Goal: Task Accomplishment & Management: Use online tool/utility

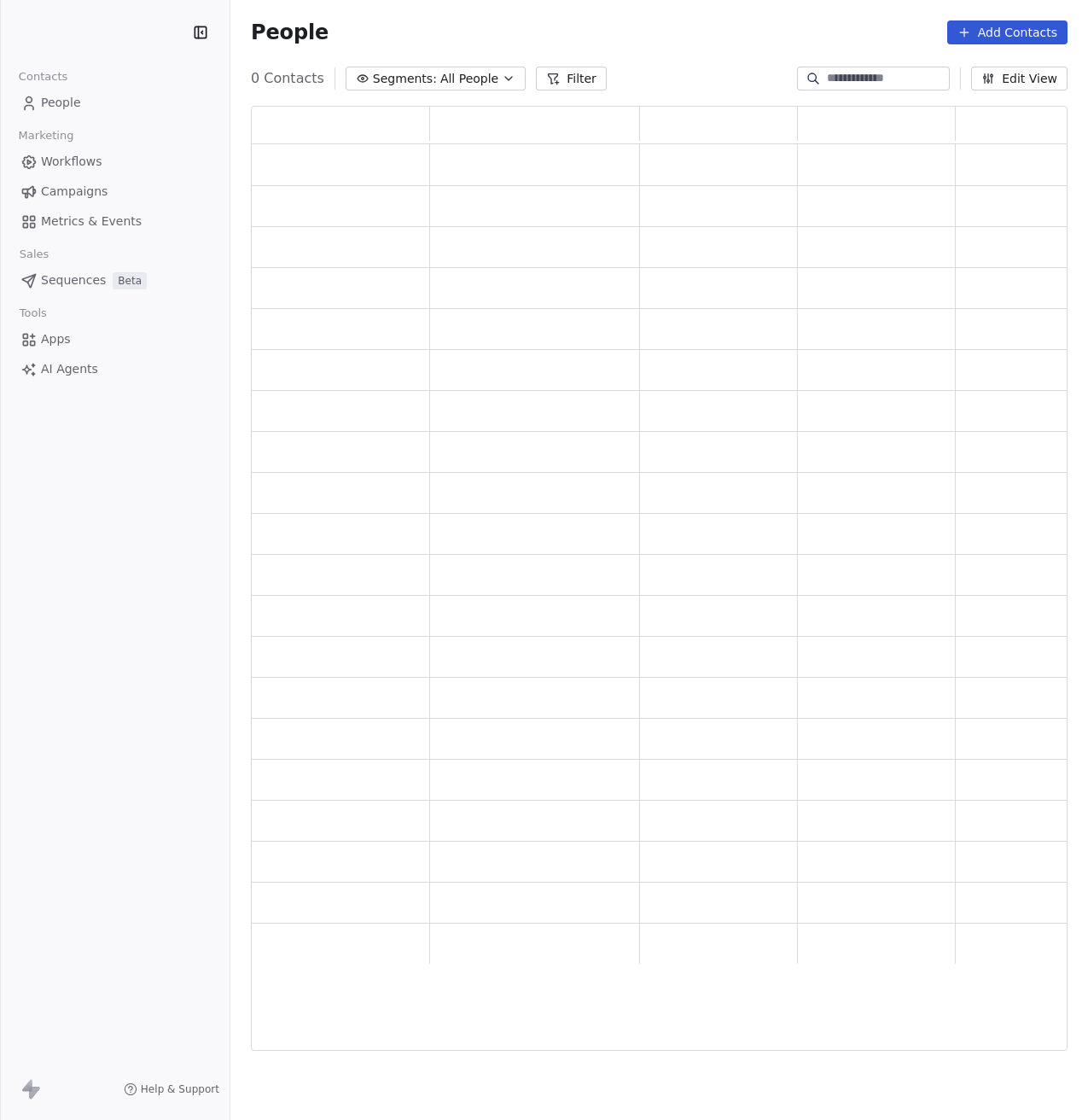
scroll to position [932, 804]
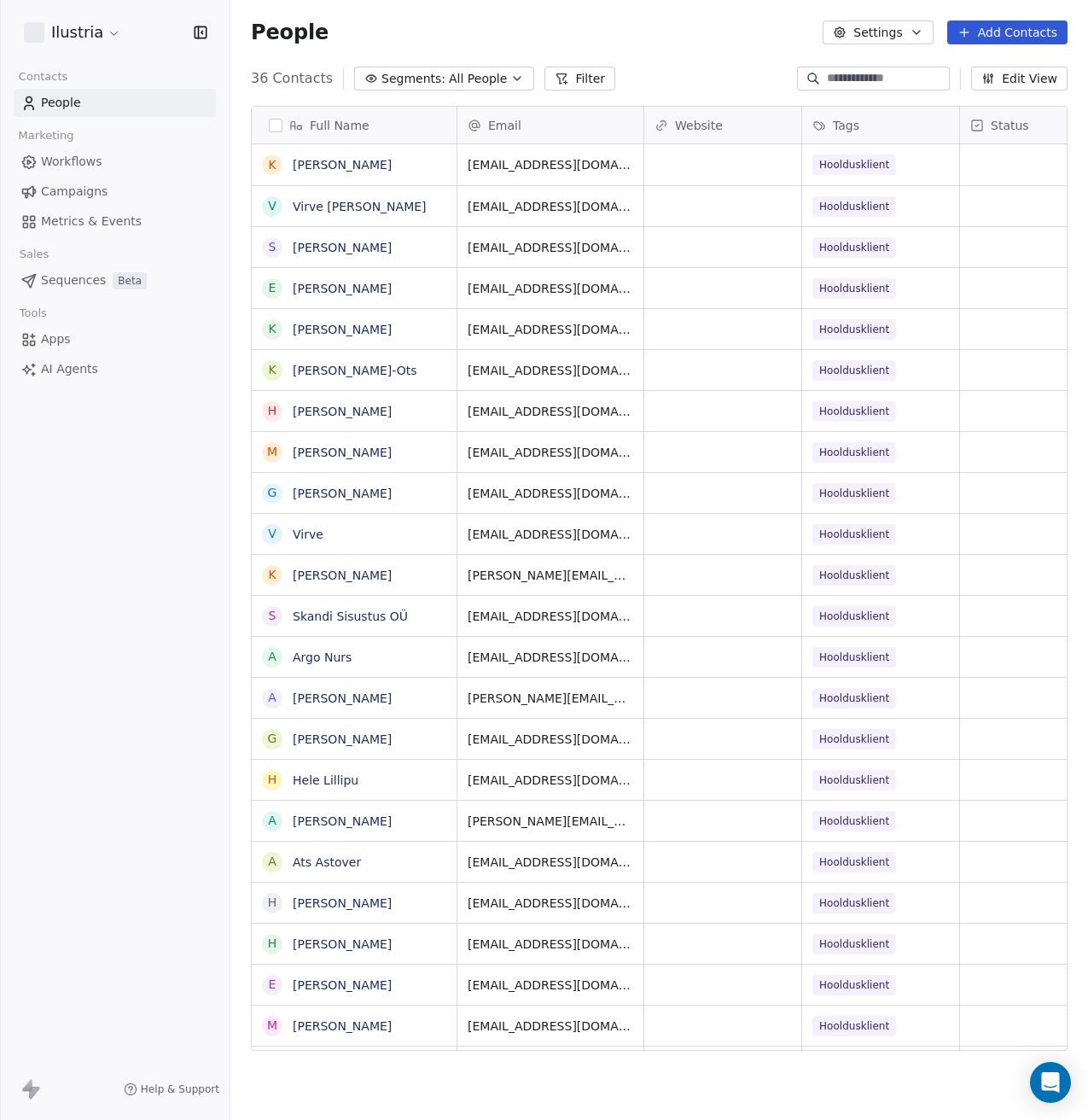
scroll to position [973, 845]
click at [66, 159] on span "Workflows" at bounding box center [72, 161] width 61 height 18
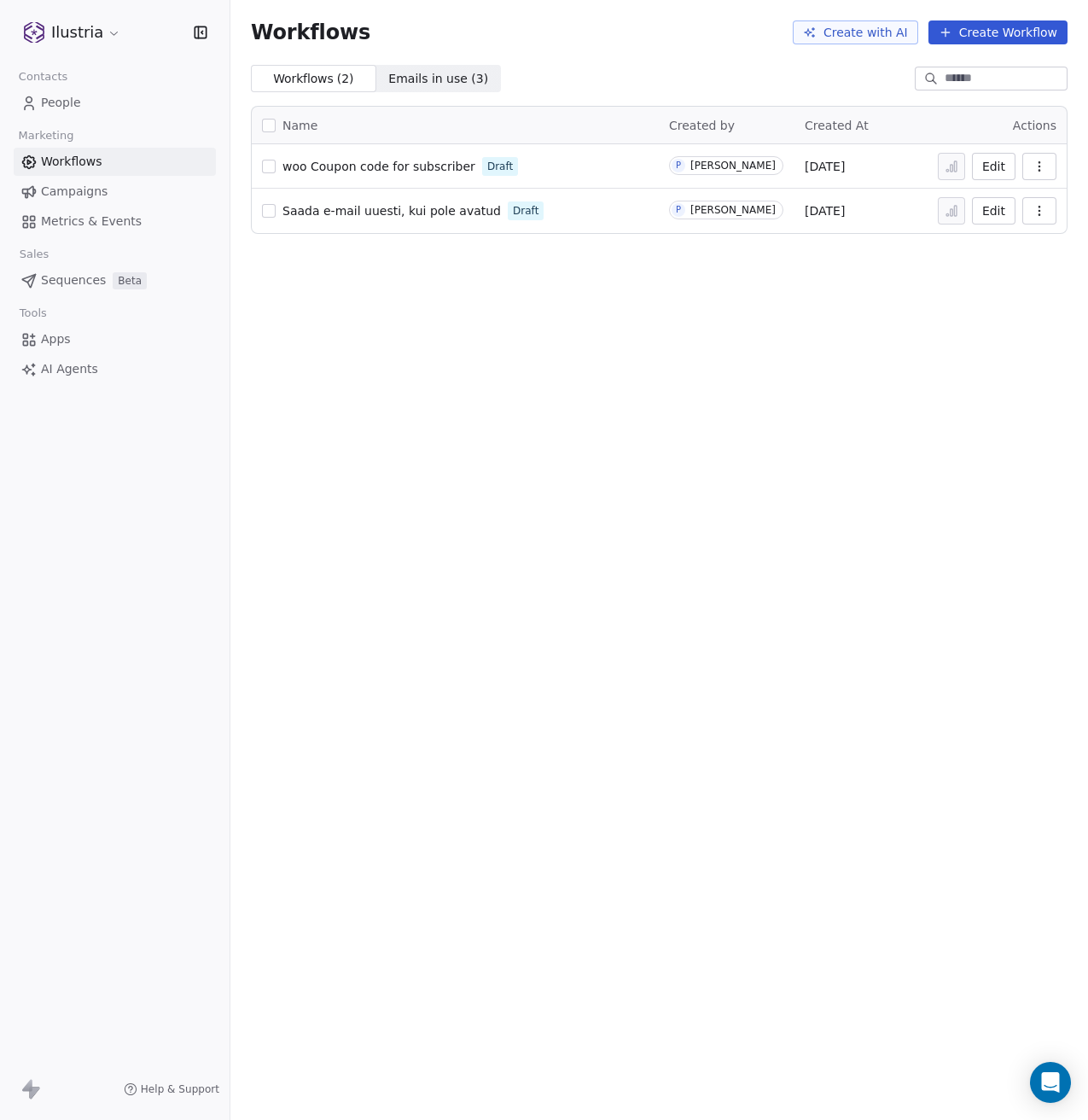
click at [403, 78] on span "Emails in use ( 3 )" at bounding box center [437, 78] width 100 height 18
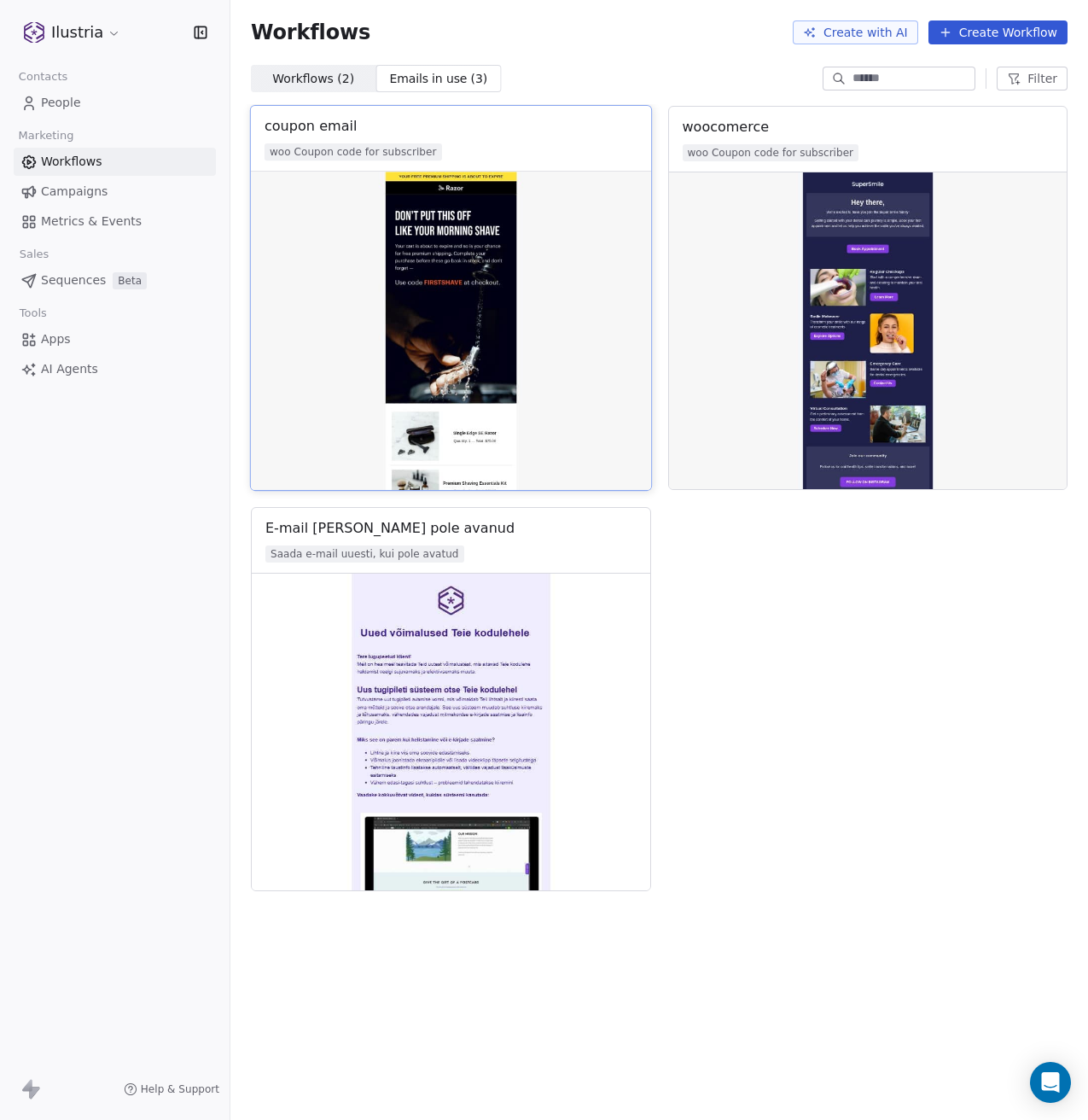
click at [464, 279] on img at bounding box center [451, 331] width 400 height 318
click at [316, 120] on div "coupon email" at bounding box center [311, 127] width 93 height 20
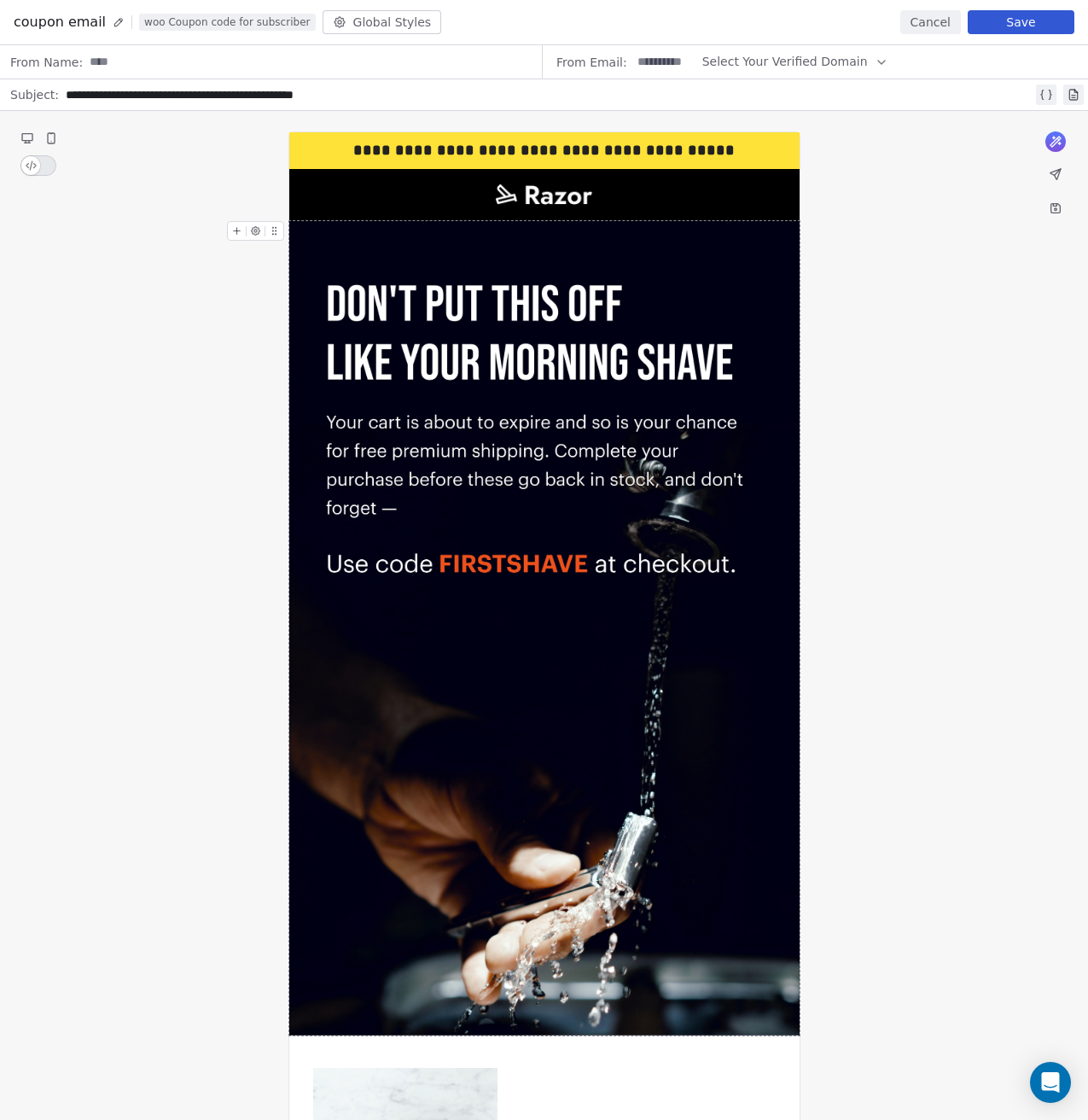
click at [930, 22] on button "Cancel" at bounding box center [931, 22] width 60 height 24
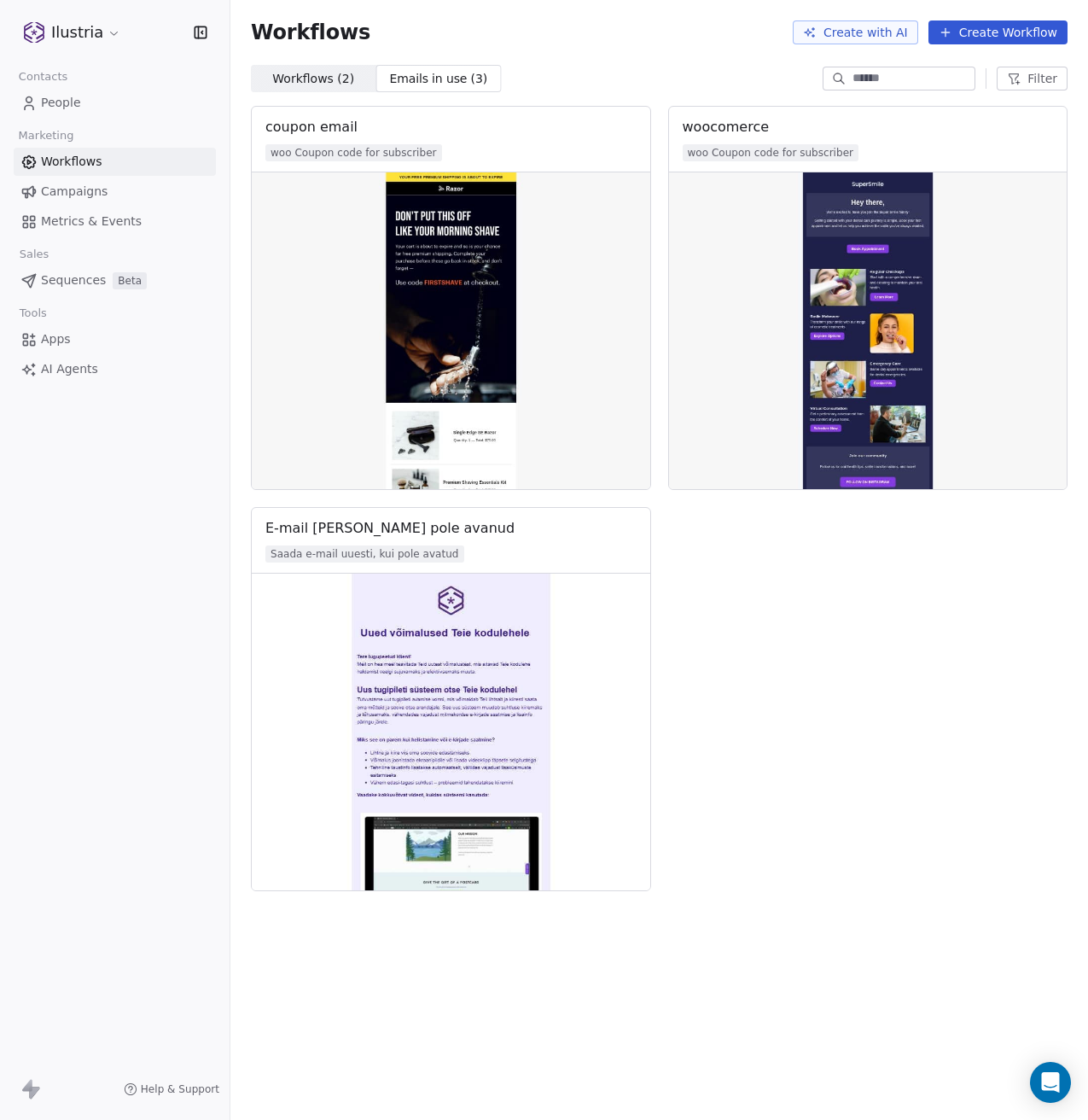
click at [304, 76] on span "Workflows ( 2 )" at bounding box center [314, 78] width 82 height 18
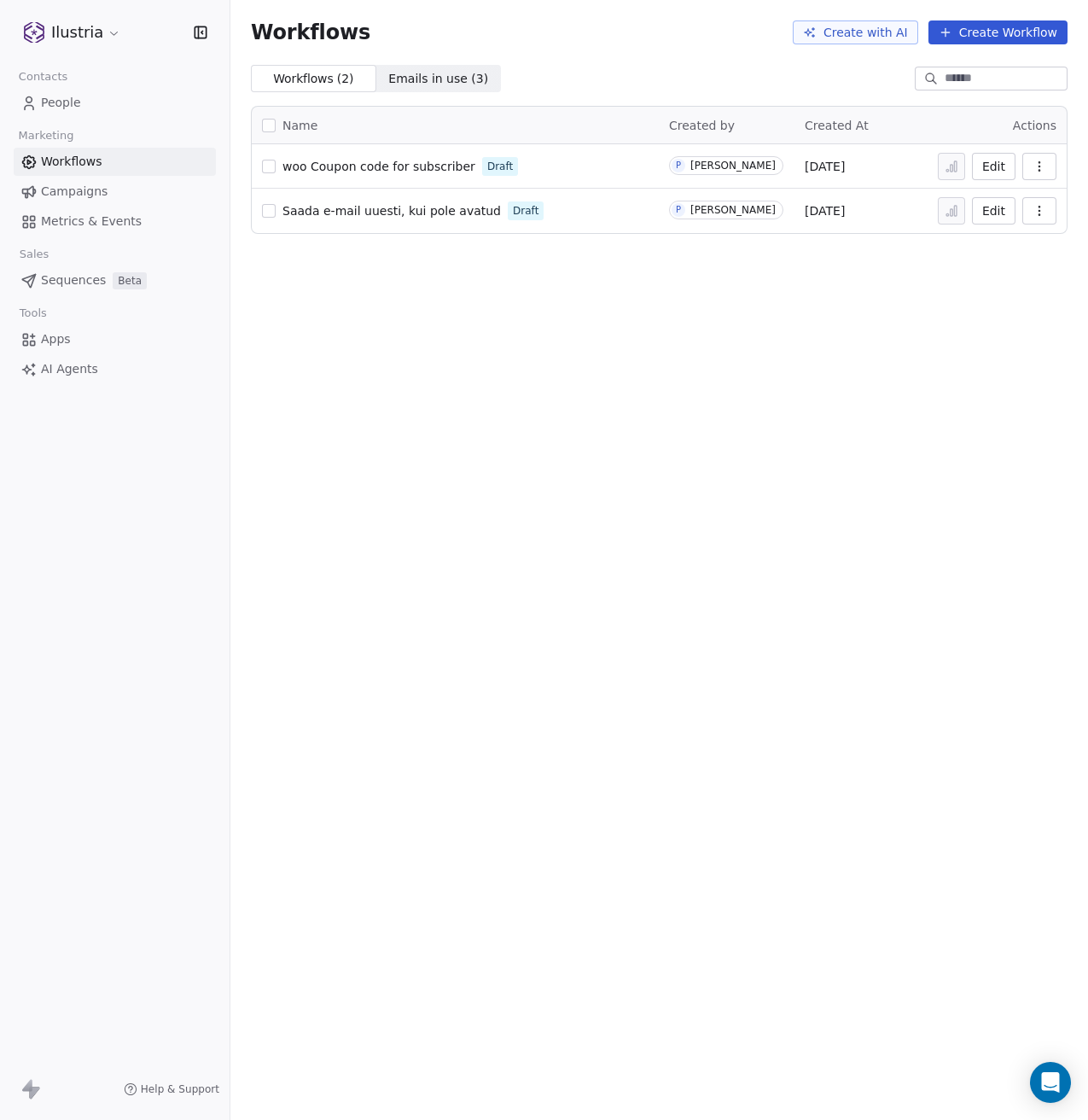
click at [359, 160] on span "woo Coupon code for subscriber" at bounding box center [379, 167] width 193 height 14
click at [434, 459] on div "Workflows Create with AI Create Workflow Workflows ( 2 ) Workflows ( 2 ) Emails…" at bounding box center [660, 560] width 858 height 1120
click at [776, 372] on div "Workflows Create with AI Create Workflow Workflows ( 2 ) Workflows ( 2 ) Emails…" at bounding box center [660, 560] width 858 height 1120
click at [400, 162] on span "woo Coupon code for subscriber" at bounding box center [379, 167] width 193 height 14
click at [625, 426] on div "Workflows Create with AI Create Workflow Workflows ( 2 ) Workflows ( 2 ) Emails…" at bounding box center [660, 560] width 858 height 1120
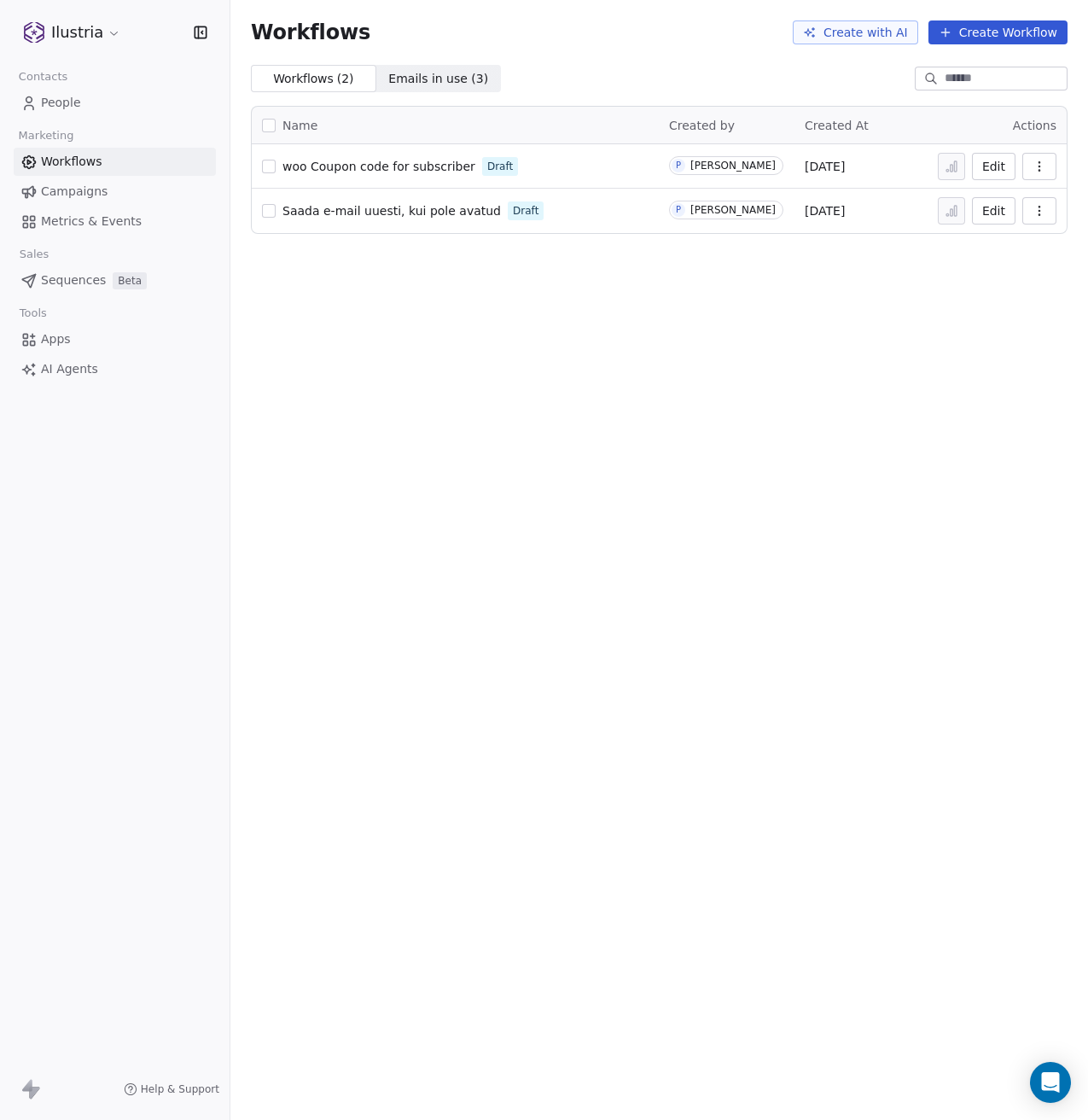
click at [689, 456] on div "Workflows Create with AI Create Workflow Workflows ( 2 ) Workflows ( 2 ) Emails…" at bounding box center [660, 560] width 858 height 1120
click at [686, 449] on div "Workflows Create with AI Create Workflow Workflows ( 2 ) Workflows ( 2 ) Emails…" at bounding box center [660, 560] width 858 height 1120
click at [977, 28] on button "Create Workflow" at bounding box center [999, 33] width 140 height 24
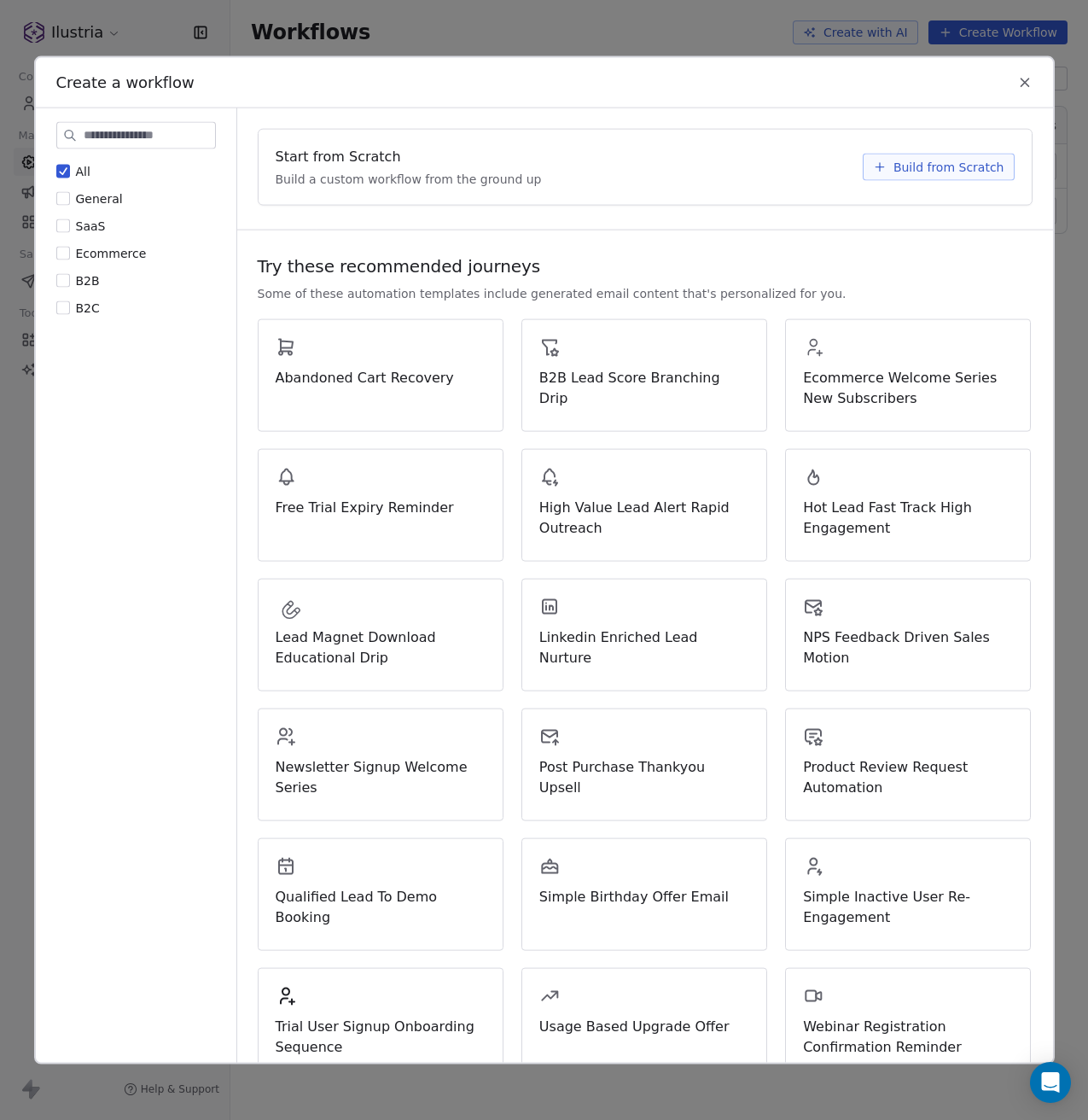
click at [100, 255] on span "Ecommerce" at bounding box center [112, 253] width 71 height 14
click at [70, 255] on button "Ecommerce" at bounding box center [63, 253] width 14 height 17
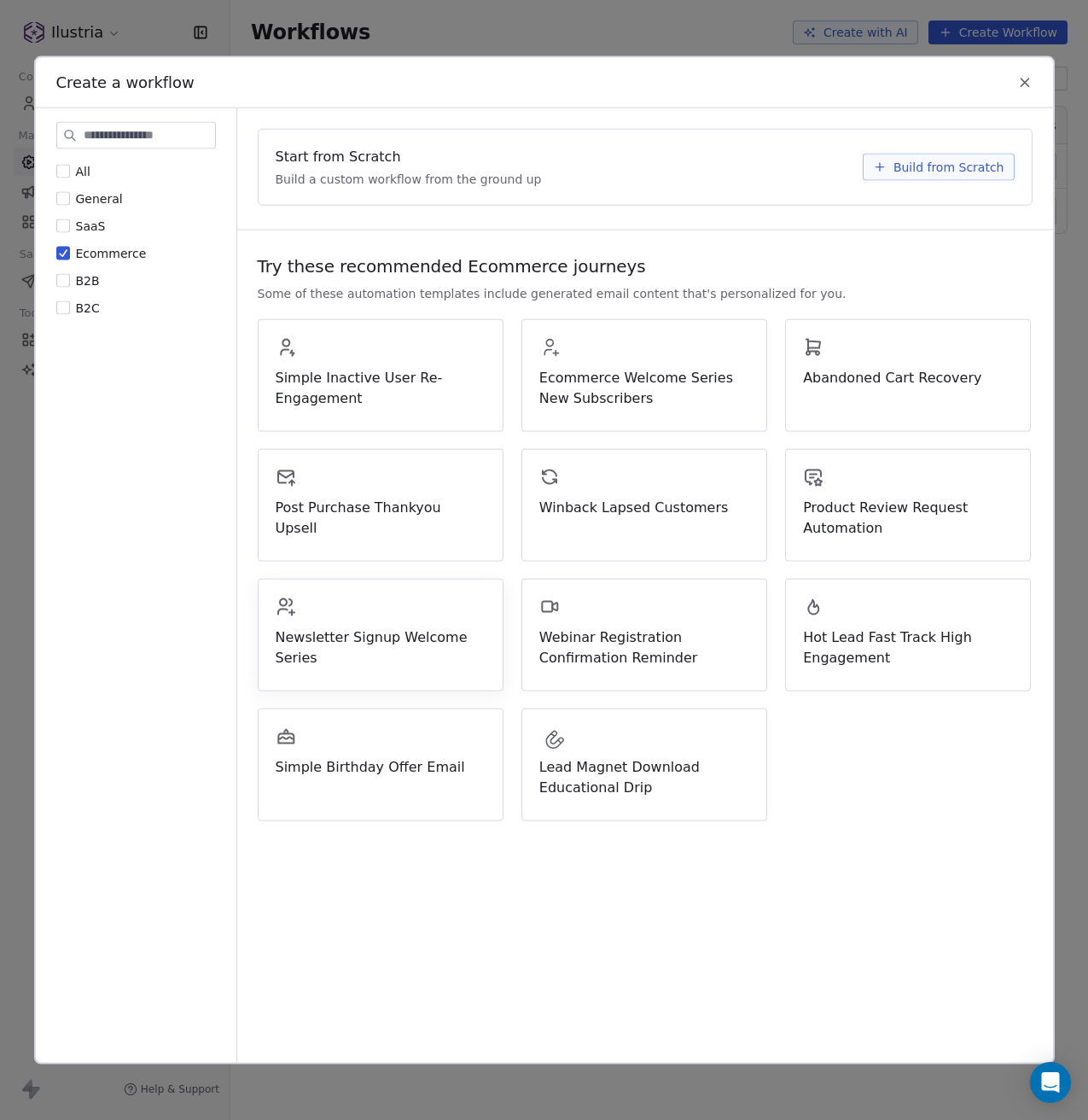
click at [356, 608] on div "Newsletter Signup Welcome Series" at bounding box center [381, 632] width 210 height 72
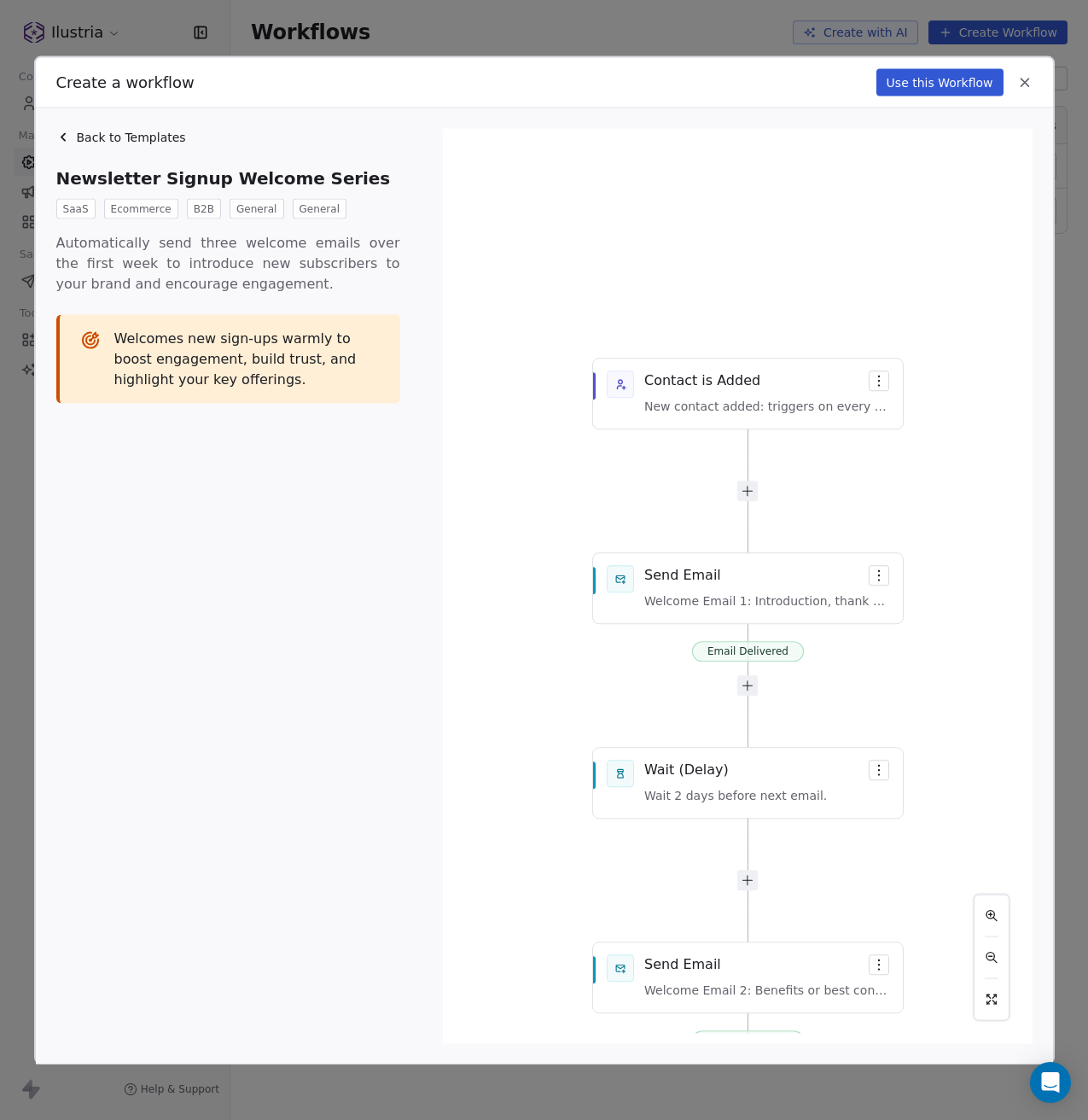
click at [77, 134] on span "Back to Templates" at bounding box center [131, 138] width 109 height 17
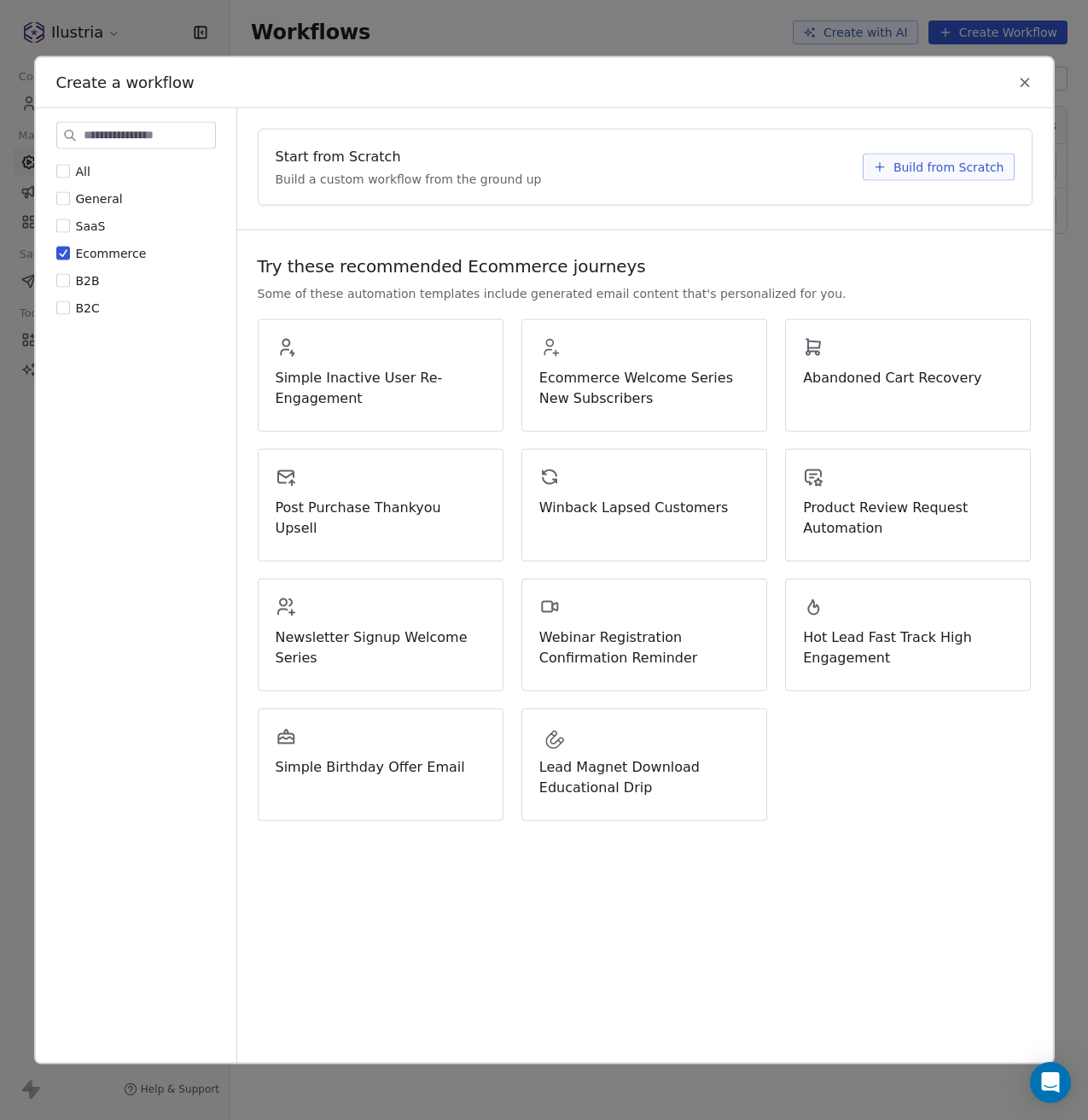
drag, startPoint x: 1024, startPoint y: 76, endPoint x: 875, endPoint y: 88, distance: 149.5
click at [875, 88] on div "Create a workflow" at bounding box center [544, 82] width 1017 height 49
click at [93, 251] on span "Ecommerce" at bounding box center [112, 253] width 71 height 14
click at [70, 251] on button "Ecommerce" at bounding box center [63, 253] width 14 height 17
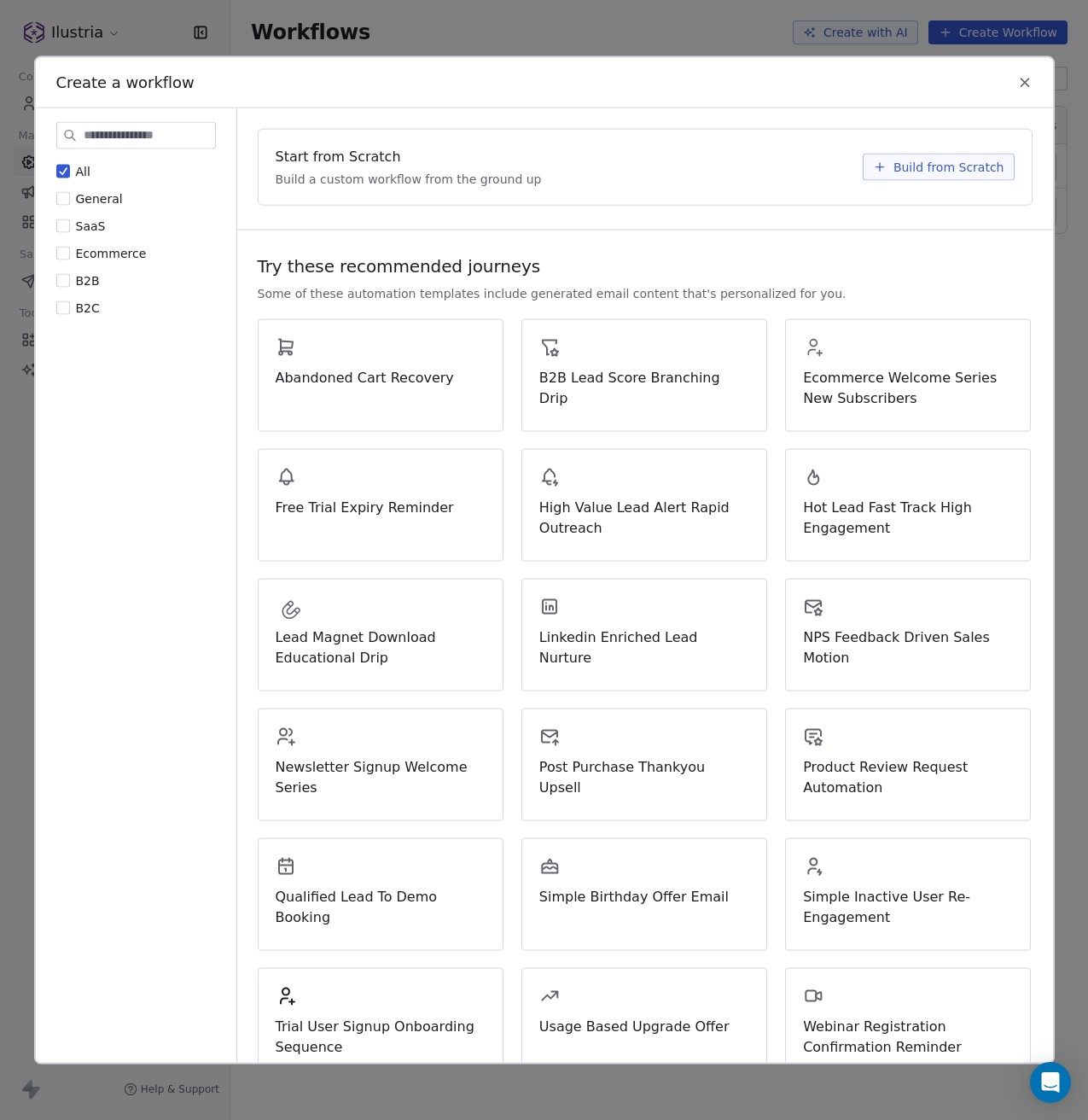
click at [95, 309] on span "B2C" at bounding box center [88, 308] width 24 height 14
click at [70, 309] on button "B2C" at bounding box center [63, 308] width 14 height 17
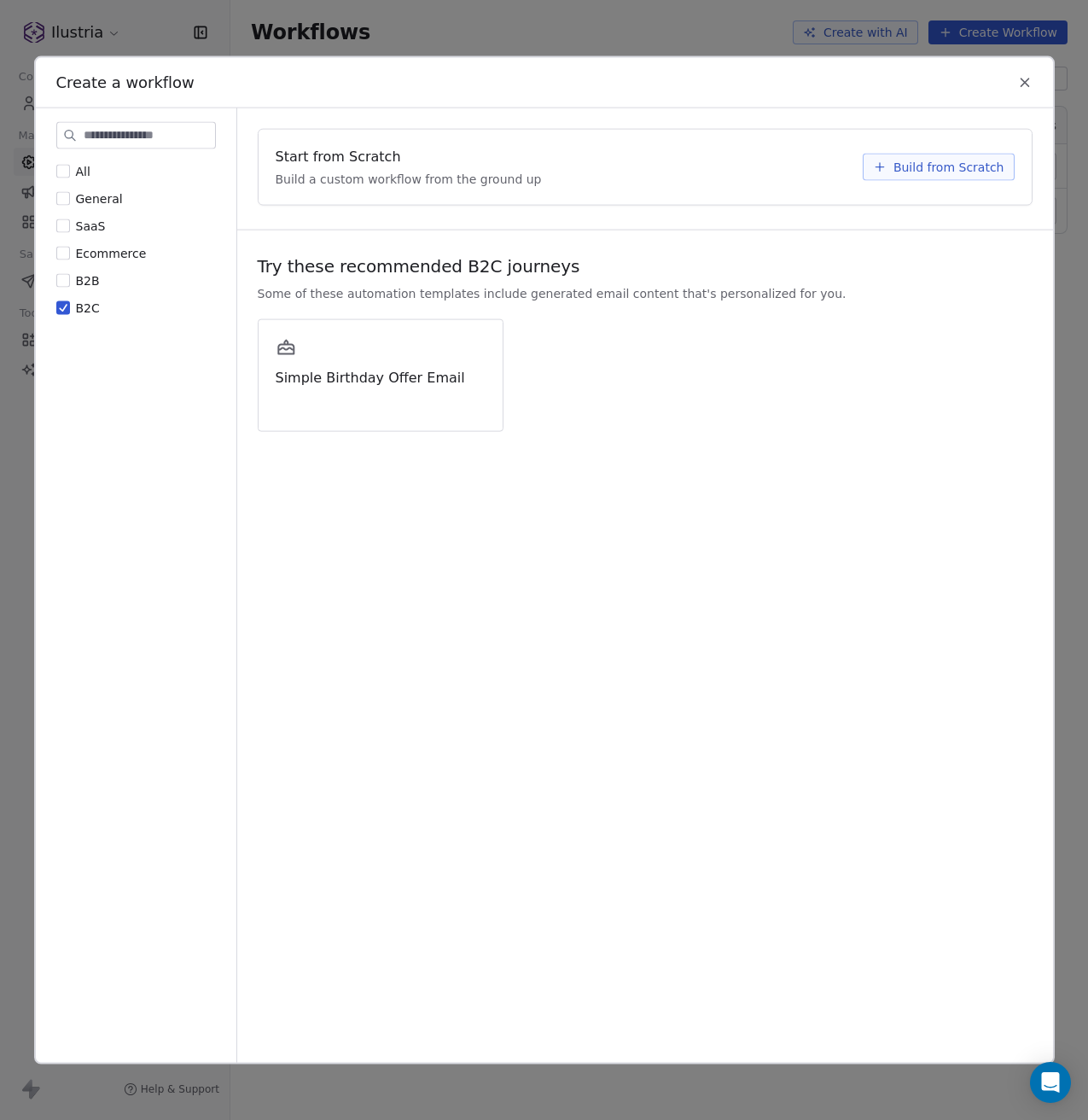
click at [95, 309] on span "B2C" at bounding box center [88, 308] width 24 height 14
click at [70, 309] on button "B2C" at bounding box center [63, 308] width 14 height 17
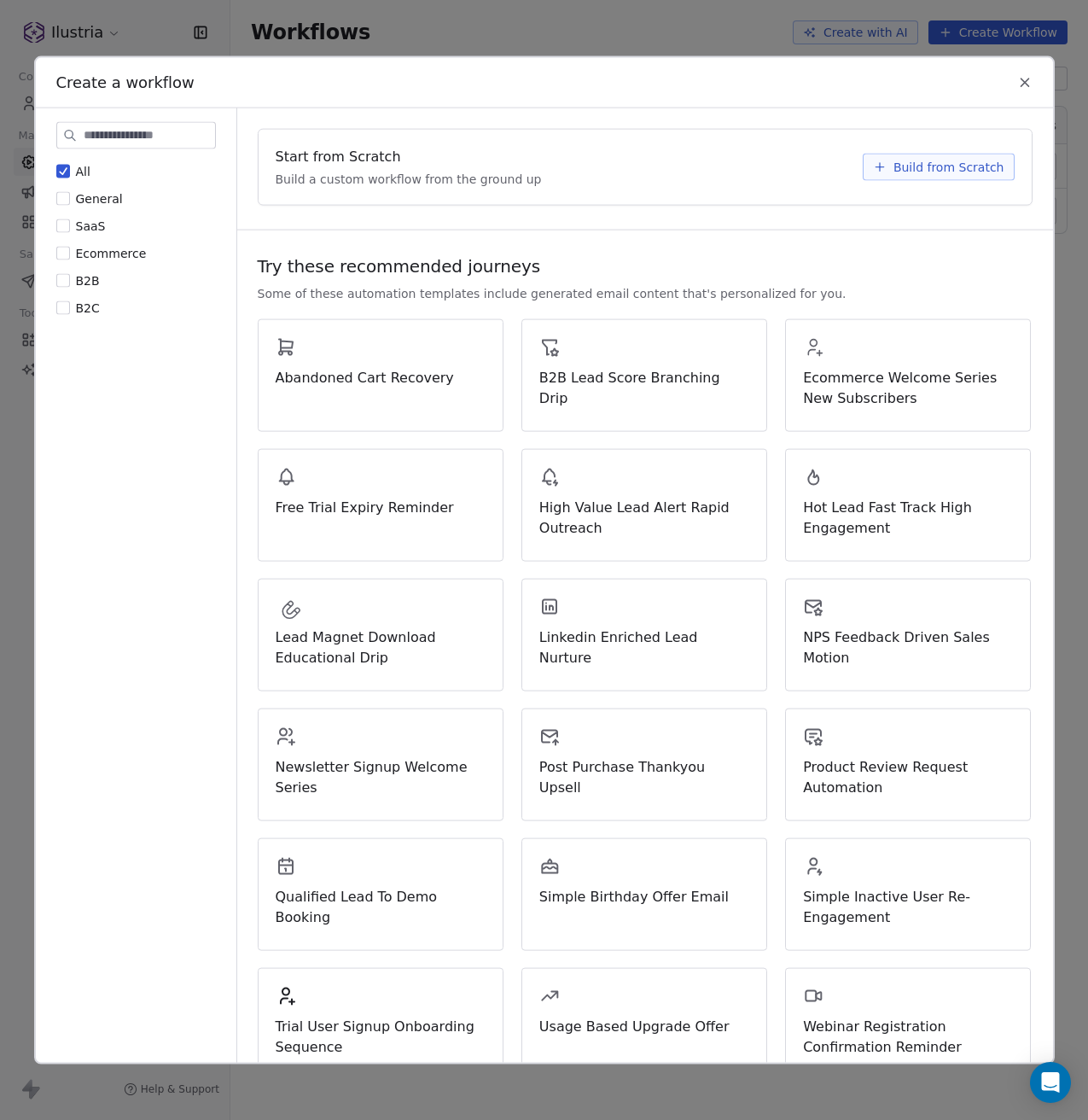
click at [92, 280] on span "B2B" at bounding box center [88, 280] width 24 height 14
click at [70, 280] on button "B2B" at bounding box center [63, 281] width 14 height 17
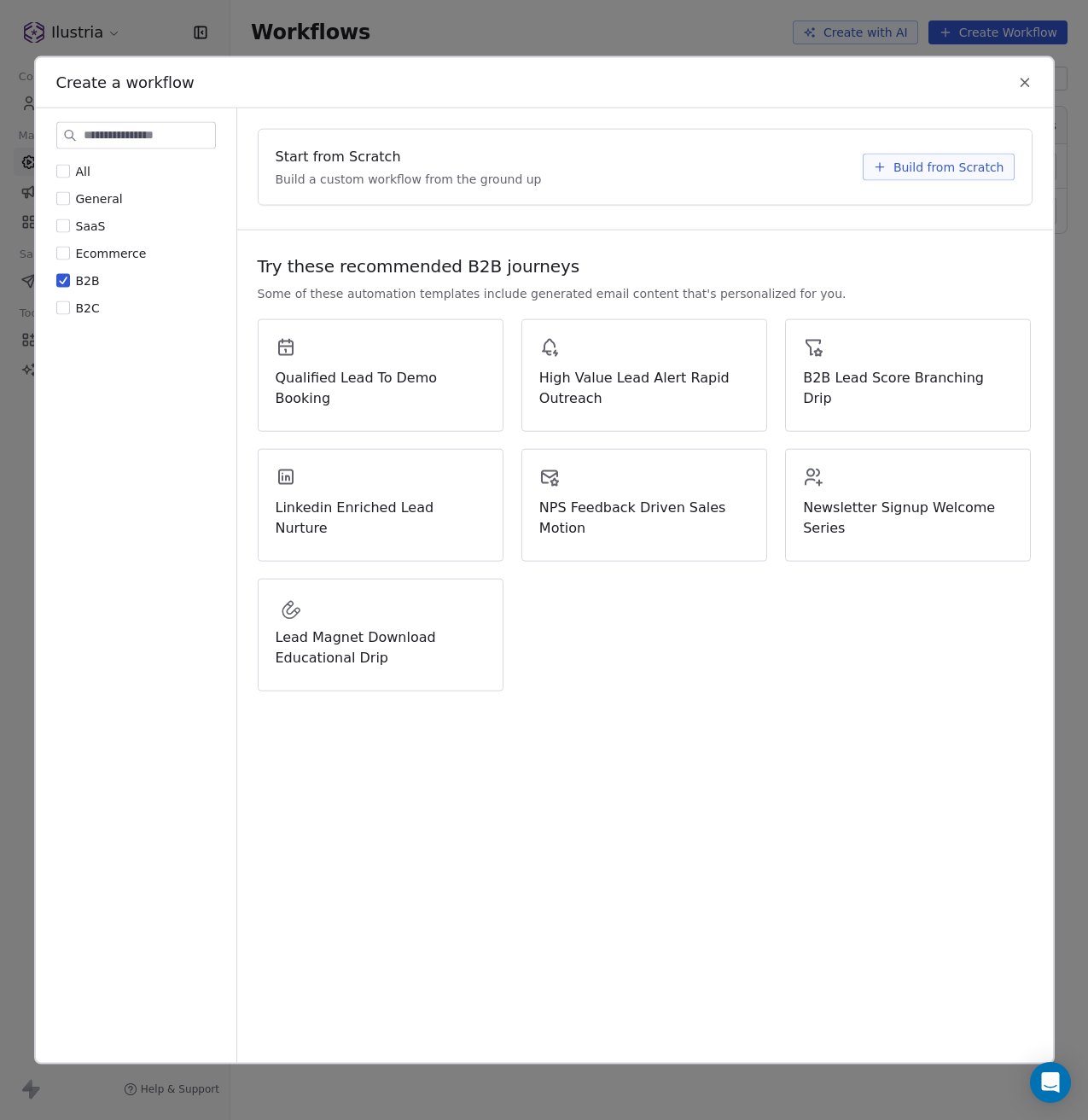
click at [92, 280] on span "B2B" at bounding box center [88, 280] width 24 height 14
click at [70, 280] on button "B2B" at bounding box center [63, 281] width 14 height 17
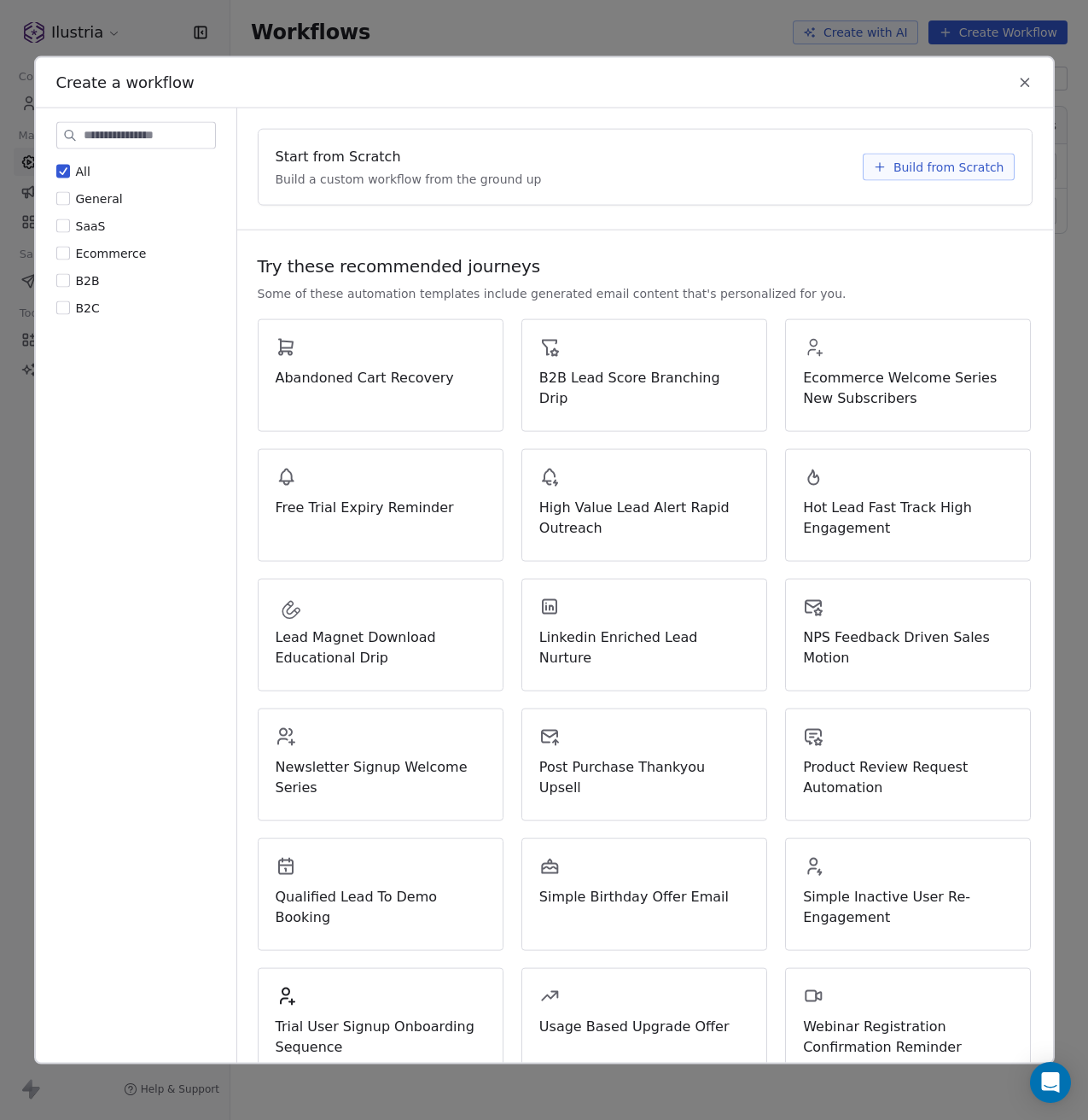
click at [89, 220] on span "SaaS" at bounding box center [91, 226] width 30 height 14
click at [70, 218] on button "SaaS" at bounding box center [63, 226] width 14 height 17
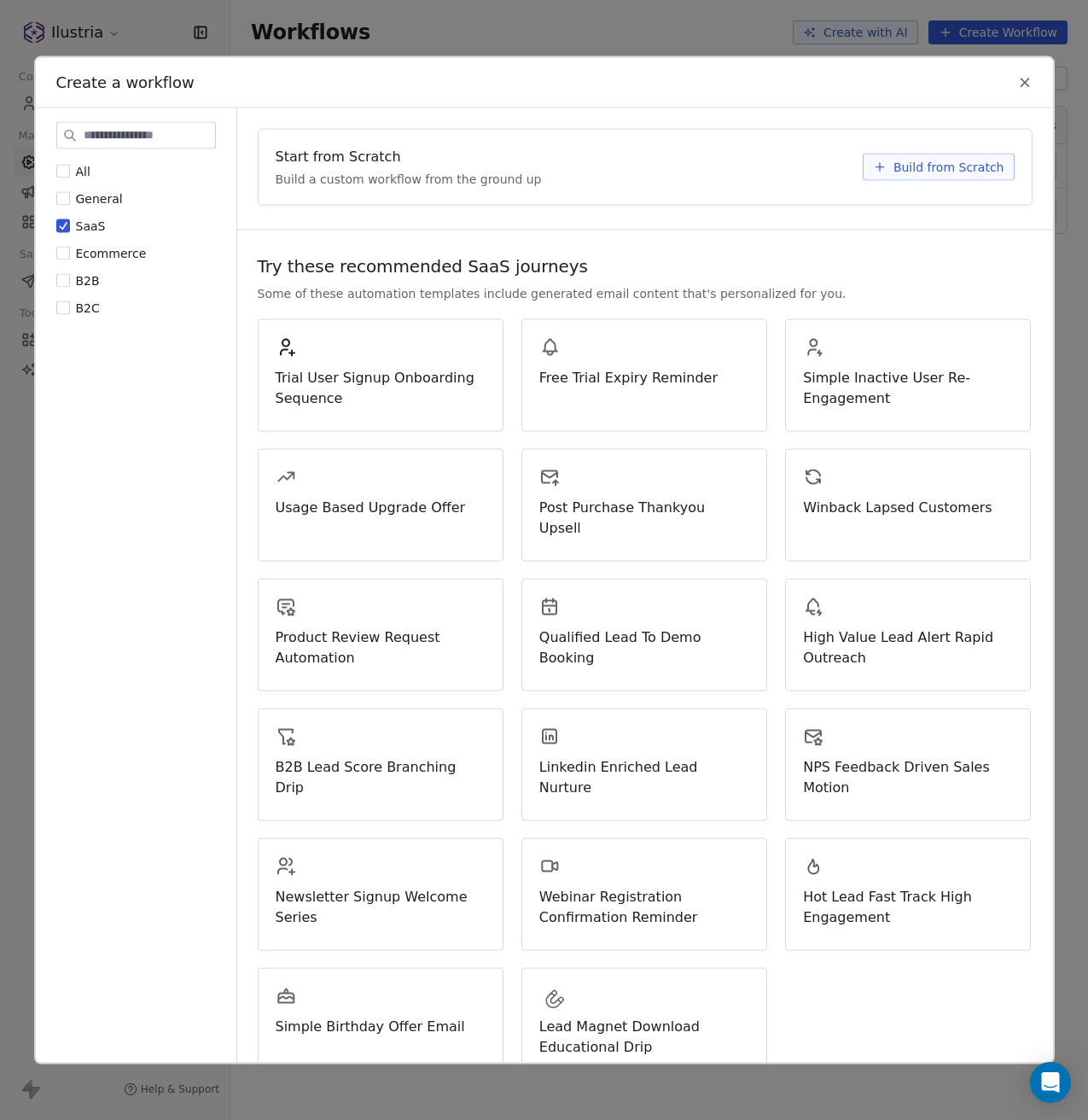
click at [89, 220] on span "SaaS" at bounding box center [91, 226] width 30 height 14
click at [70, 218] on button "SaaS" at bounding box center [63, 226] width 14 height 17
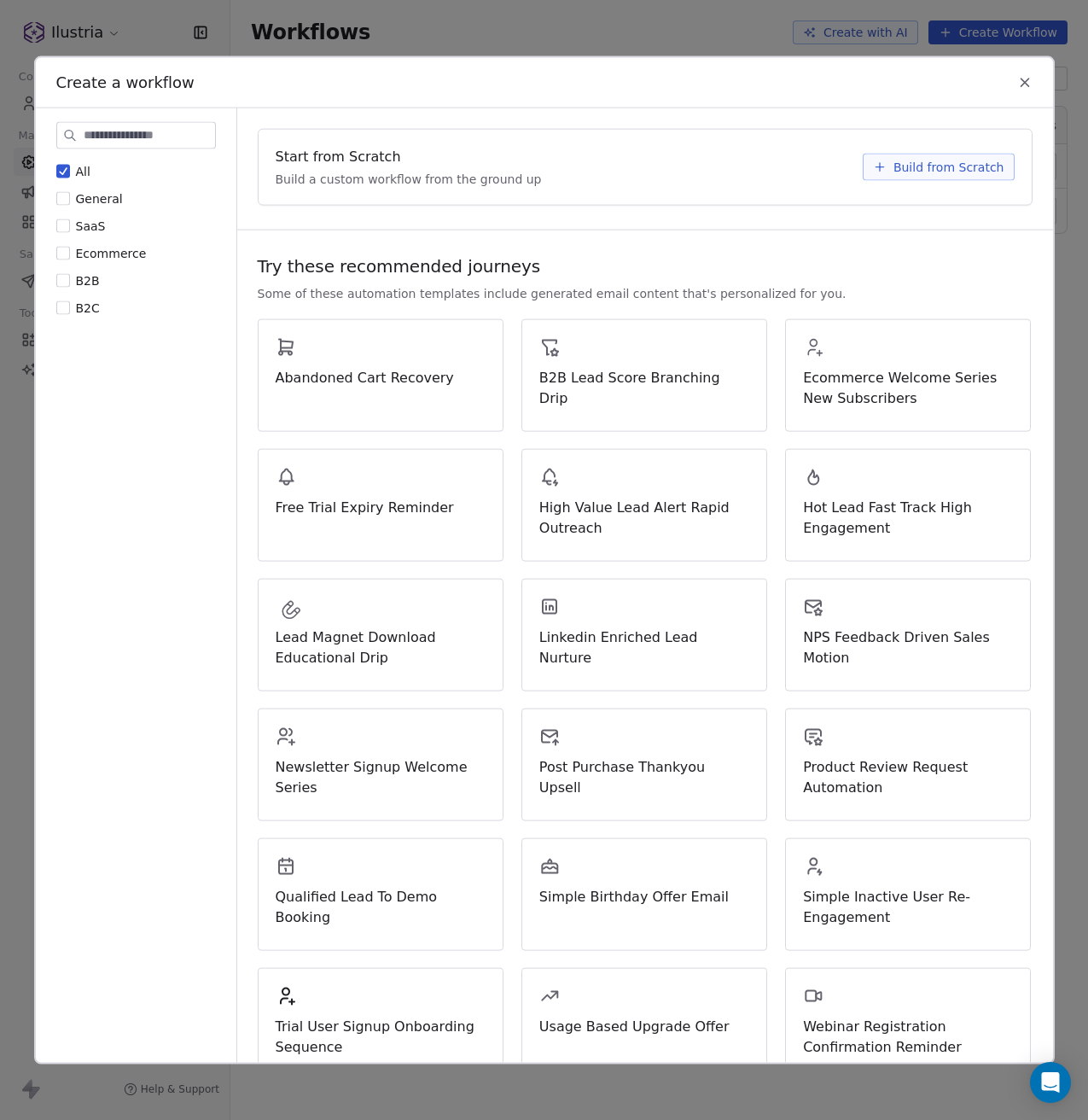
click at [89, 195] on span "General" at bounding box center [100, 198] width 47 height 14
click at [70, 195] on button "General" at bounding box center [63, 199] width 14 height 17
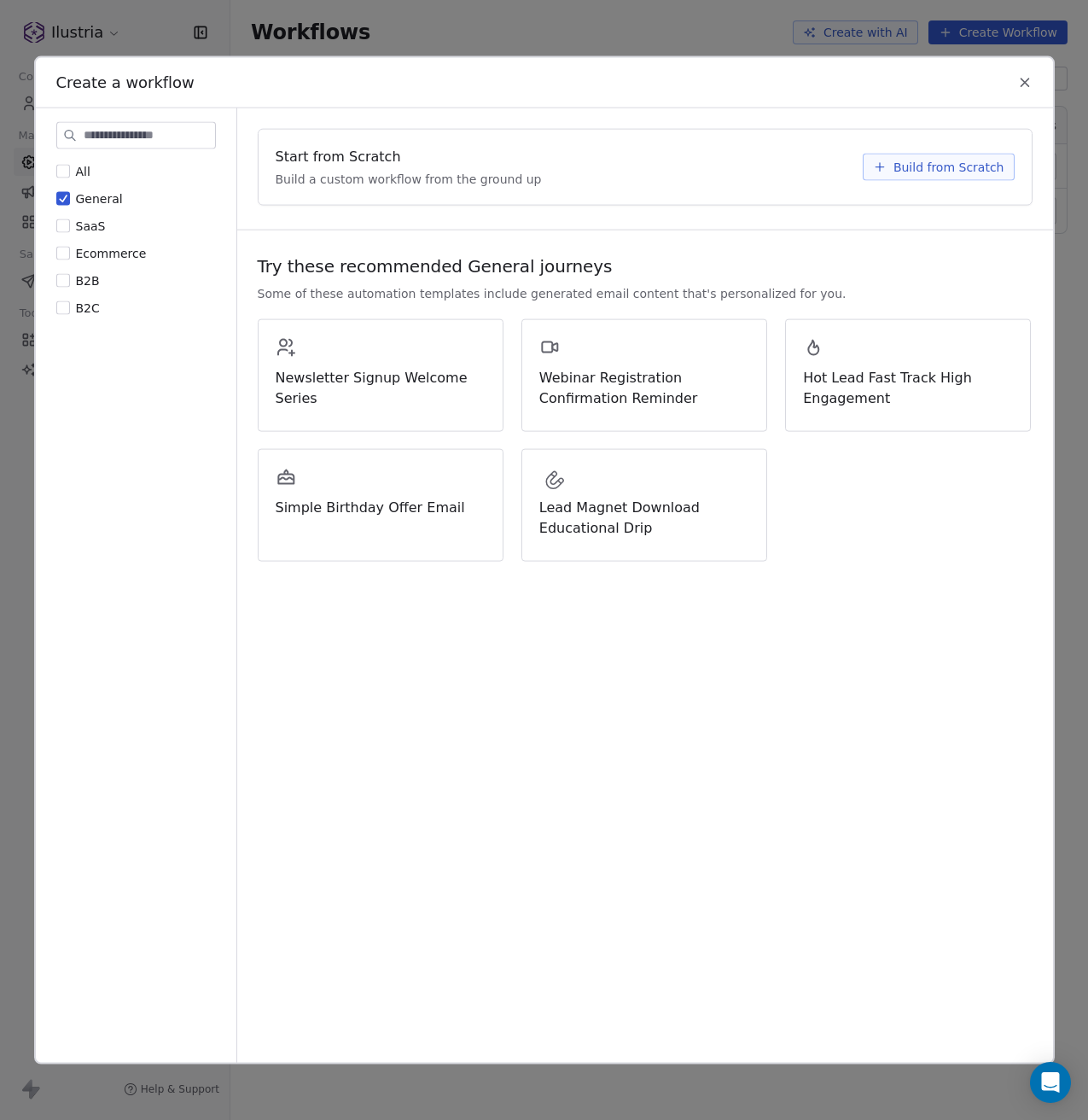
click at [89, 195] on span "General" at bounding box center [100, 198] width 47 height 14
click at [70, 195] on button "General" at bounding box center [63, 199] width 14 height 17
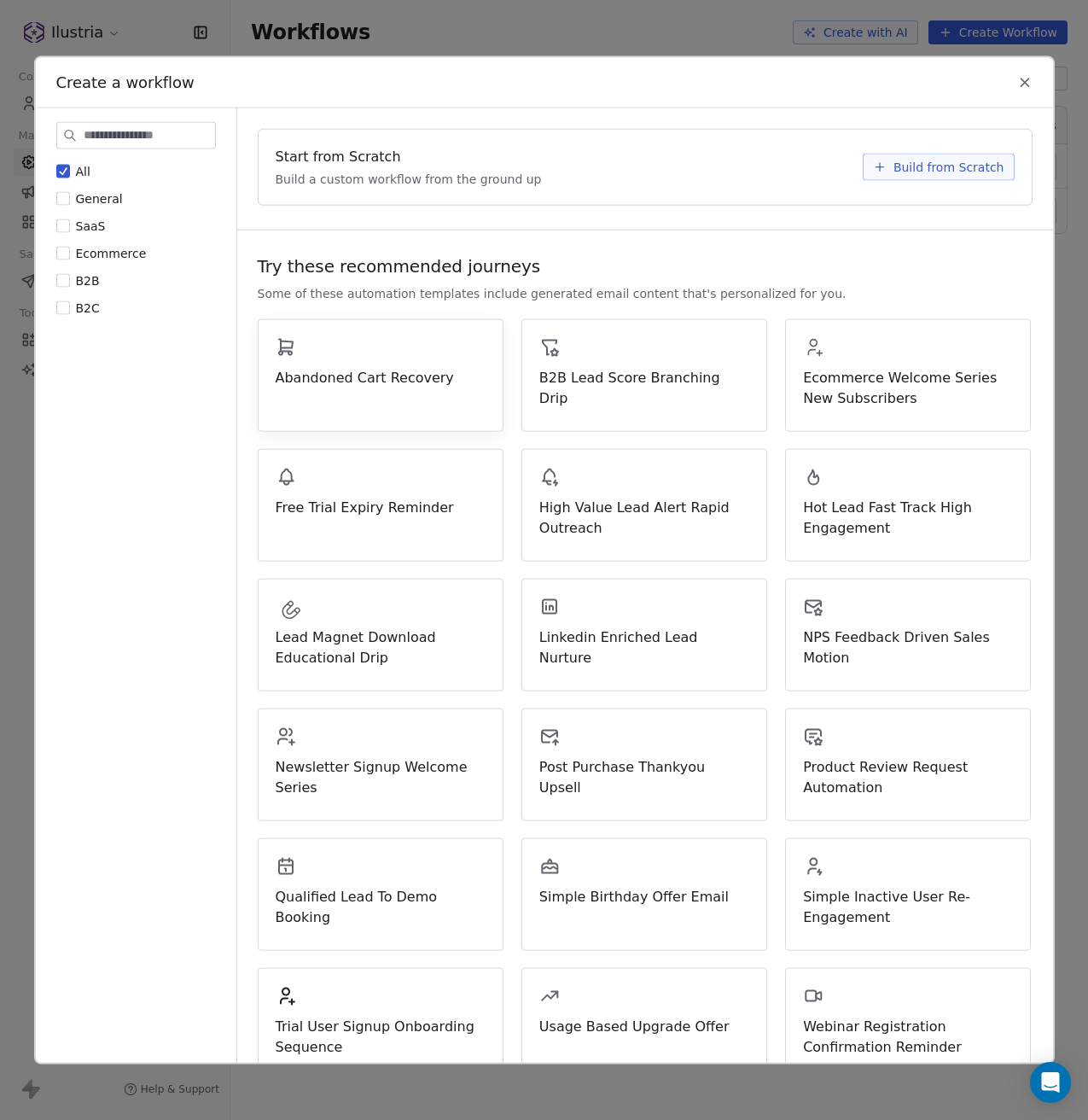
click at [383, 377] on span "Abandoned Cart Recovery" at bounding box center [381, 378] width 210 height 20
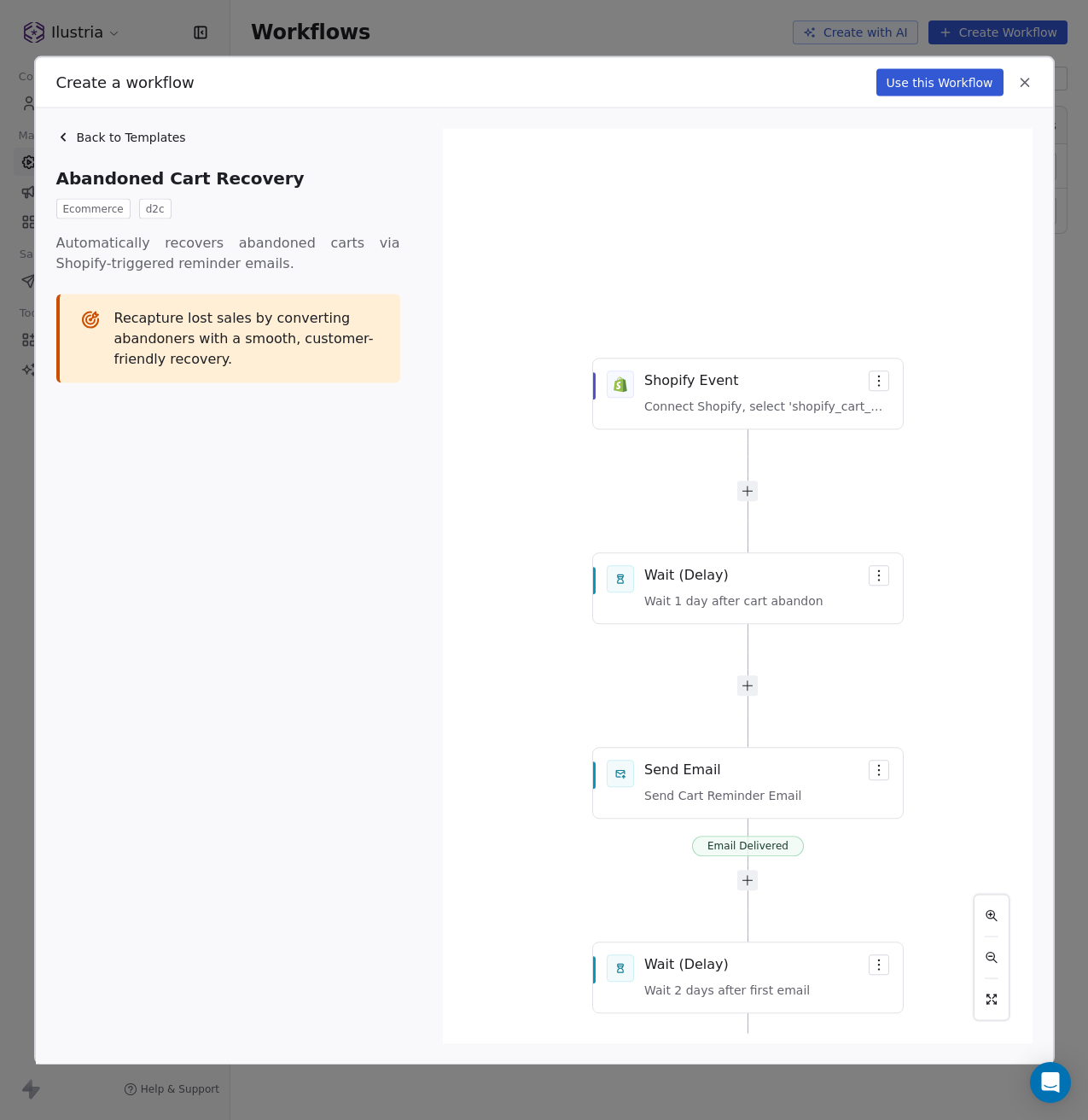
click at [60, 135] on icon at bounding box center [63, 137] width 14 height 14
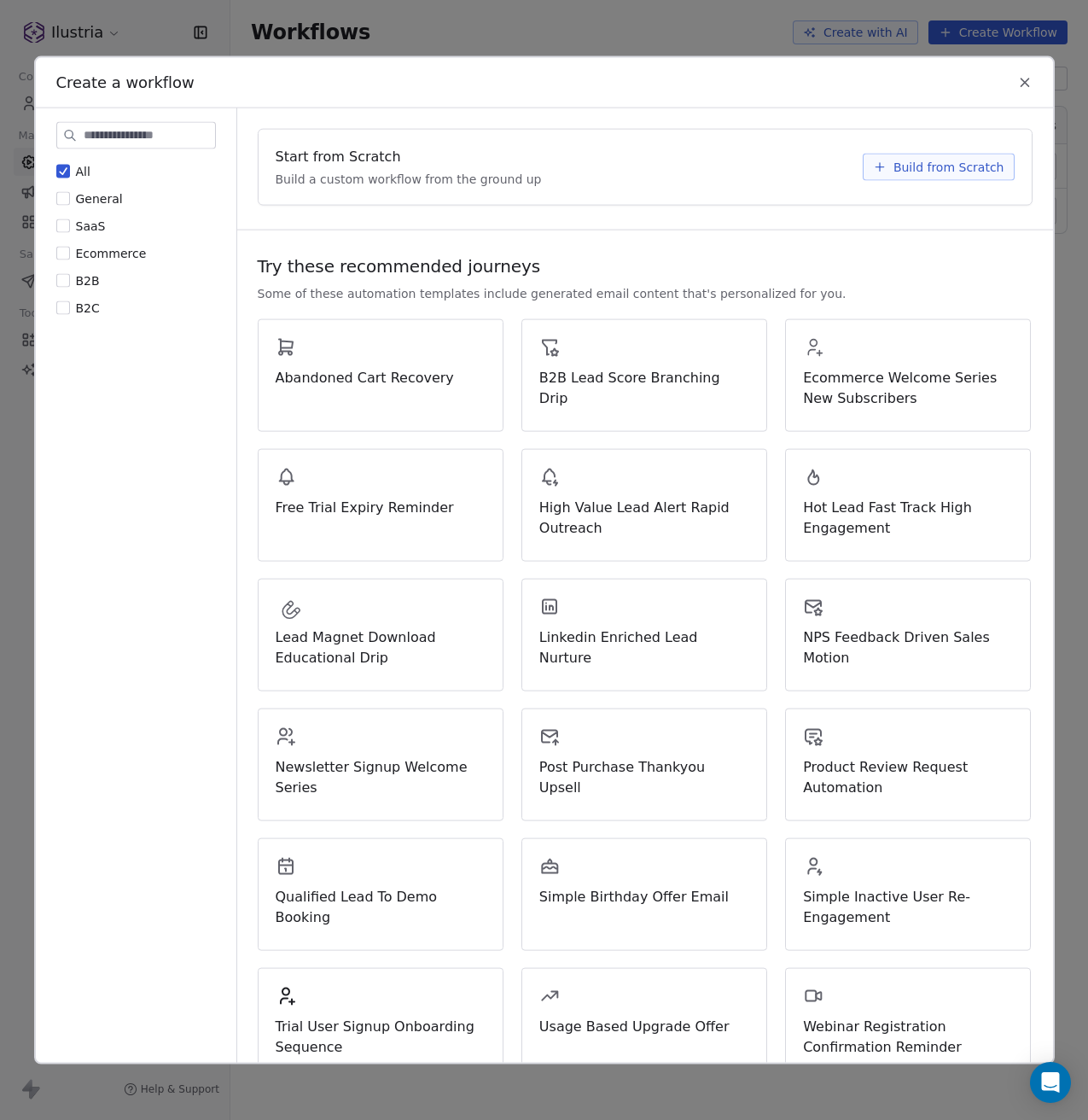
click at [227, 693] on div "All General SaaS Ecommerce B2B B2C" at bounding box center [137, 595] width 201 height 975
click at [1024, 81] on icon at bounding box center [1025, 82] width 7 height 7
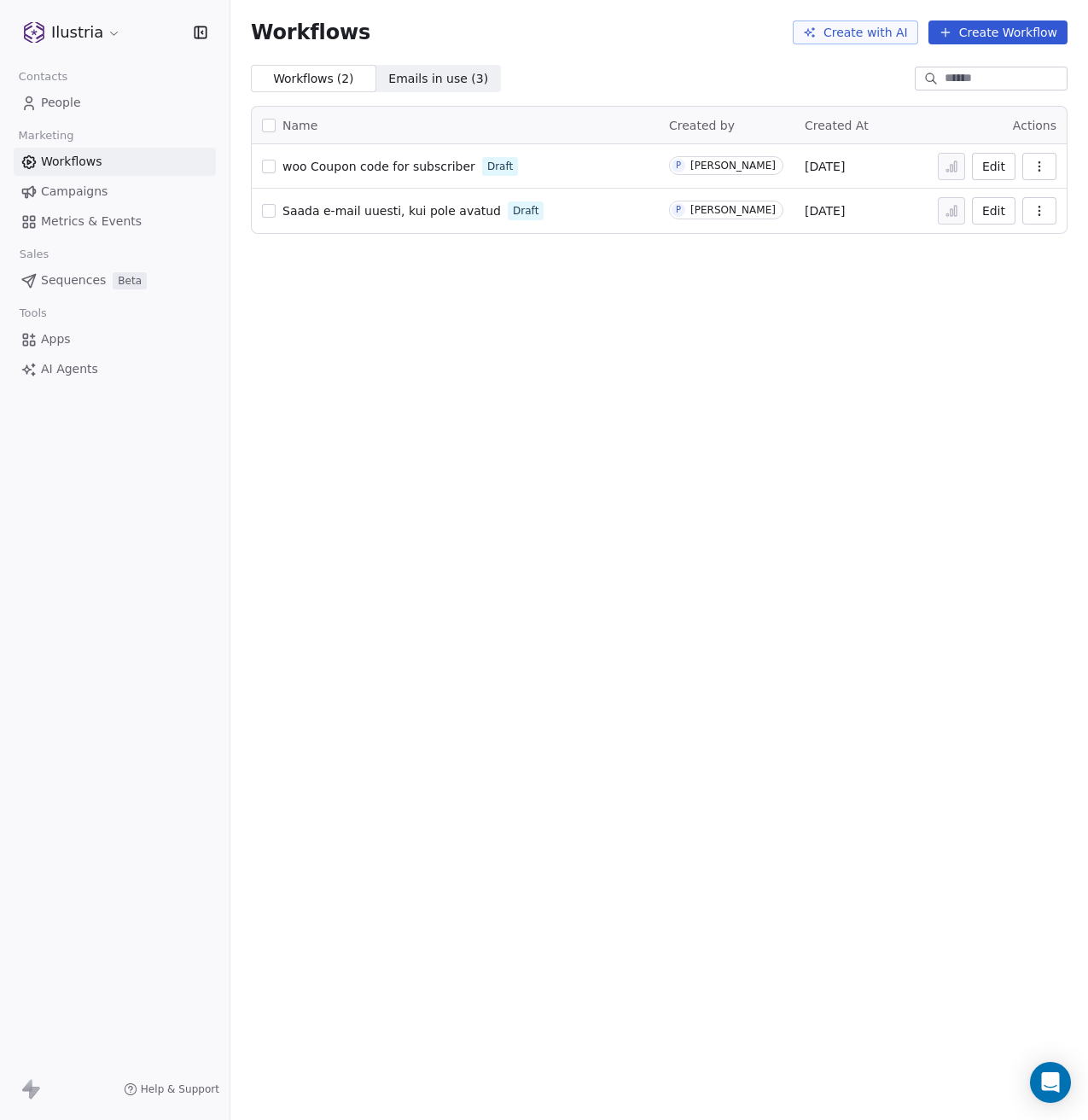
click at [600, 506] on div "Workflows Create with AI Create Workflow Workflows ( 2 ) Workflows ( 2 ) Emails…" at bounding box center [660, 560] width 858 height 1120
click at [113, 35] on html "Ilustria Contacts People Marketing Workflows Campaigns Metrics & Events Sales S…" at bounding box center [544, 560] width 1088 height 1120
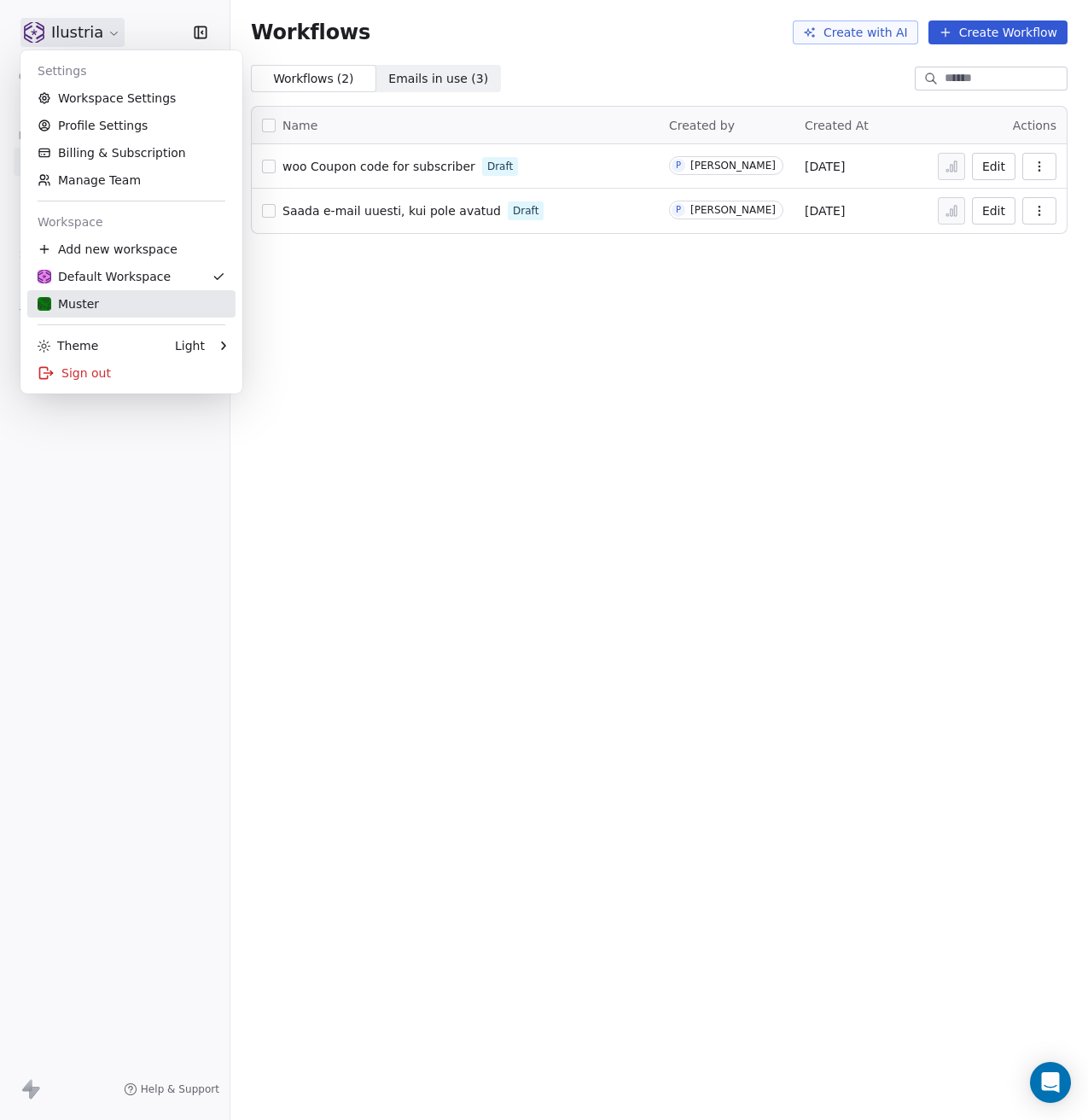
click at [123, 308] on div "Muster" at bounding box center [131, 304] width 188 height 17
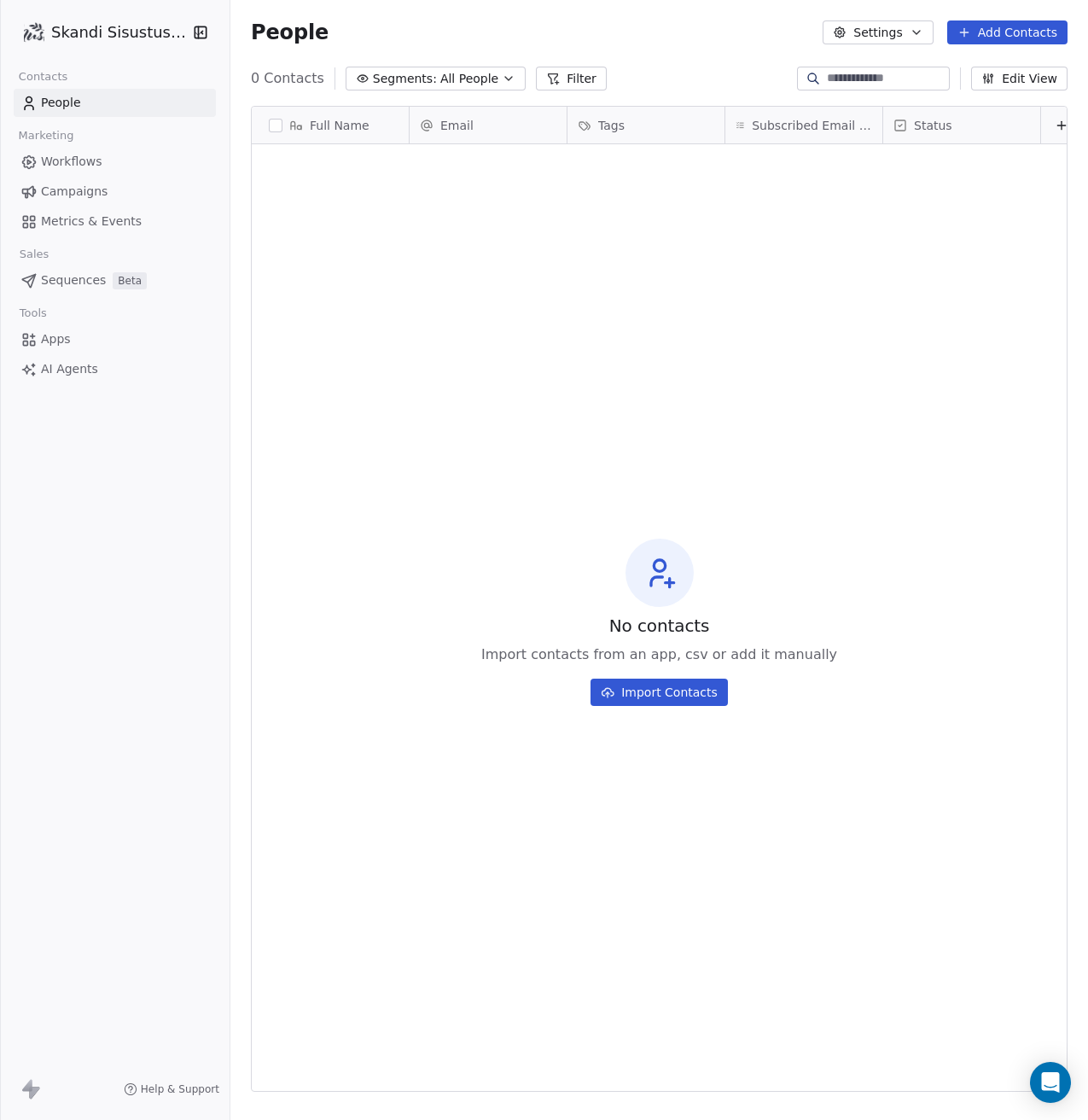
scroll to position [973, 845]
click at [381, 385] on div "No contacts Import contacts from an app, csv or add it manually Import Contacts" at bounding box center [660, 623] width 815 height 950
click at [129, 35] on html "Skandi Sisustus OÜ Contacts People Marketing Workflows Campaigns Metrics & Even…" at bounding box center [544, 560] width 1088 height 1120
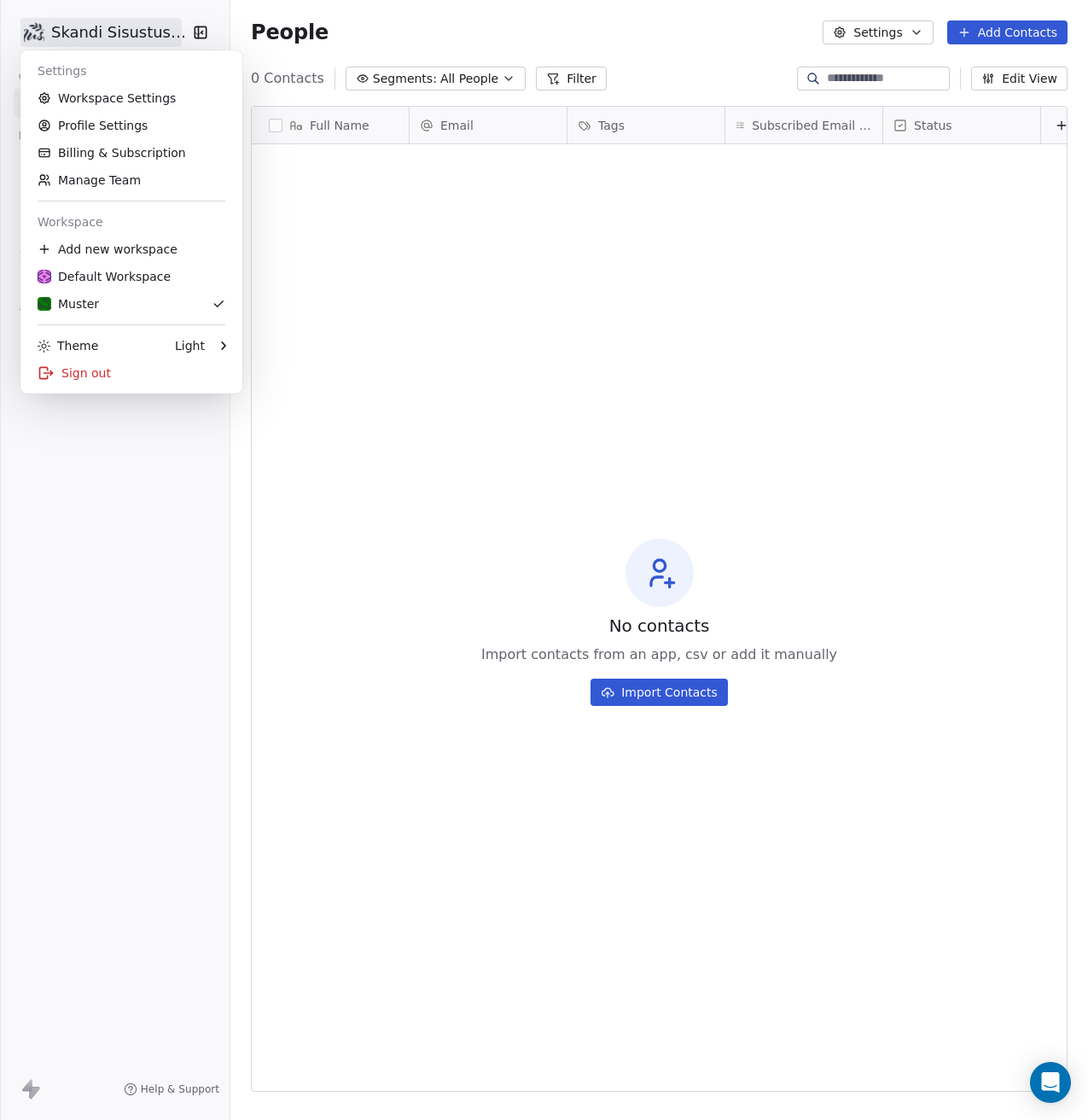
click at [377, 275] on html "Skandi Sisustus OÜ Contacts People Marketing Workflows Campaigns Metrics & Even…" at bounding box center [544, 560] width 1088 height 1120
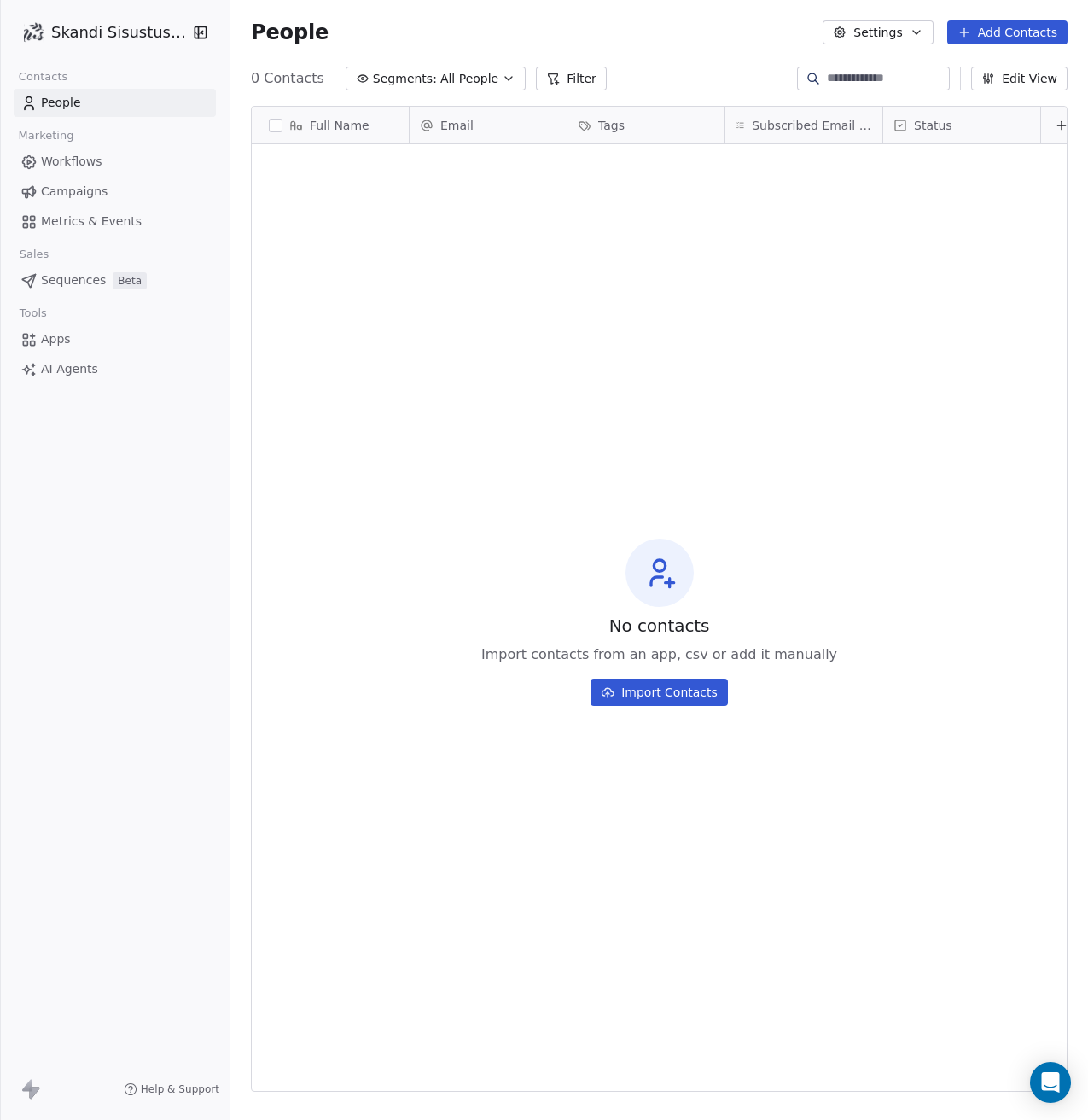
click at [57, 101] on span "People" at bounding box center [60, 102] width 40 height 18
click at [57, 104] on span "People" at bounding box center [60, 102] width 40 height 18
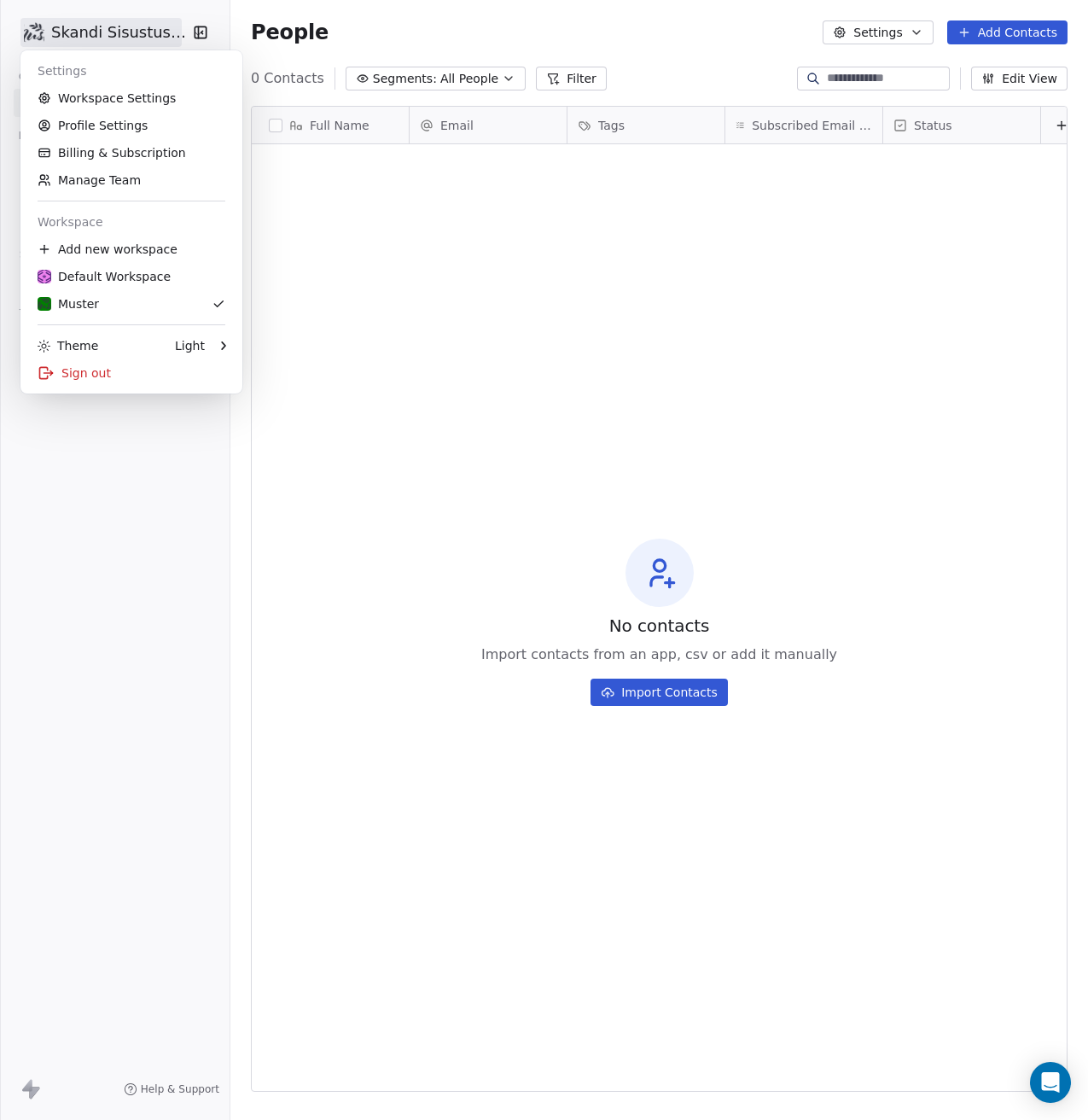
click at [166, 32] on html "Skandi Sisustus OÜ Contacts People Marketing Workflows Campaigns Metrics & Even…" at bounding box center [544, 560] width 1088 height 1120
click at [152, 179] on link "Manage Team" at bounding box center [131, 180] width 208 height 27
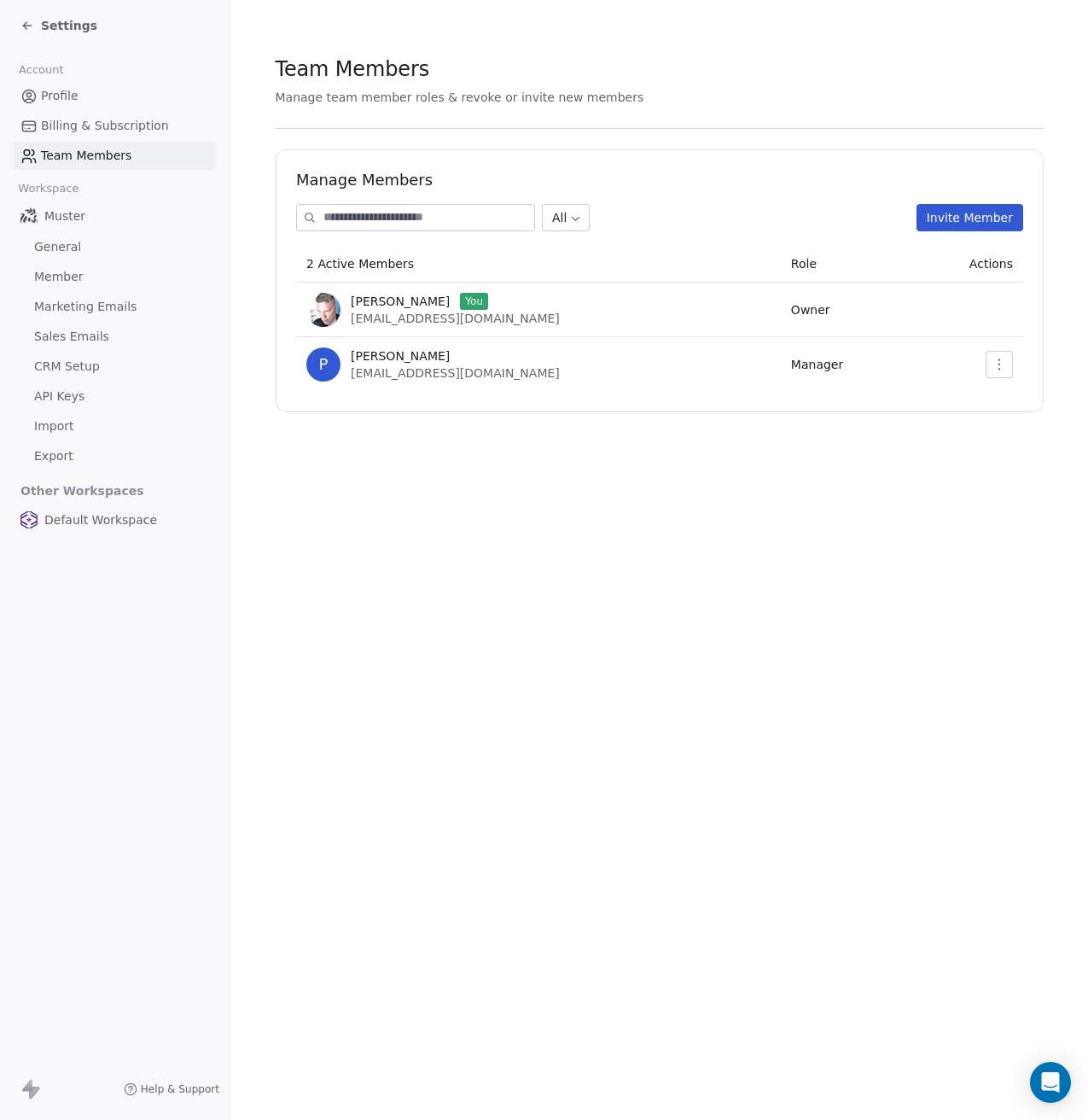
click at [61, 276] on span "Member" at bounding box center [59, 277] width 49 height 18
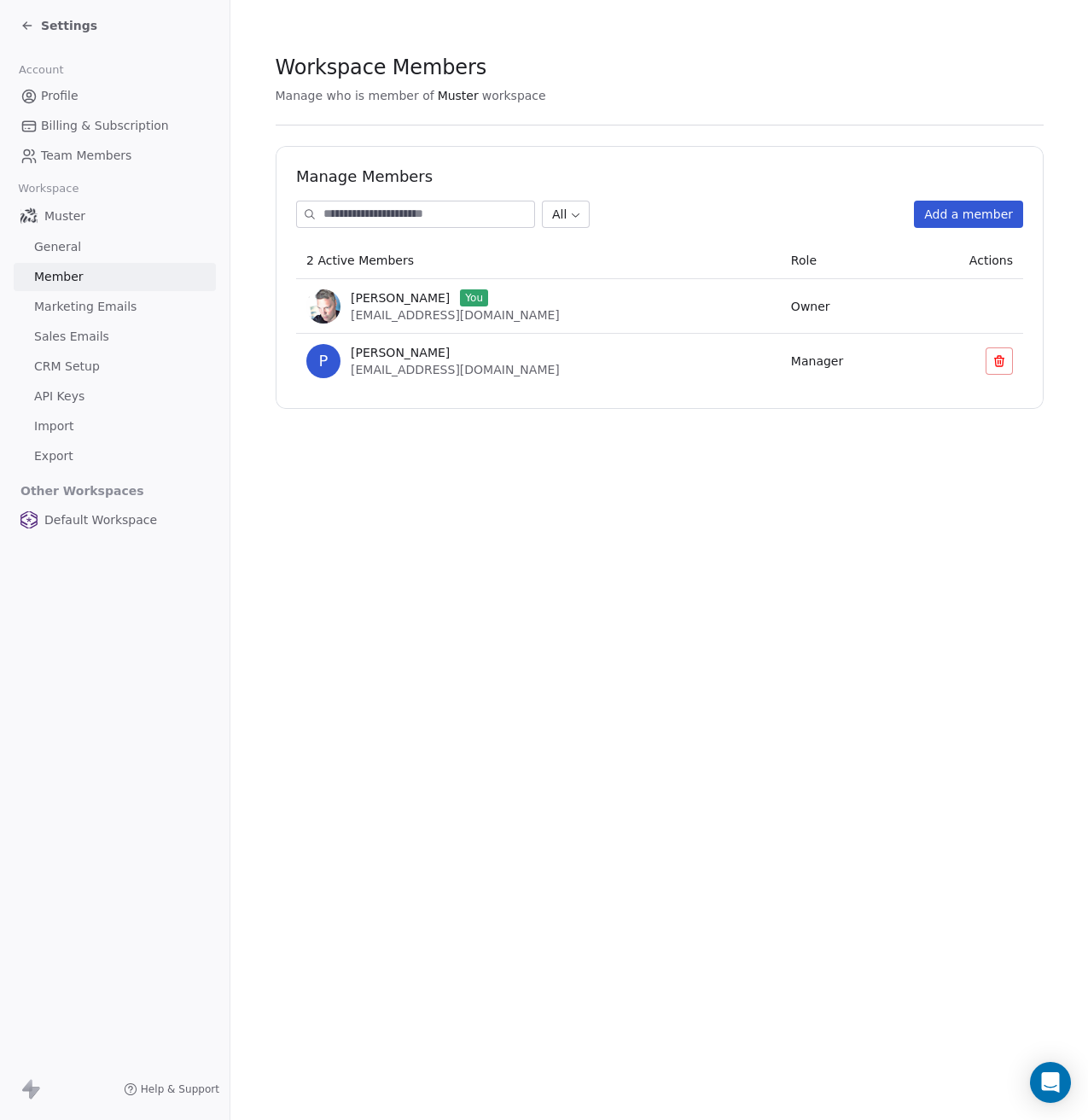
click at [23, 23] on icon at bounding box center [27, 25] width 14 height 14
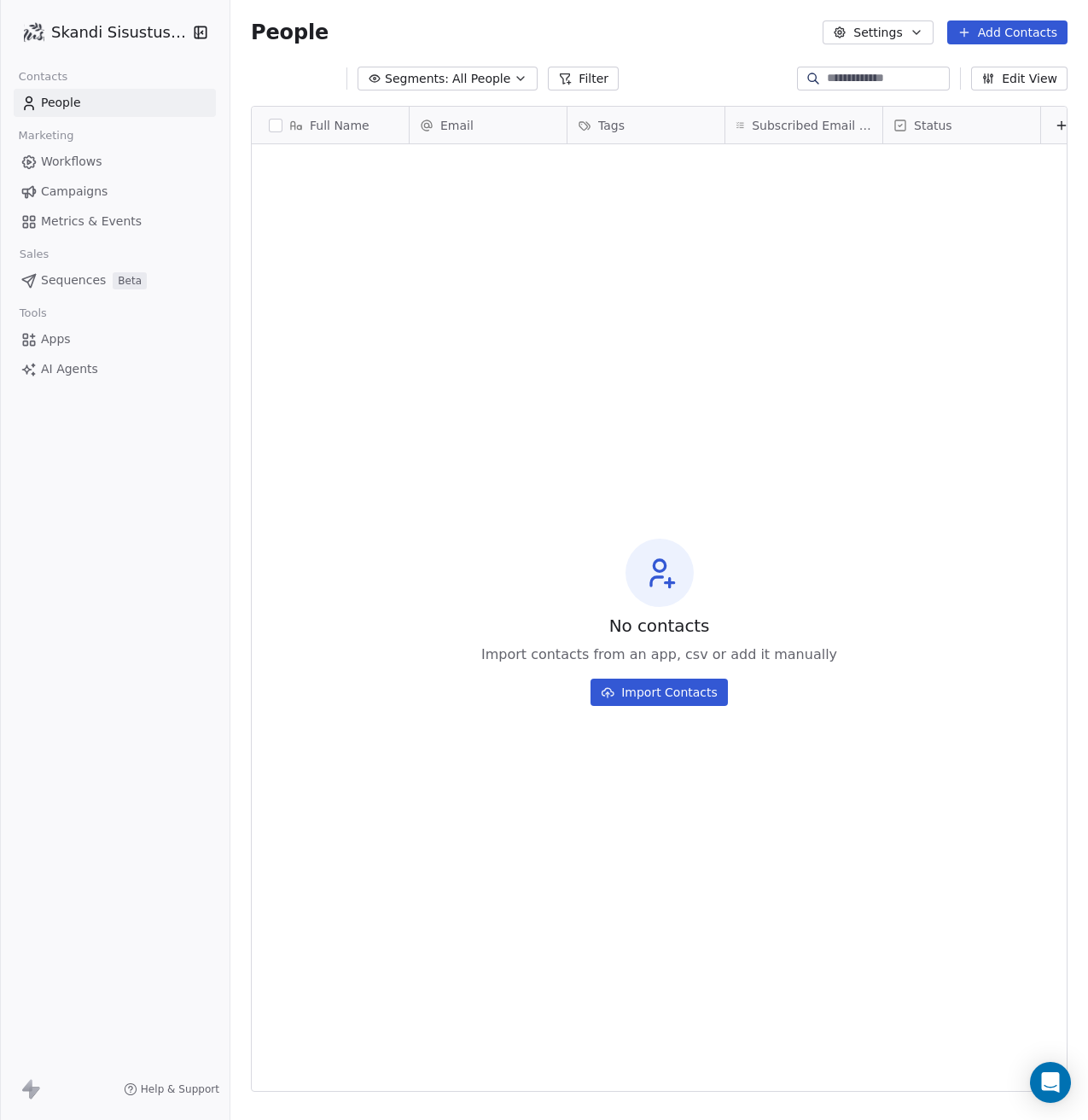
scroll to position [973, 845]
click at [191, 31] on button "button" at bounding box center [197, 33] width 24 height 17
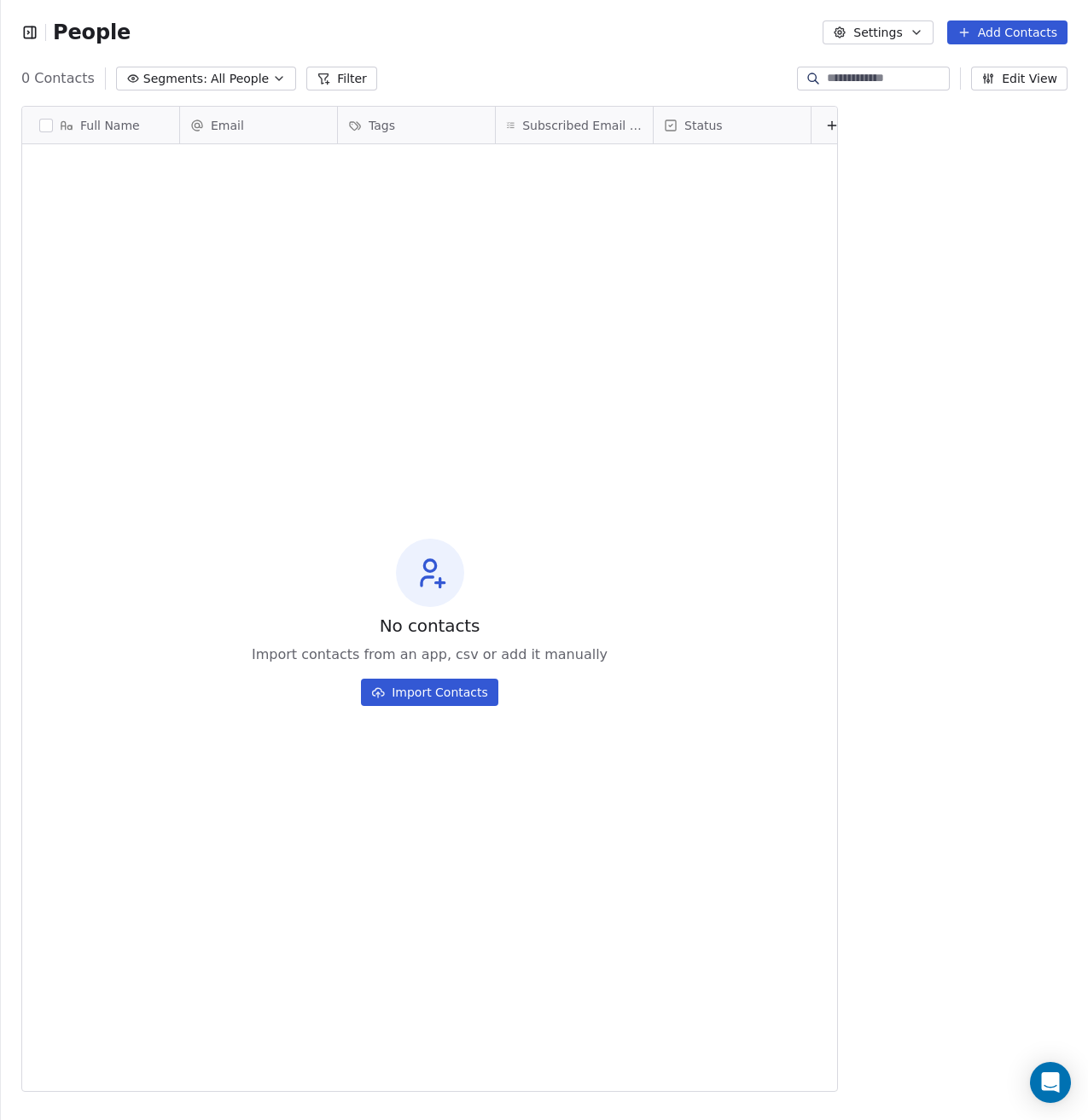
scroll to position [14, 14]
click at [17, 25] on div "People Settings Add Contacts" at bounding box center [544, 33] width 1088 height 65
click at [30, 27] on icon "button" at bounding box center [30, 32] width 11 height 11
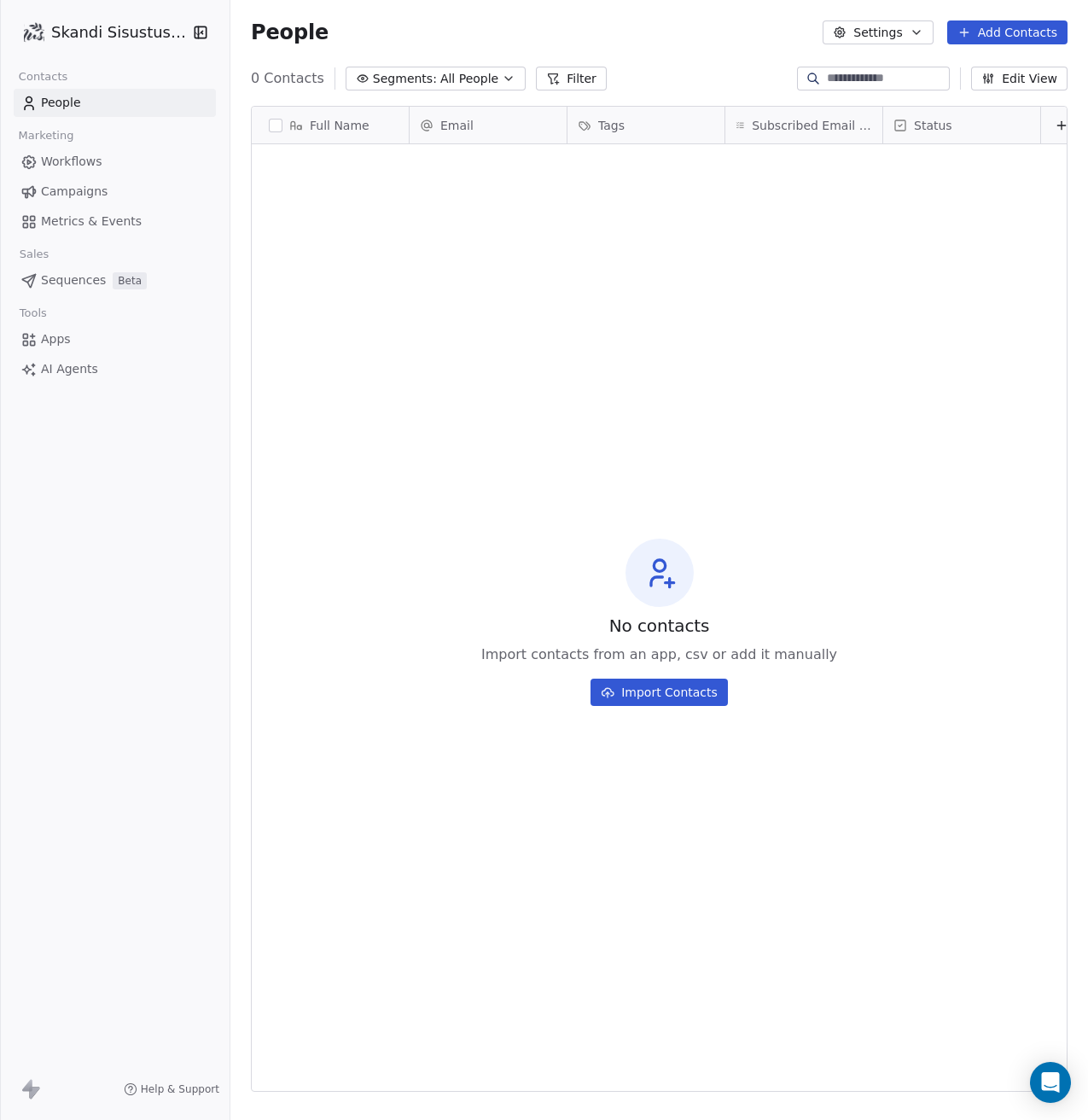
click at [94, 30] on html "Skandi Sisustus OÜ Contacts People Marketing Workflows Campaigns Metrics & Even…" at bounding box center [544, 560] width 1088 height 1120
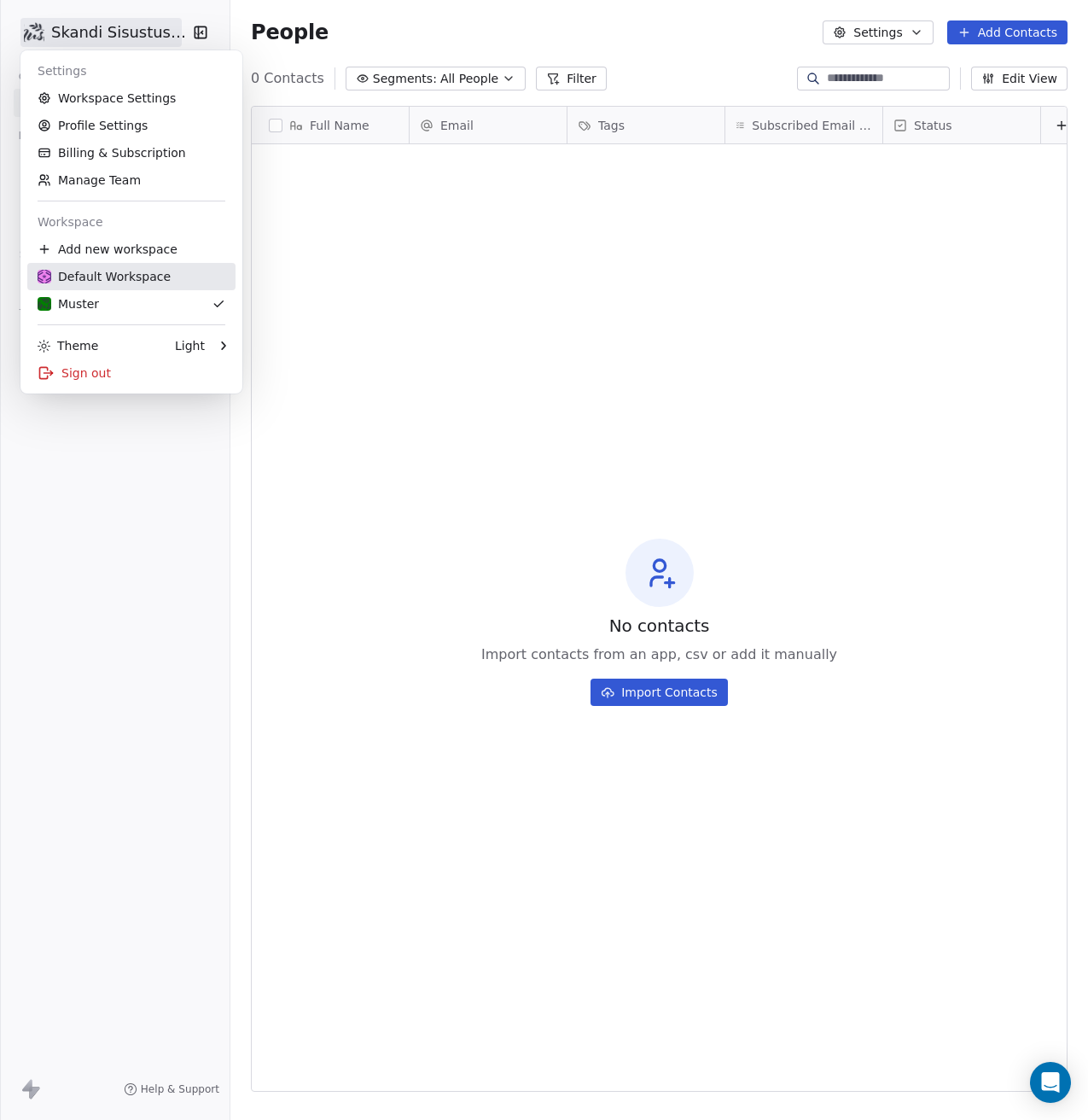
click at [101, 274] on div "Default Workspace" at bounding box center [103, 277] width 133 height 17
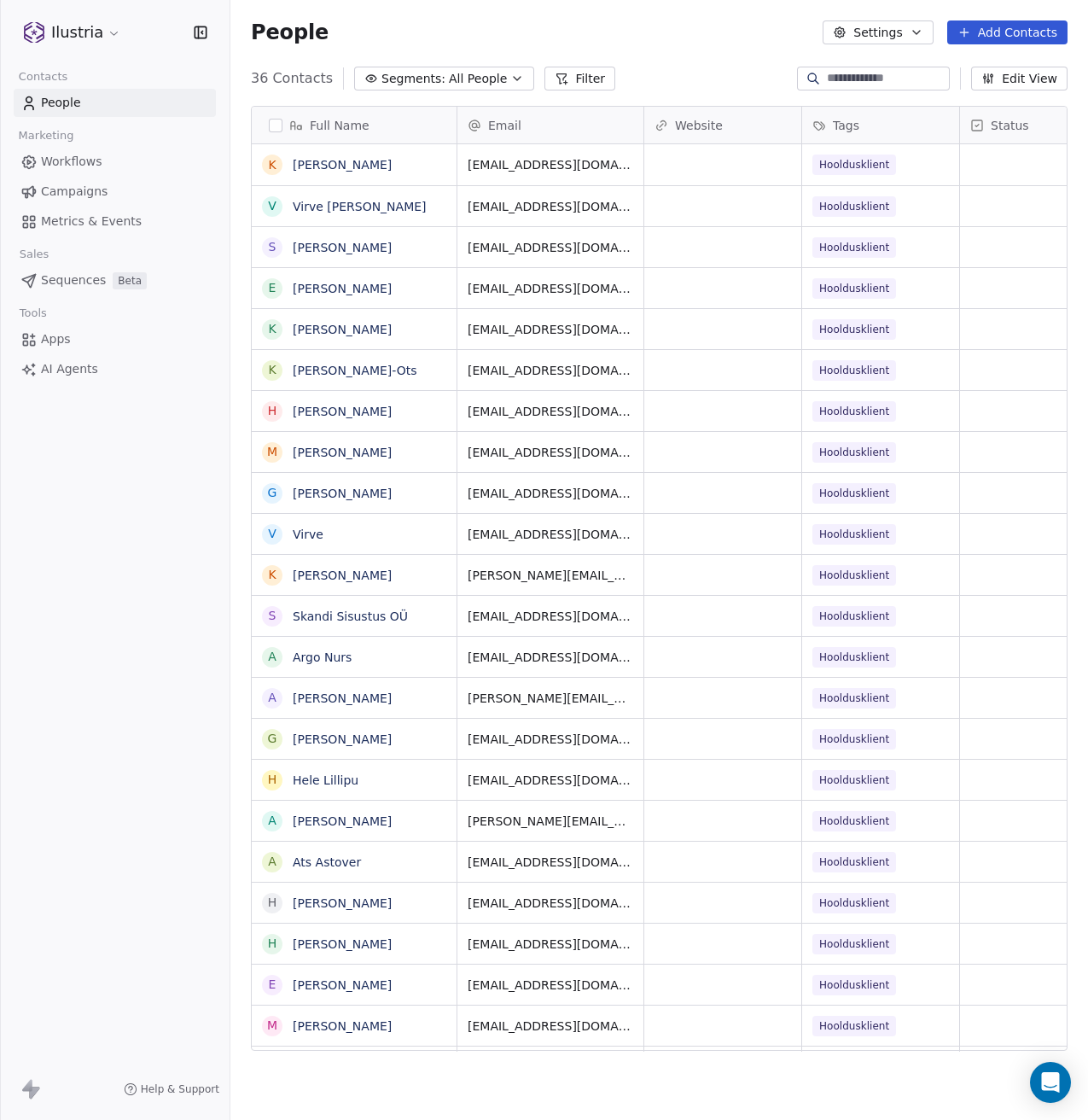
scroll to position [973, 845]
click at [108, 33] on html "Ilustria Contacts People Marketing Workflows Campaigns Metrics & Events Sales S…" at bounding box center [544, 560] width 1088 height 1120
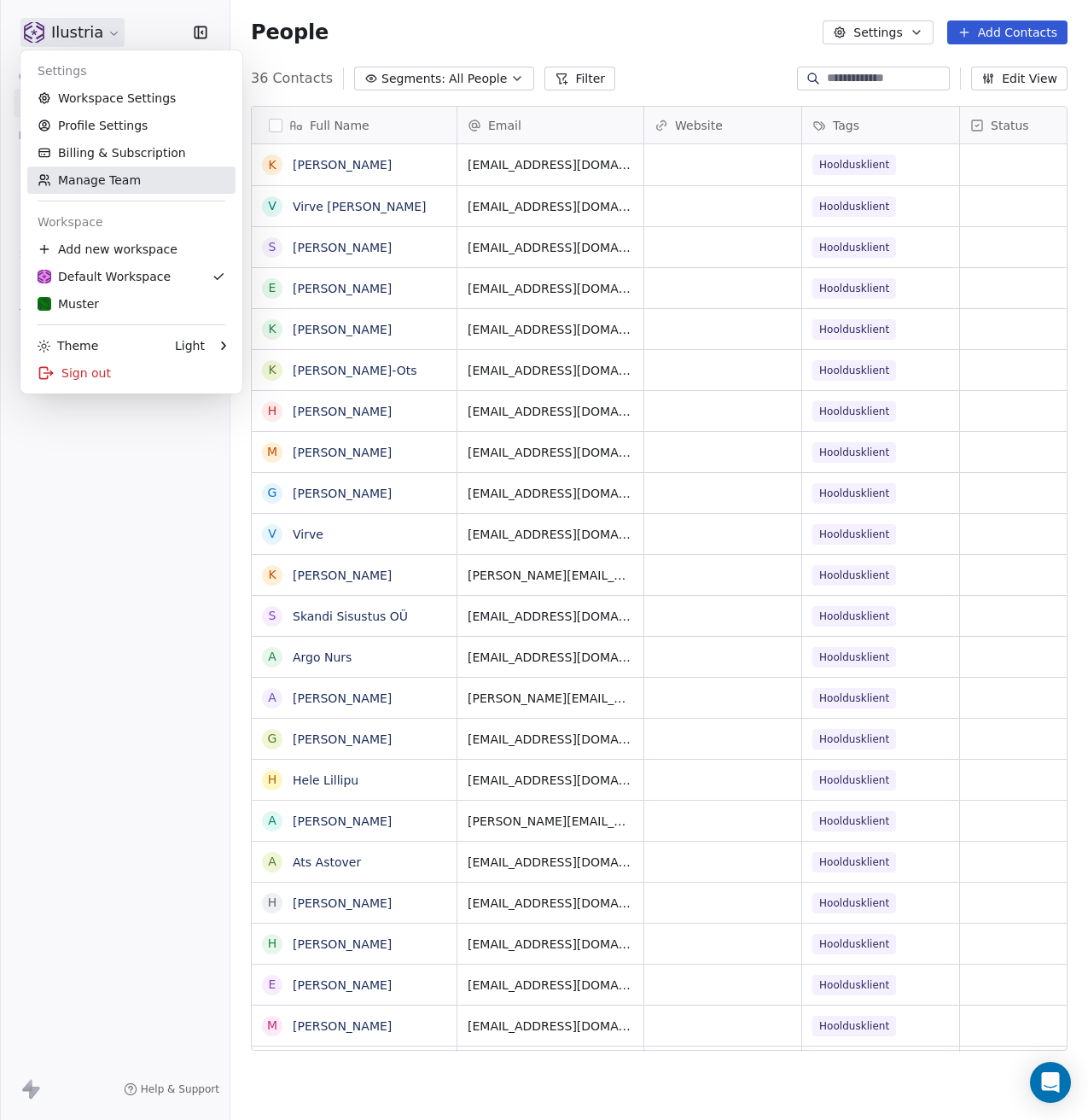
click at [129, 187] on link "Manage Team" at bounding box center [131, 180] width 208 height 27
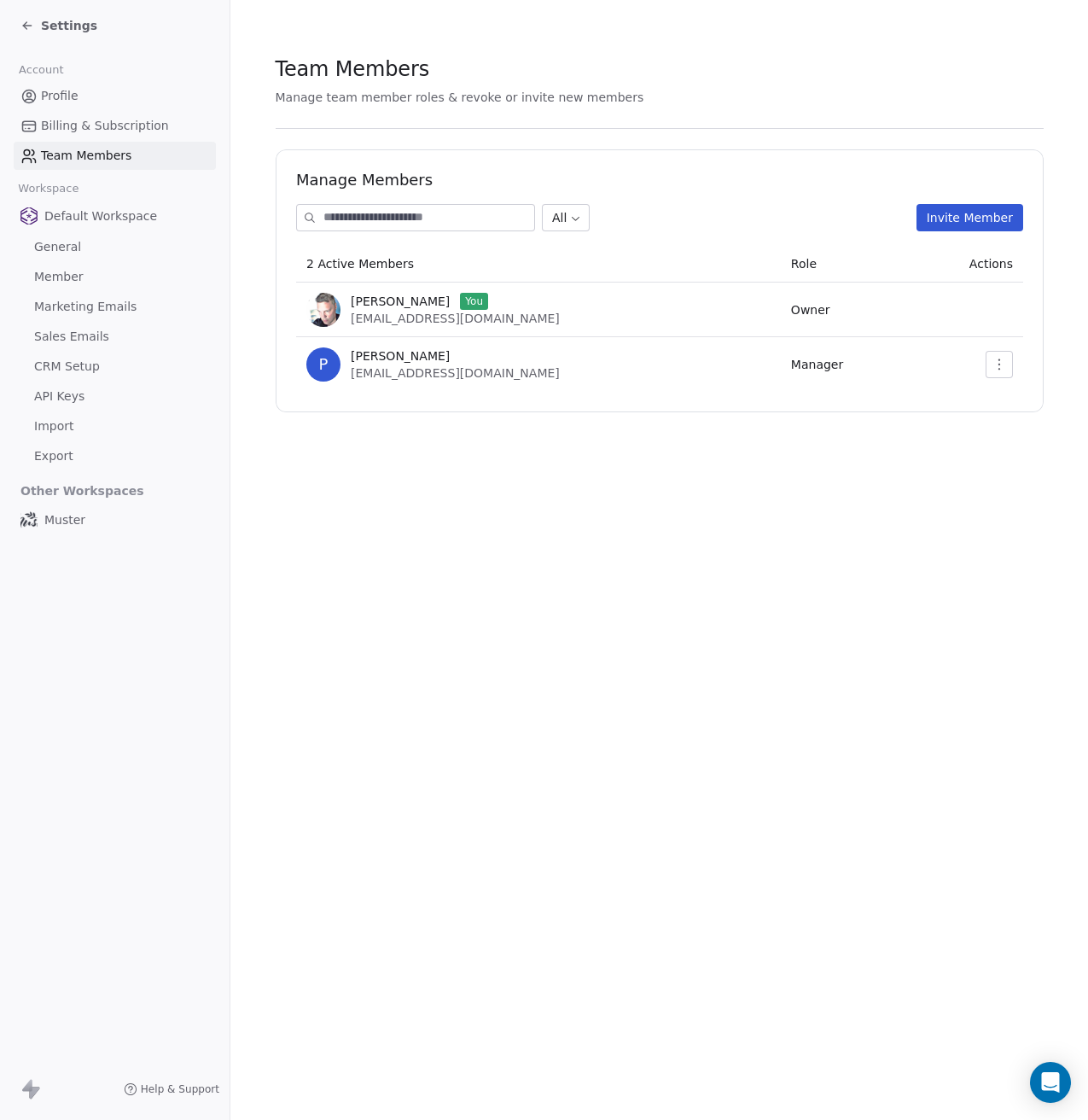
click at [997, 366] on icon "button" at bounding box center [1000, 364] width 14 height 14
click at [997, 410] on div "Update" at bounding box center [1020, 401] width 122 height 27
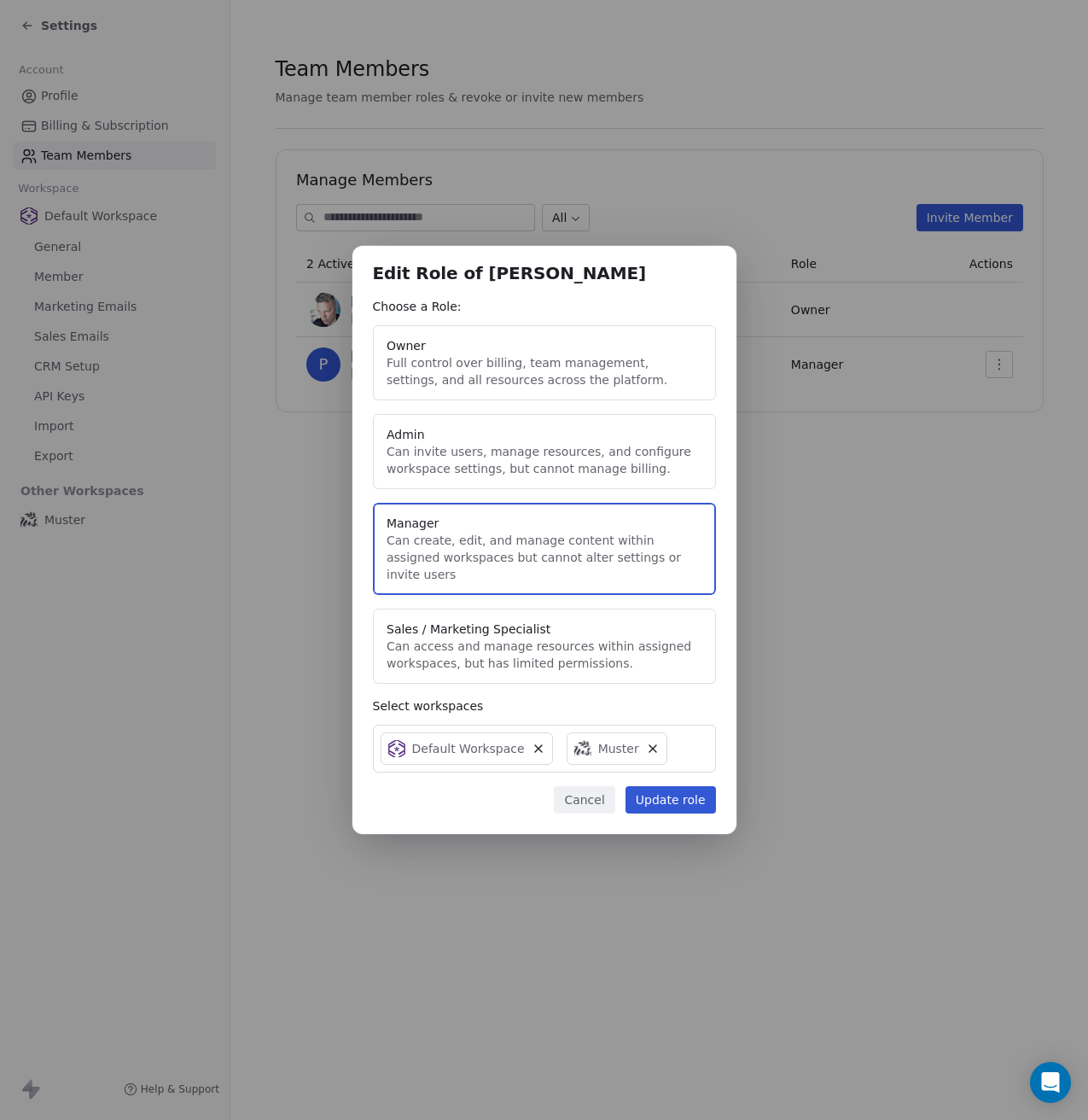
click at [535, 746] on icon at bounding box center [538, 749] width 7 height 7
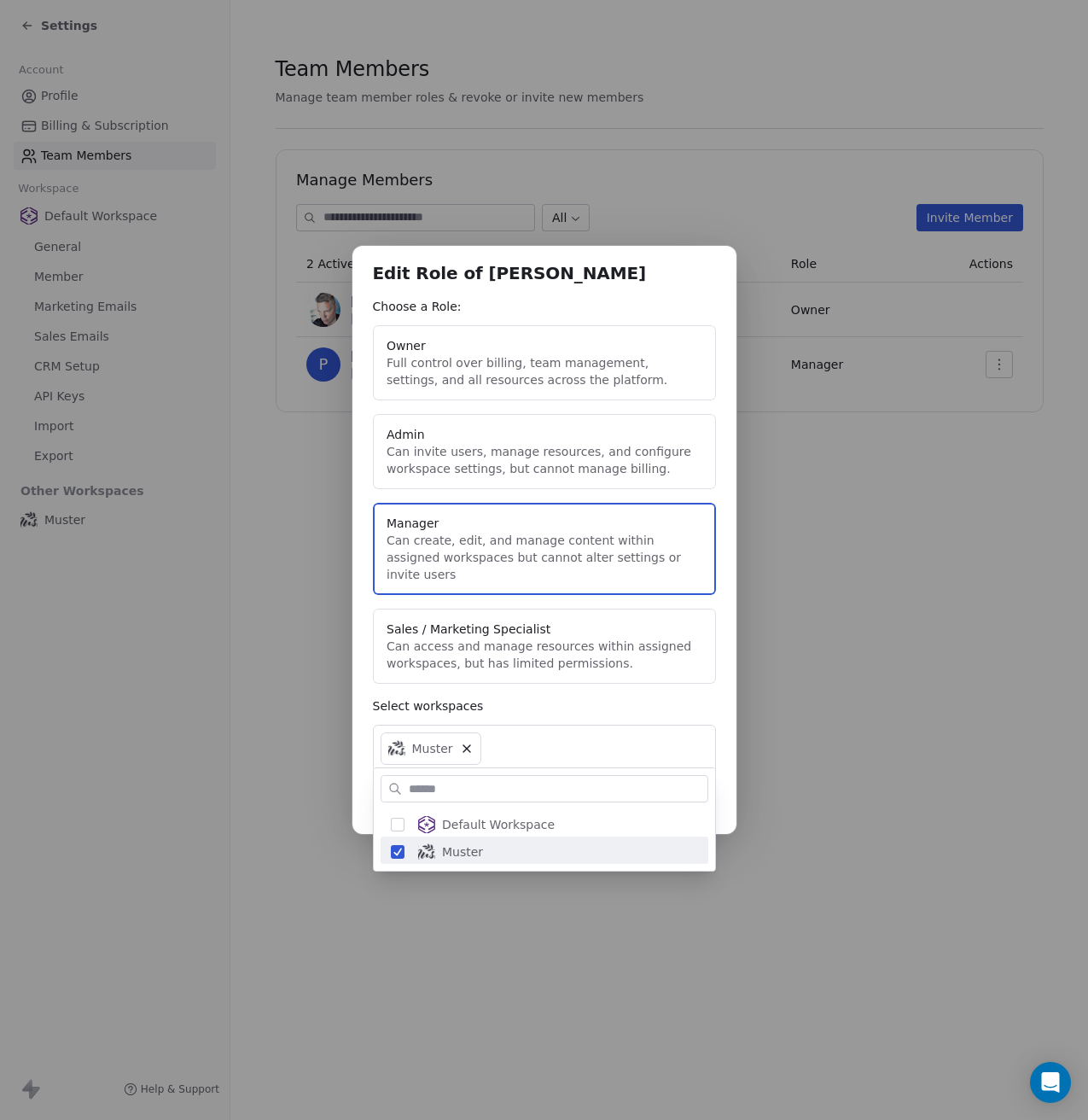
click at [551, 701] on div "Edit Role of Peeter Paan Choose a Role: Owner Full control over billing, team m…" at bounding box center [544, 560] width 1088 height 683
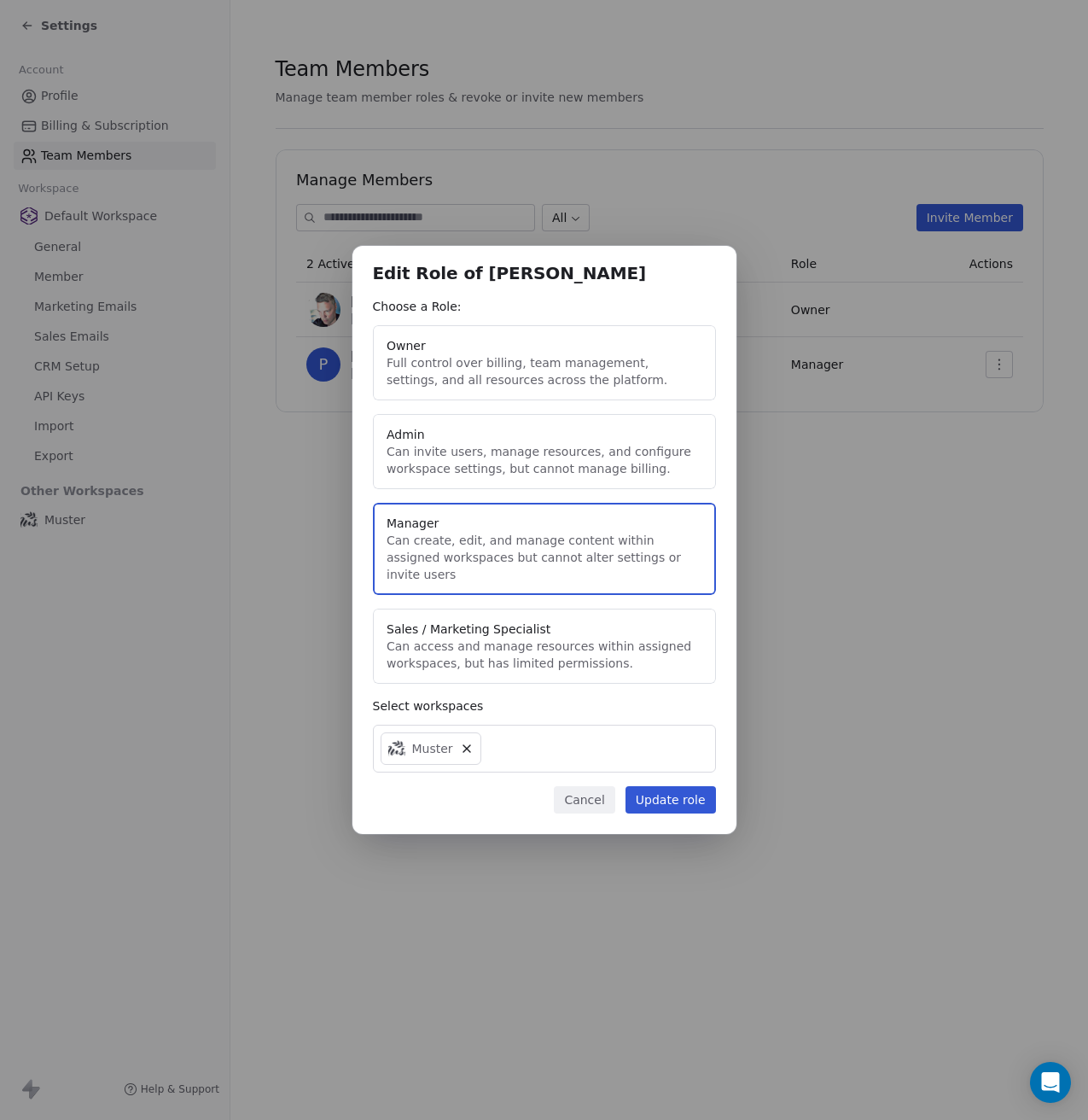
click at [679, 788] on button "Update role" at bounding box center [670, 800] width 90 height 27
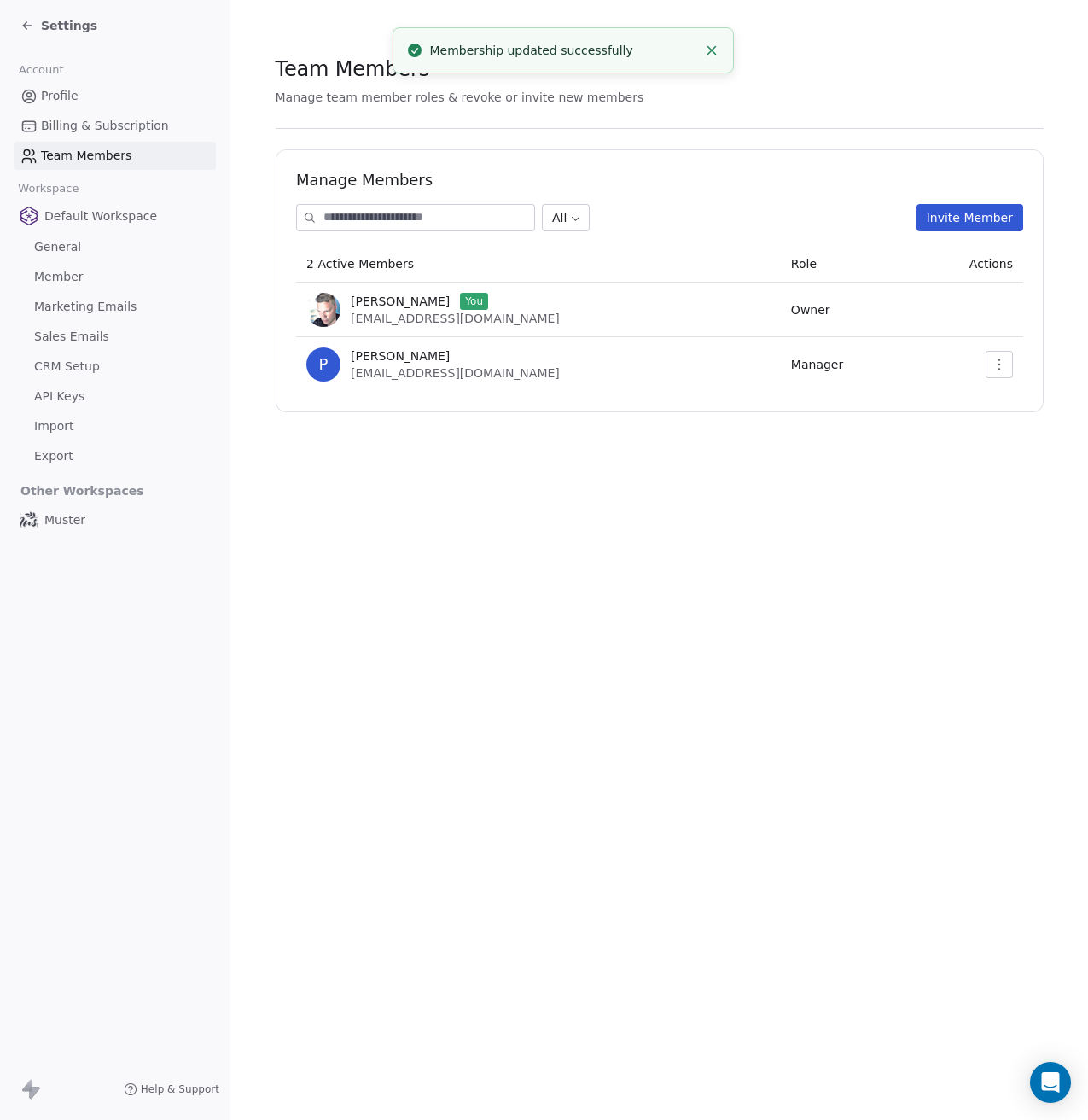
click at [52, 21] on span "Settings" at bounding box center [69, 25] width 57 height 17
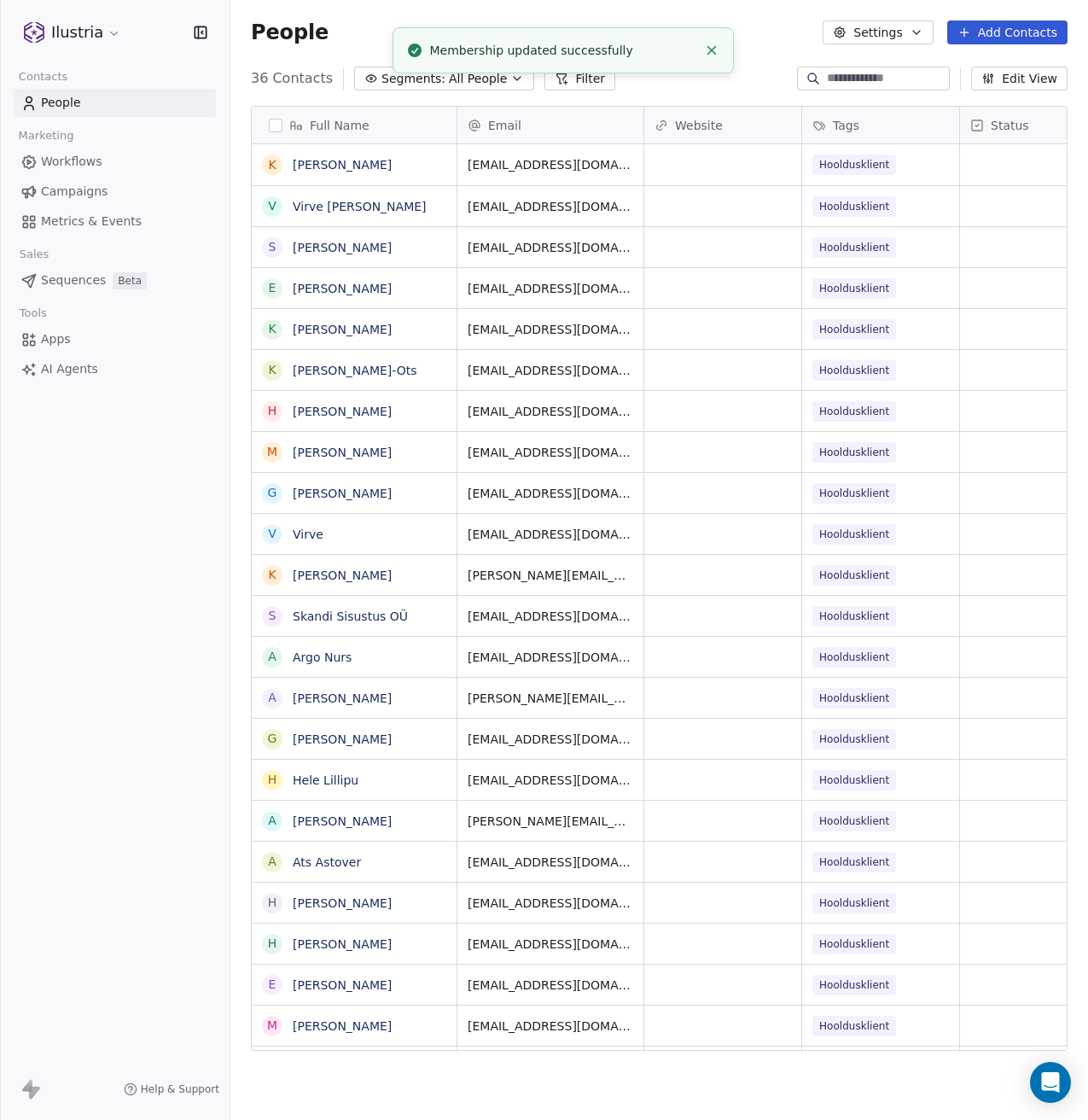
scroll to position [973, 845]
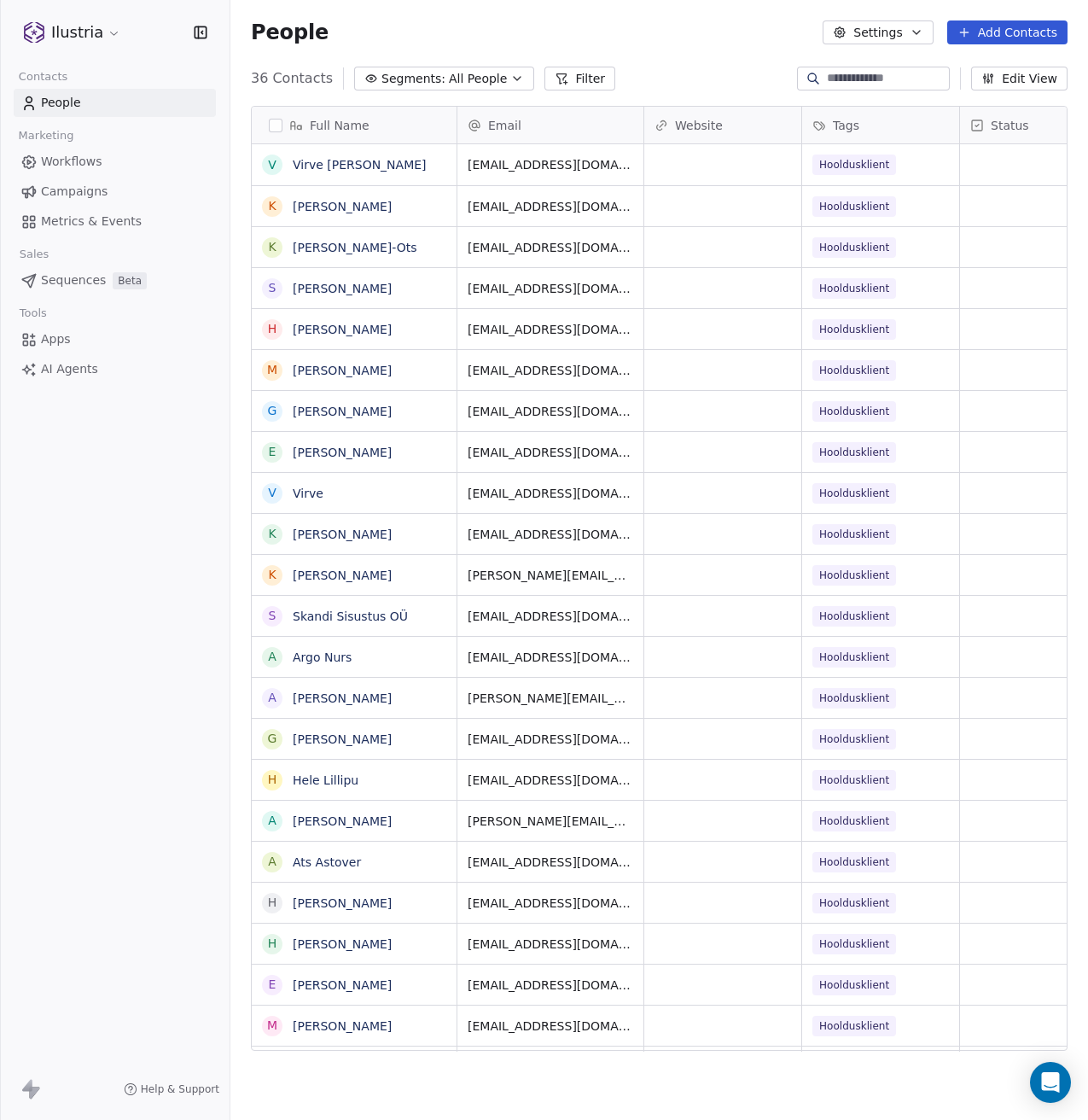
click at [108, 34] on html "Ilustria Contacts People Marketing Workflows Campaigns Metrics & Events Sales S…" at bounding box center [544, 560] width 1088 height 1120
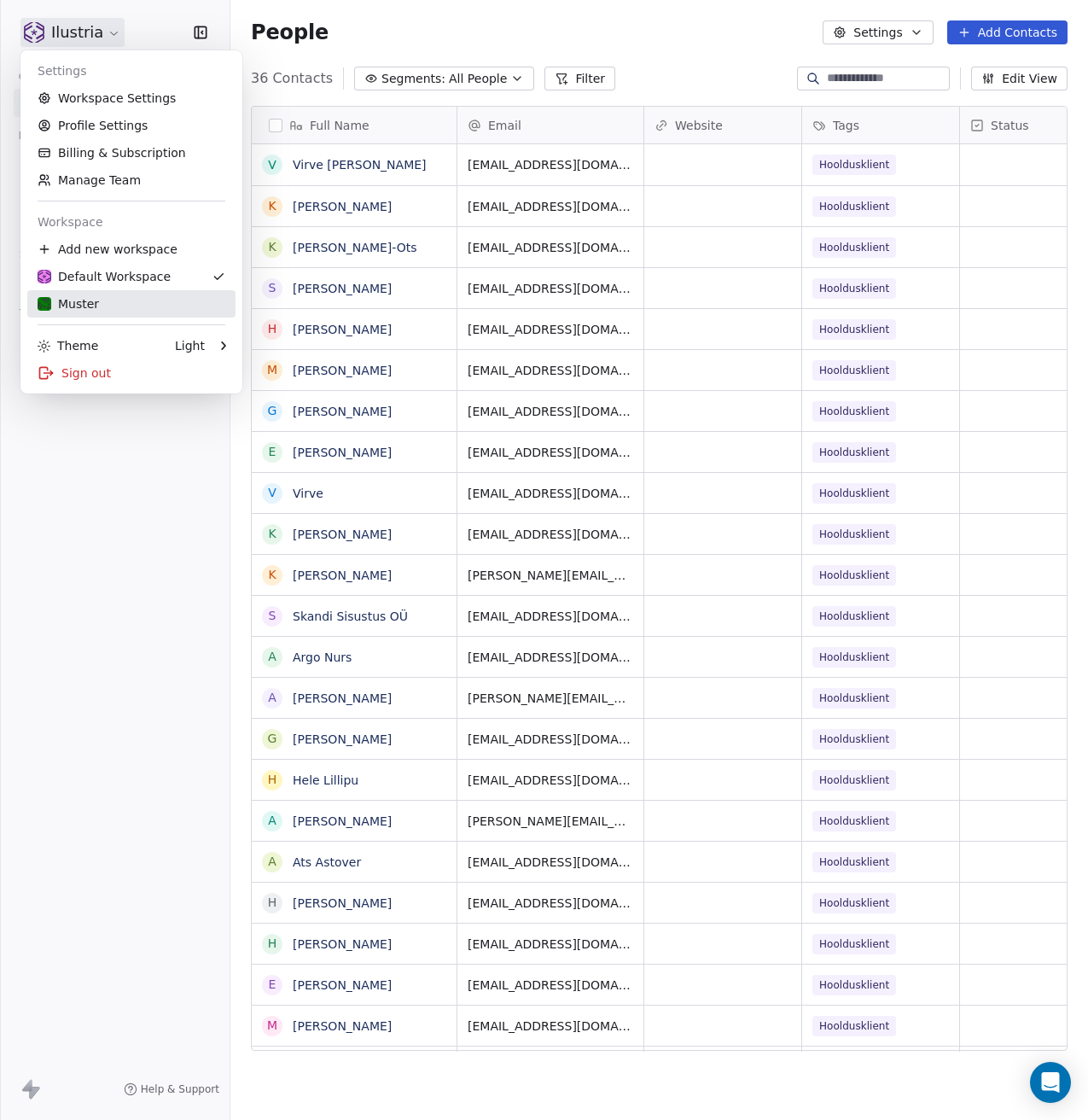
click at [108, 305] on div "Muster" at bounding box center [131, 304] width 188 height 17
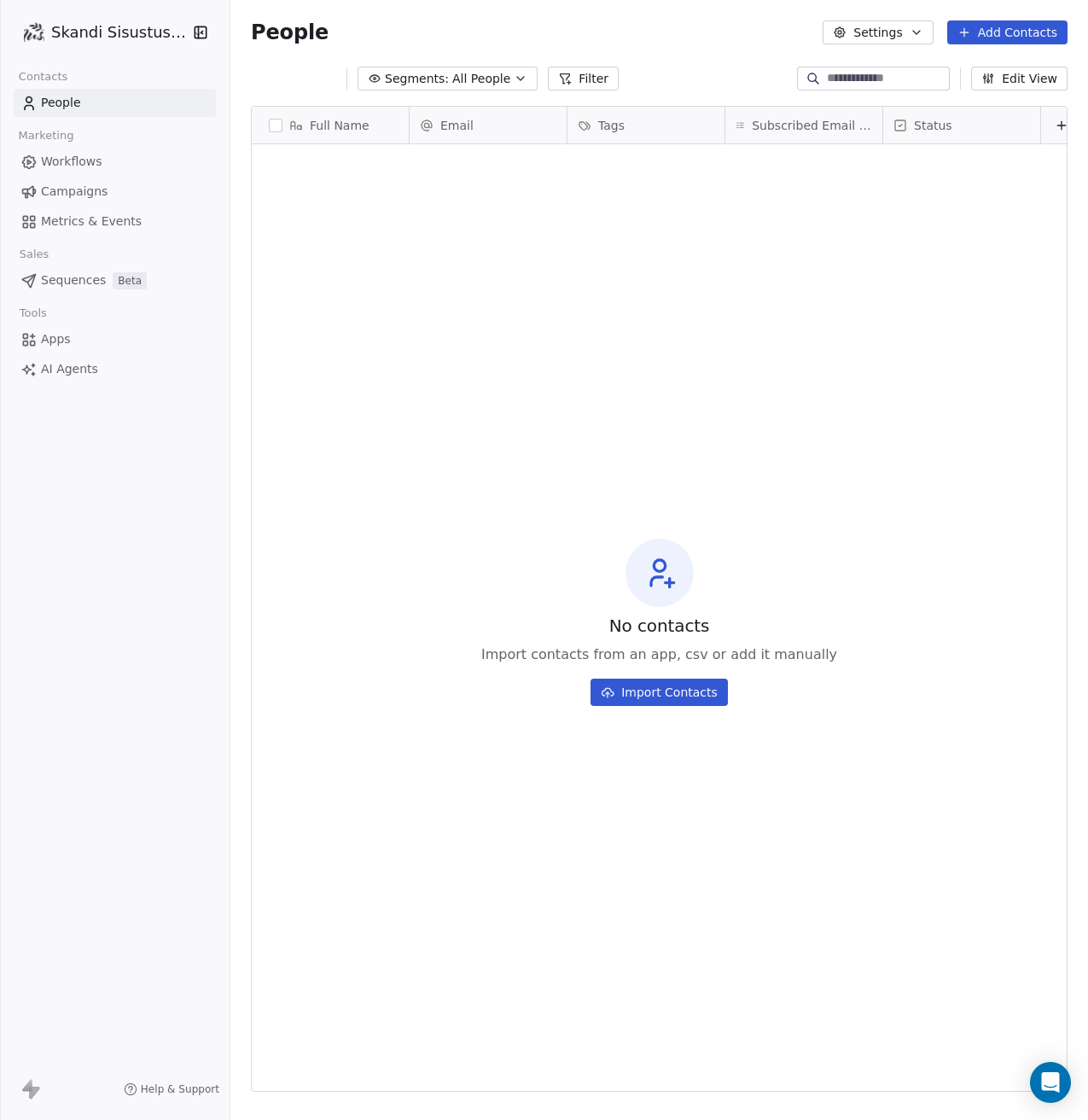
scroll to position [973, 845]
click at [123, 26] on html "Skandi Sisustus OÜ Contacts People Marketing Workflows Campaigns Metrics & Even…" at bounding box center [544, 560] width 1088 height 1120
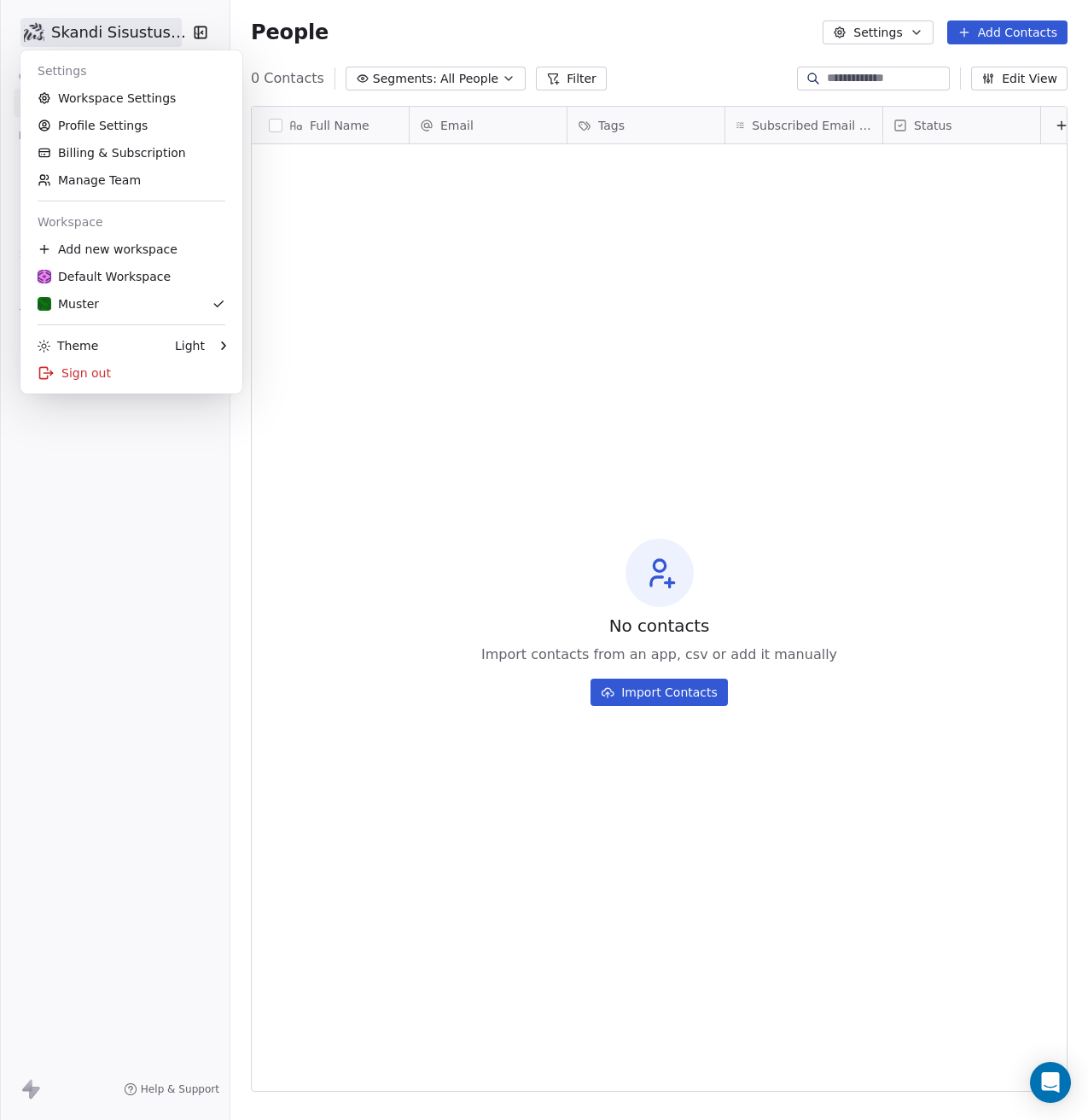
click at [123, 26] on html "Skandi Sisustus OÜ Contacts People Marketing Workflows Campaigns Metrics & Even…" at bounding box center [544, 560] width 1088 height 1120
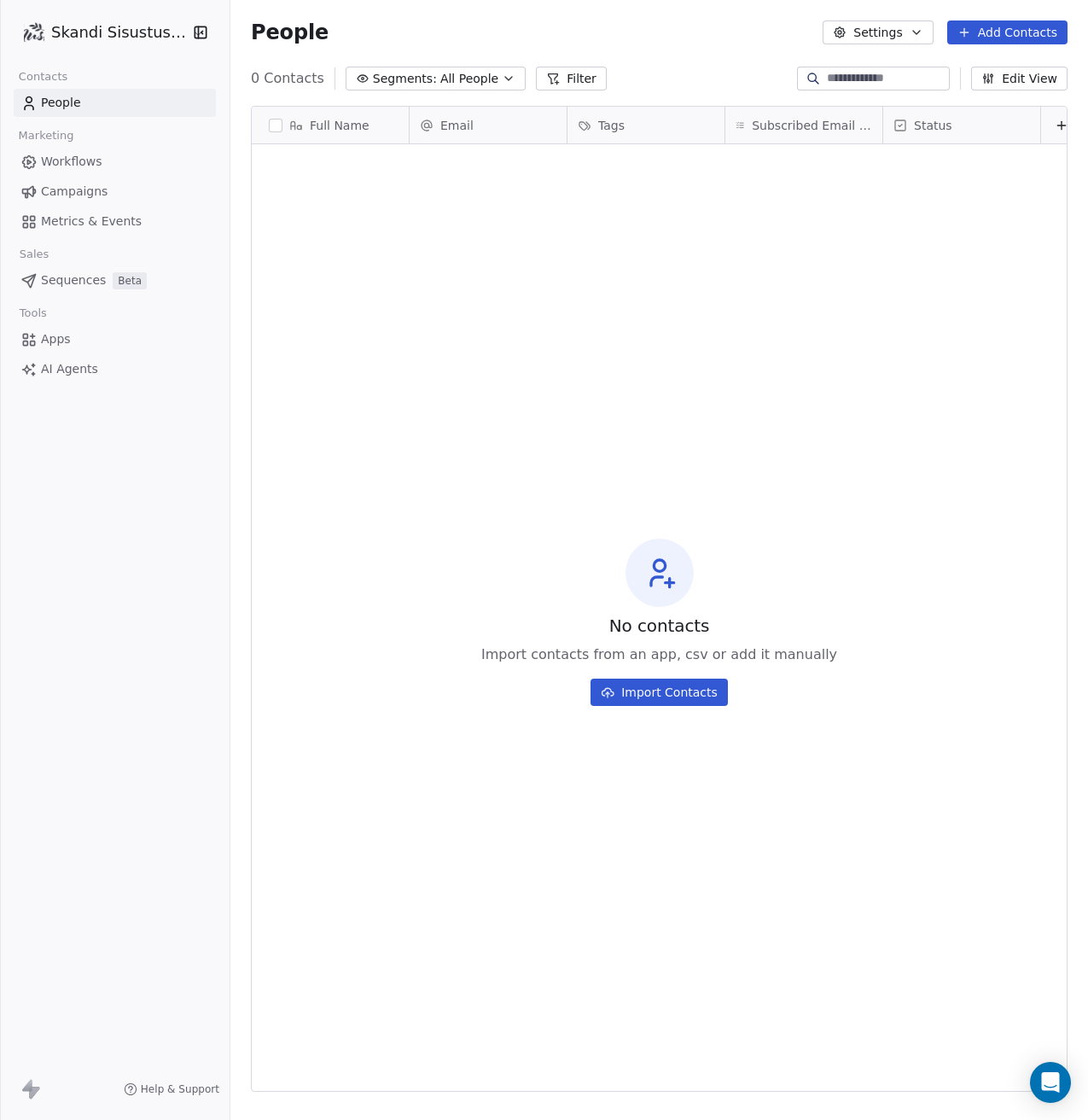
click at [66, 101] on span "People" at bounding box center [60, 102] width 40 height 18
click at [137, 29] on html "Skandi Sisustus OÜ Contacts People Marketing Workflows Campaigns Metrics & Even…" at bounding box center [544, 560] width 1088 height 1120
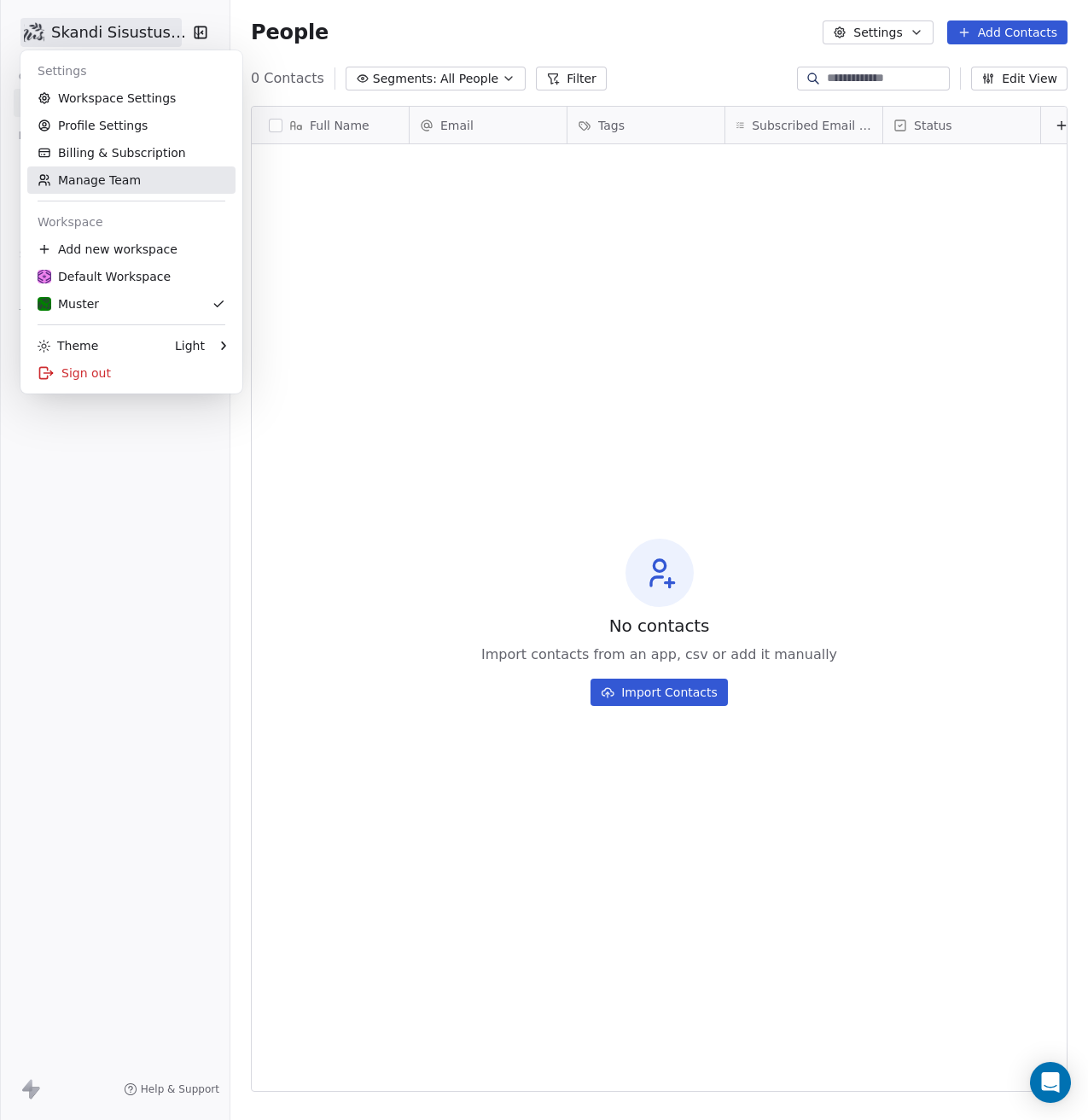
click at [130, 183] on link "Manage Team" at bounding box center [131, 180] width 208 height 27
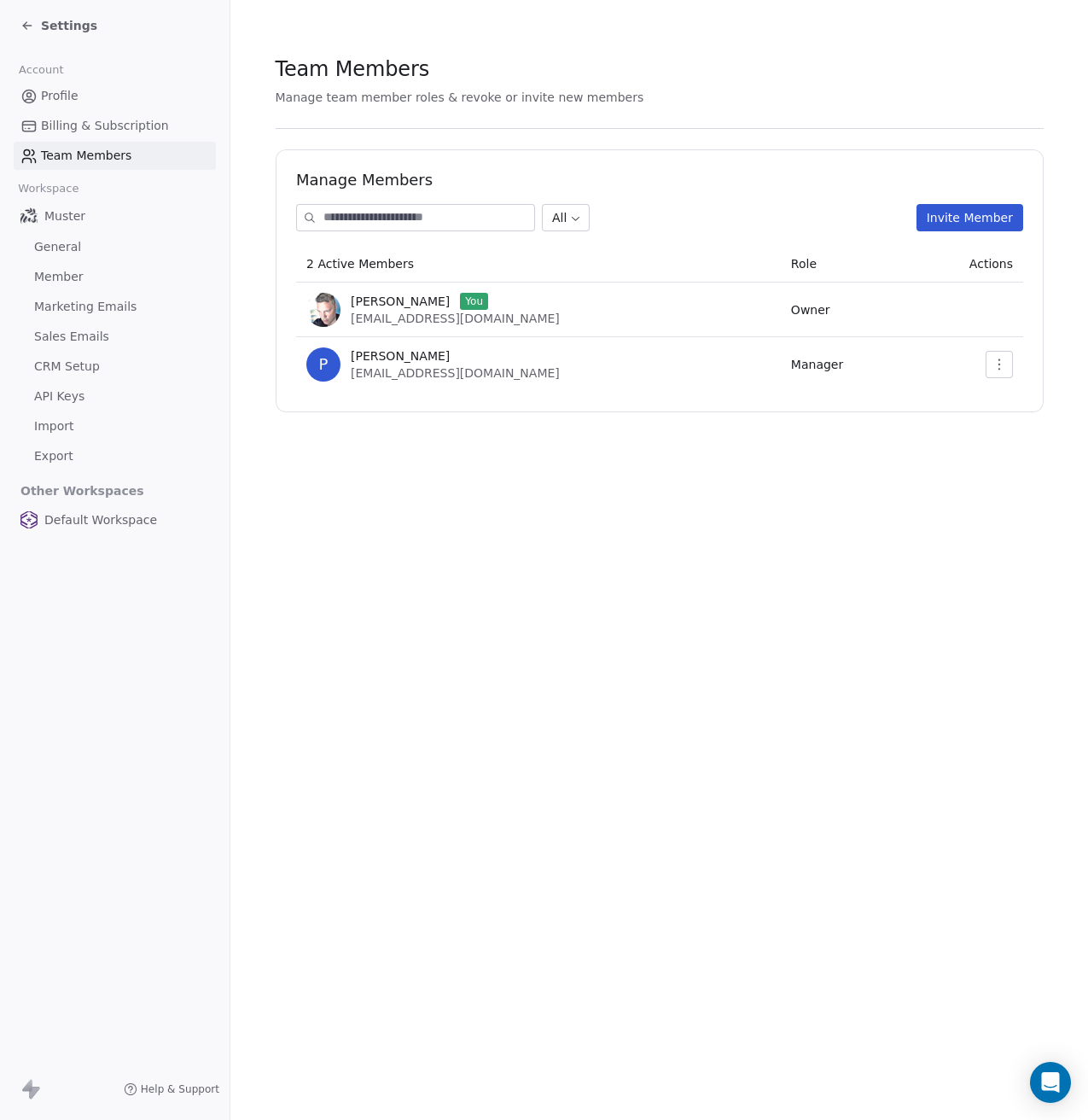
drag, startPoint x: 75, startPoint y: 215, endPoint x: 72, endPoint y: 177, distance: 38.1
click at [75, 215] on span "Muster" at bounding box center [65, 216] width 41 height 17
click at [21, 22] on icon at bounding box center [27, 25] width 14 height 14
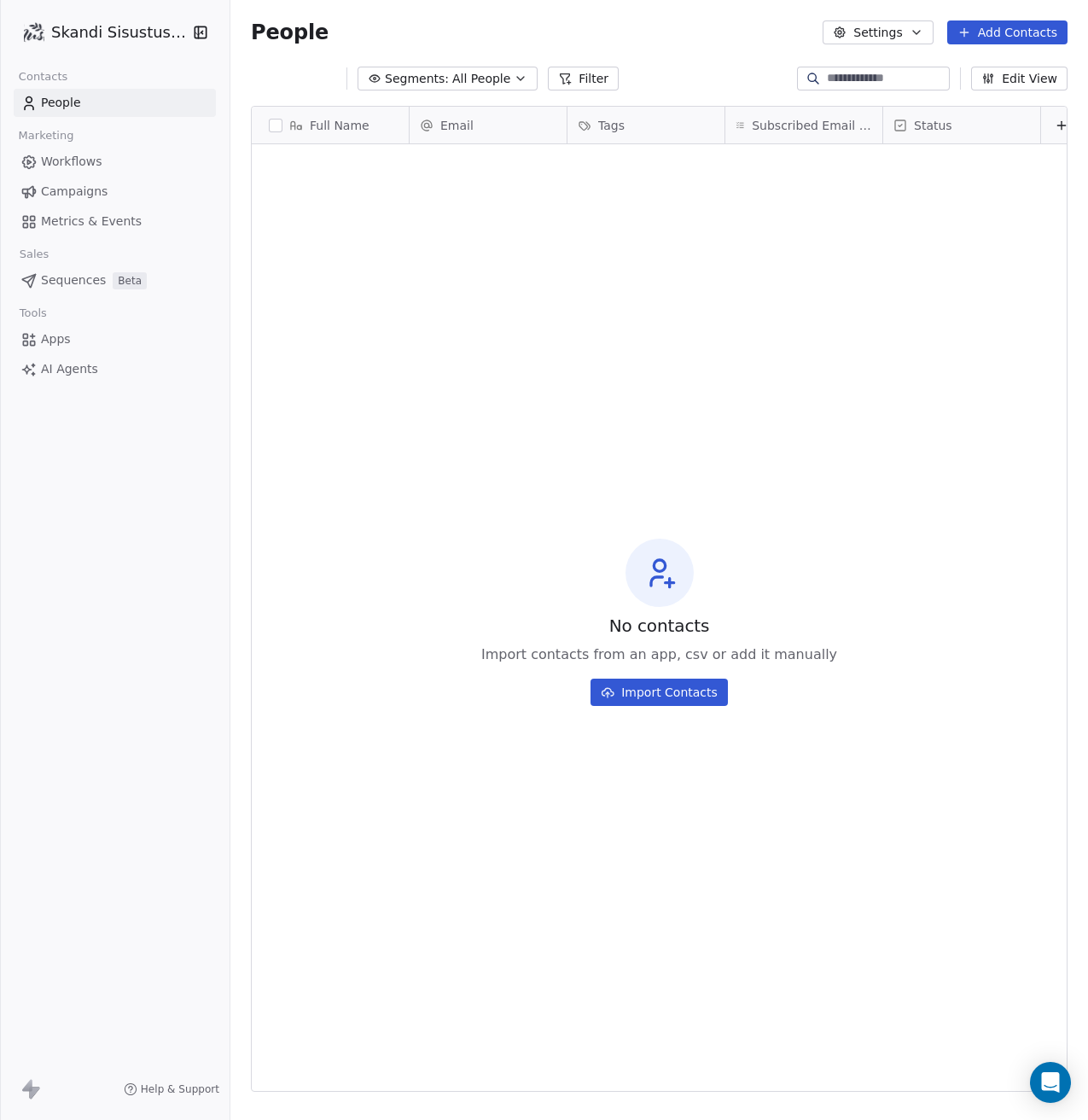
scroll to position [973, 845]
click at [195, 34] on icon "button" at bounding box center [200, 32] width 11 height 11
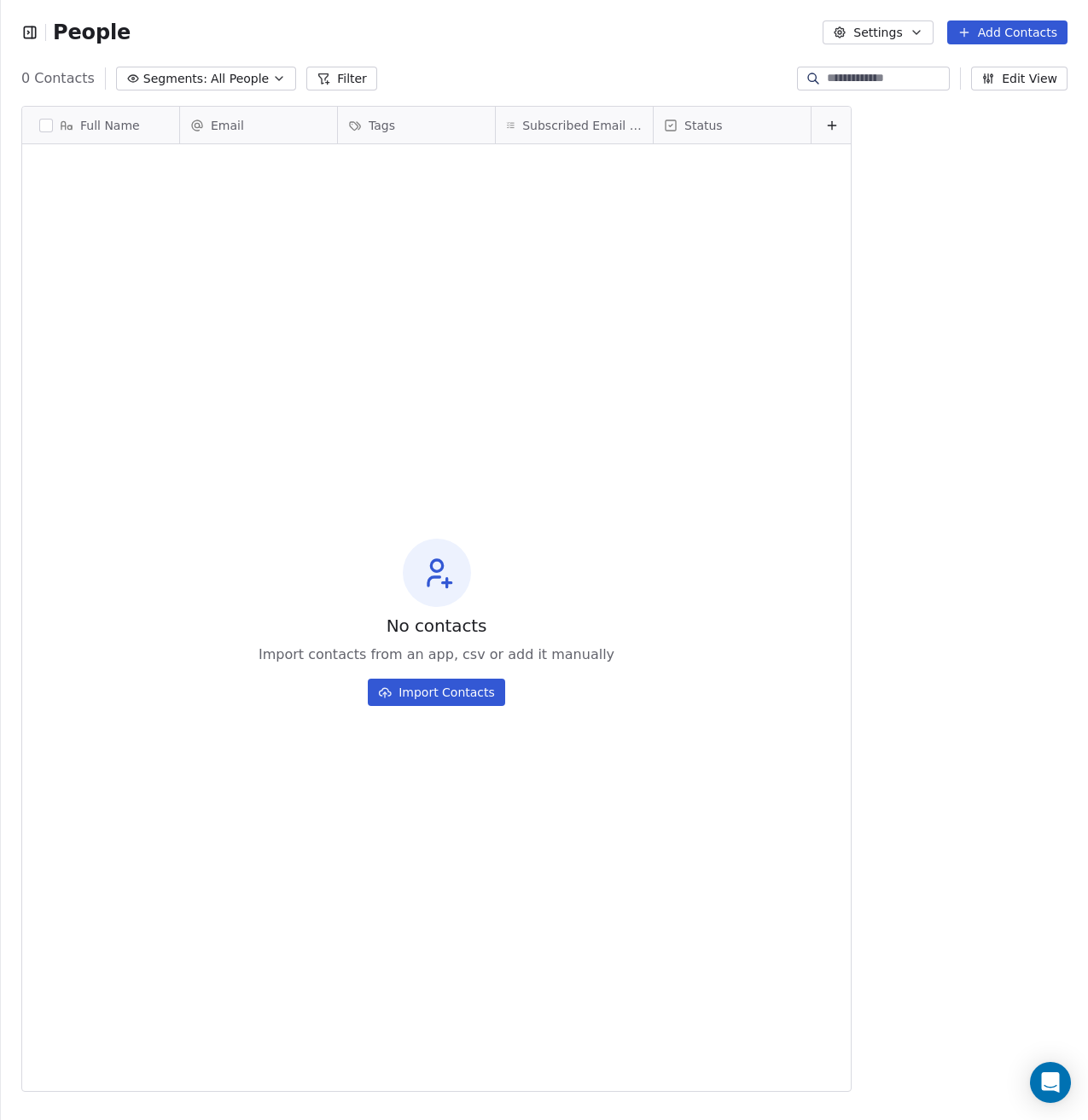
click at [28, 26] on icon "button" at bounding box center [30, 33] width 17 height 17
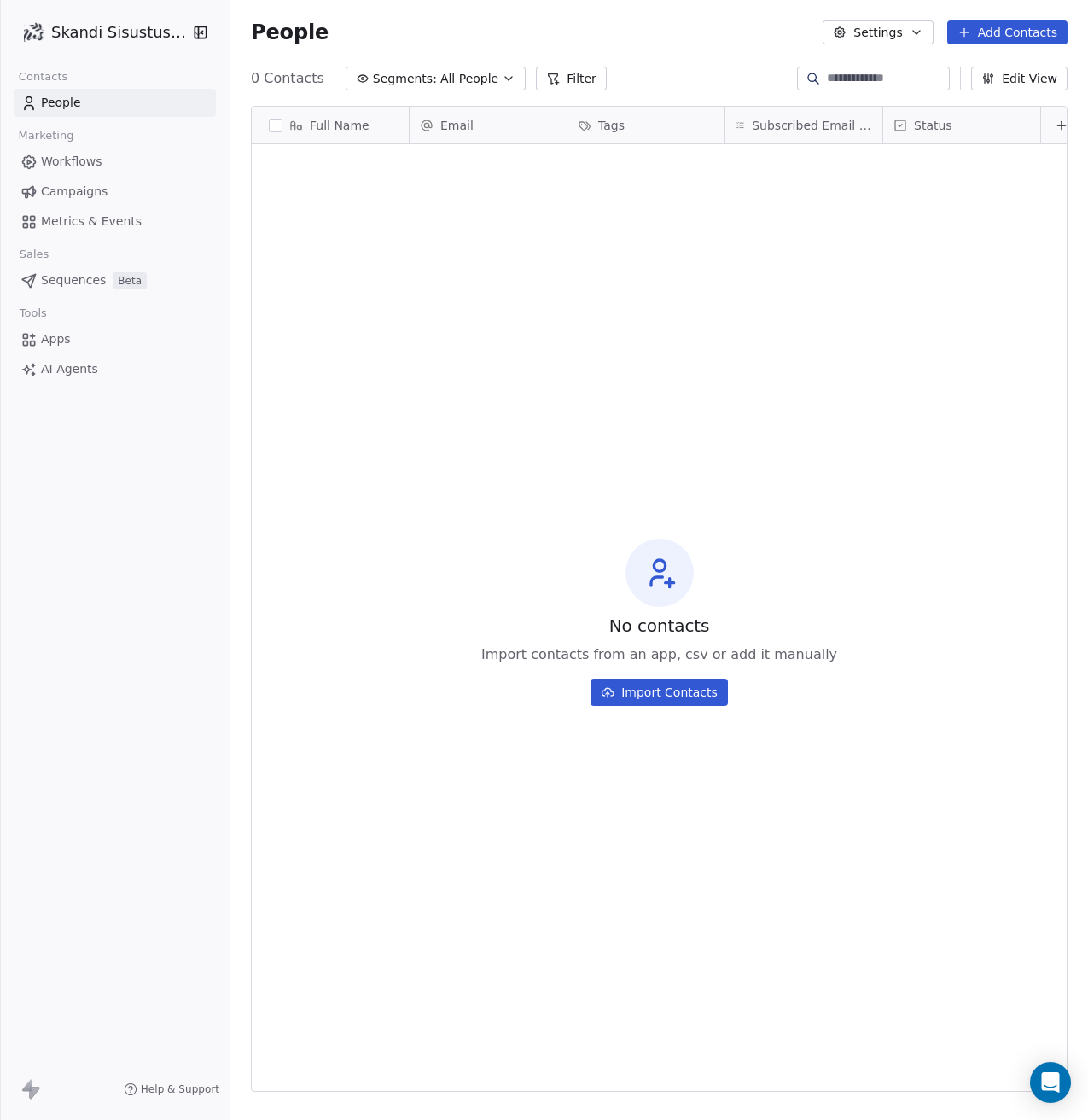
click at [141, 27] on html "Skandi Sisustus OÜ Contacts People Marketing Workflows Campaigns Metrics & Even…" at bounding box center [544, 560] width 1088 height 1120
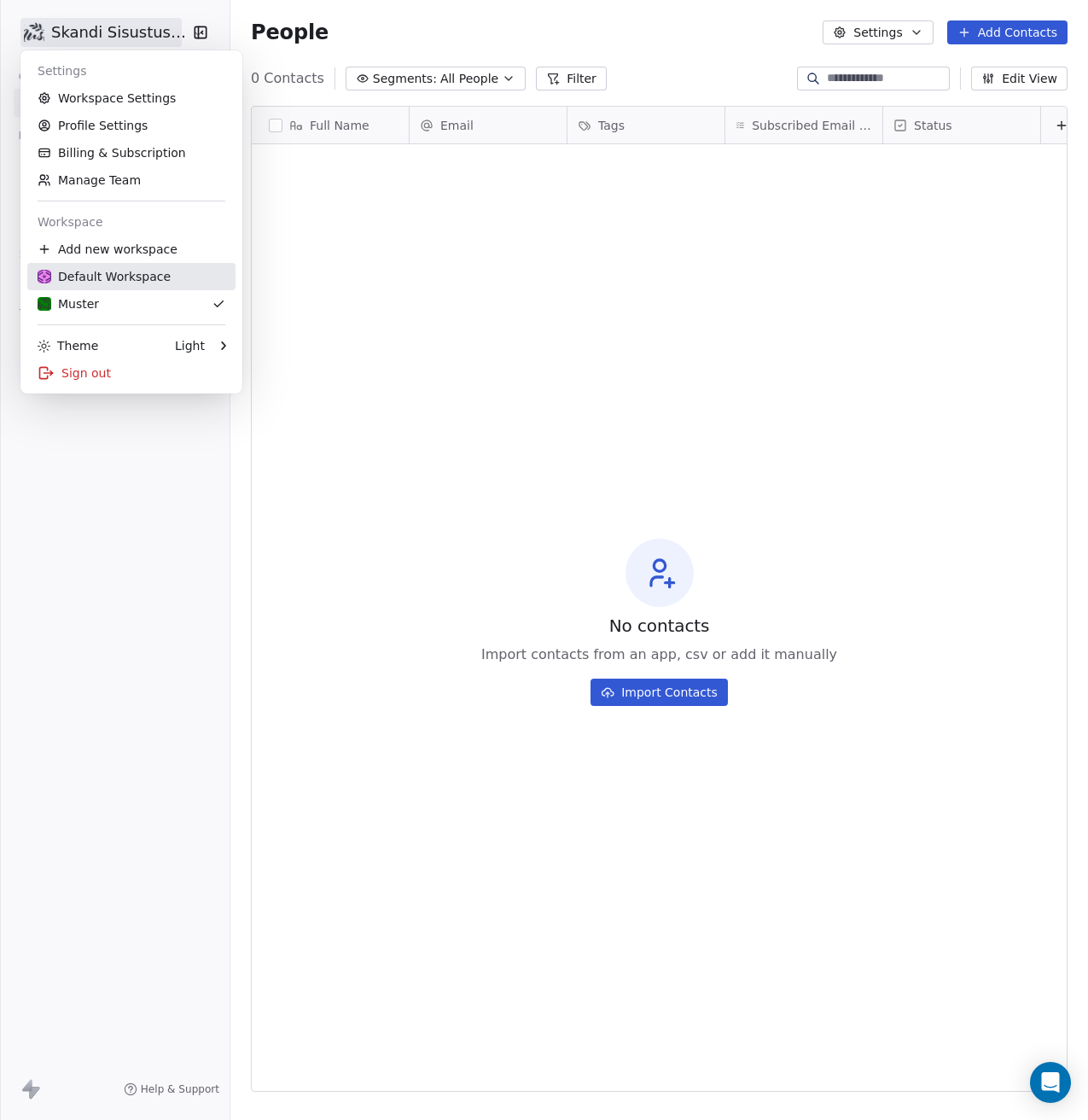
click at [164, 284] on div "Default Workspace" at bounding box center [131, 277] width 188 height 17
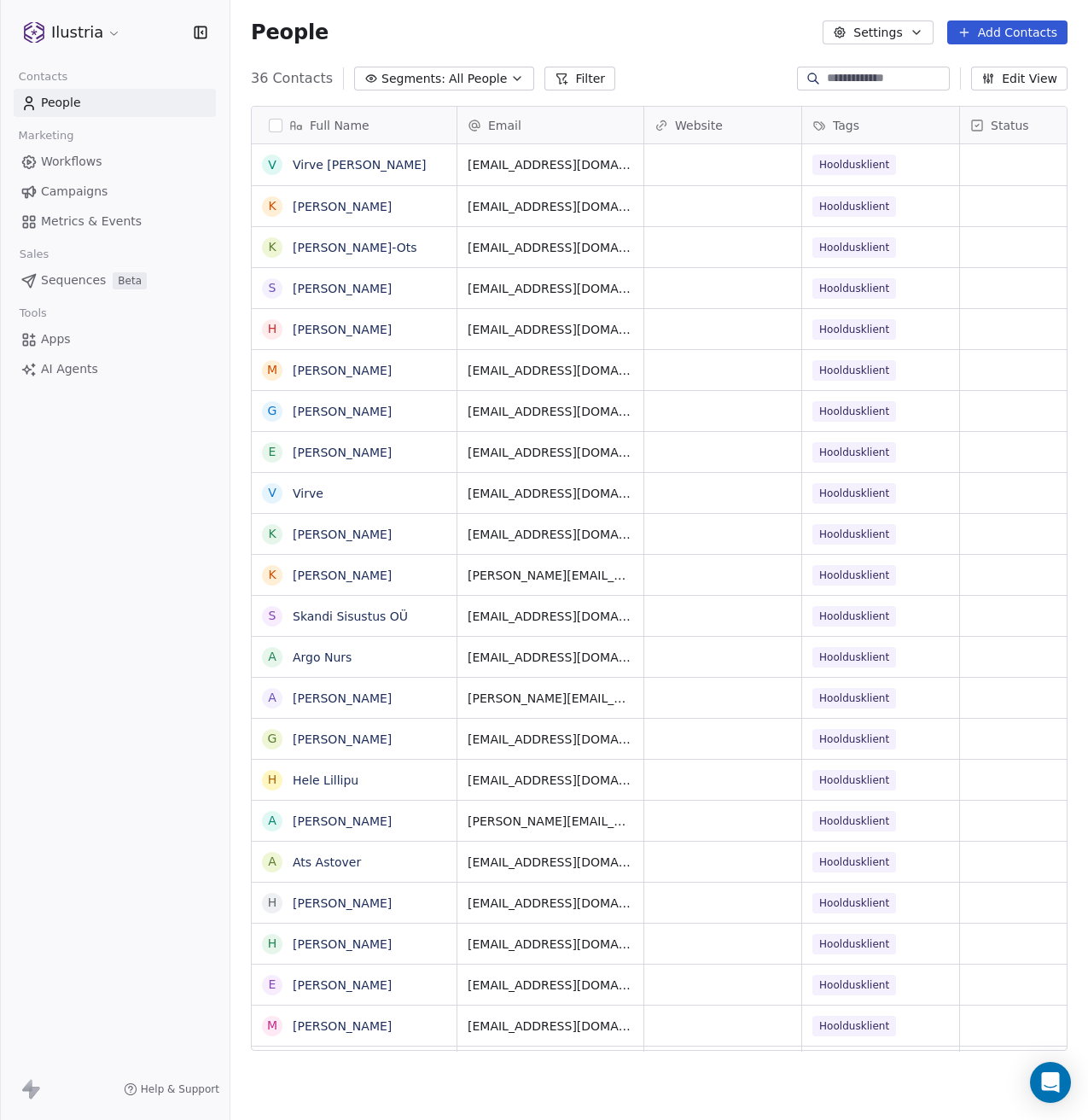
scroll to position [973, 845]
click at [75, 101] on span "People" at bounding box center [60, 102] width 40 height 18
click at [101, 36] on html "Ilustria Contacts People Marketing Workflows Campaigns Metrics & Events Sales S…" at bounding box center [544, 560] width 1088 height 1120
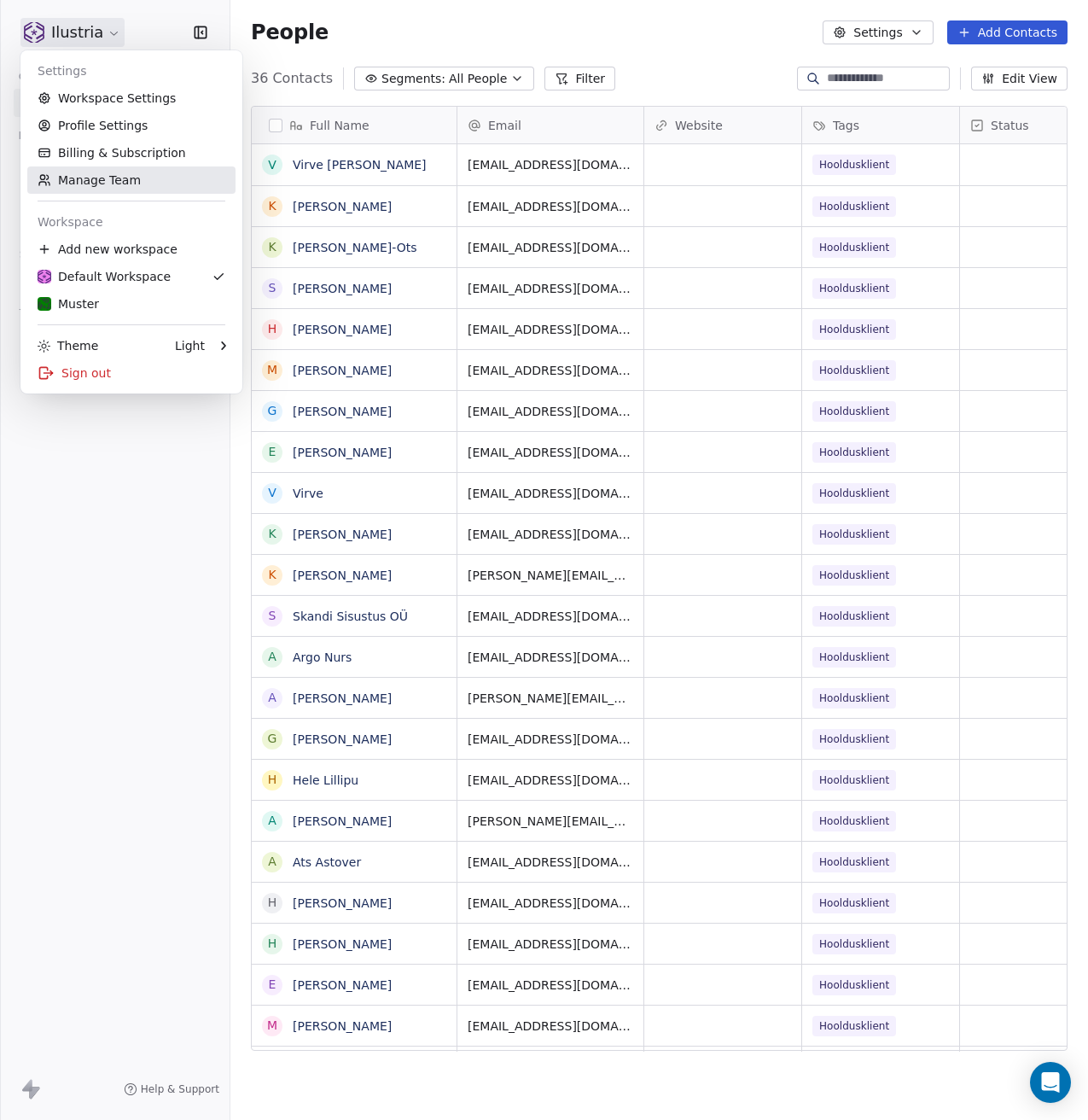
click at [87, 179] on link "Manage Team" at bounding box center [131, 180] width 208 height 27
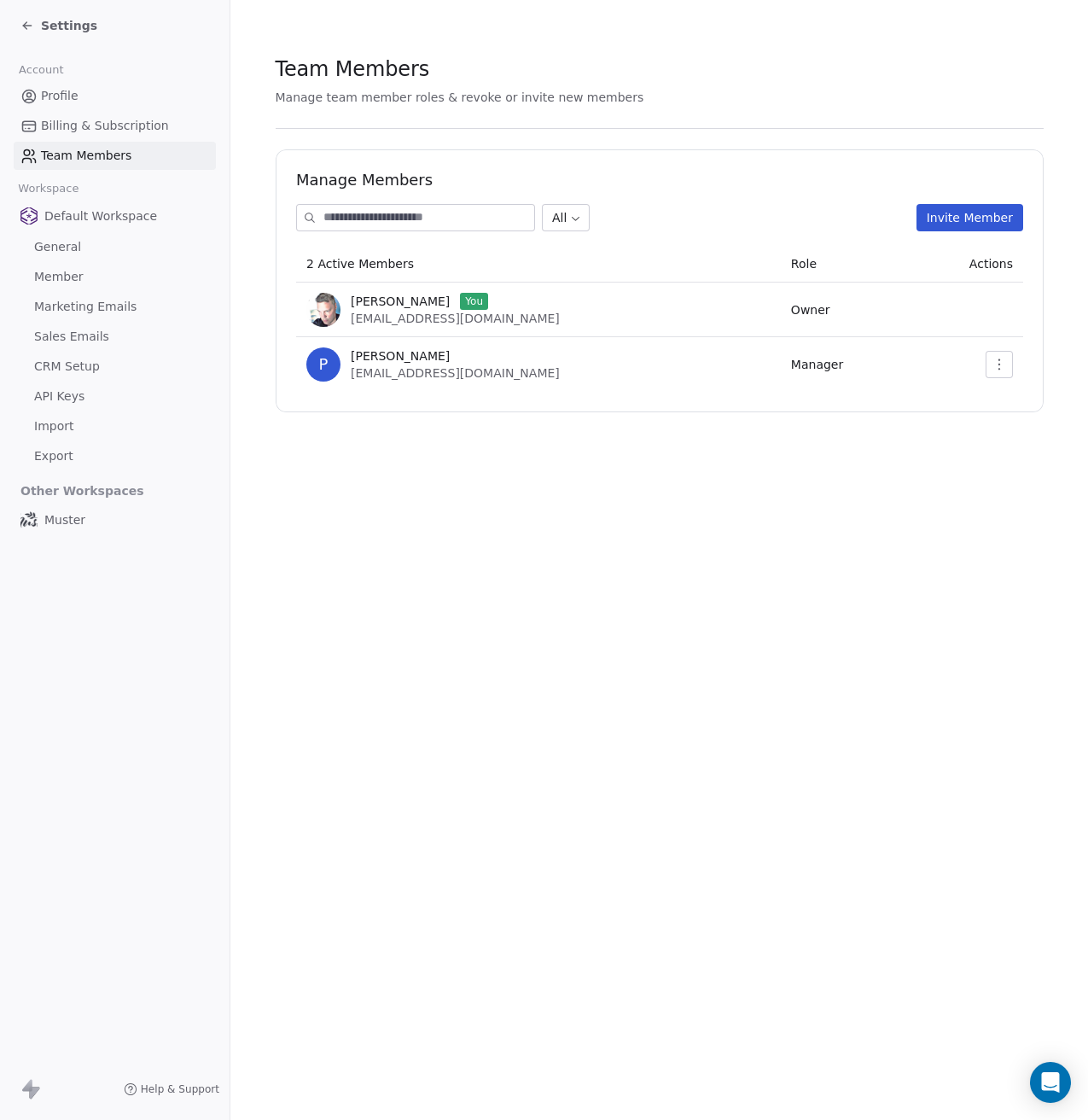
click at [990, 361] on button "button" at bounding box center [999, 364] width 27 height 27
click at [996, 399] on div "Update" at bounding box center [1020, 401] width 122 height 27
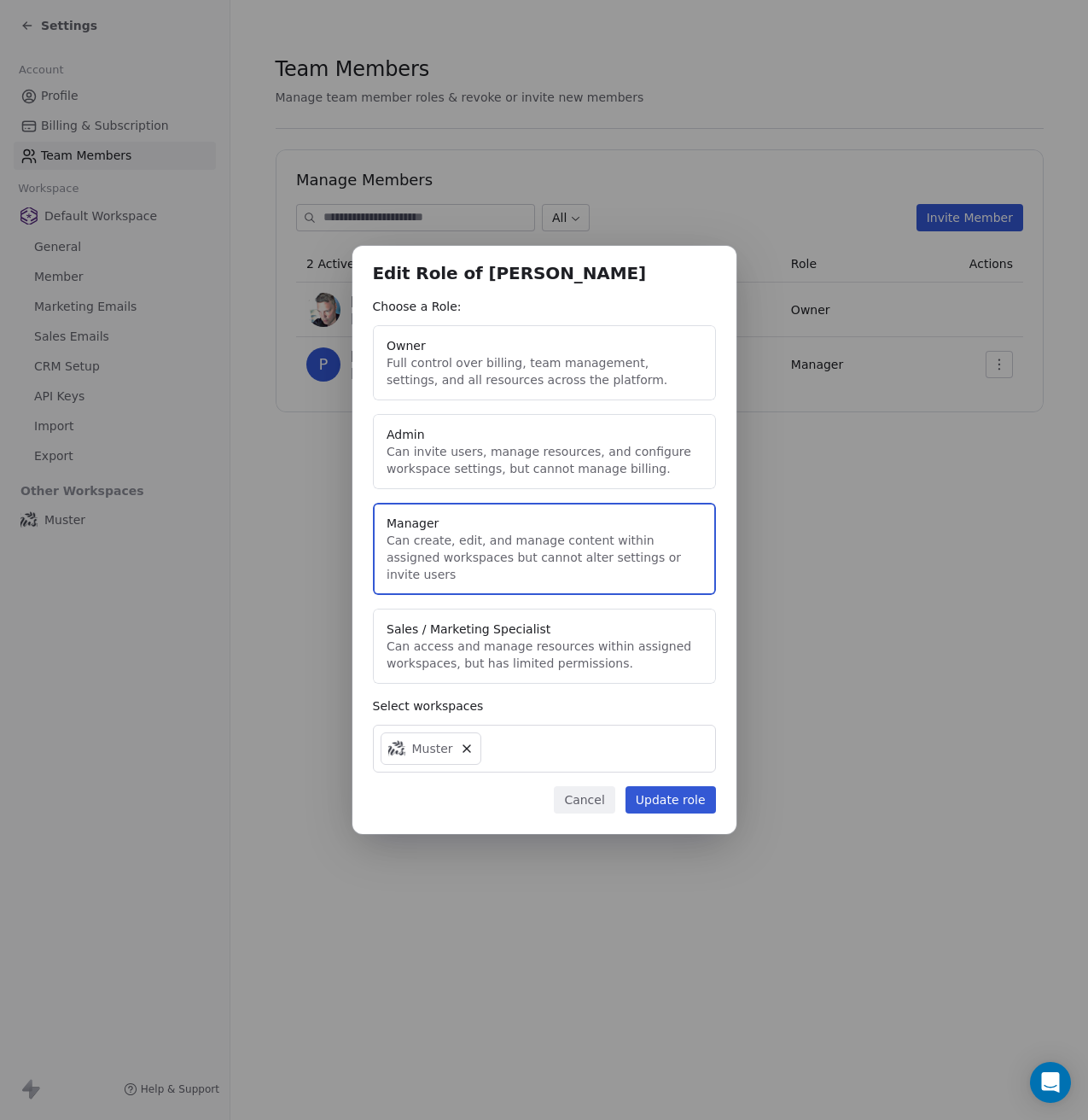
click at [576, 787] on button "Cancel" at bounding box center [584, 800] width 60 height 27
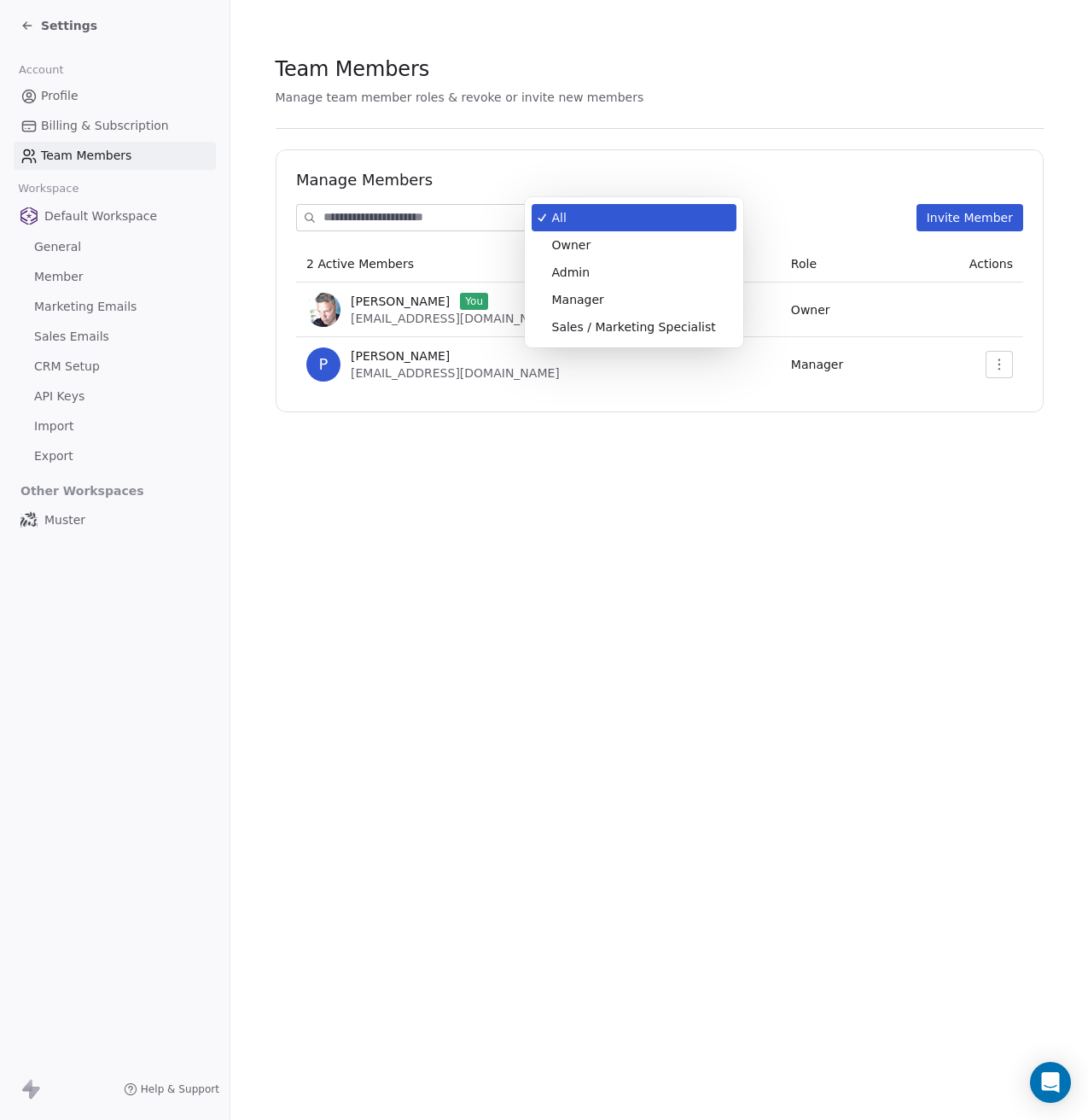
click at [569, 211] on body "Settings Account Profile Billing & Subscription Team Members Workspace Default …" at bounding box center [544, 560] width 1088 height 1120
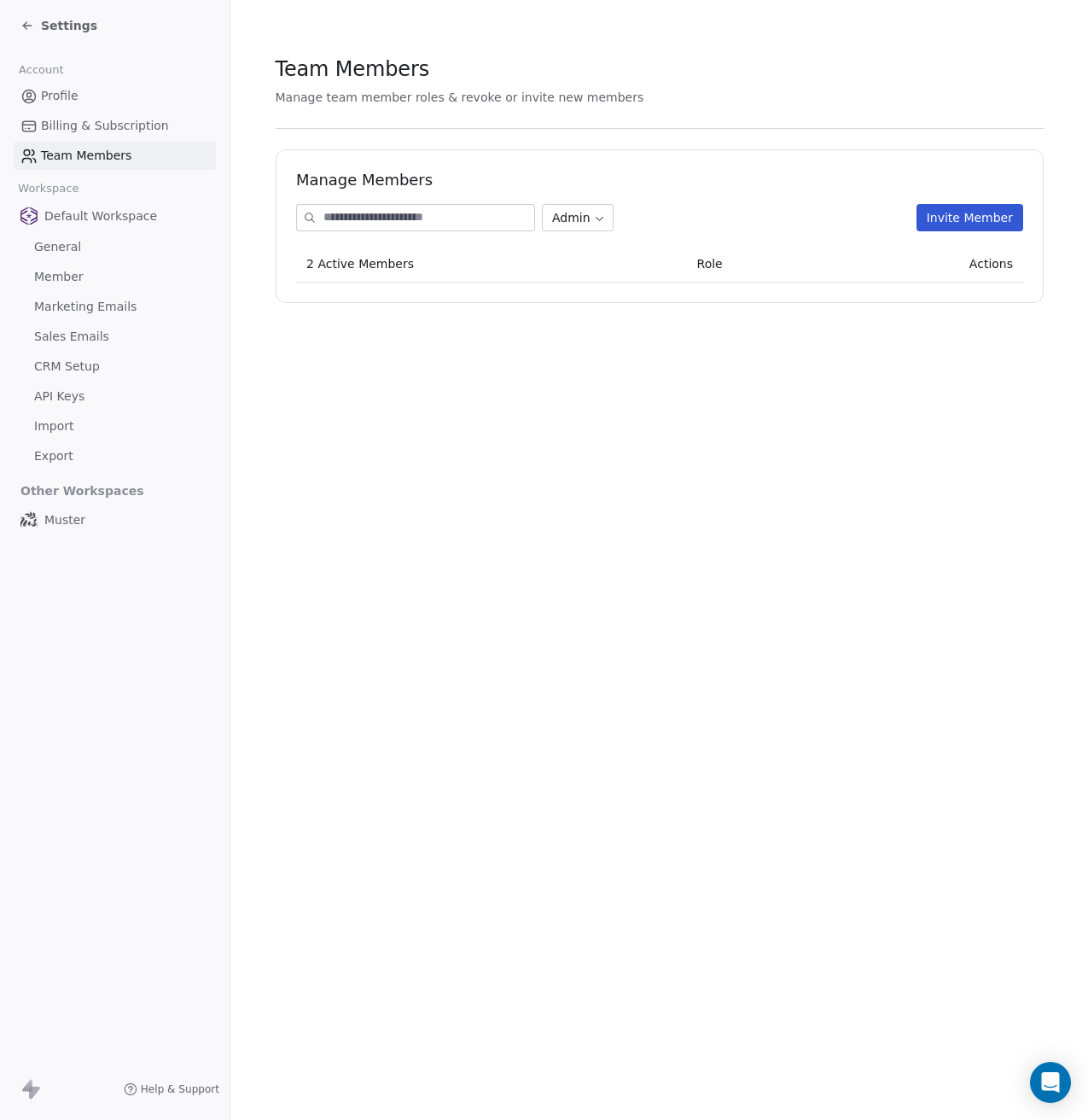
click at [604, 221] on body "Settings Account Profile Billing & Subscription Team Members Workspace Default …" at bounding box center [544, 560] width 1088 height 1120
click at [603, 220] on body "Settings Account Profile Billing & Subscription Team Members Workspace Default …" at bounding box center [544, 560] width 1088 height 1120
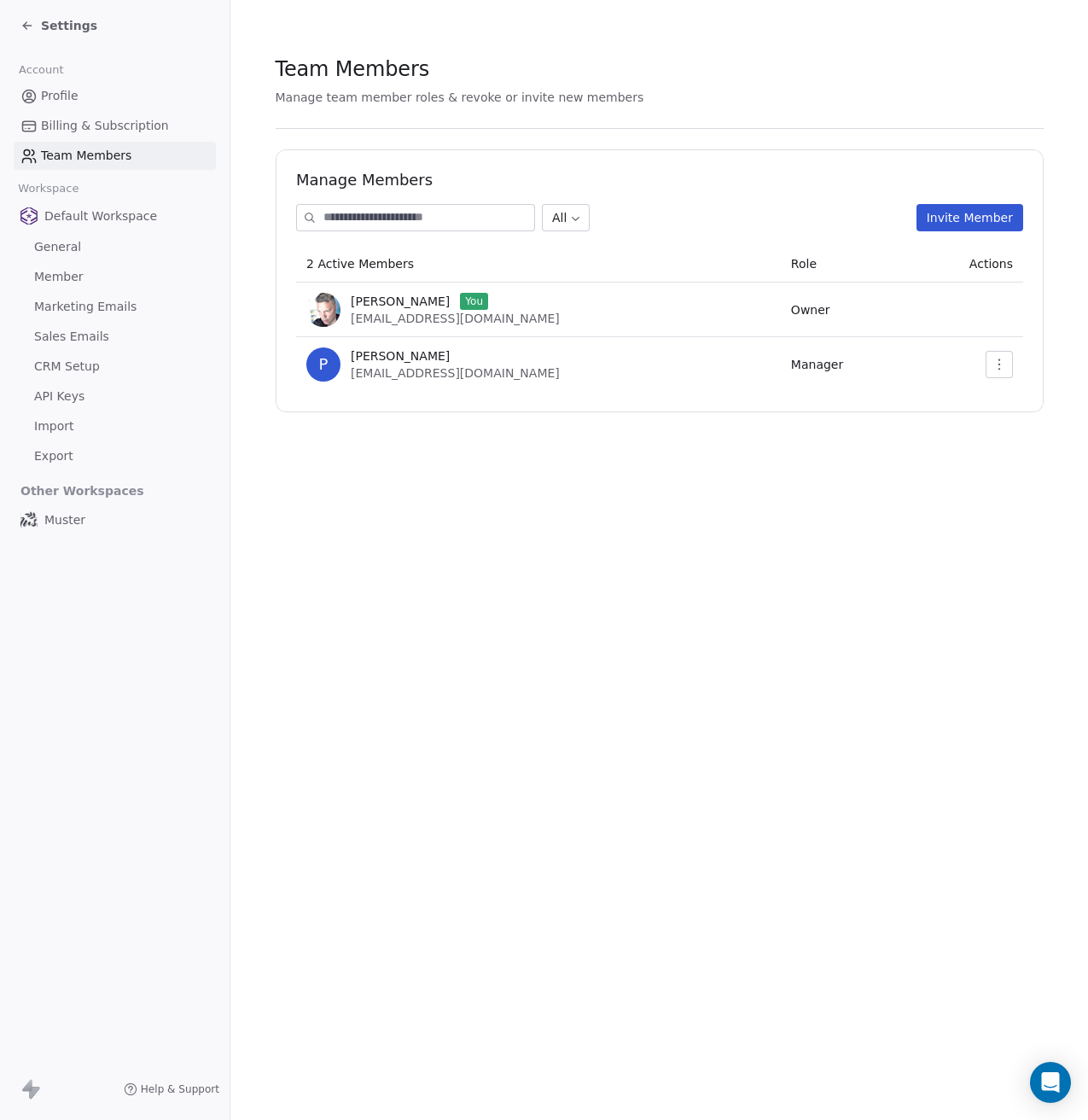
click at [1004, 366] on icon "button" at bounding box center [1000, 364] width 14 height 14
click at [1002, 403] on div "Update" at bounding box center [1020, 401] width 122 height 27
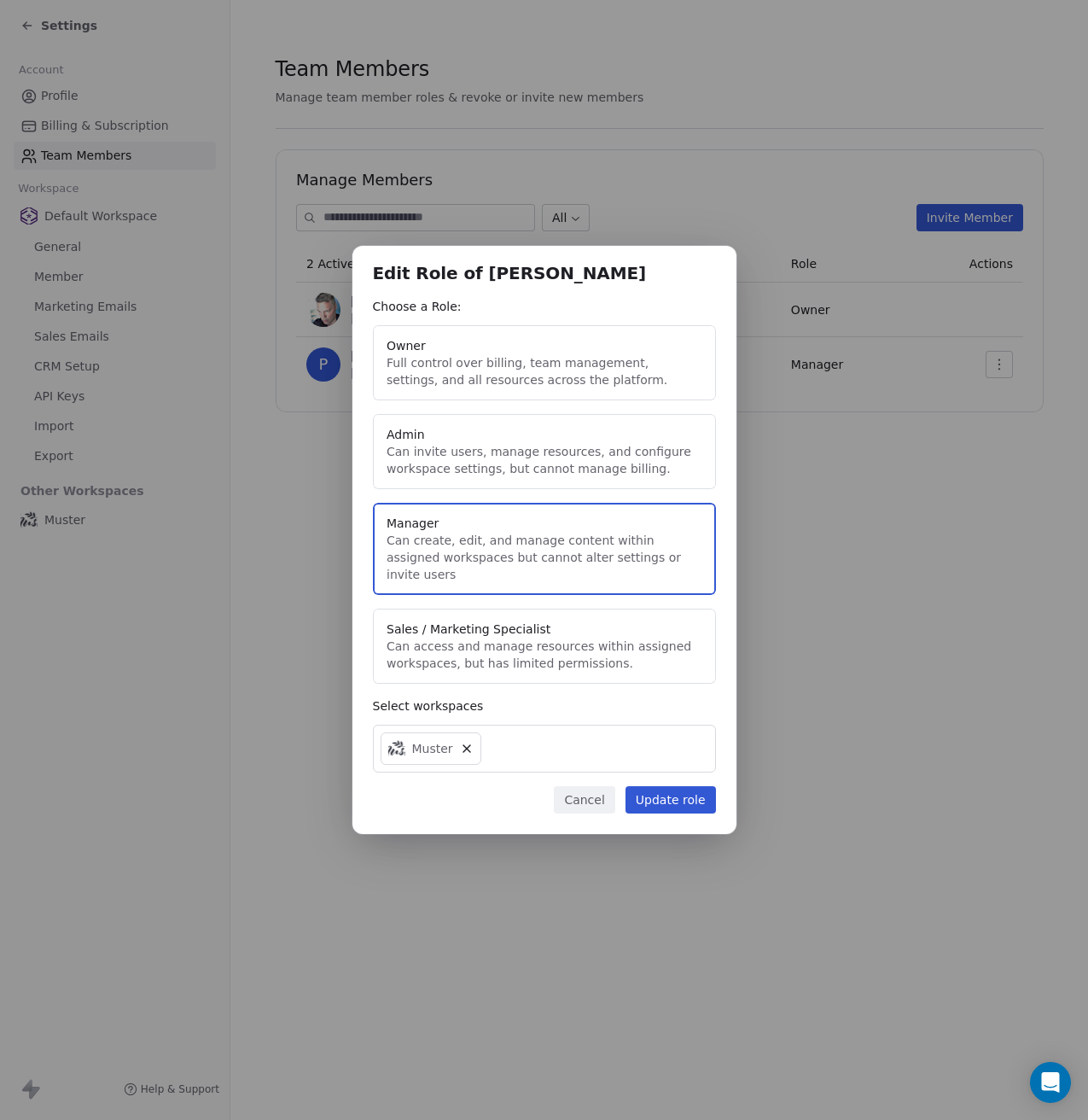
click at [517, 732] on div "Muster" at bounding box center [544, 749] width 343 height 47
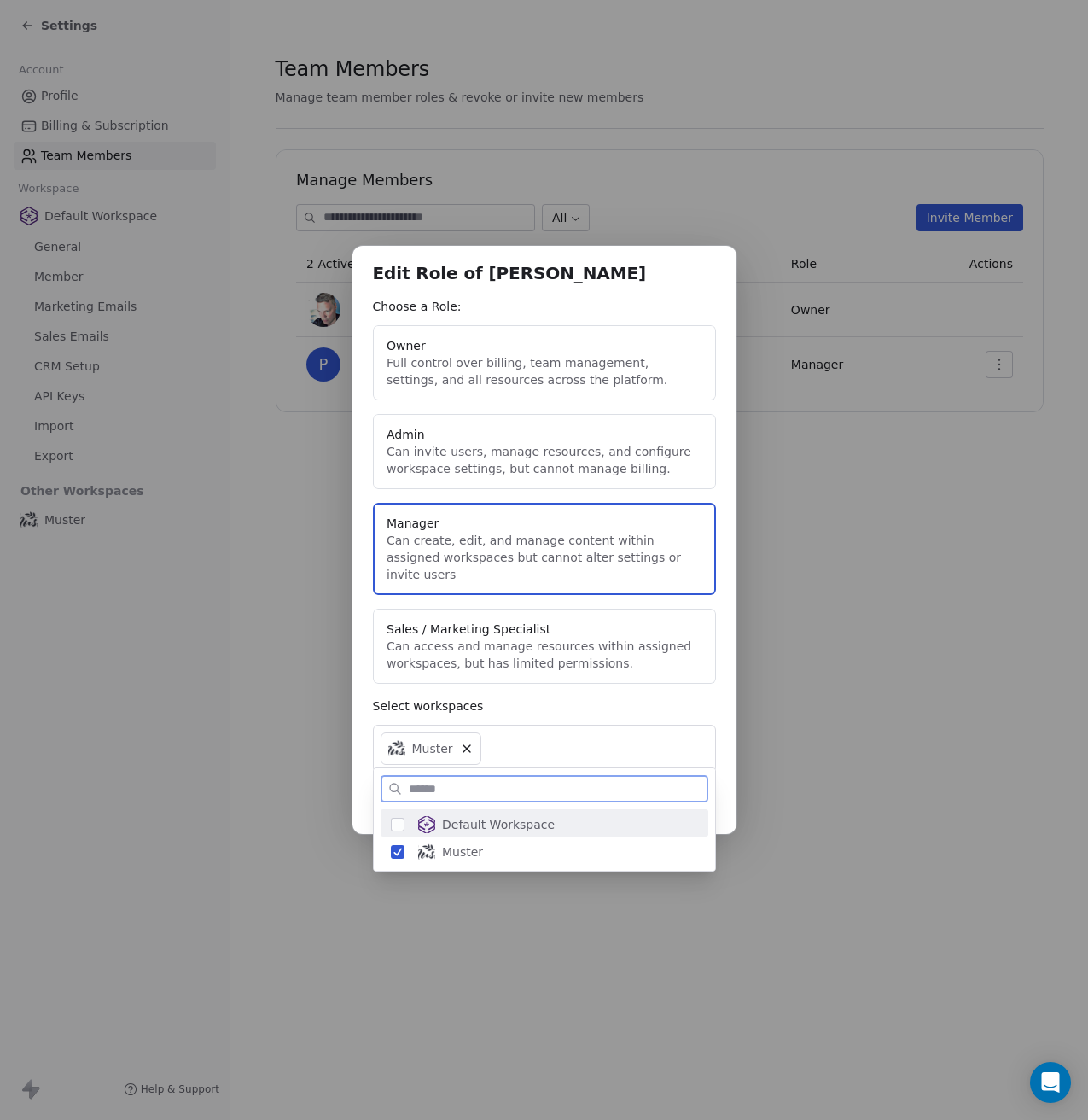
click at [494, 819] on span "Default Workspace" at bounding box center [498, 825] width 113 height 17
click at [462, 847] on span "Muster" at bounding box center [463, 852] width 41 height 17
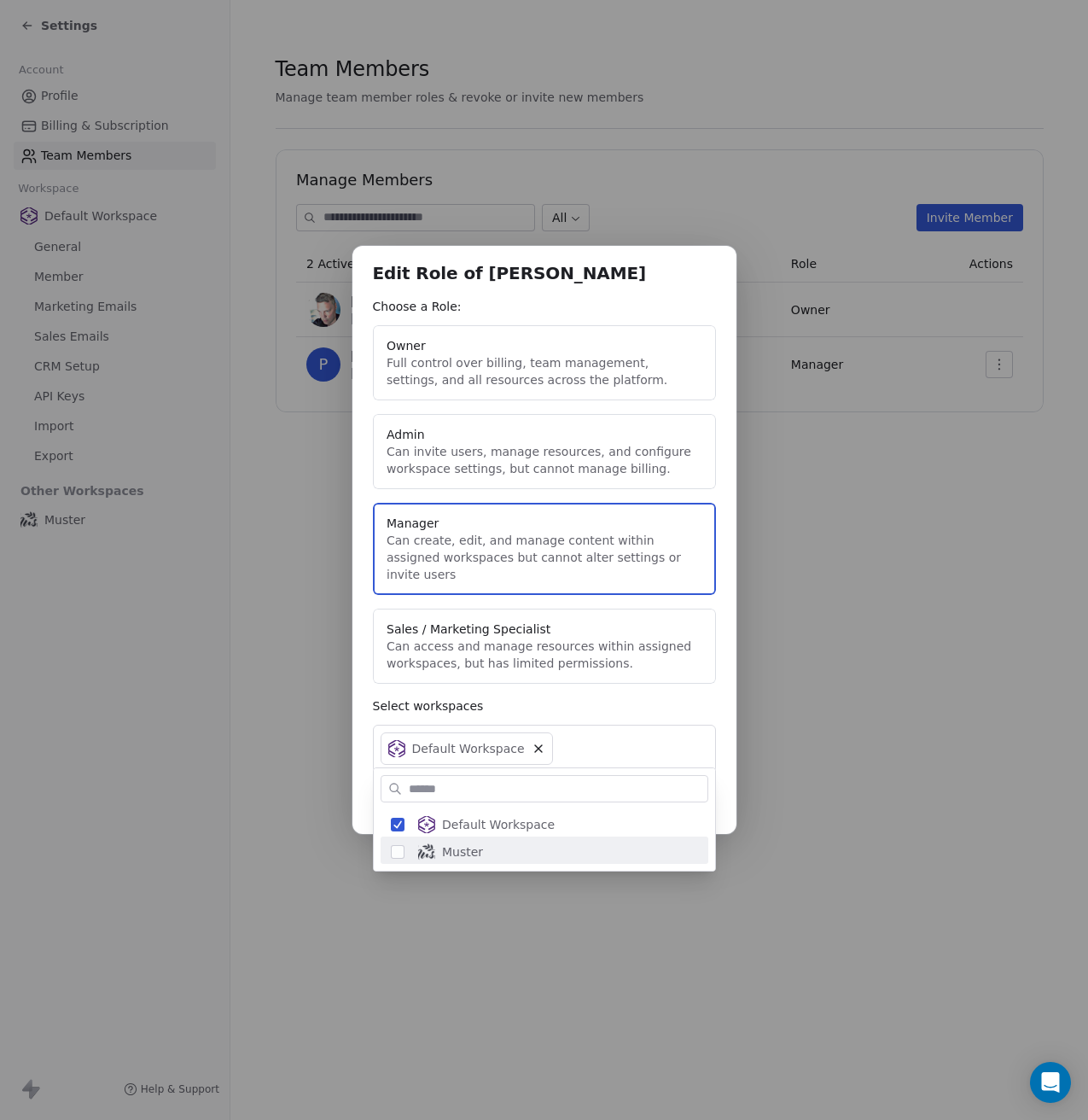
click at [686, 690] on div "Edit Role of Peeter Paan Choose a Role: Owner Full control over billing, team m…" at bounding box center [544, 560] width 1088 height 683
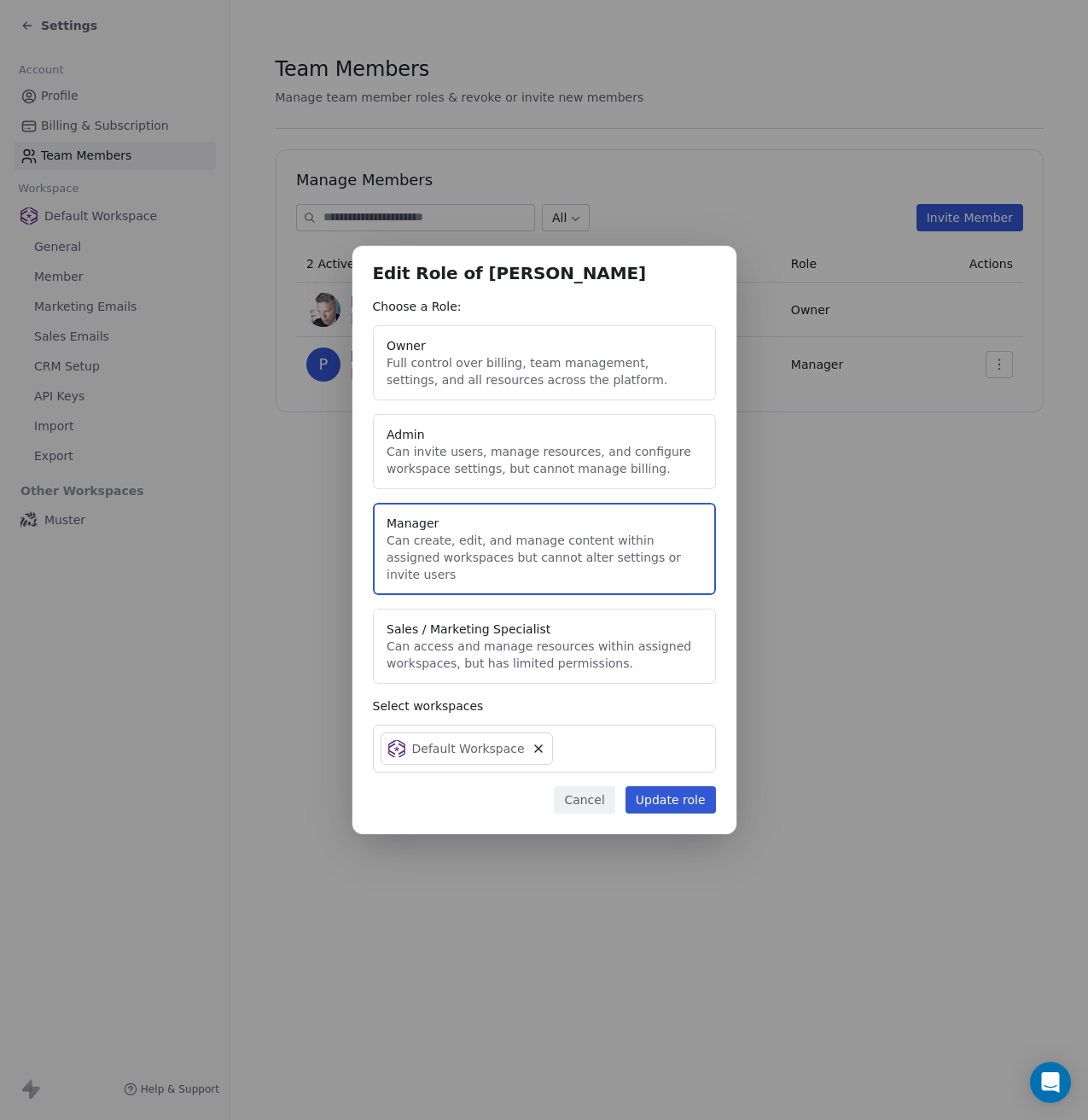
click at [672, 793] on button "Update role" at bounding box center [670, 800] width 90 height 27
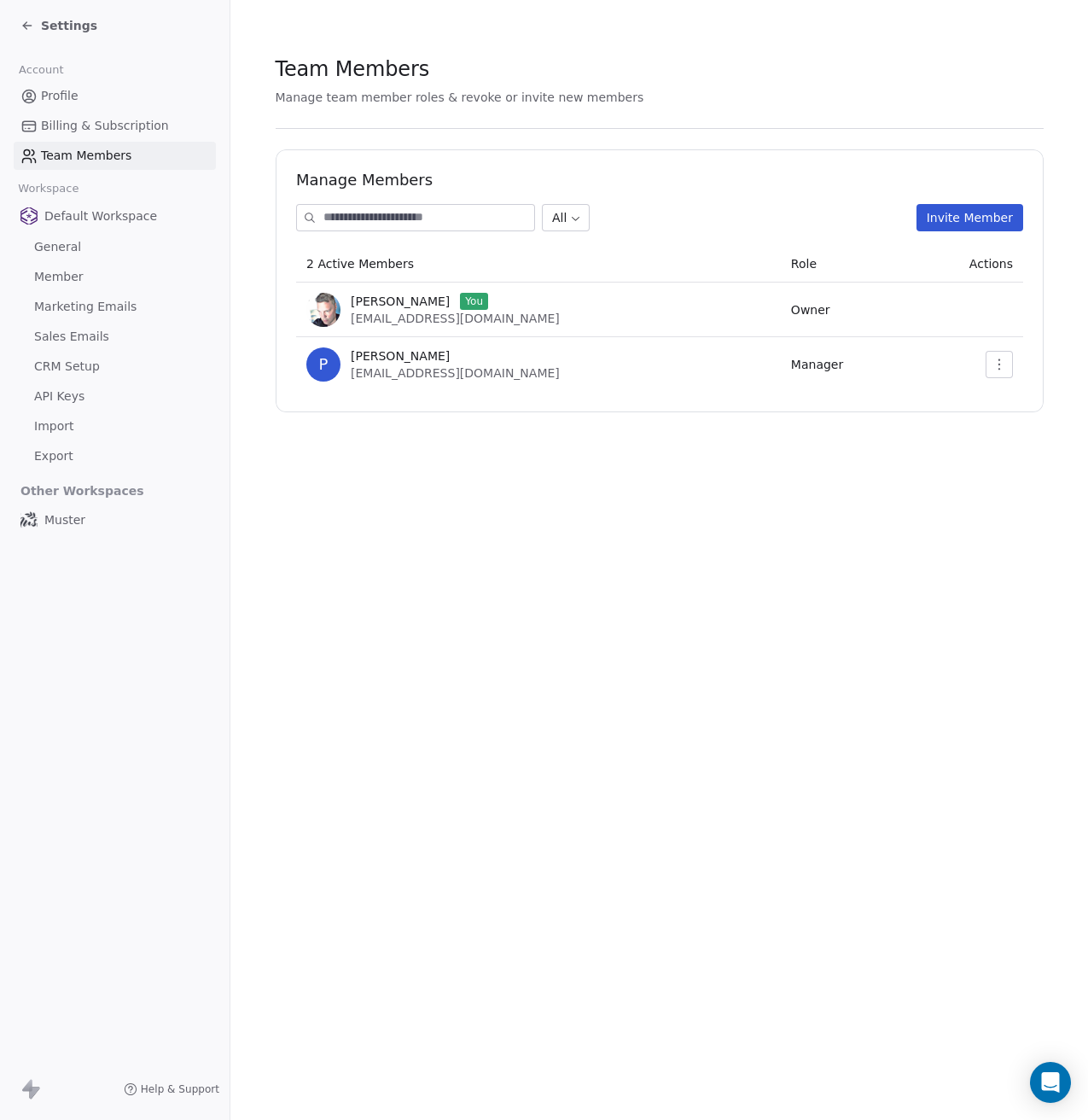
click at [25, 23] on icon at bounding box center [27, 25] width 14 height 14
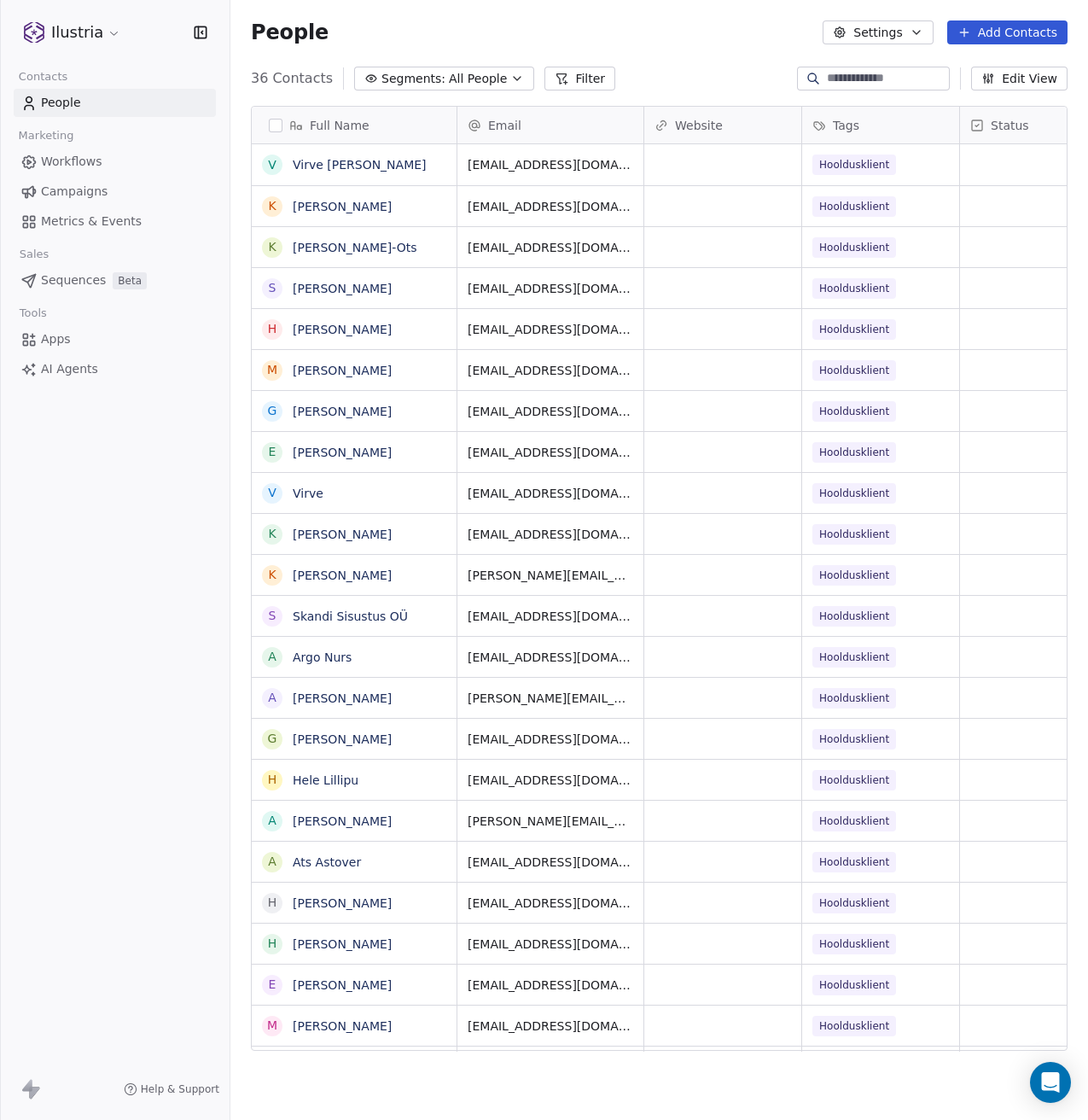
scroll to position [973, 845]
click at [101, 30] on html "Ilustria Contacts People Marketing Workflows Campaigns Metrics & Events Sales S…" at bounding box center [544, 560] width 1088 height 1120
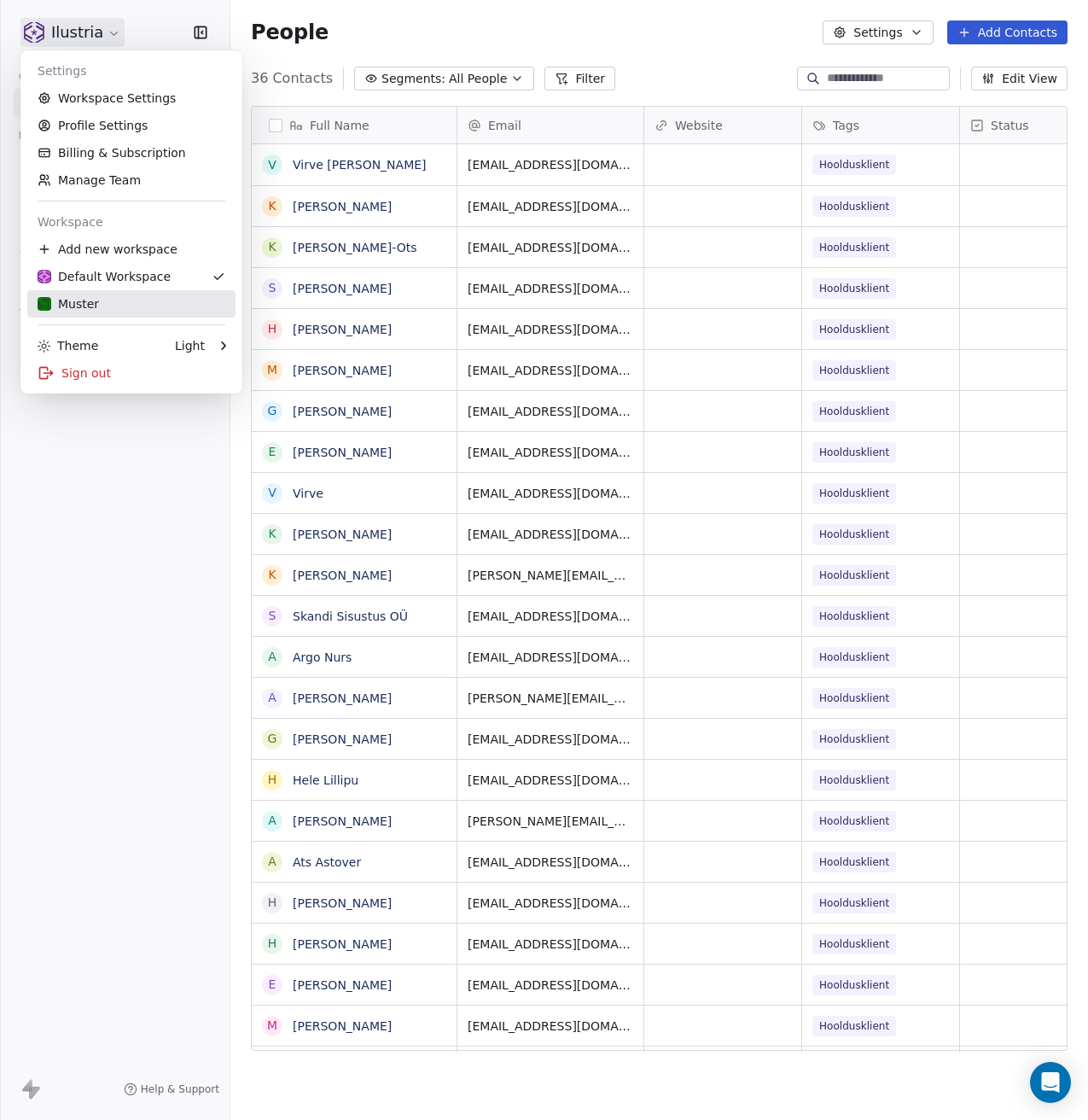
click at [107, 305] on div "Muster" at bounding box center [131, 304] width 188 height 17
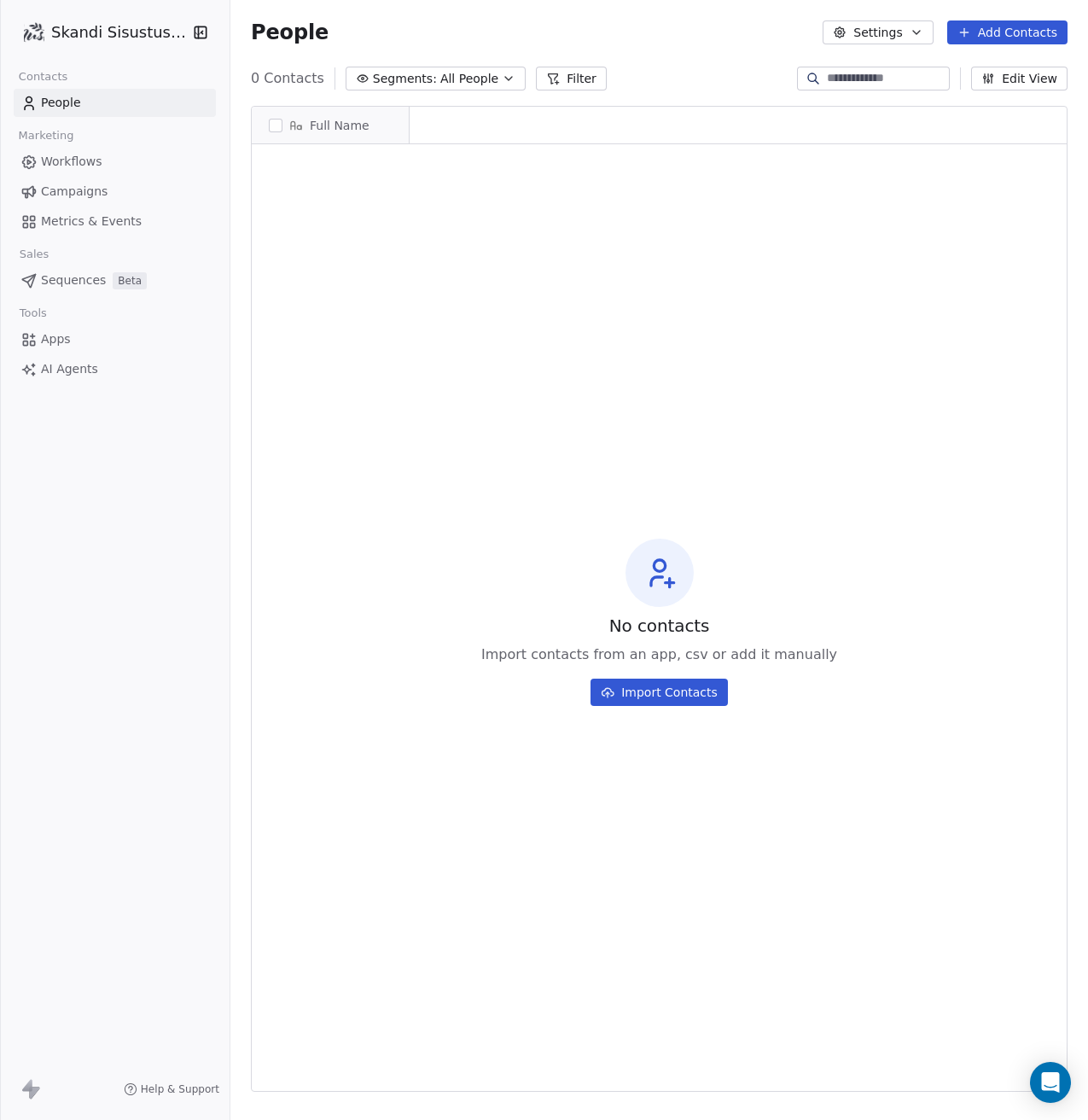
scroll to position [973, 845]
click at [154, 37] on html "Skandi Sisustus OÜ Contacts People Marketing Workflows Campaigns Metrics & Even…" at bounding box center [544, 560] width 1088 height 1120
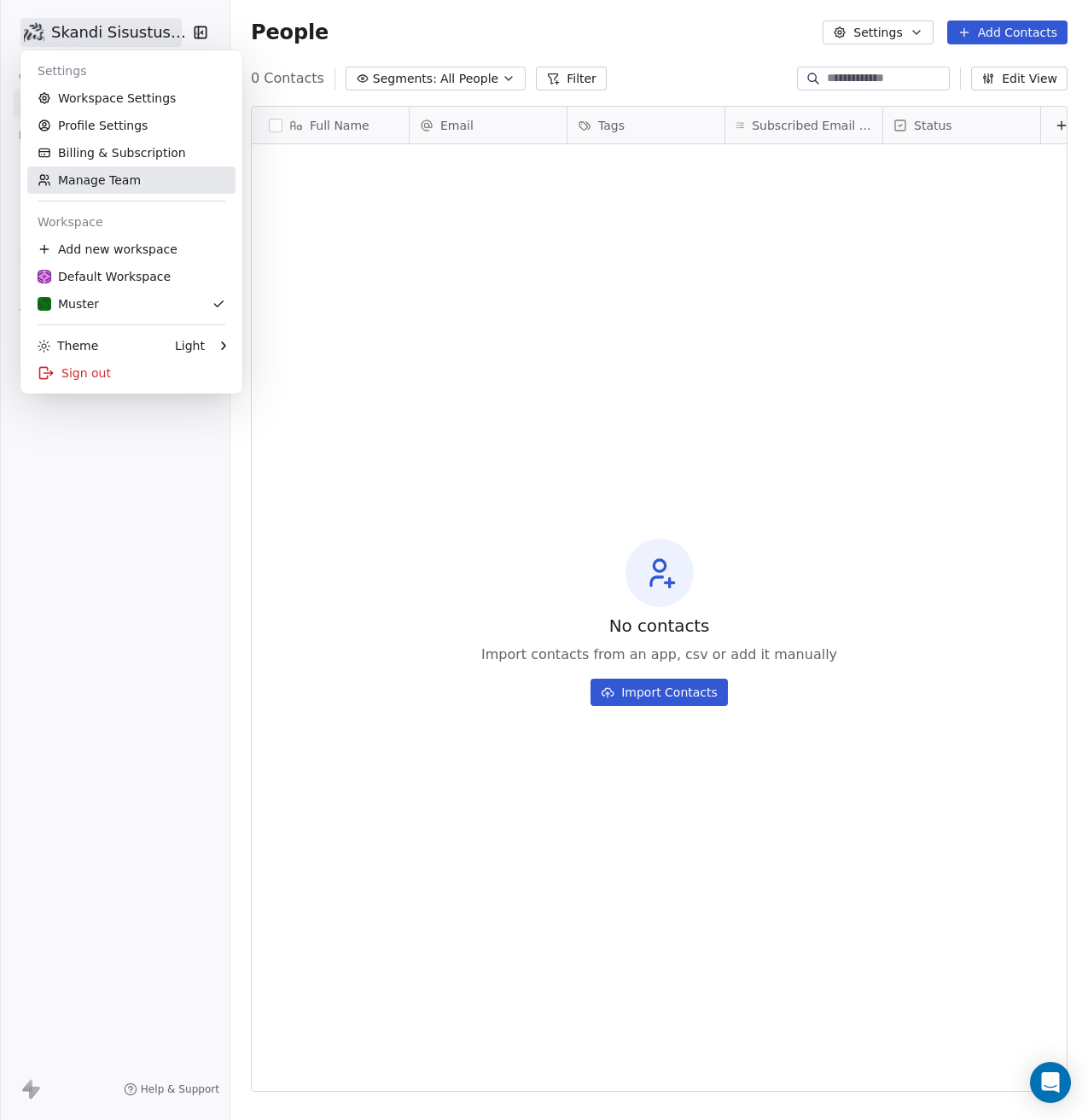
click at [163, 179] on link "Manage Team" at bounding box center [131, 180] width 208 height 27
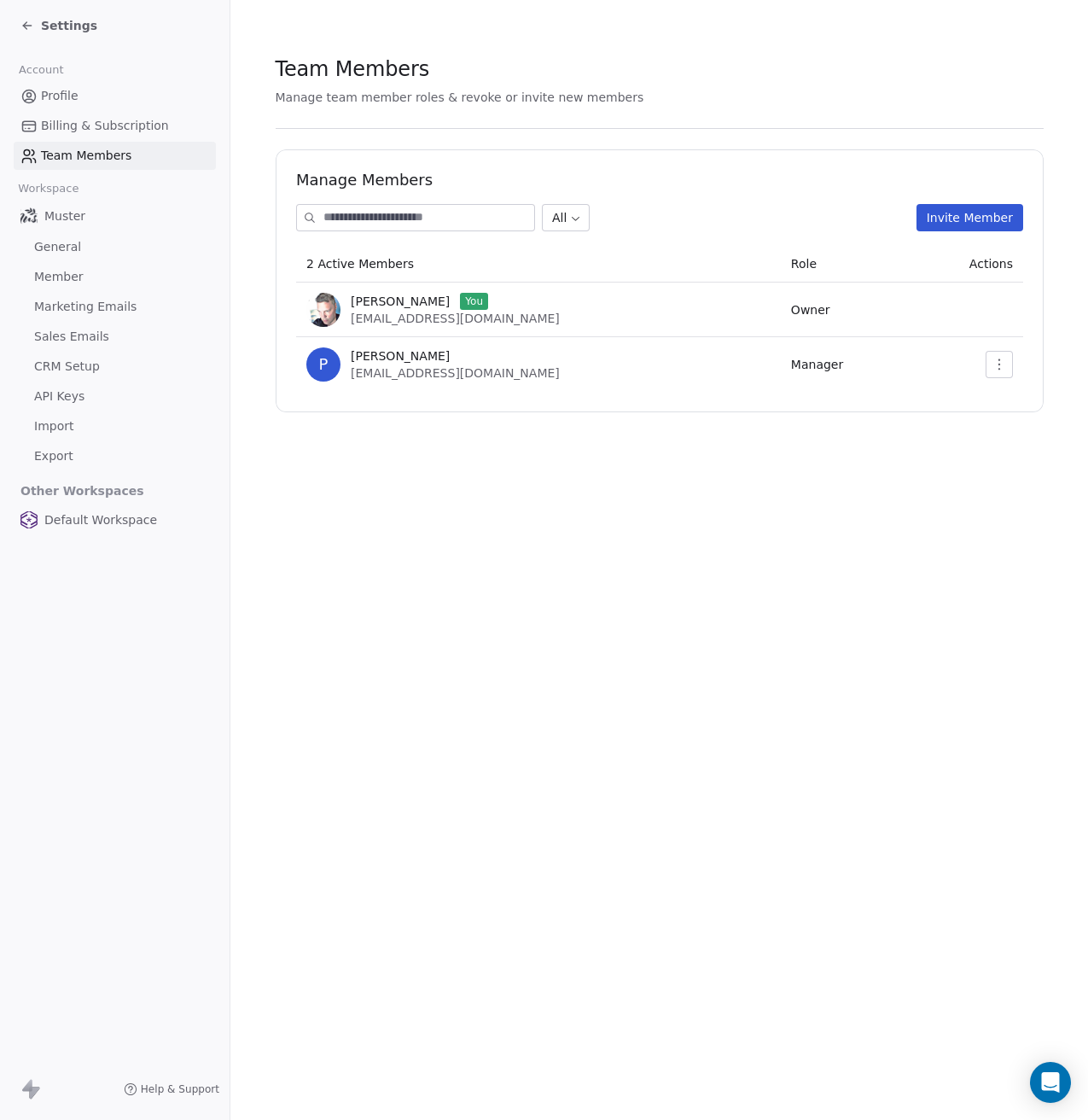
click at [63, 95] on span "Profile" at bounding box center [60, 96] width 37 height 18
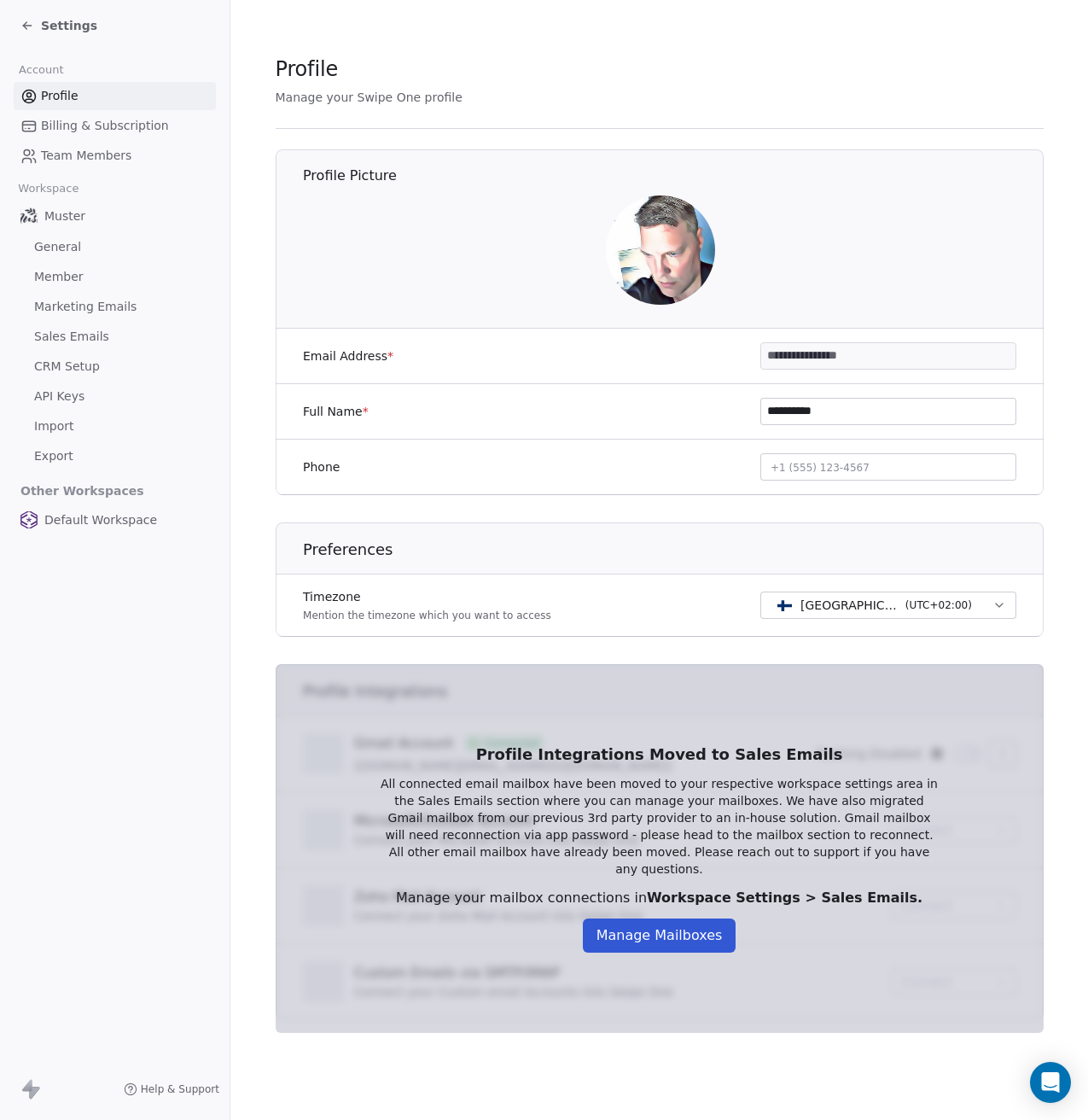
click at [68, 116] on link "Billing & Subscription" at bounding box center [114, 126] width 202 height 28
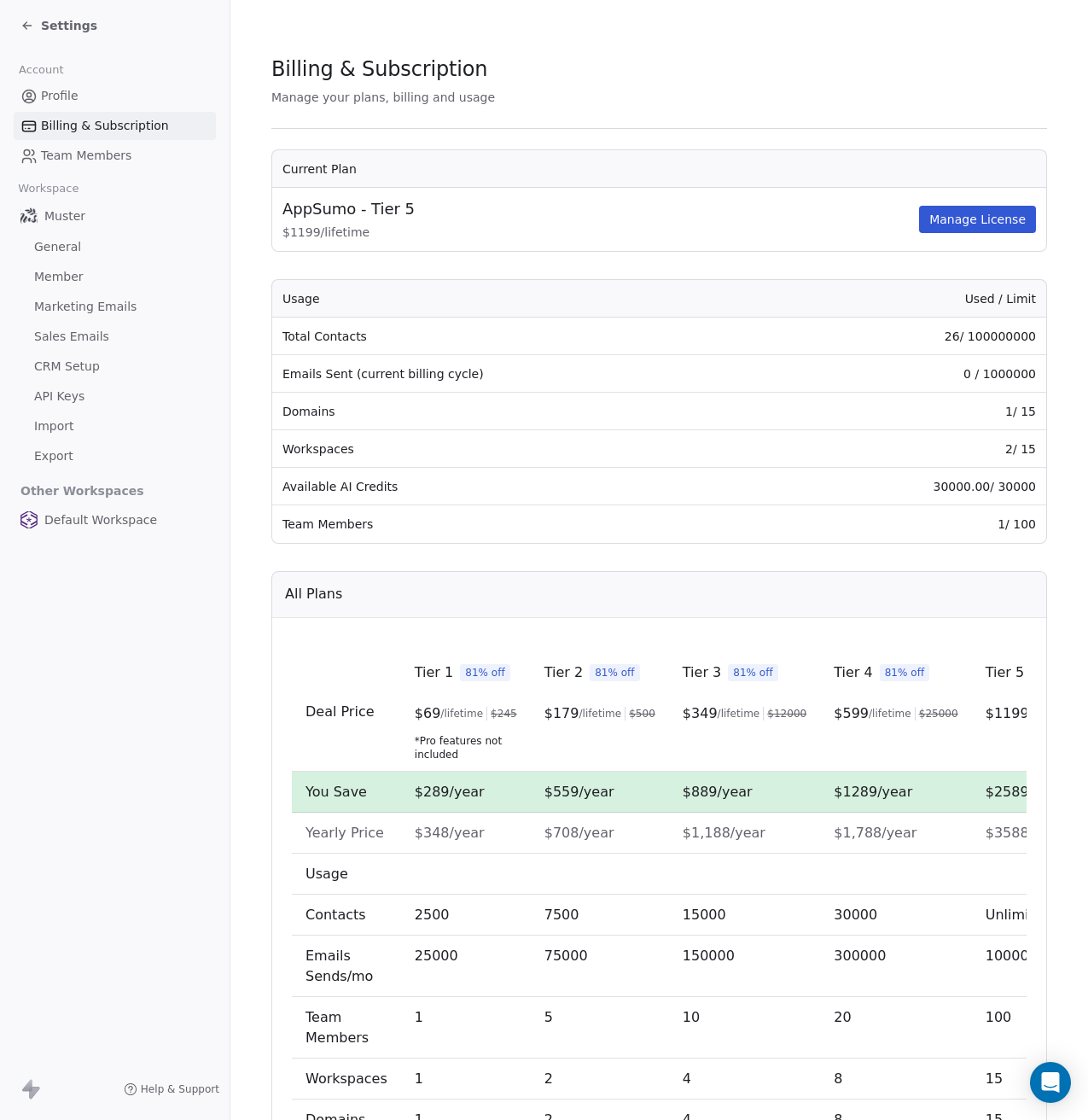
click at [51, 88] on span "Profile" at bounding box center [60, 96] width 37 height 18
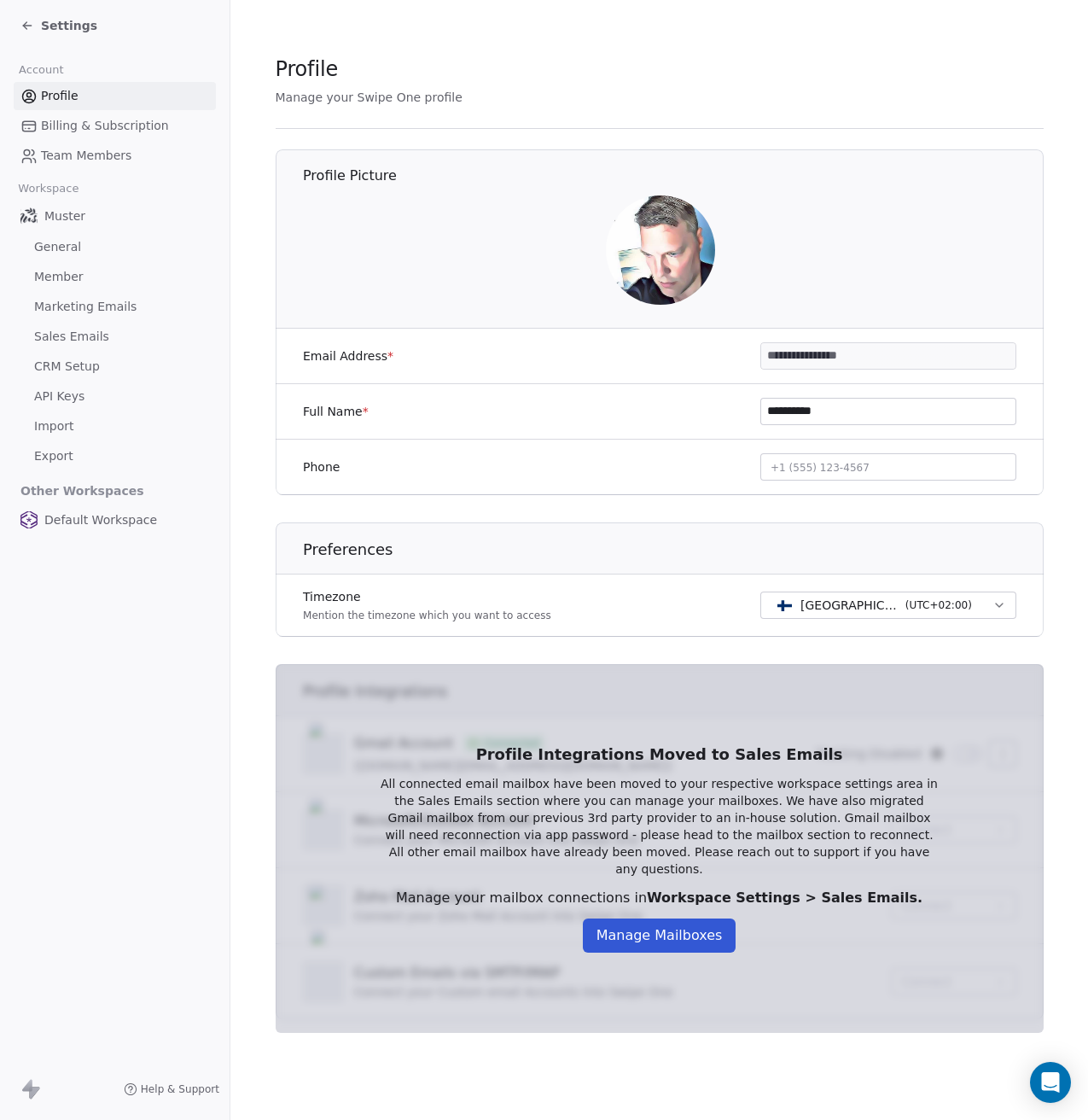
click at [24, 20] on icon at bounding box center [27, 25] width 14 height 14
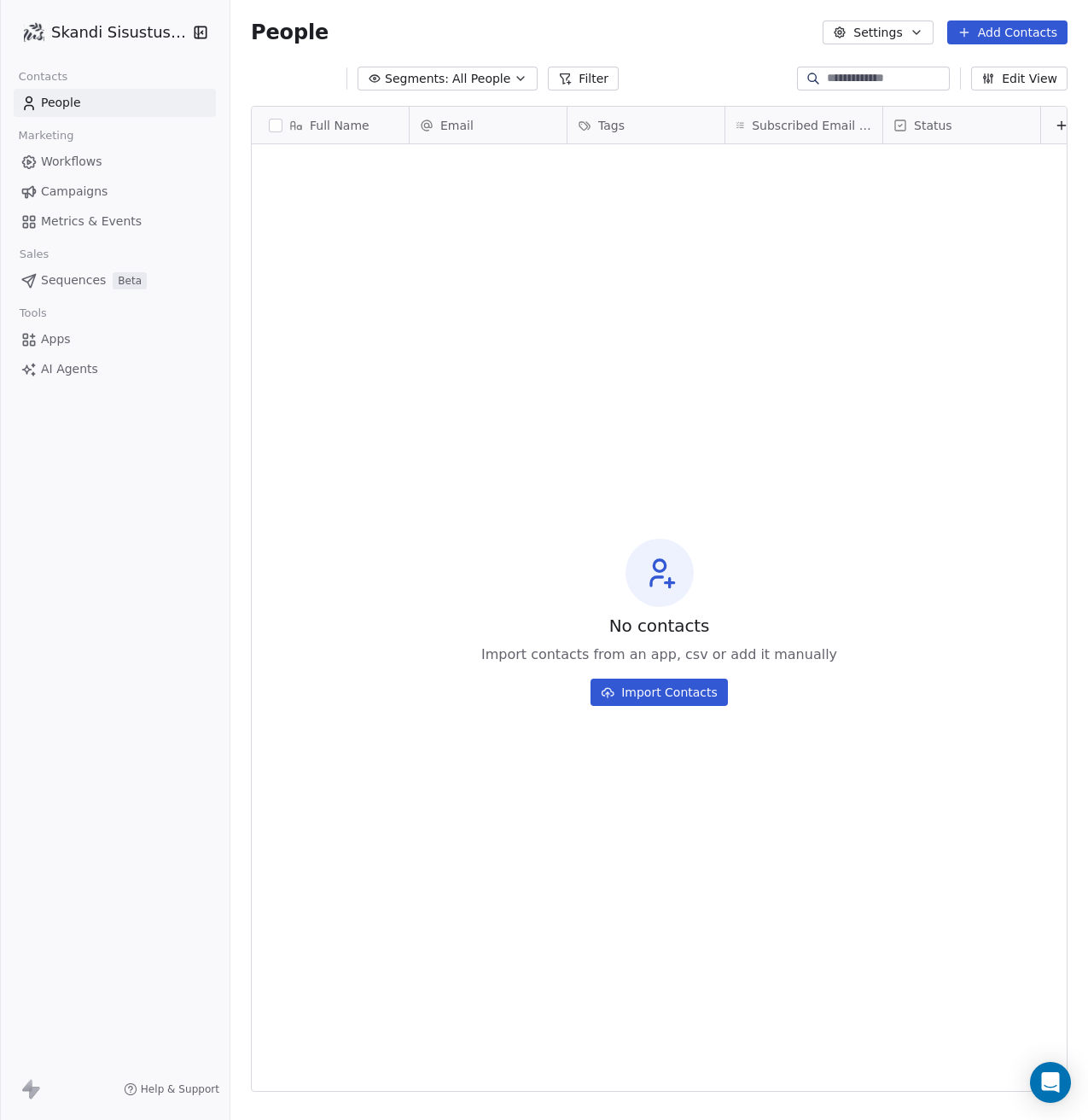
scroll to position [973, 845]
click at [531, 370] on div "No contacts Import contacts from an app, csv or add it manually Import Contacts" at bounding box center [660, 623] width 815 height 950
click at [107, 34] on html "Skandi Sisustus OÜ Contacts People Marketing Workflows Campaigns Metrics & Even…" at bounding box center [544, 560] width 1088 height 1120
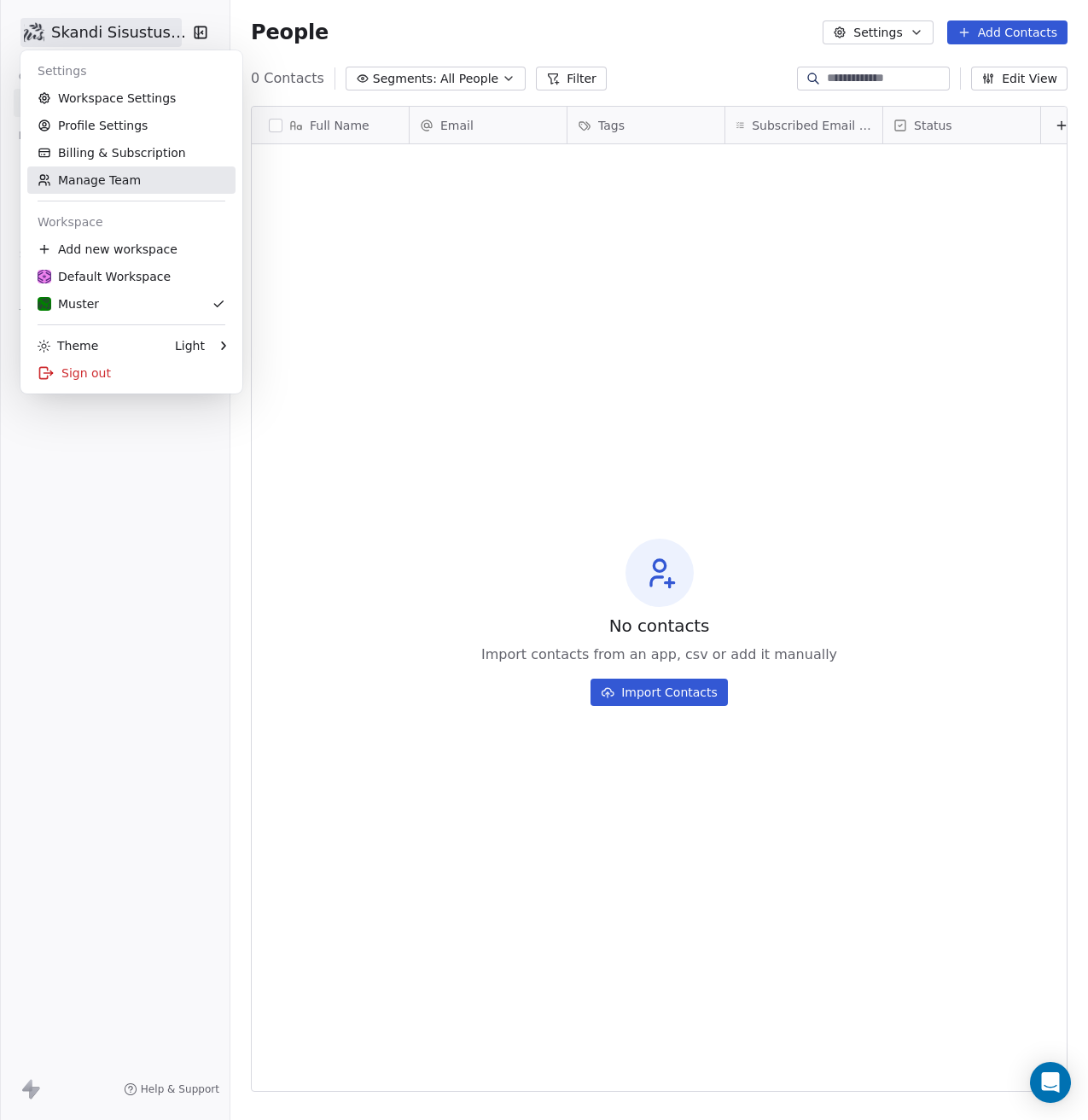
click at [117, 179] on link "Manage Team" at bounding box center [131, 180] width 208 height 27
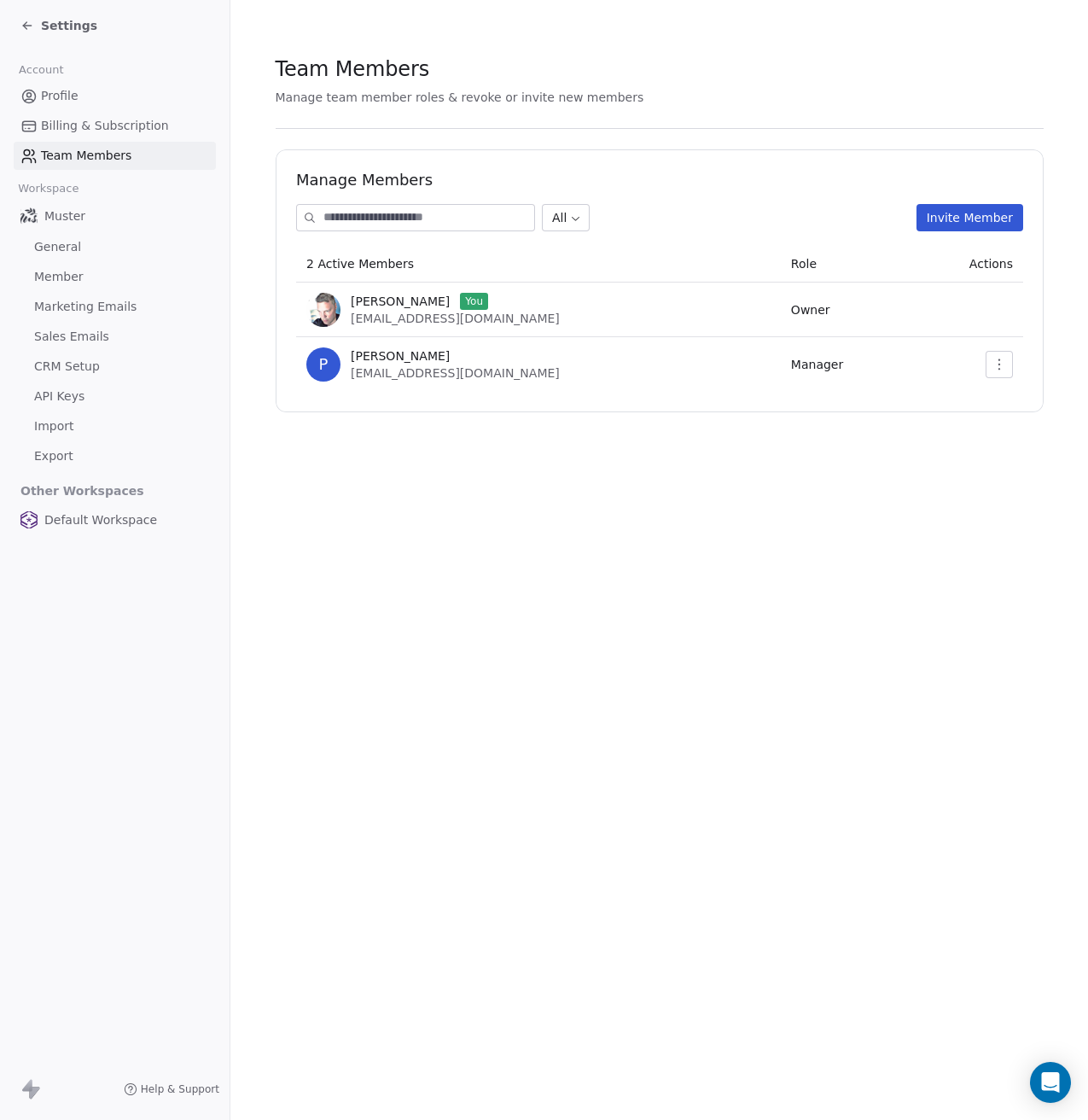
click at [42, 275] on span "Member" at bounding box center [59, 277] width 49 height 18
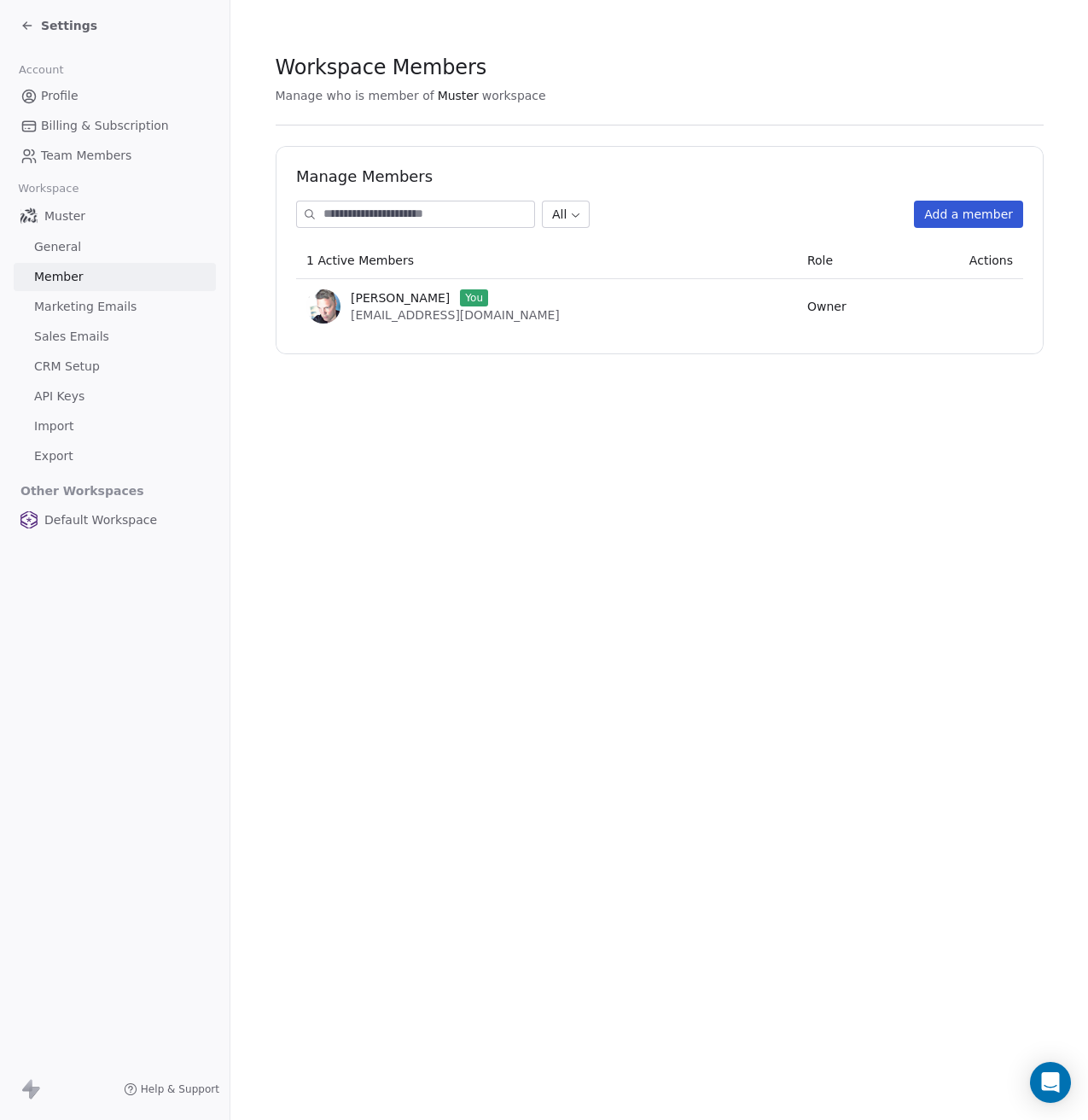
click at [98, 150] on span "Team Members" at bounding box center [86, 155] width 90 height 18
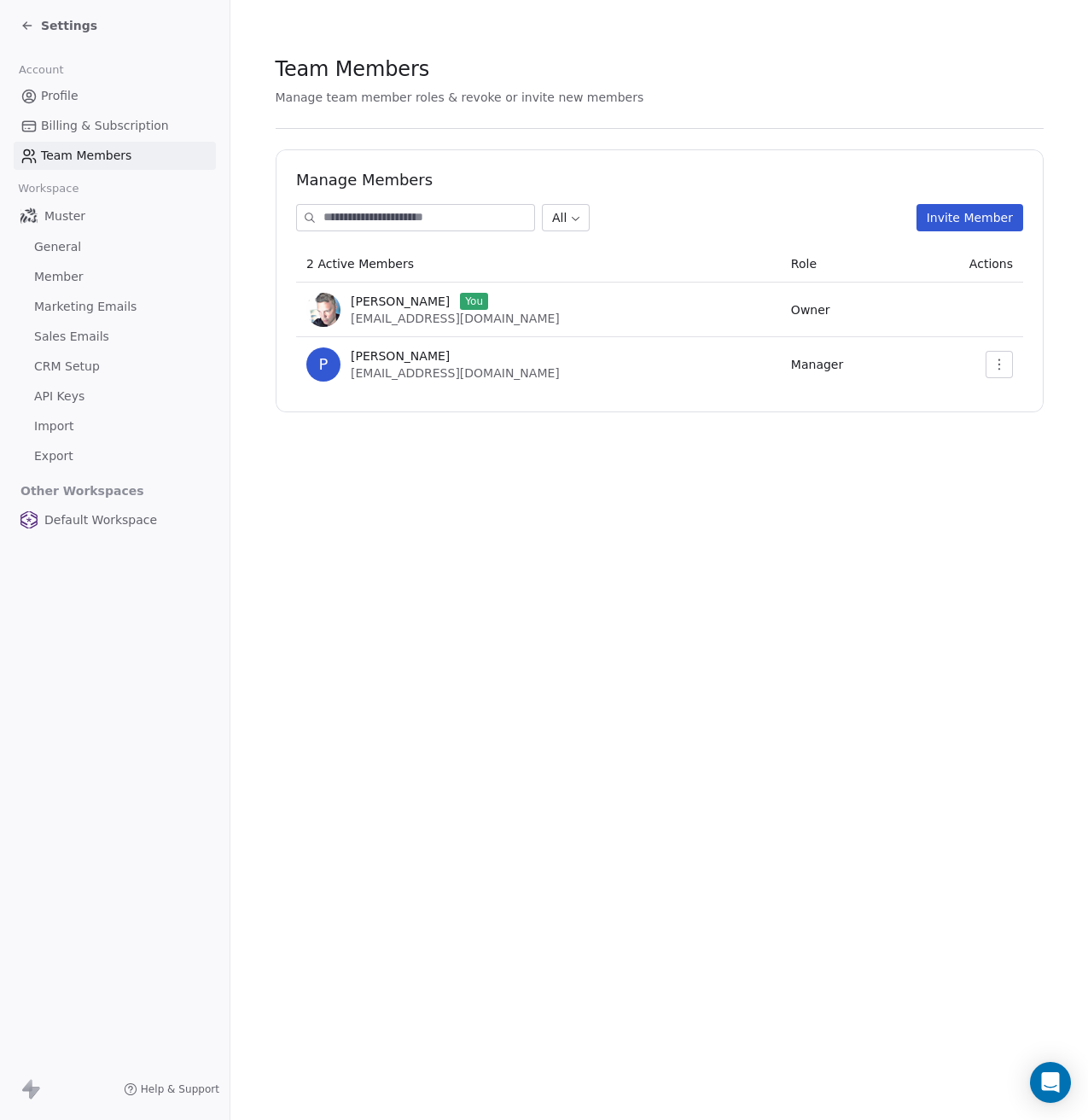
click at [1000, 362] on icon "button" at bounding box center [1000, 364] width 14 height 14
click at [1003, 404] on div "Update" at bounding box center [1020, 401] width 122 height 27
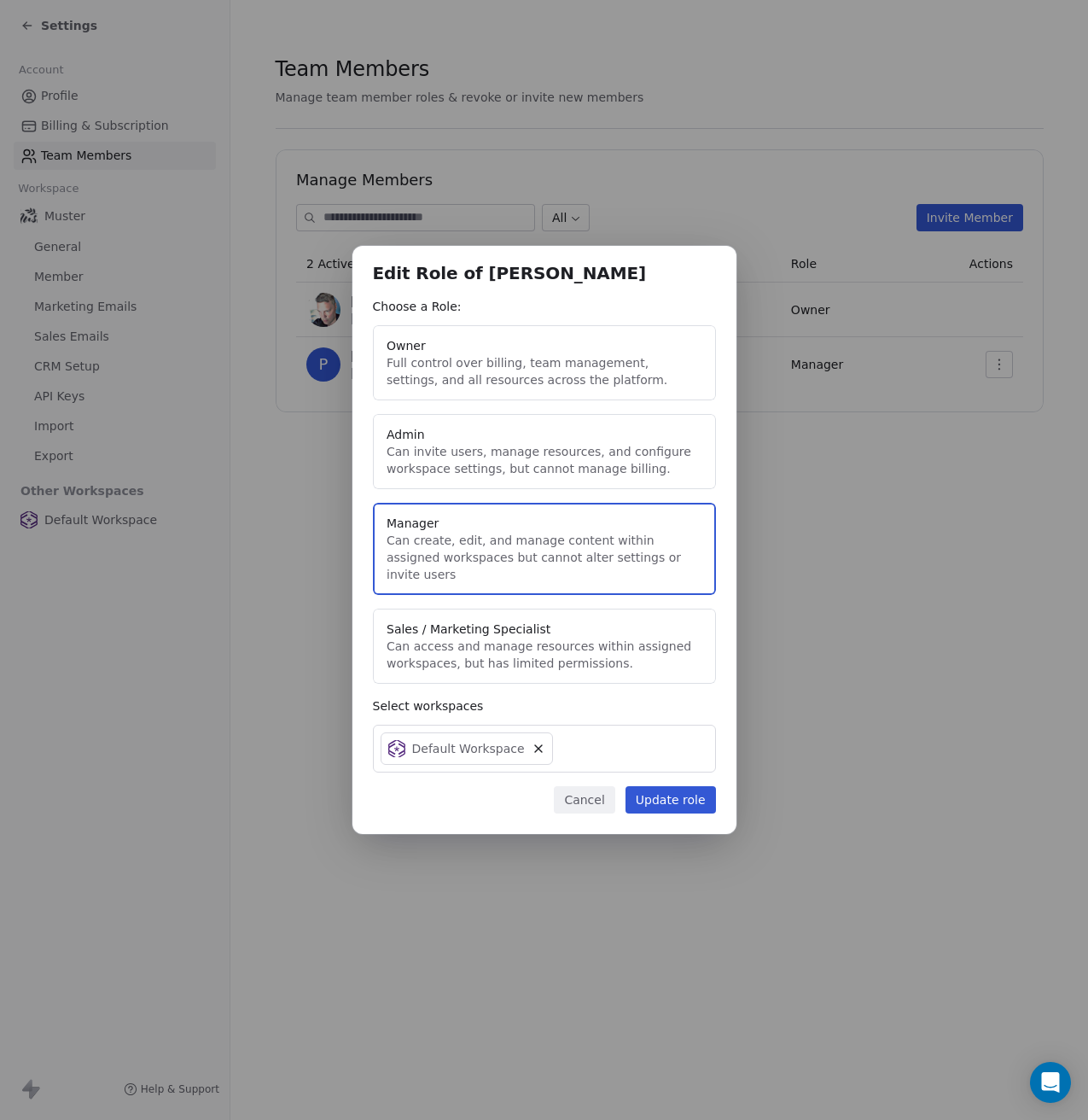
click at [531, 742] on icon at bounding box center [538, 749] width 14 height 14
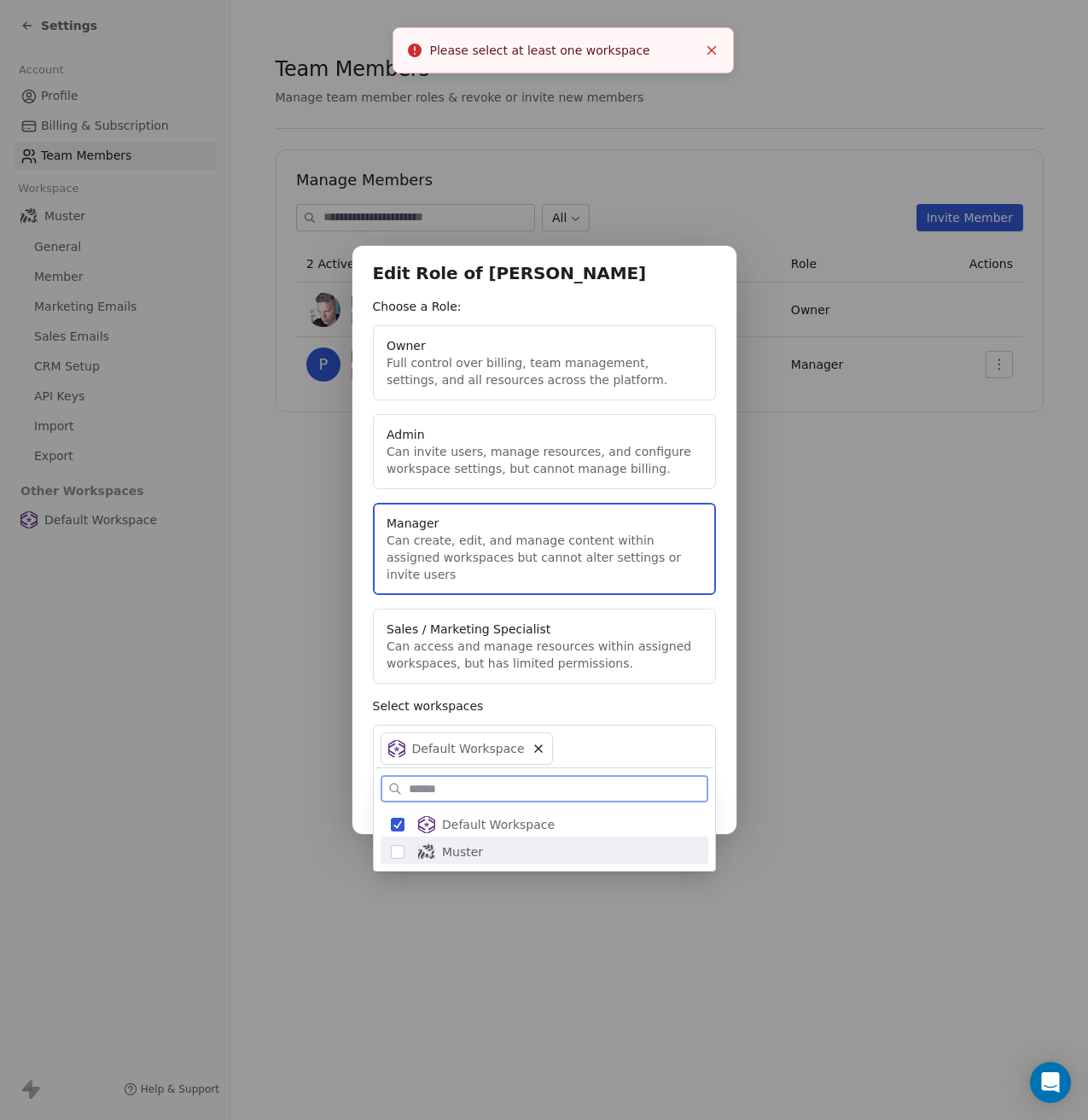
click at [387, 854] on div "Muster" at bounding box center [544, 850] width 328 height 27
click at [395, 824] on button "Suggestions" at bounding box center [397, 825] width 14 height 14
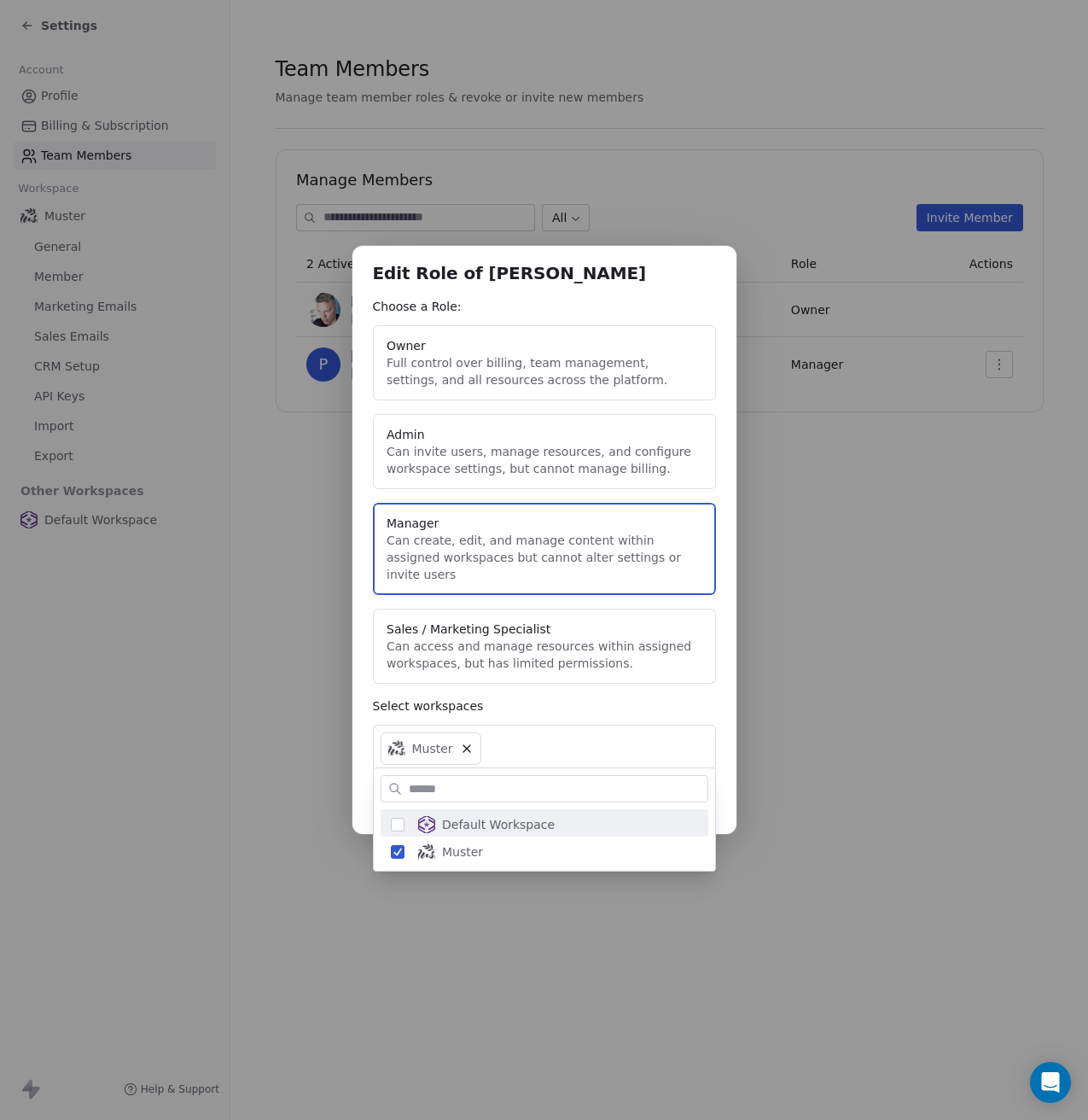
click at [808, 604] on div "Edit Role of Peeter Paan Choose a Role: Owner Full control over billing, team m…" at bounding box center [544, 560] width 1088 height 683
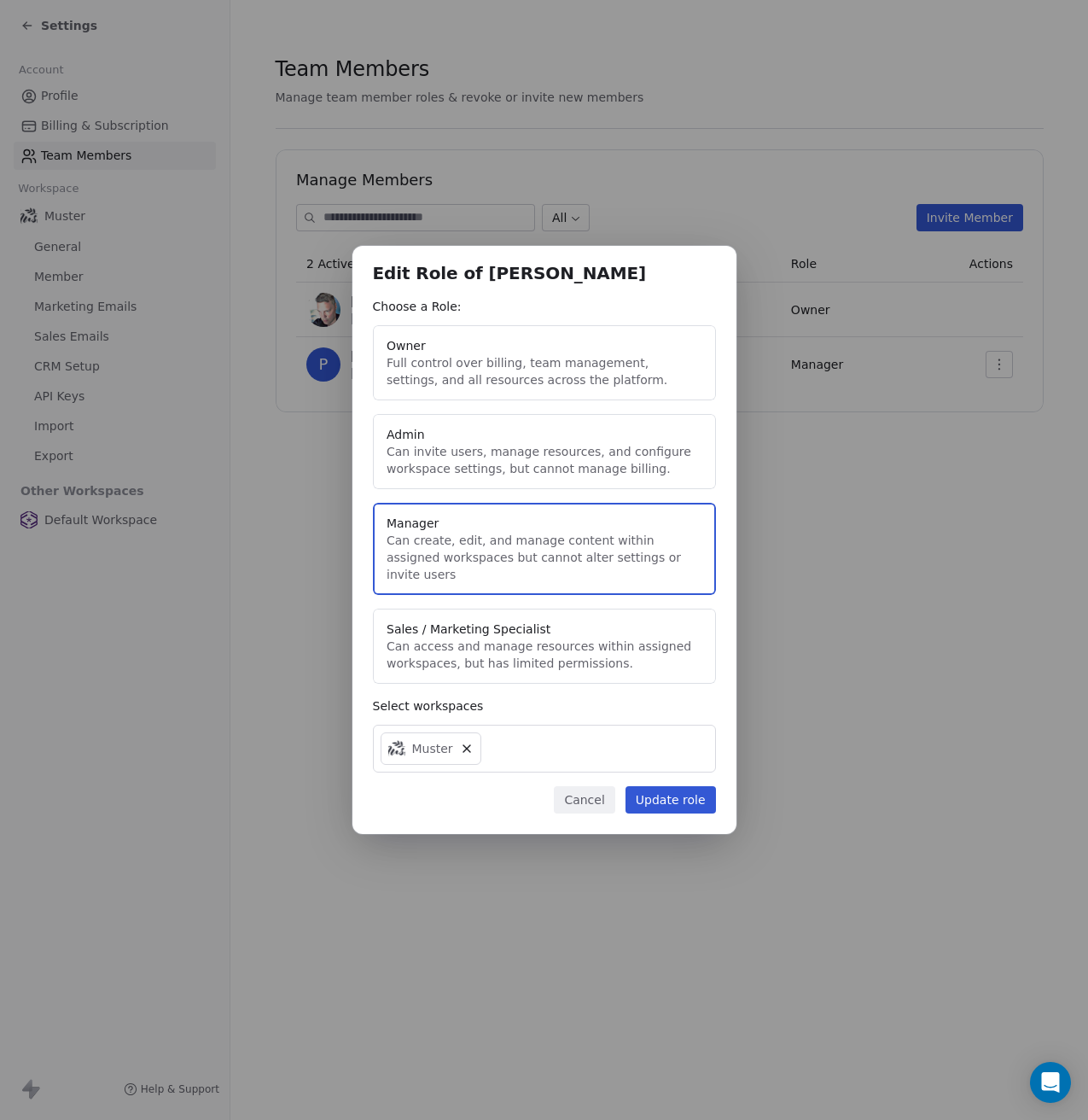
click at [670, 802] on button "Update role" at bounding box center [670, 800] width 90 height 27
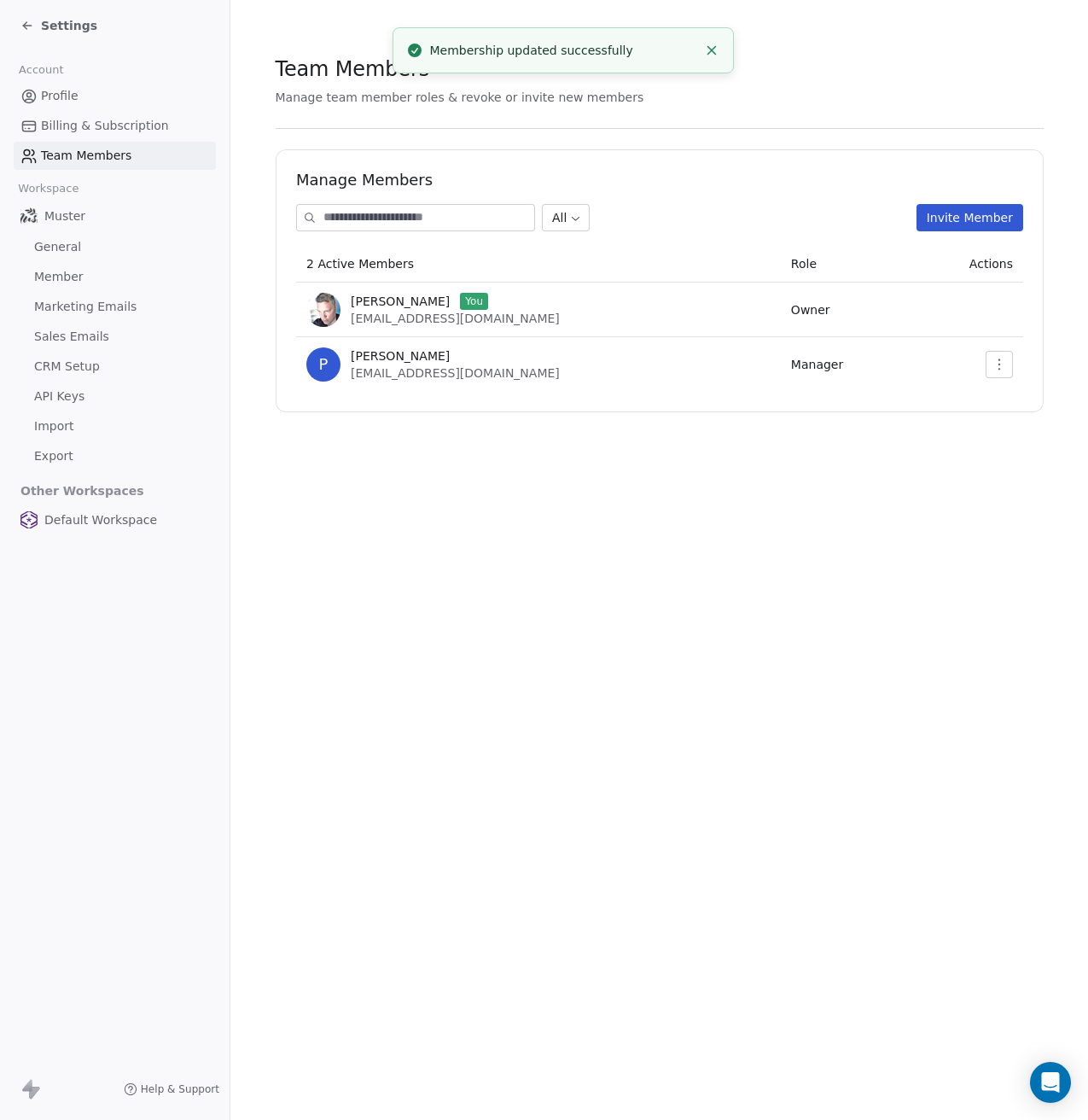
click at [77, 270] on span "Member" at bounding box center [59, 277] width 49 height 18
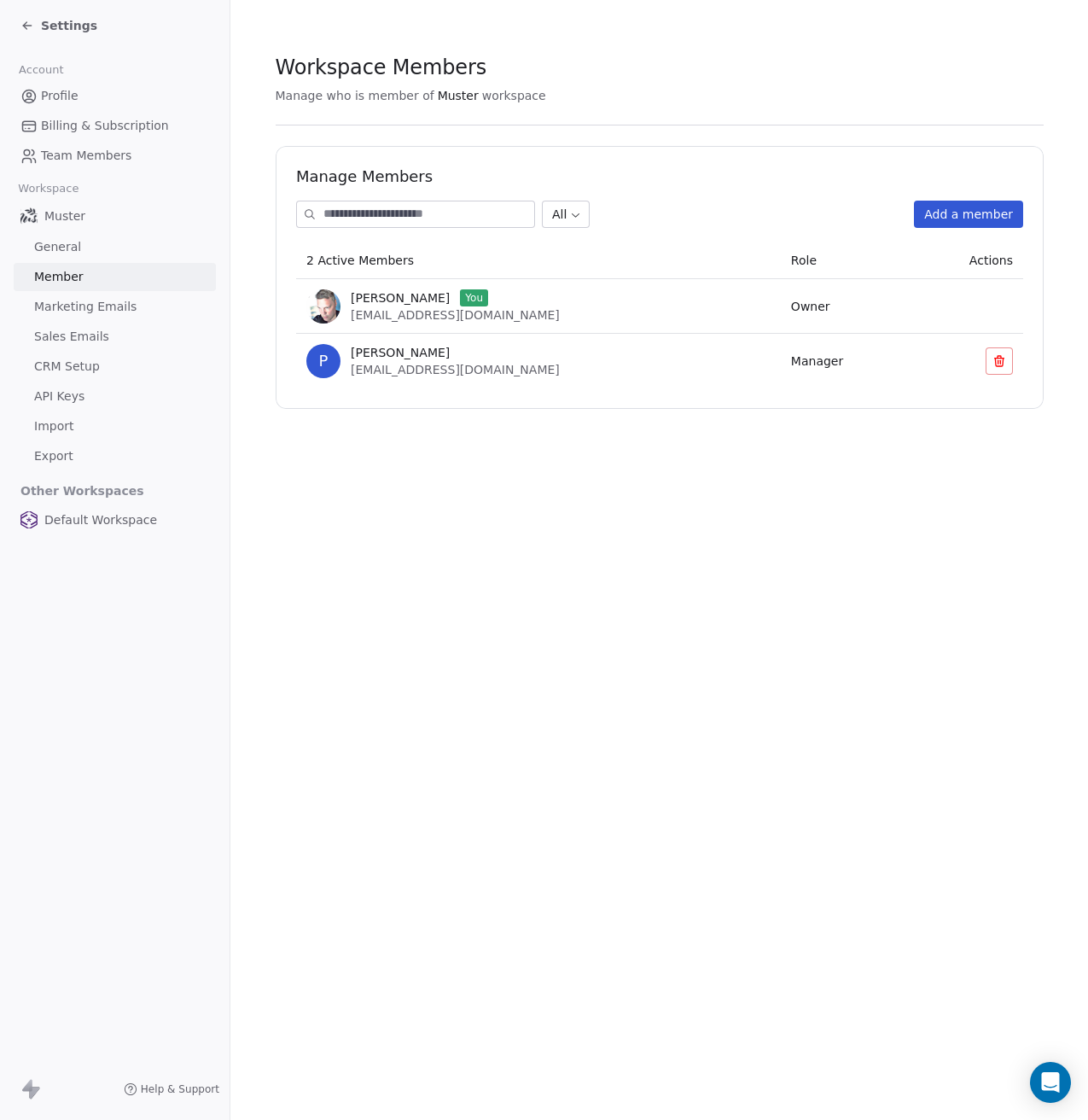
click at [28, 27] on icon at bounding box center [27, 25] width 14 height 14
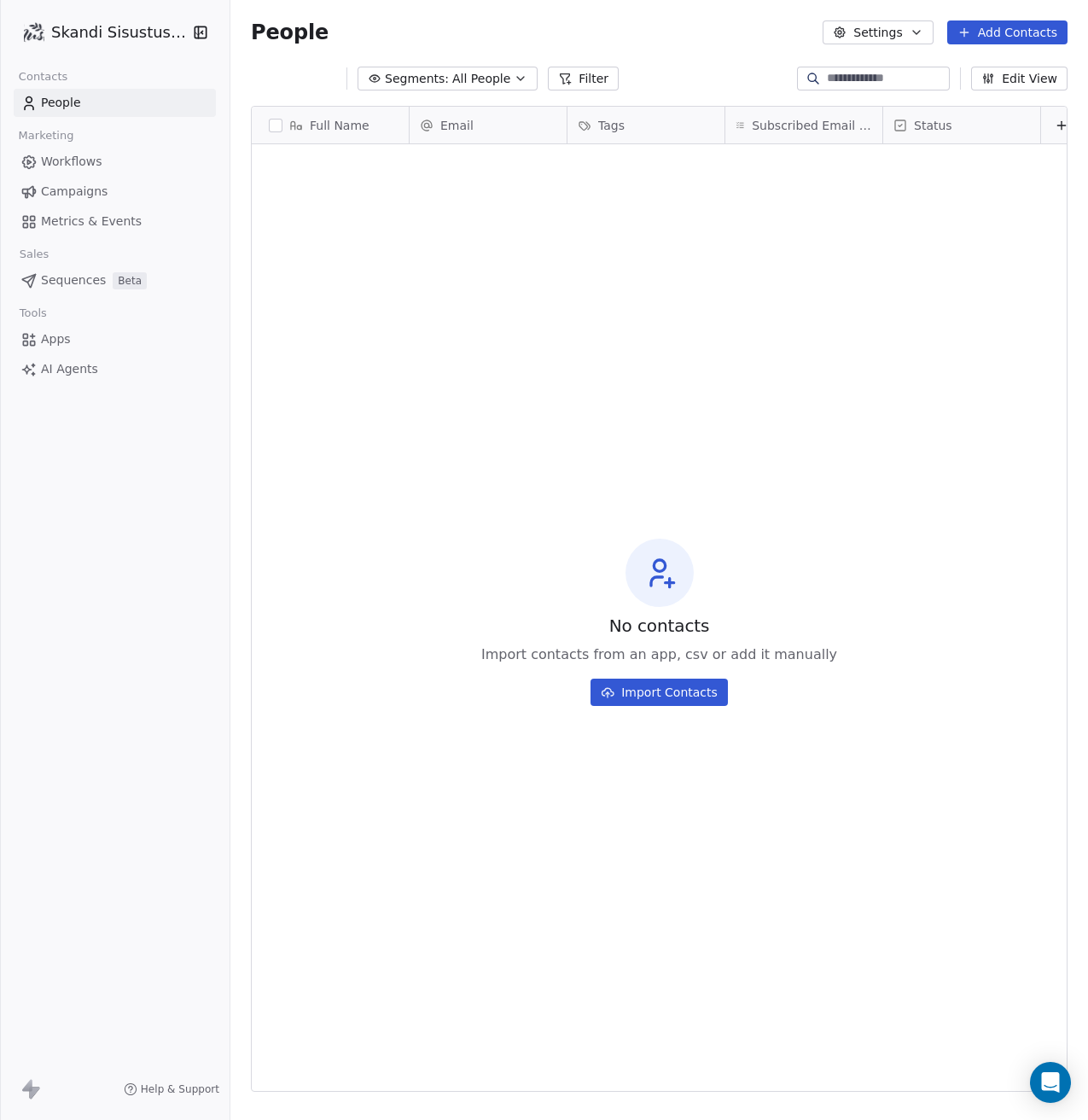
scroll to position [973, 845]
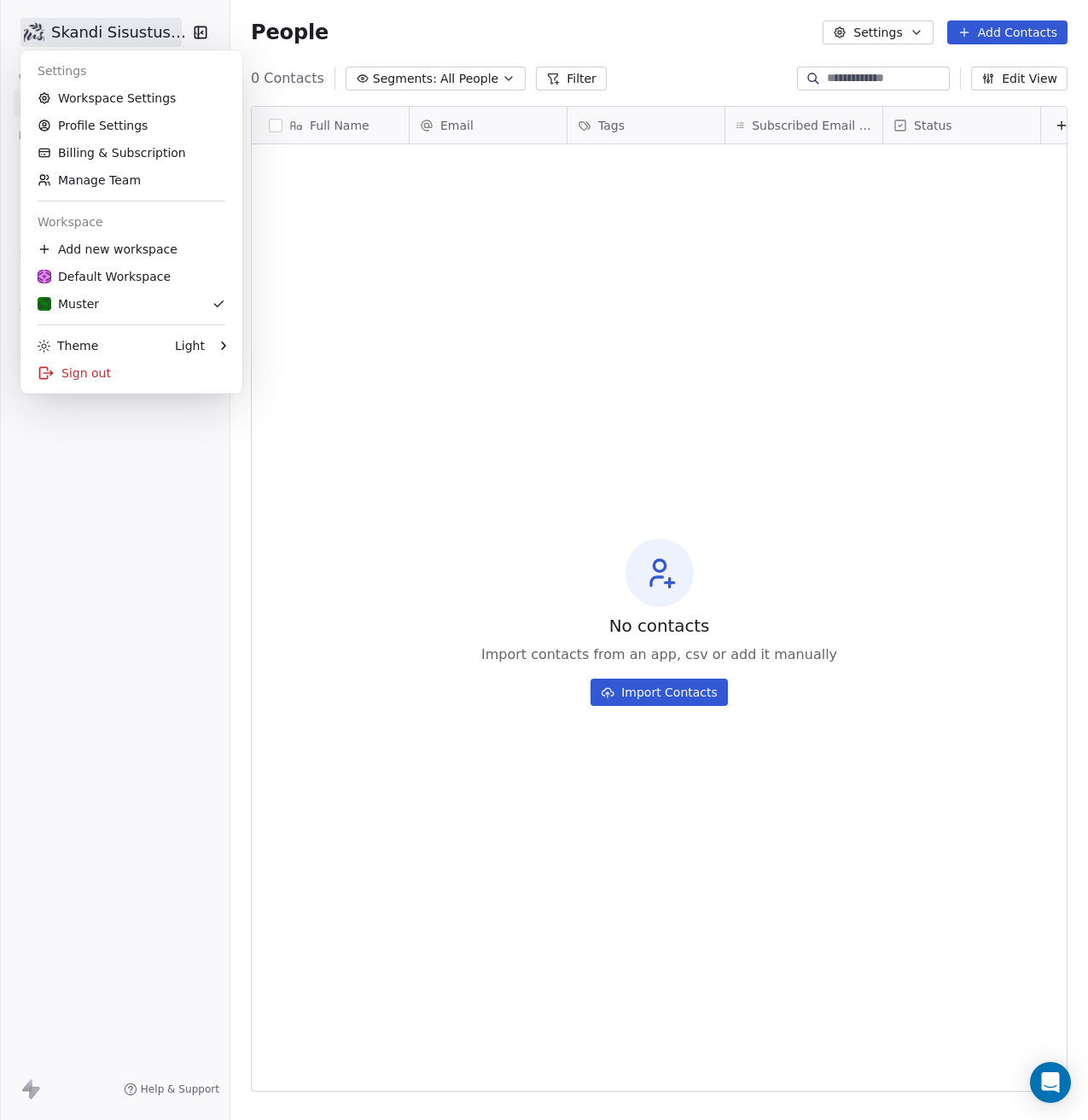
click at [100, 24] on html "Skandi Sisustus OÜ Contacts People Marketing Workflows Campaigns Metrics & Even…" at bounding box center [544, 560] width 1088 height 1120
click at [123, 284] on div "Default Workspace" at bounding box center [103, 277] width 133 height 17
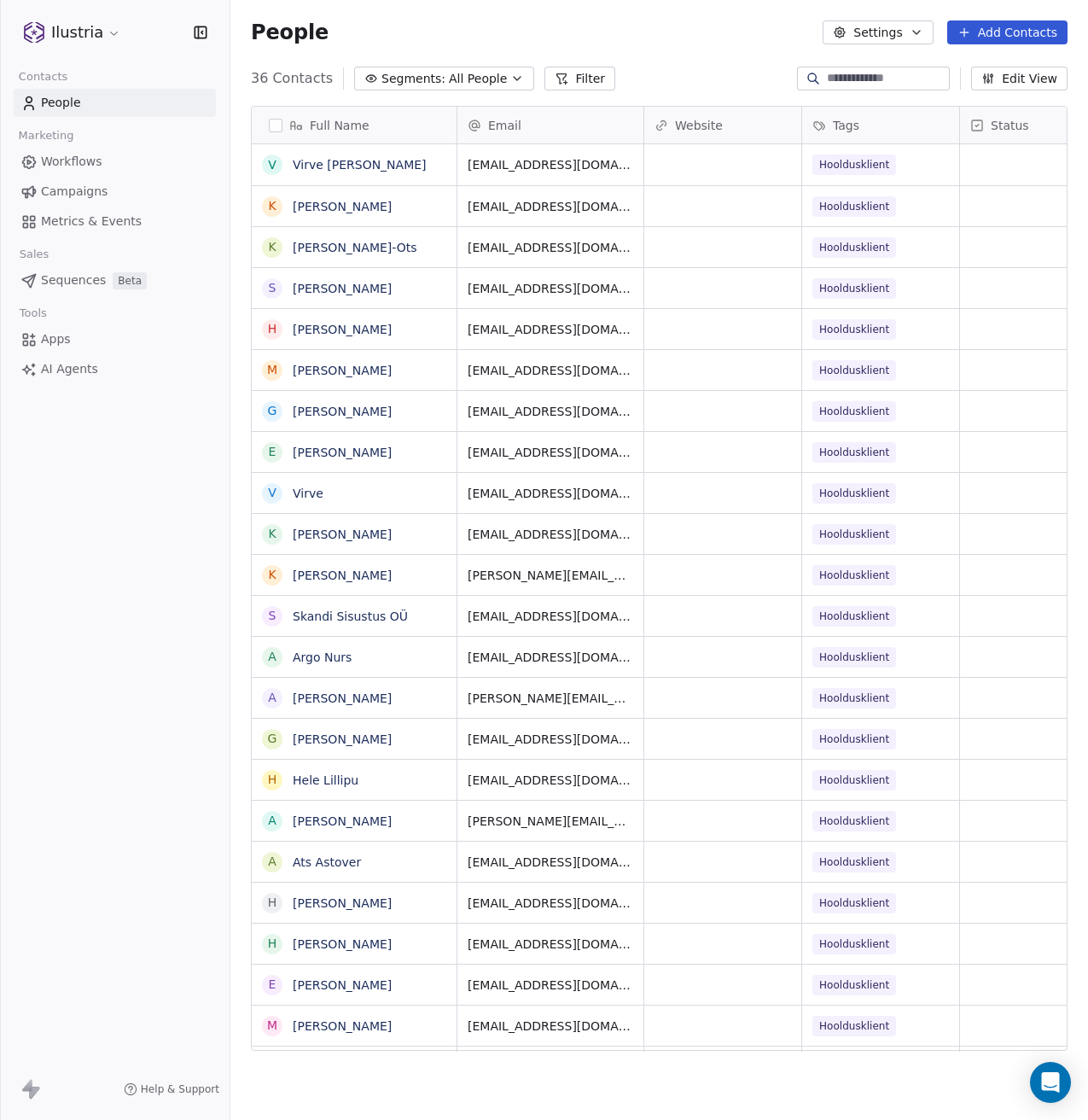
scroll to position [973, 845]
click at [112, 28] on html "Ilustria Contacts People Marketing Workflows Campaigns Metrics & Events Sales S…" at bounding box center [544, 560] width 1088 height 1120
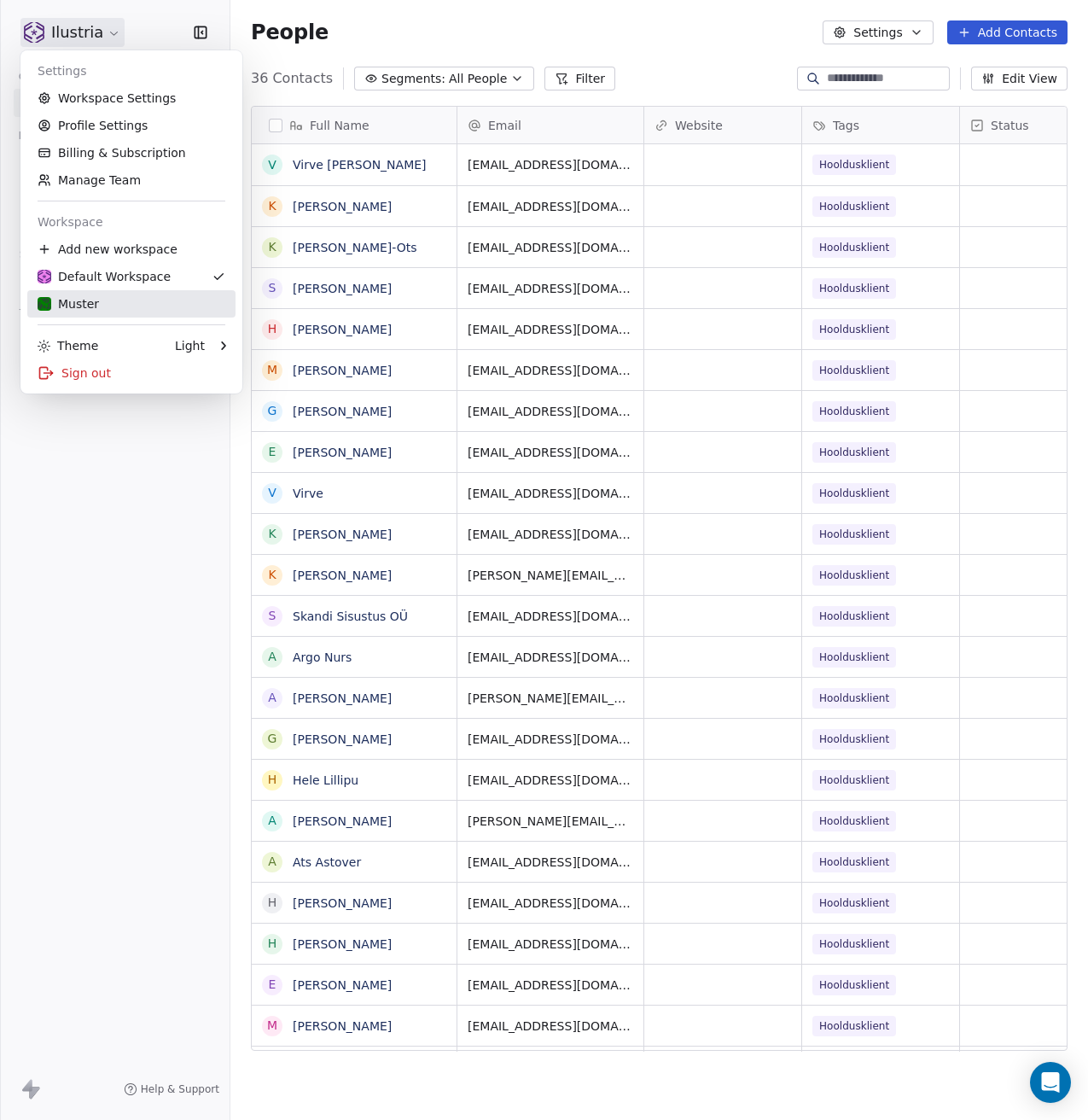
click at [107, 311] on div "Muster" at bounding box center [131, 304] width 188 height 17
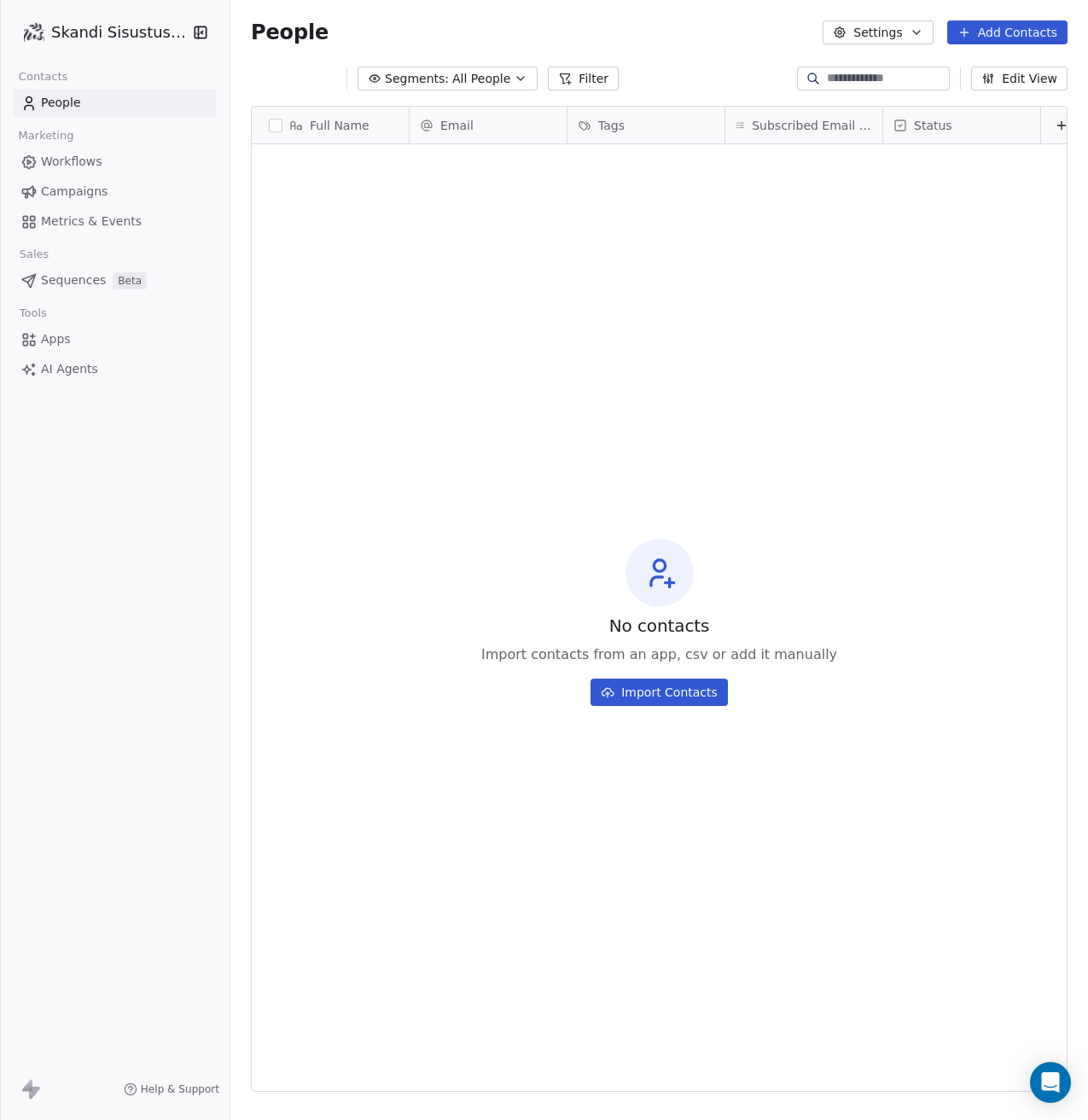
scroll to position [973, 845]
click at [165, 36] on html "Skandi Sisustus OÜ Contacts People Marketing Workflows Campaigns Metrics & Even…" at bounding box center [544, 560] width 1088 height 1120
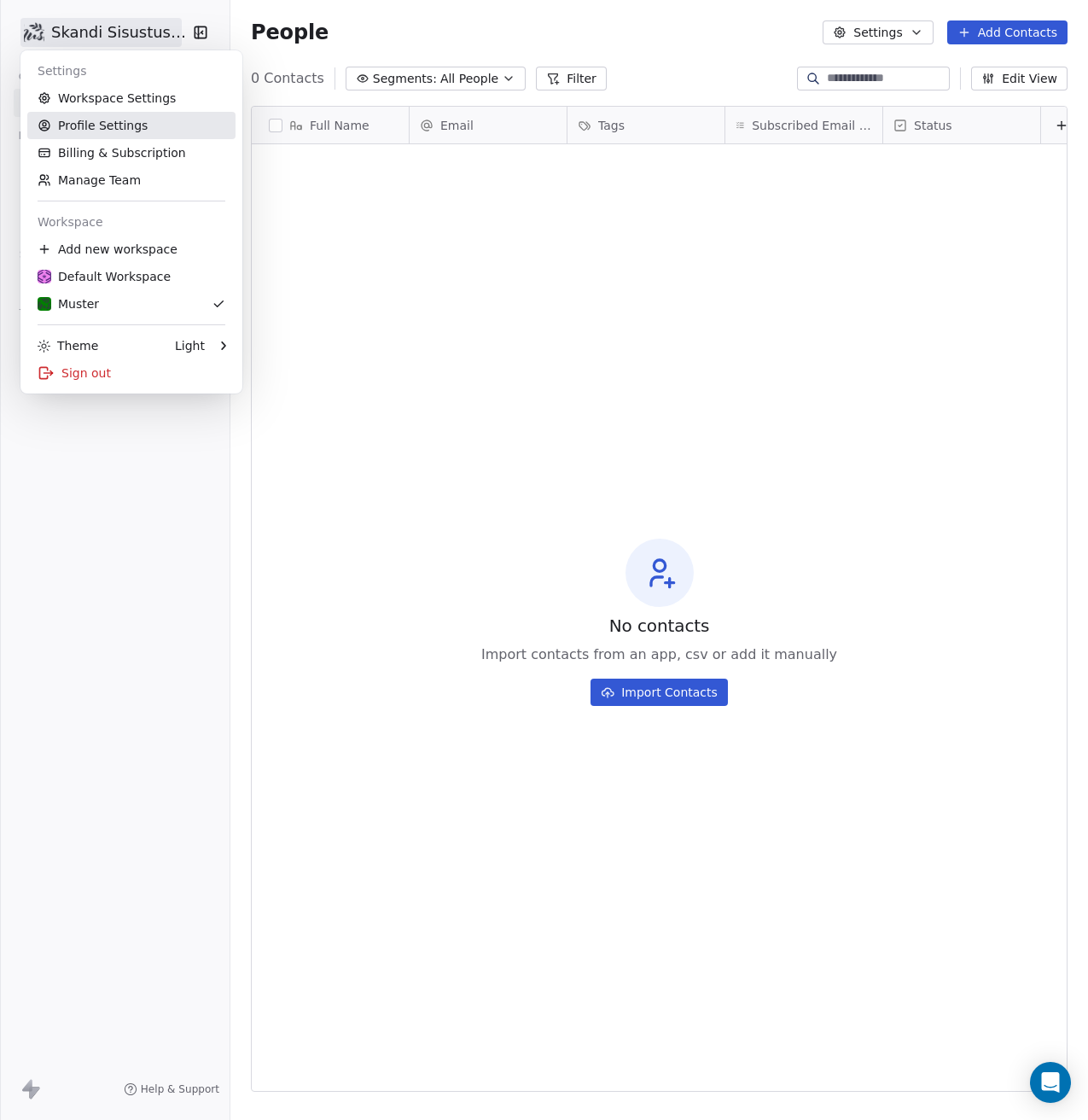
click at [141, 138] on link "Profile Settings" at bounding box center [131, 125] width 208 height 27
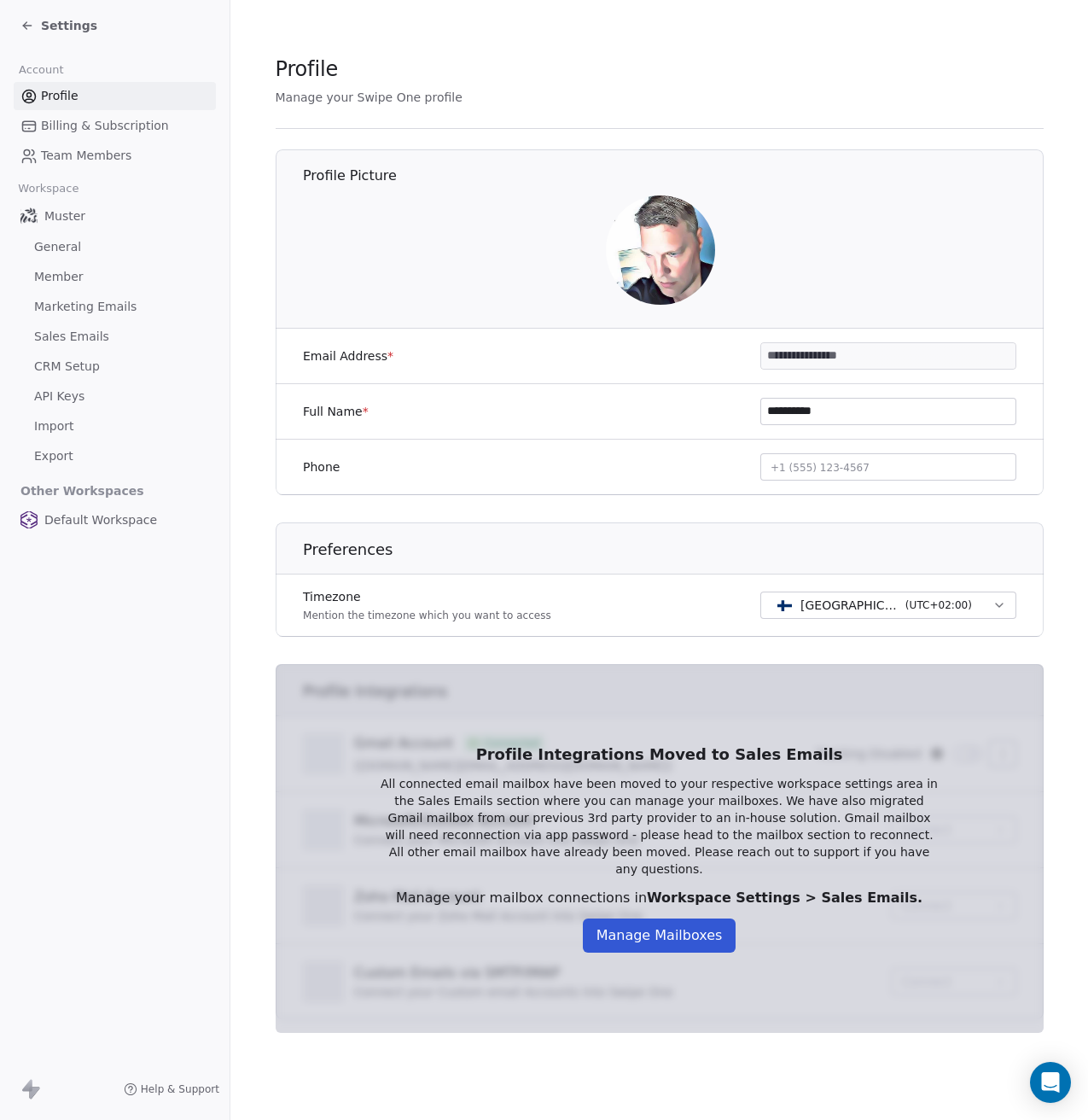
click at [57, 22] on span "Settings" at bounding box center [69, 25] width 57 height 17
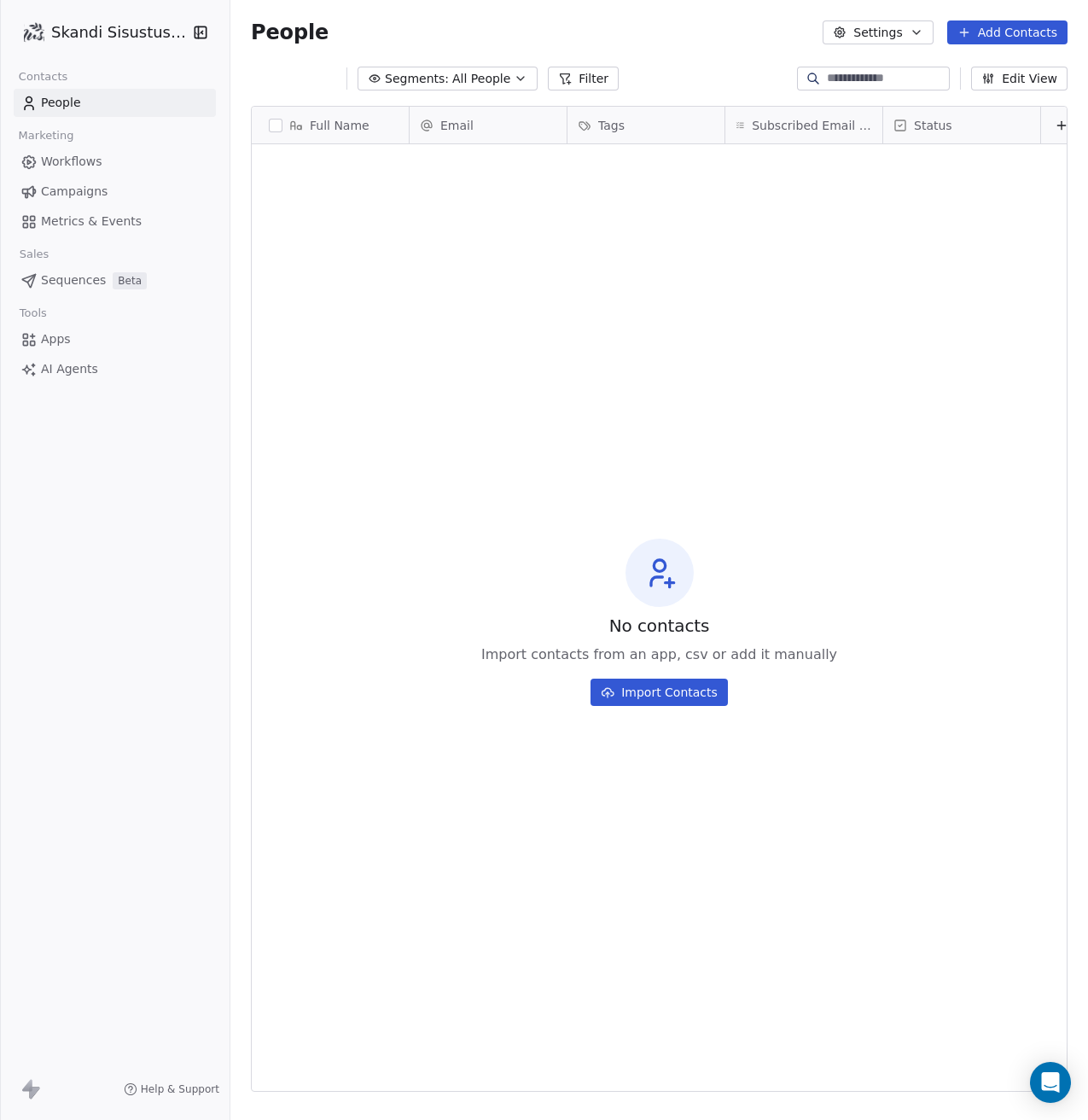
scroll to position [973, 845]
click at [102, 48] on div "Skandi Sisustus OÜ" at bounding box center [114, 33] width 230 height 65
click at [102, 40] on html "Skandi Sisustus OÜ Contacts People Marketing Workflows Campaigns Metrics & Even…" at bounding box center [544, 560] width 1088 height 1120
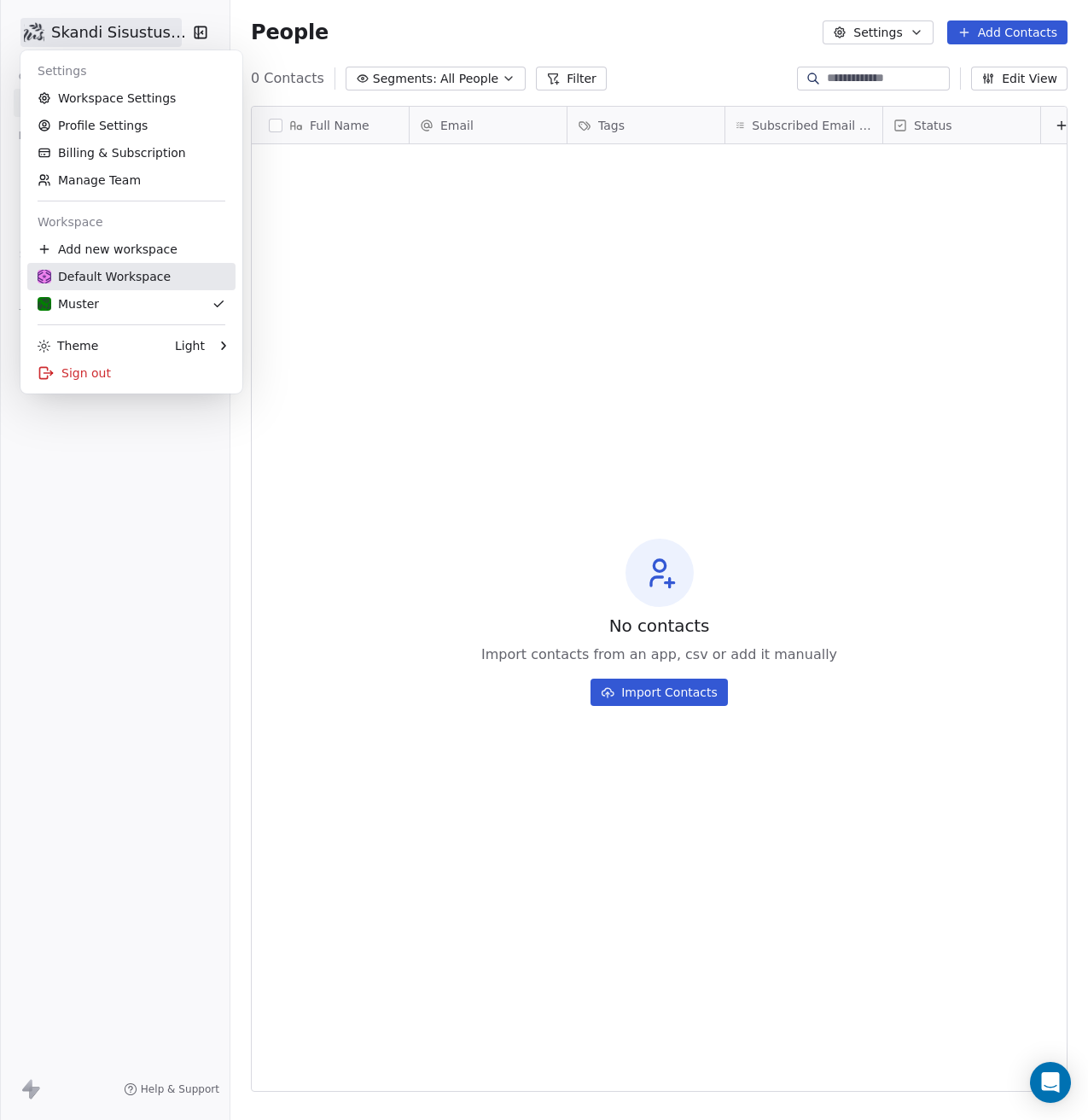
click at [118, 273] on div "Default Workspace" at bounding box center [103, 277] width 133 height 17
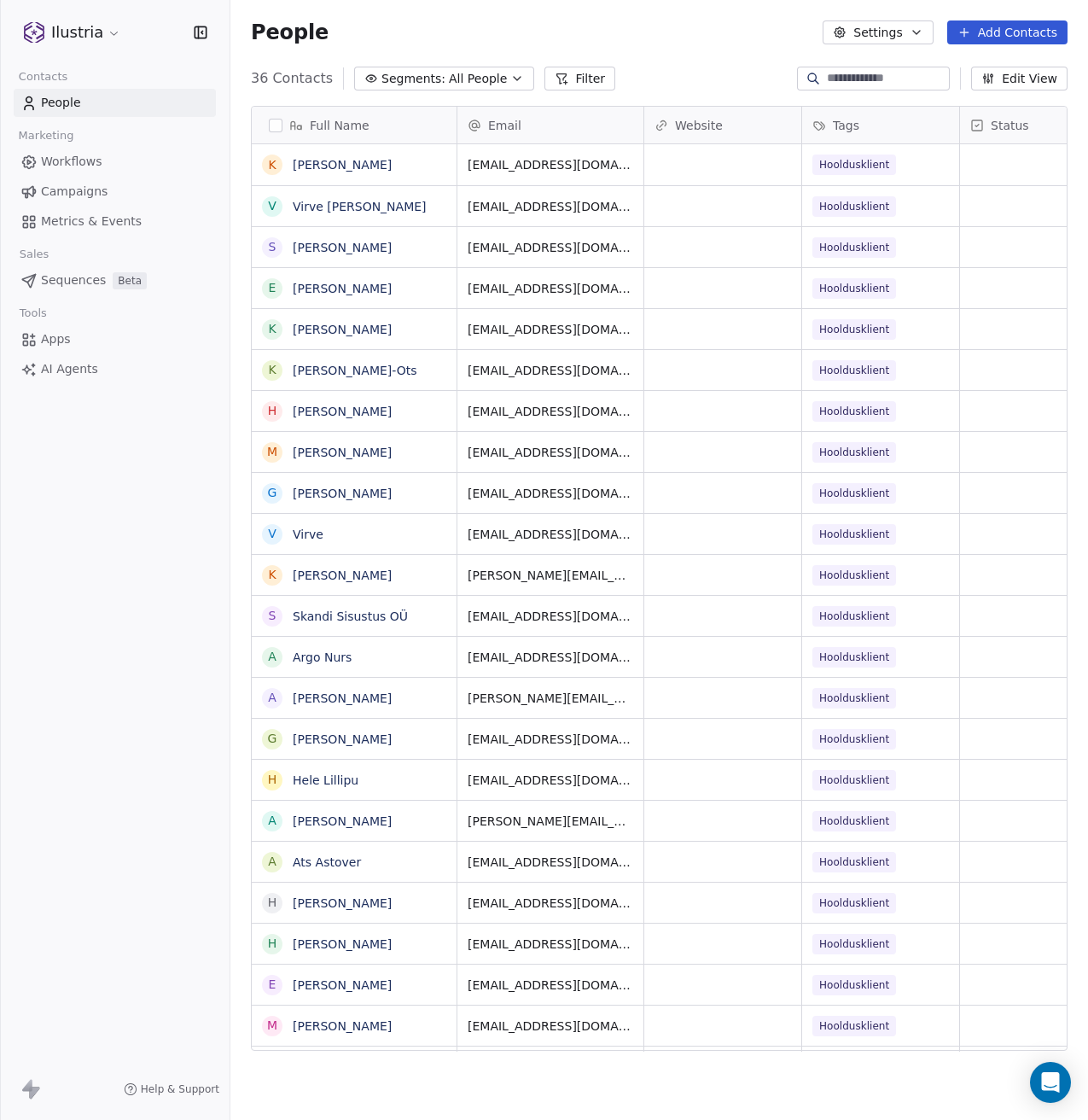
scroll to position [973, 845]
click at [71, 32] on html "Ilustria Contacts People Marketing Workflows Campaigns Metrics & Events Sales S…" at bounding box center [544, 560] width 1088 height 1120
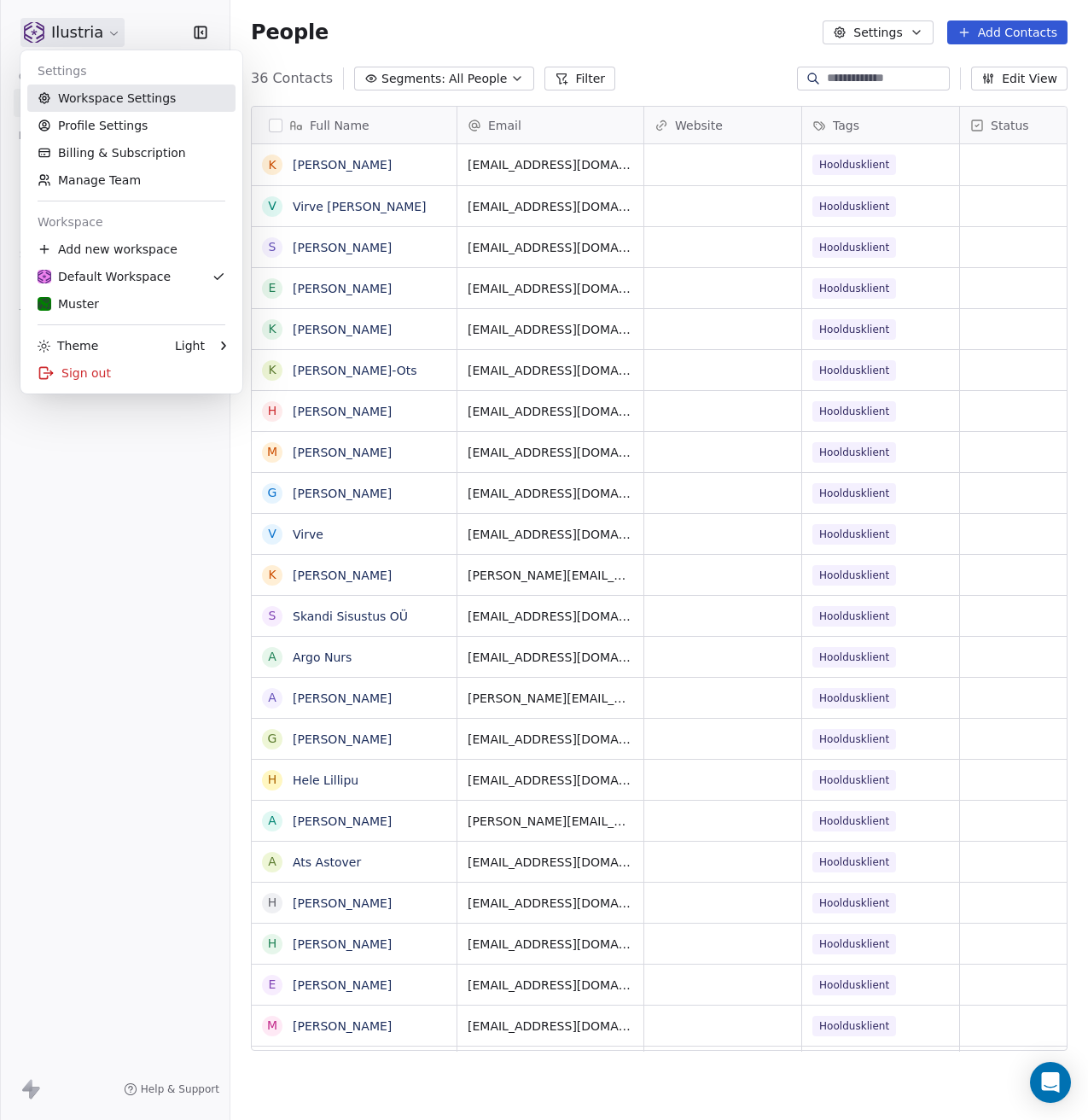
click at [100, 103] on link "Workspace Settings" at bounding box center [131, 98] width 208 height 27
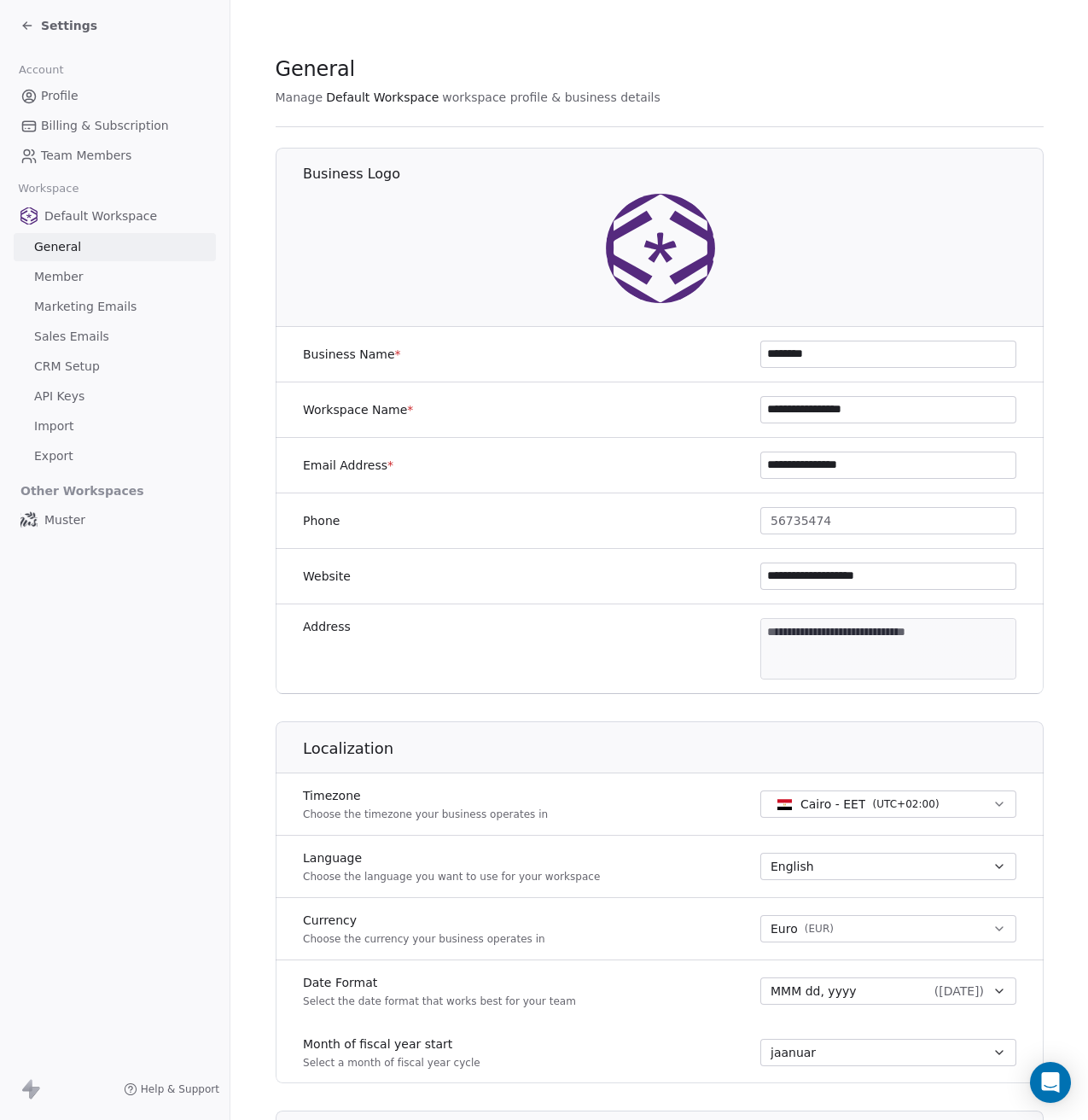
click at [66, 276] on span "Member" at bounding box center [59, 277] width 49 height 18
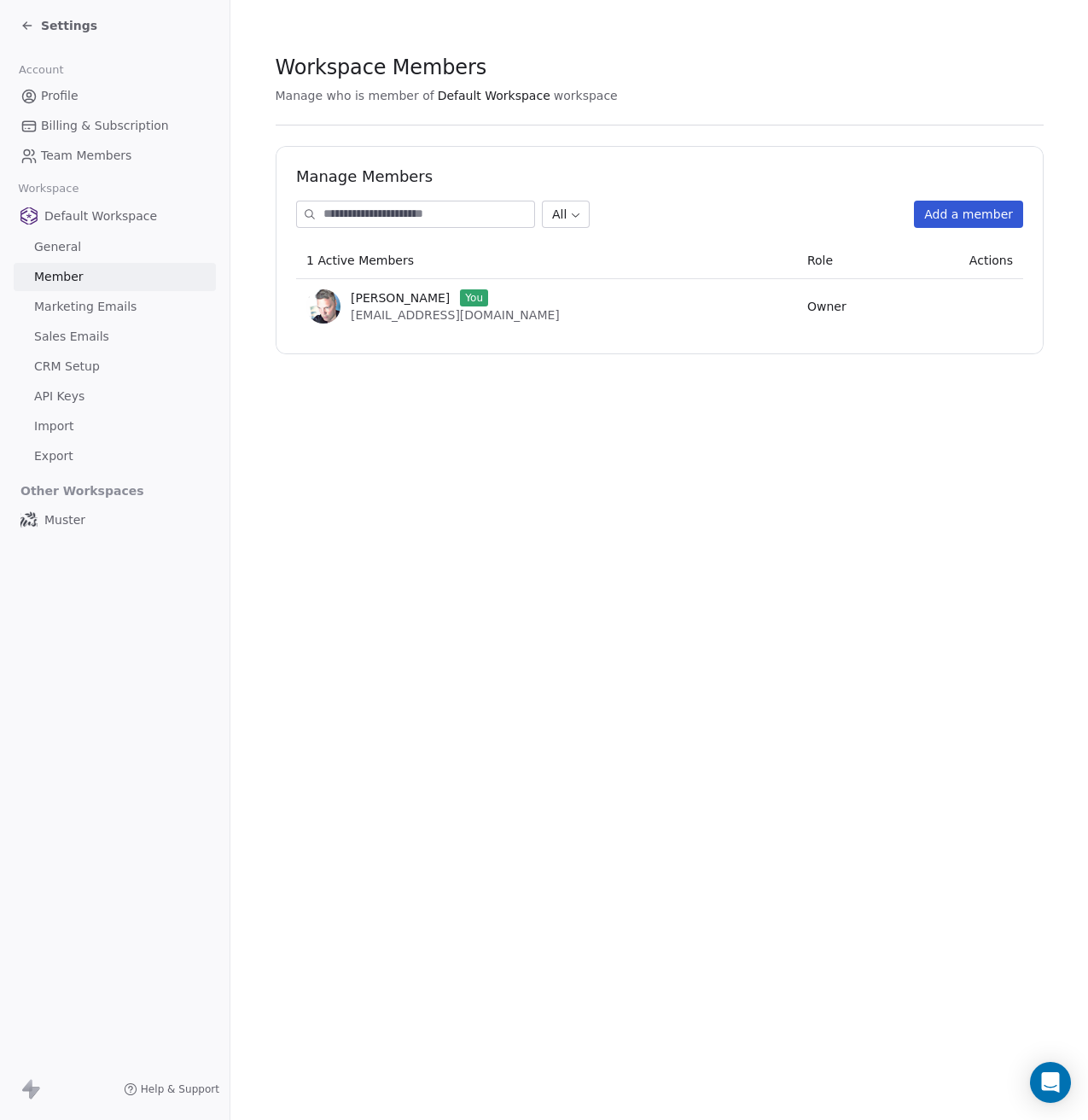
click at [62, 393] on span "API Keys" at bounding box center [60, 396] width 50 height 18
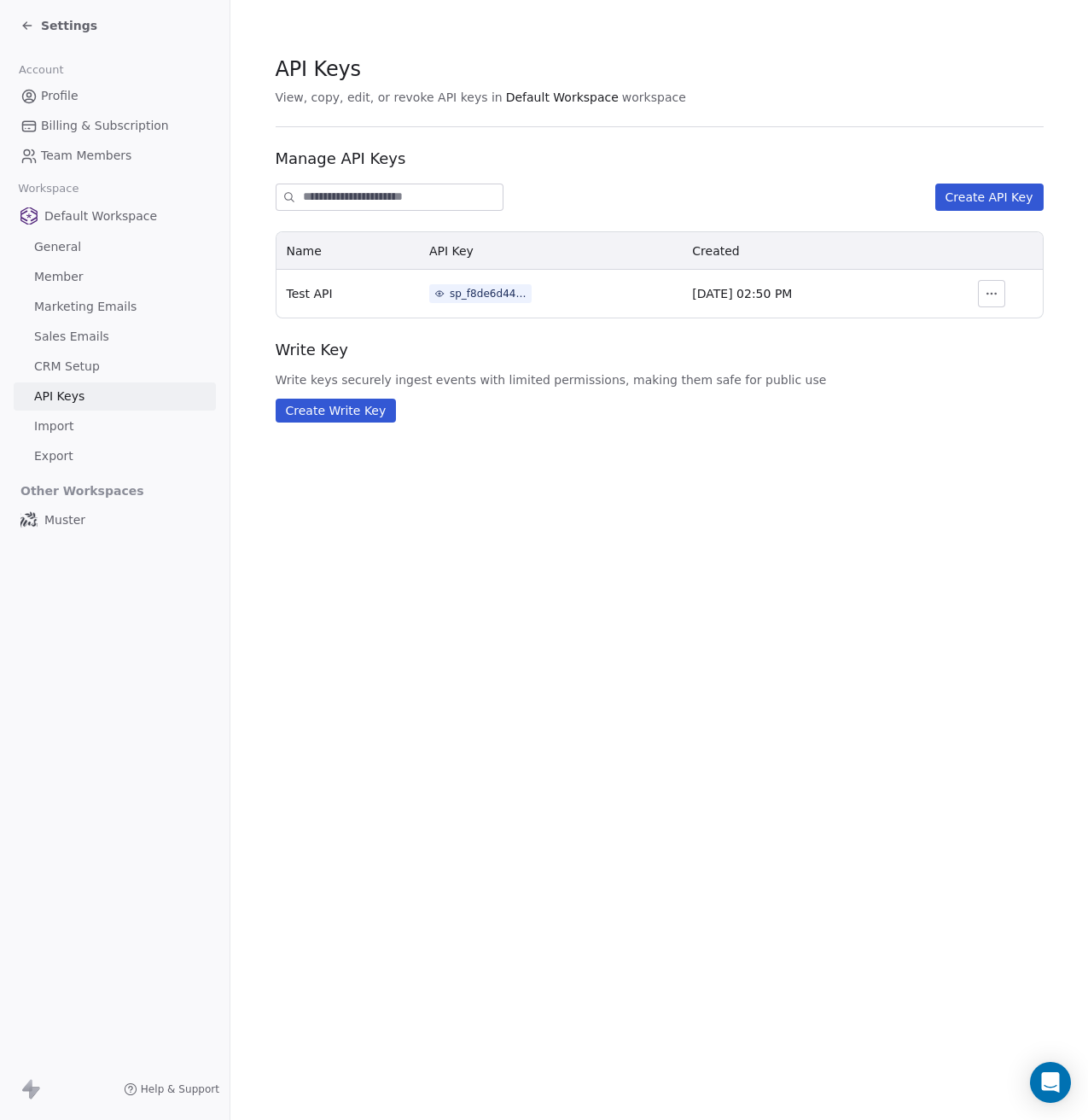
click at [989, 297] on icon "button" at bounding box center [991, 293] width 14 height 14
drag, startPoint x: 763, startPoint y: 559, endPoint x: 699, endPoint y: 558, distance: 64.0
click at [761, 560] on div "API Keys View, copy, edit, or revoke API keys in Default Workspace workspace Ma…" at bounding box center [660, 560] width 858 height 1120
click at [121, 366] on link "CRM Setup" at bounding box center [114, 367] width 202 height 28
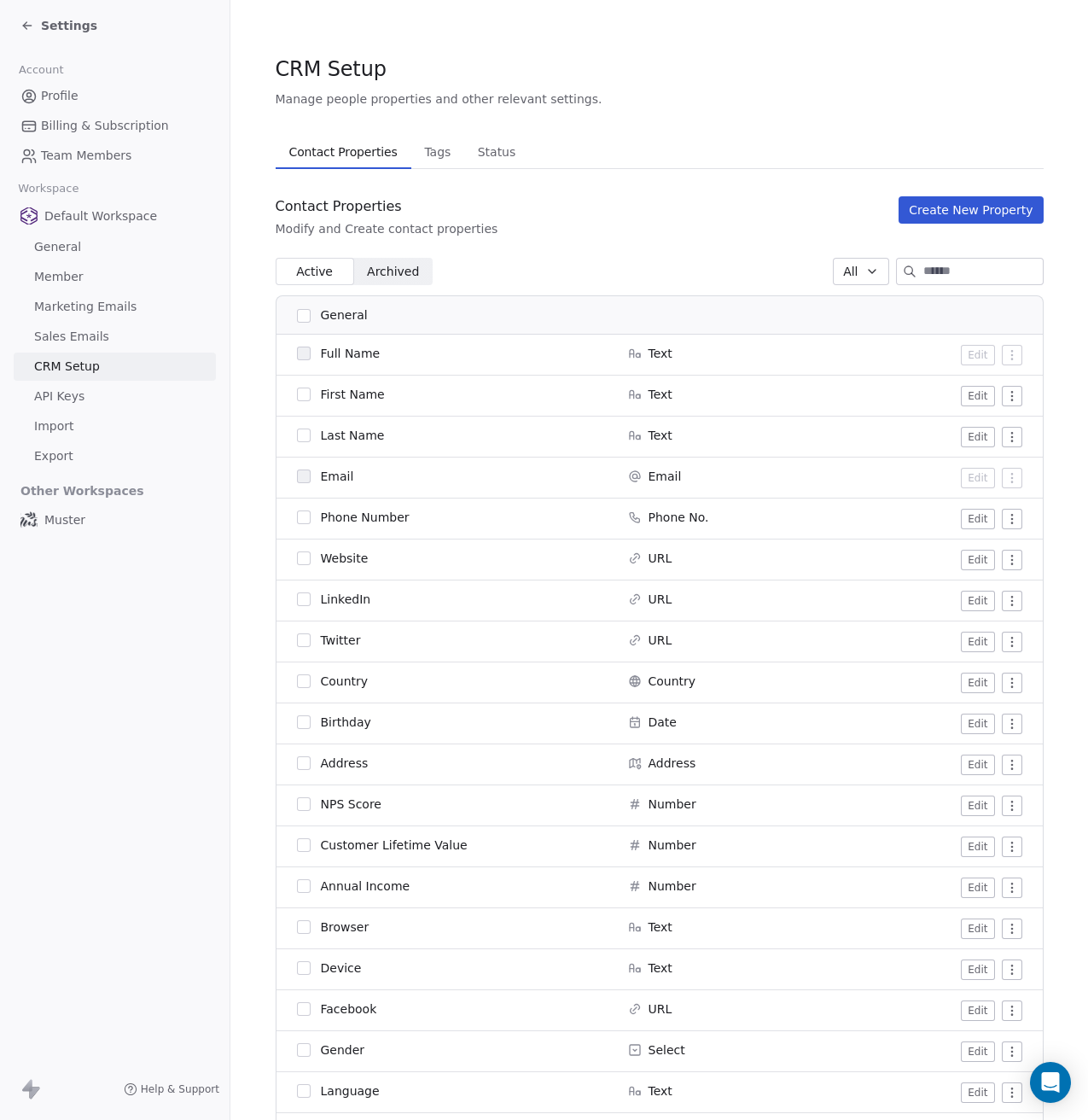
click at [118, 330] on link "Sales Emails" at bounding box center [114, 337] width 202 height 28
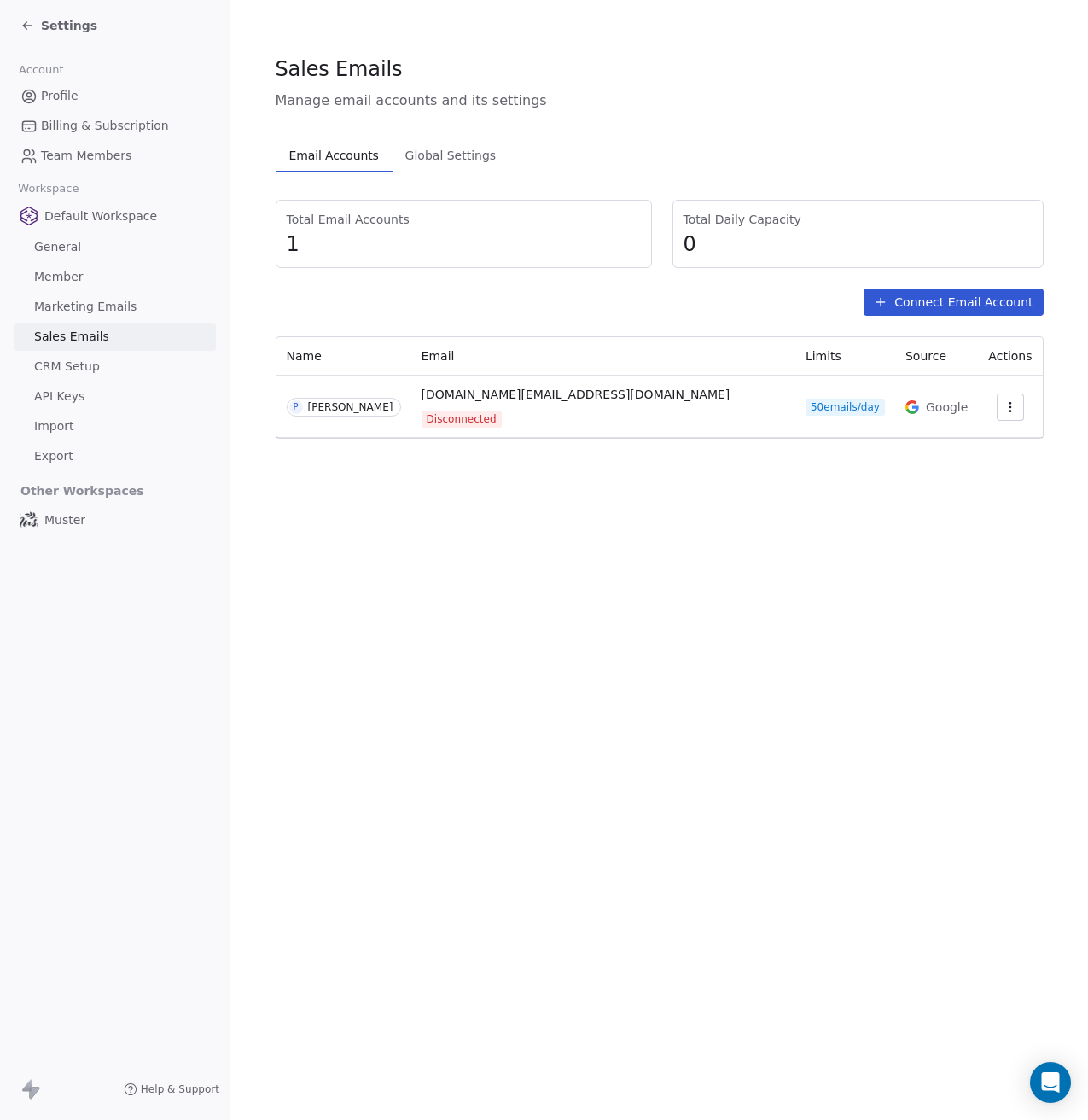
click at [1009, 402] on button "button" at bounding box center [1010, 407] width 27 height 27
click at [970, 436] on span "Reconnect" at bounding box center [974, 438] width 63 height 18
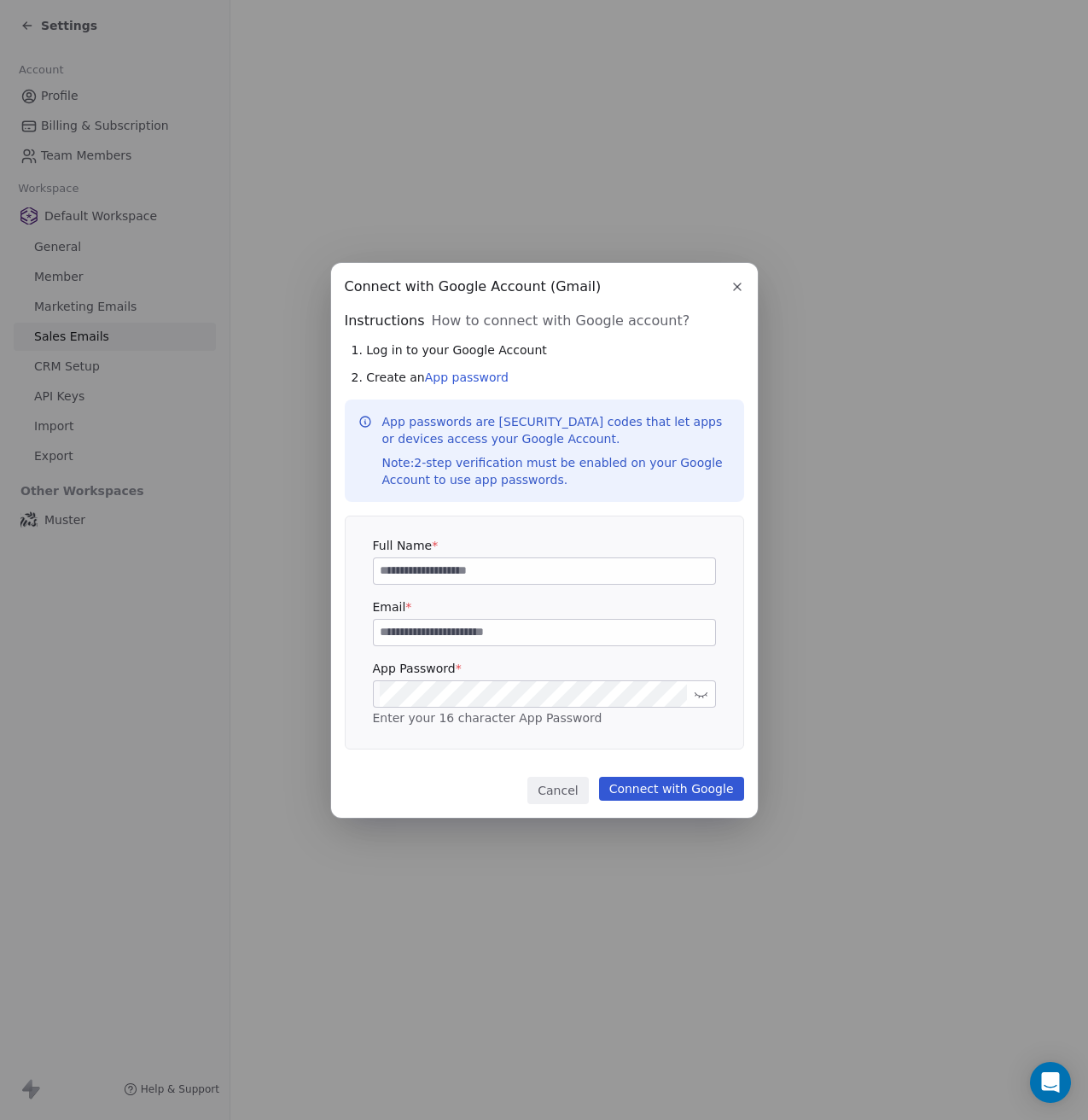
click at [607, 565] on input at bounding box center [544, 572] width 342 height 26
click at [657, 789] on button "Connect with Google" at bounding box center [672, 789] width 145 height 24
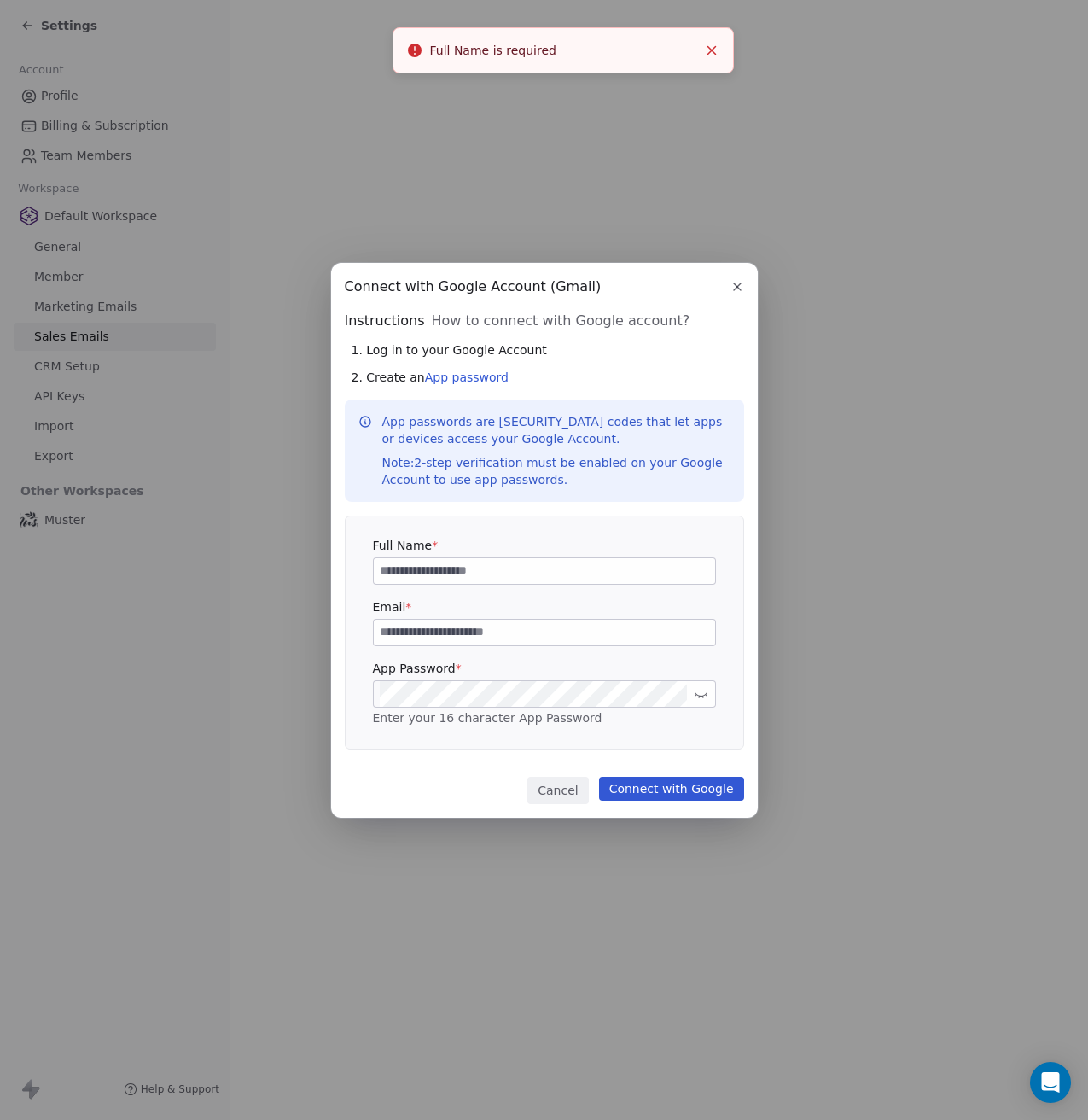
click at [602, 569] on input at bounding box center [544, 572] width 342 height 26
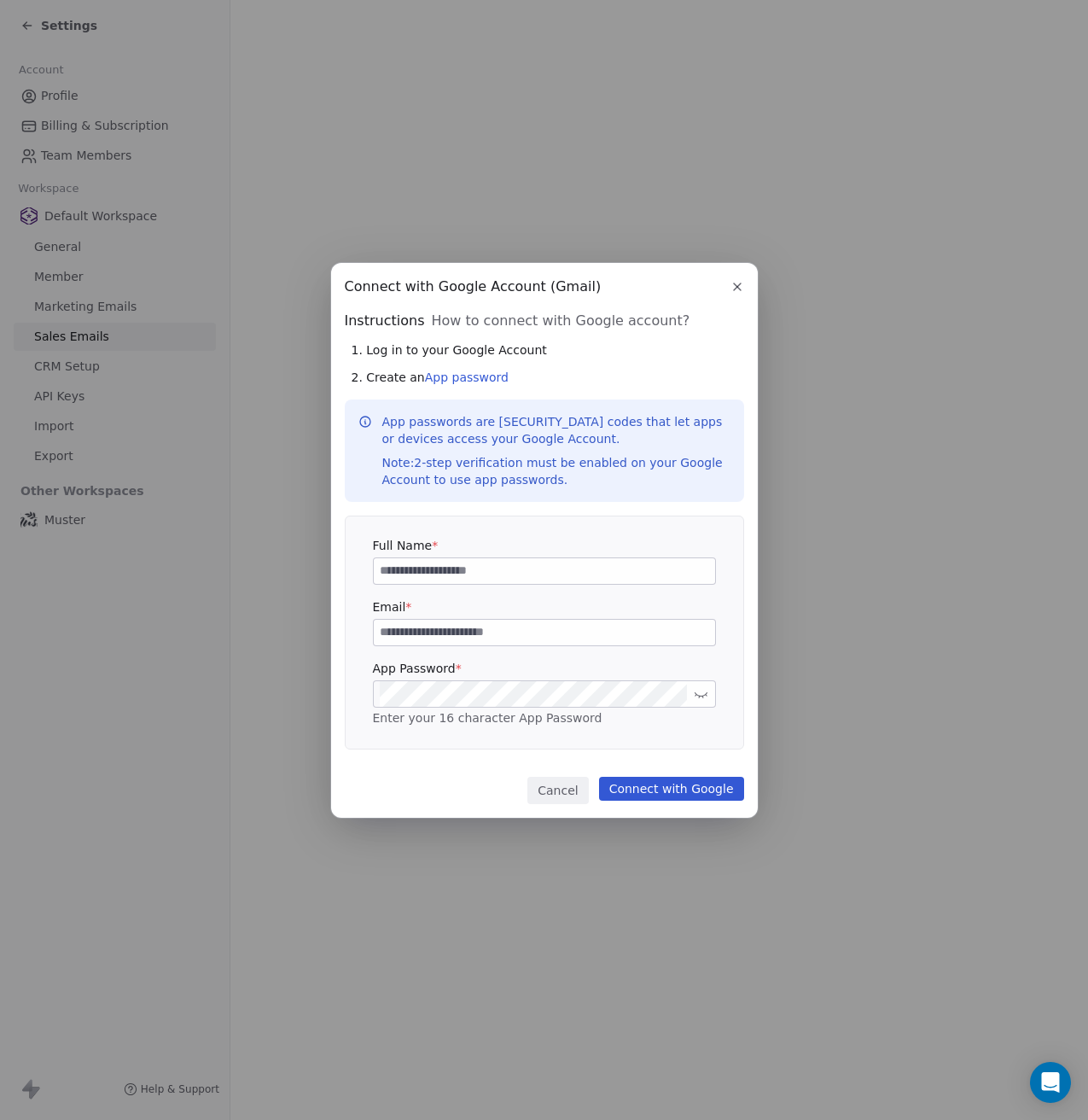
click at [555, 787] on button "Cancel" at bounding box center [557, 790] width 60 height 27
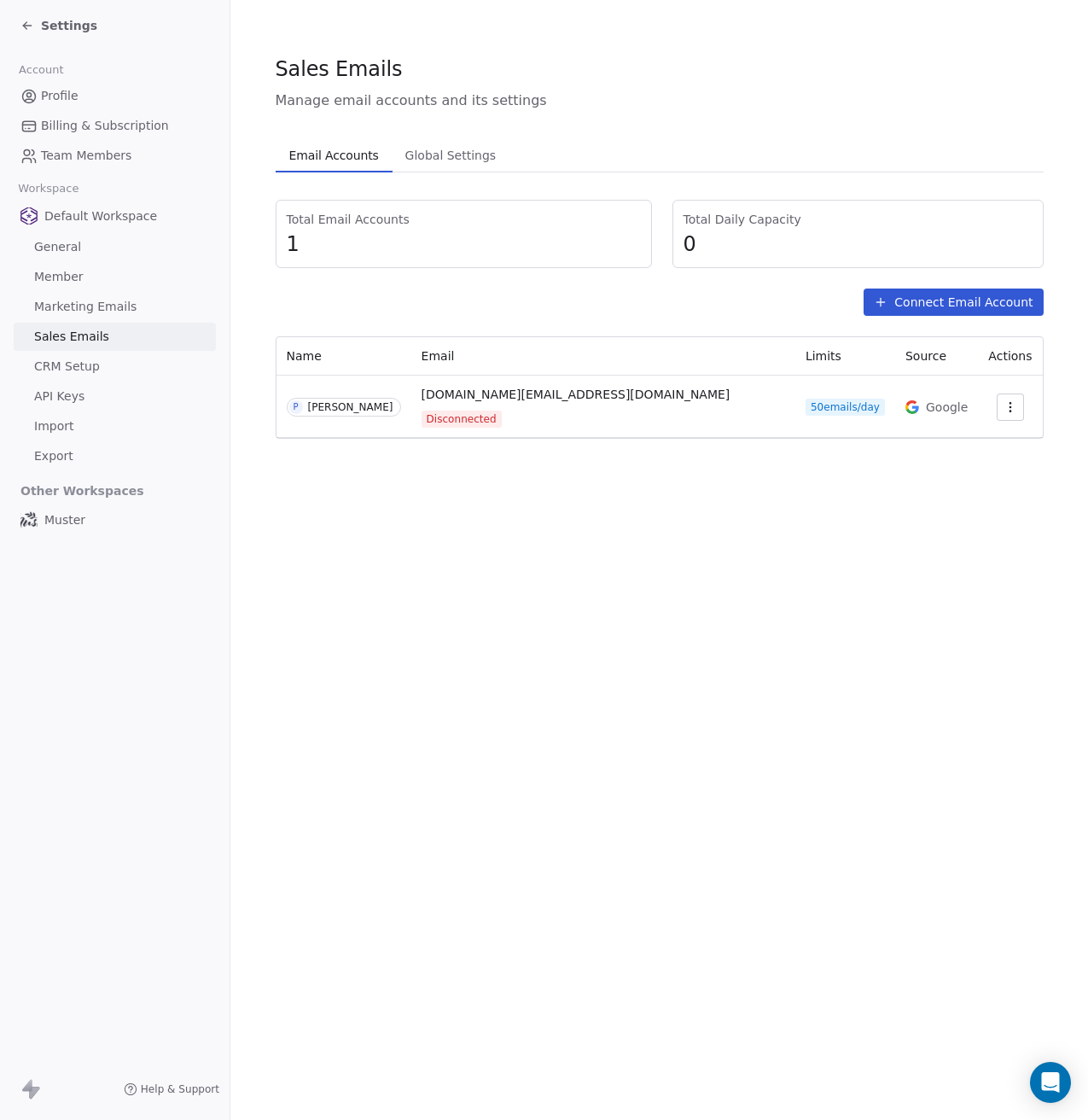
click at [431, 530] on div "Sales Emails Manage email accounts and its settings Email Accounts Email Accoun…" at bounding box center [660, 560] width 858 height 1120
click at [57, 305] on span "Marketing Emails" at bounding box center [86, 306] width 102 height 18
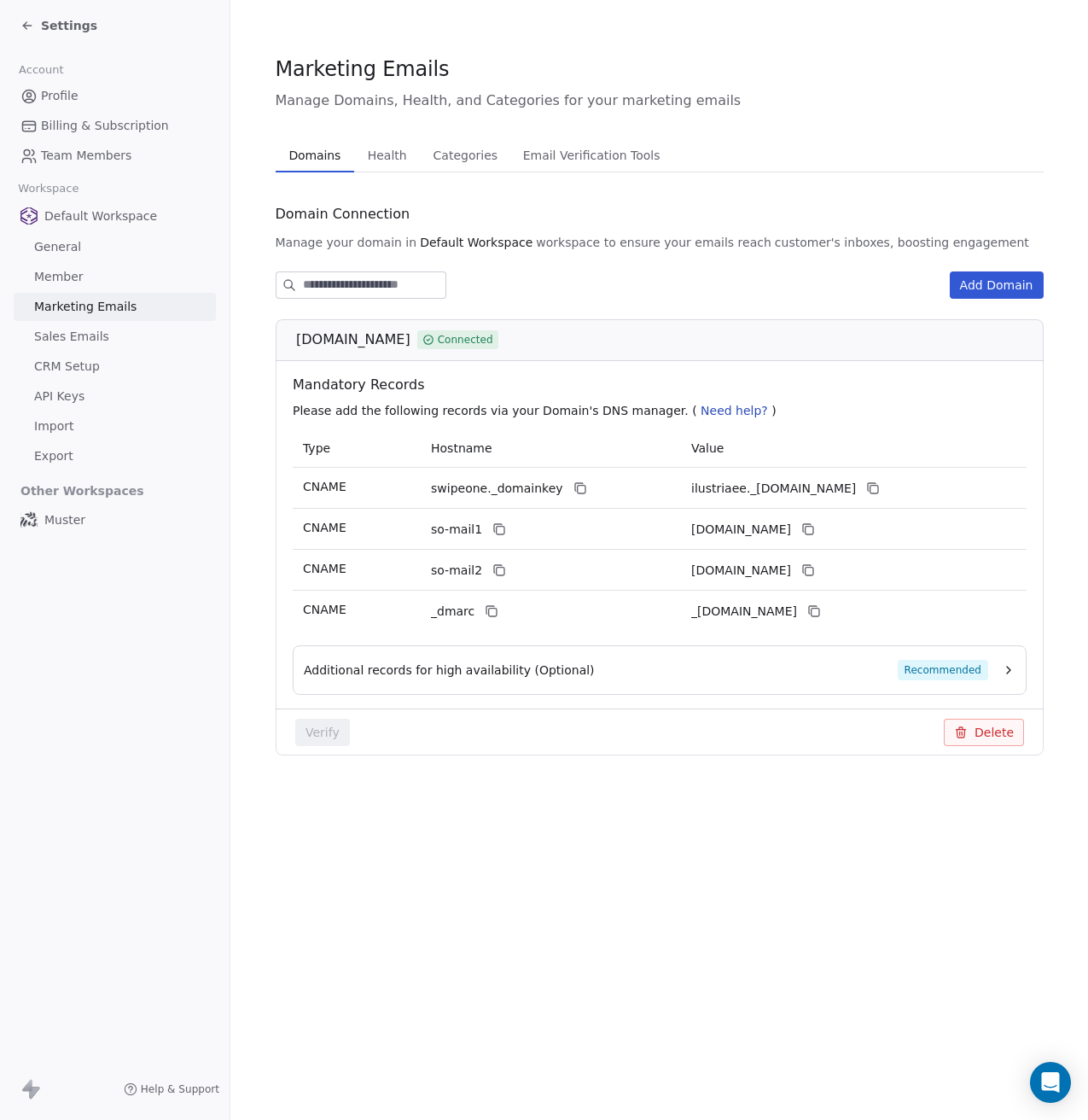
click at [381, 160] on span "Health" at bounding box center [387, 155] width 53 height 24
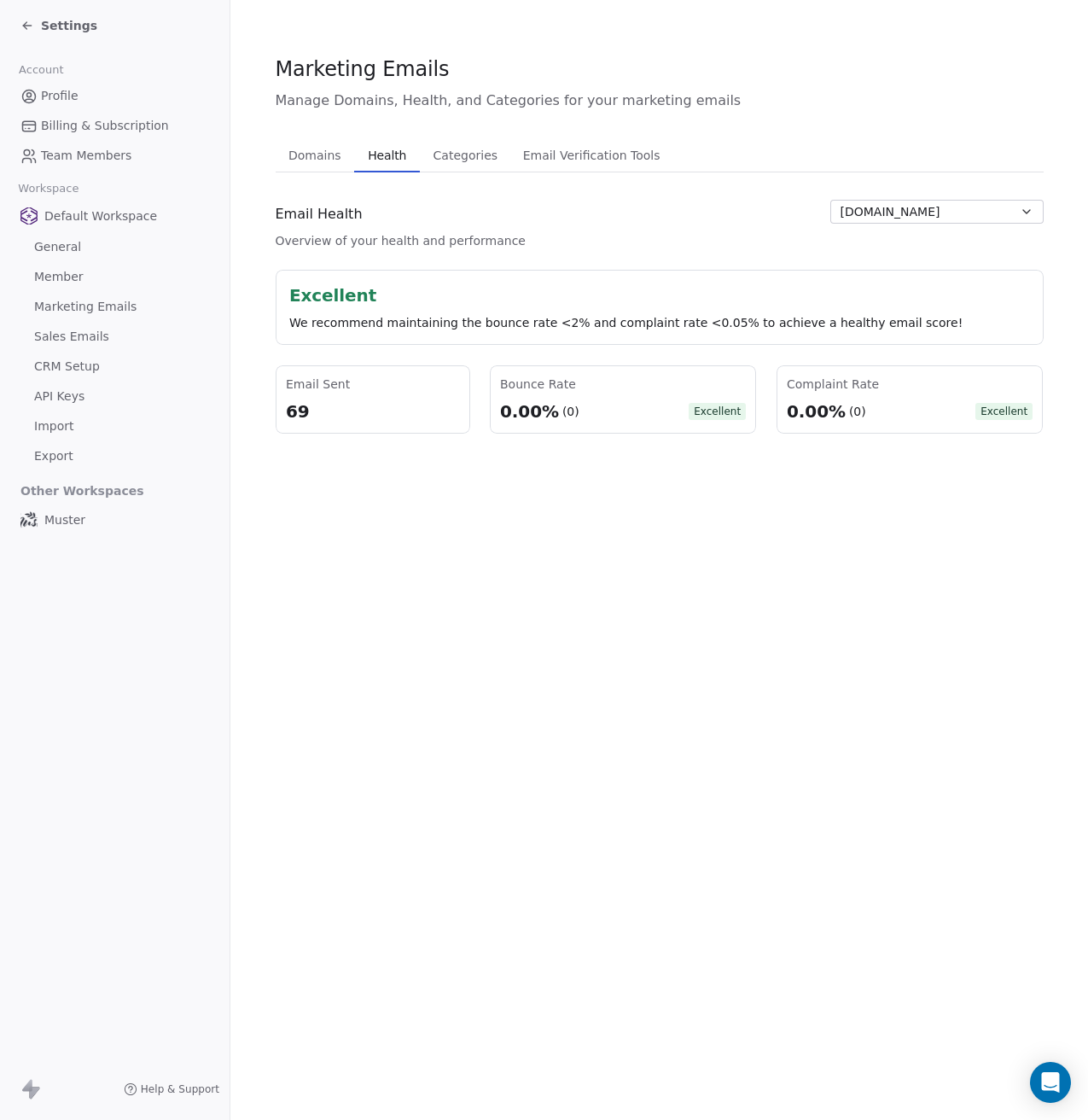
click at [441, 165] on span "Categories" at bounding box center [465, 155] width 77 height 24
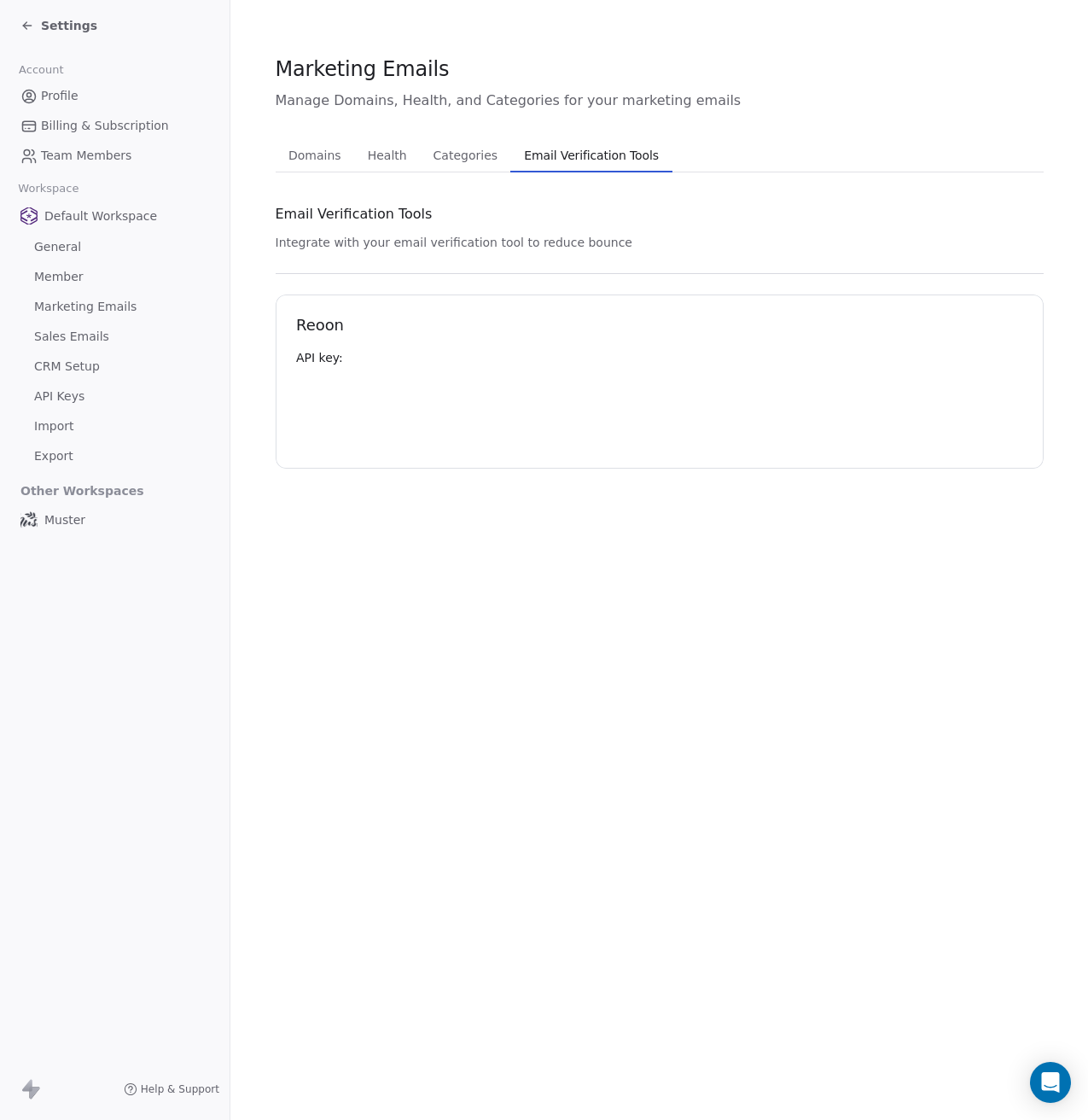
click at [547, 161] on span "Email Verification Tools" at bounding box center [592, 155] width 149 height 24
click at [301, 162] on span "Domains" at bounding box center [316, 155] width 67 height 24
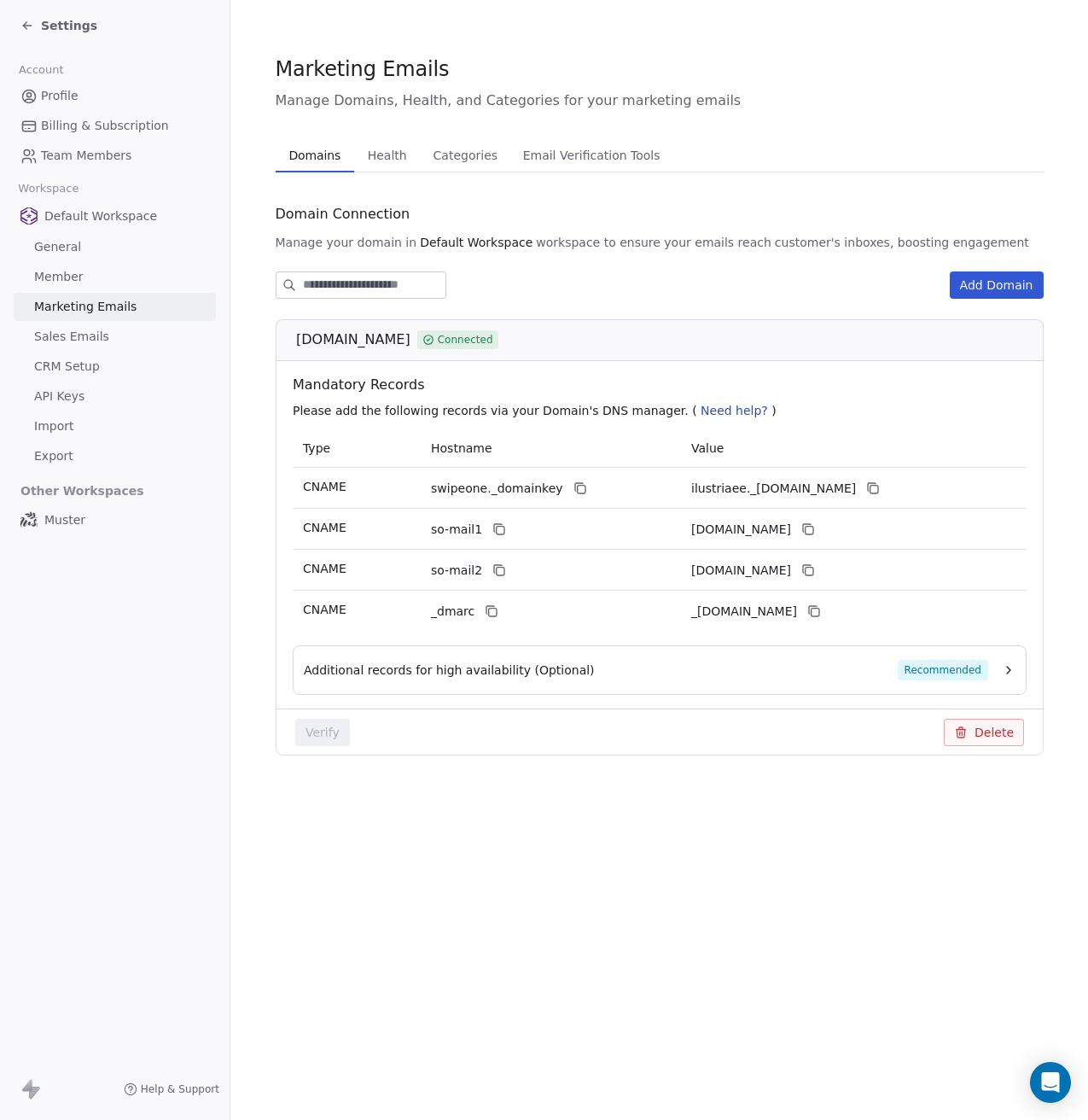
click at [66, 521] on span "Muster" at bounding box center [65, 520] width 41 height 17
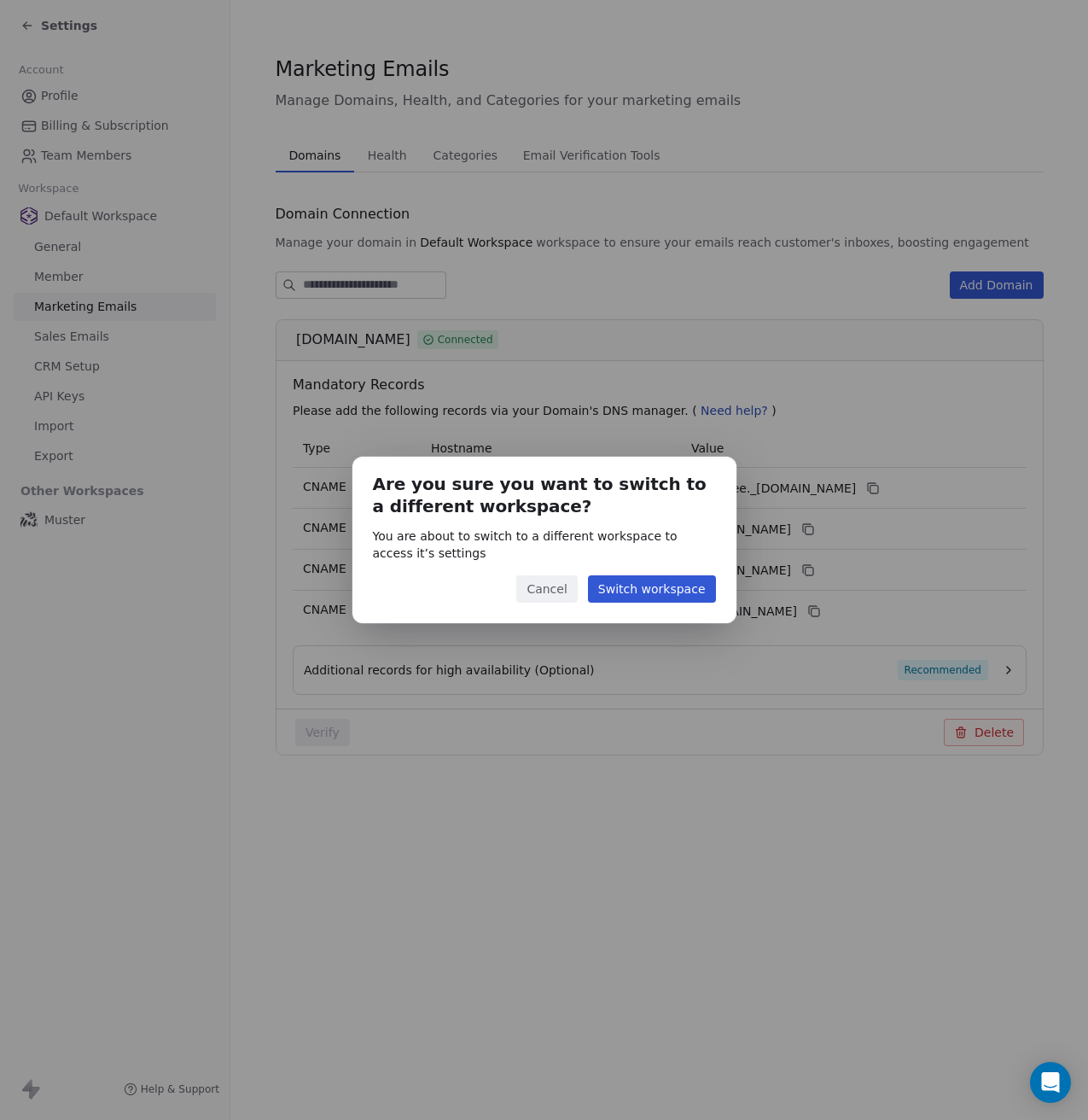
click at [668, 594] on button "Switch workspace" at bounding box center [652, 588] width 128 height 27
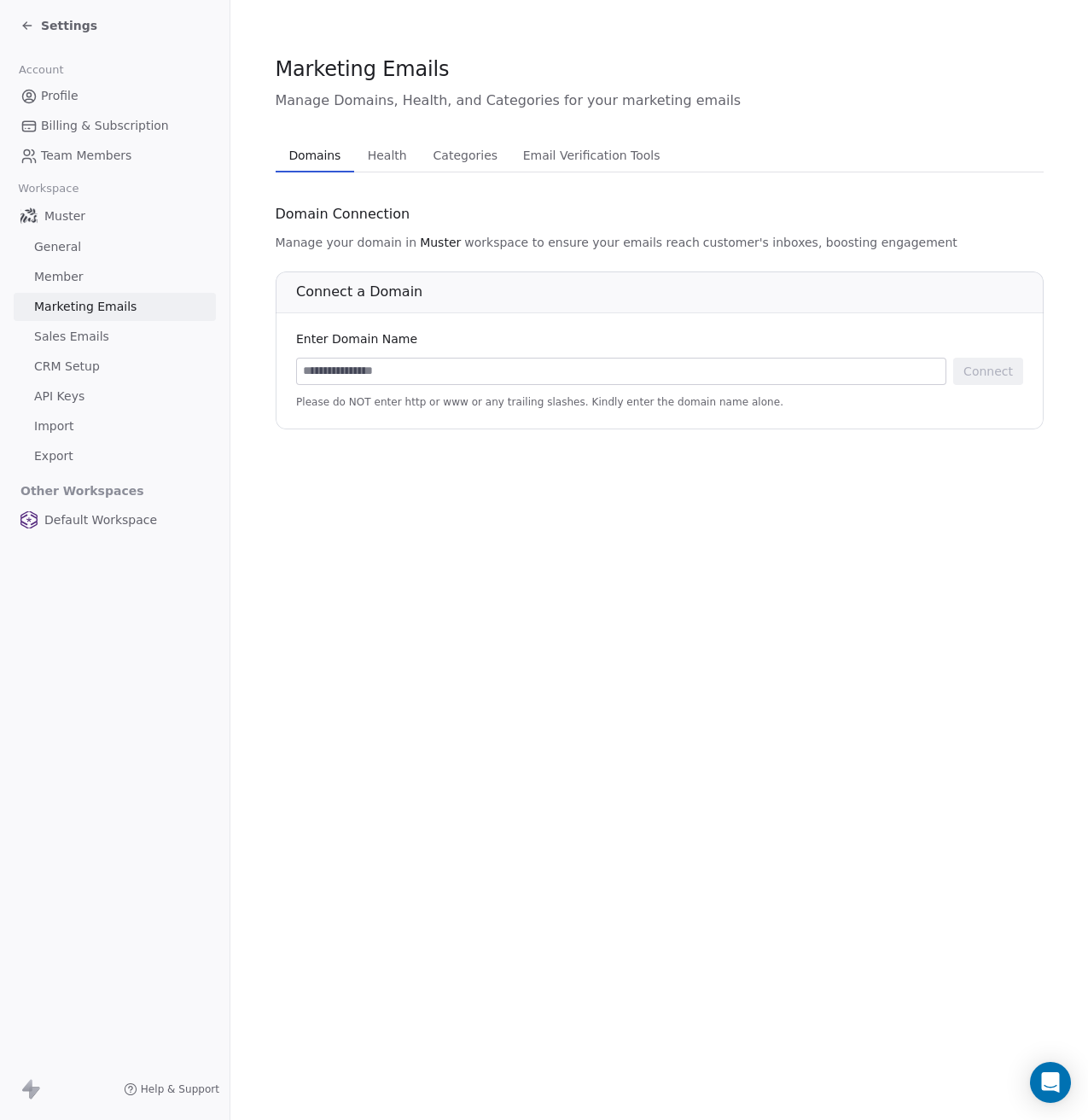
click at [388, 154] on span "Health" at bounding box center [387, 155] width 53 height 24
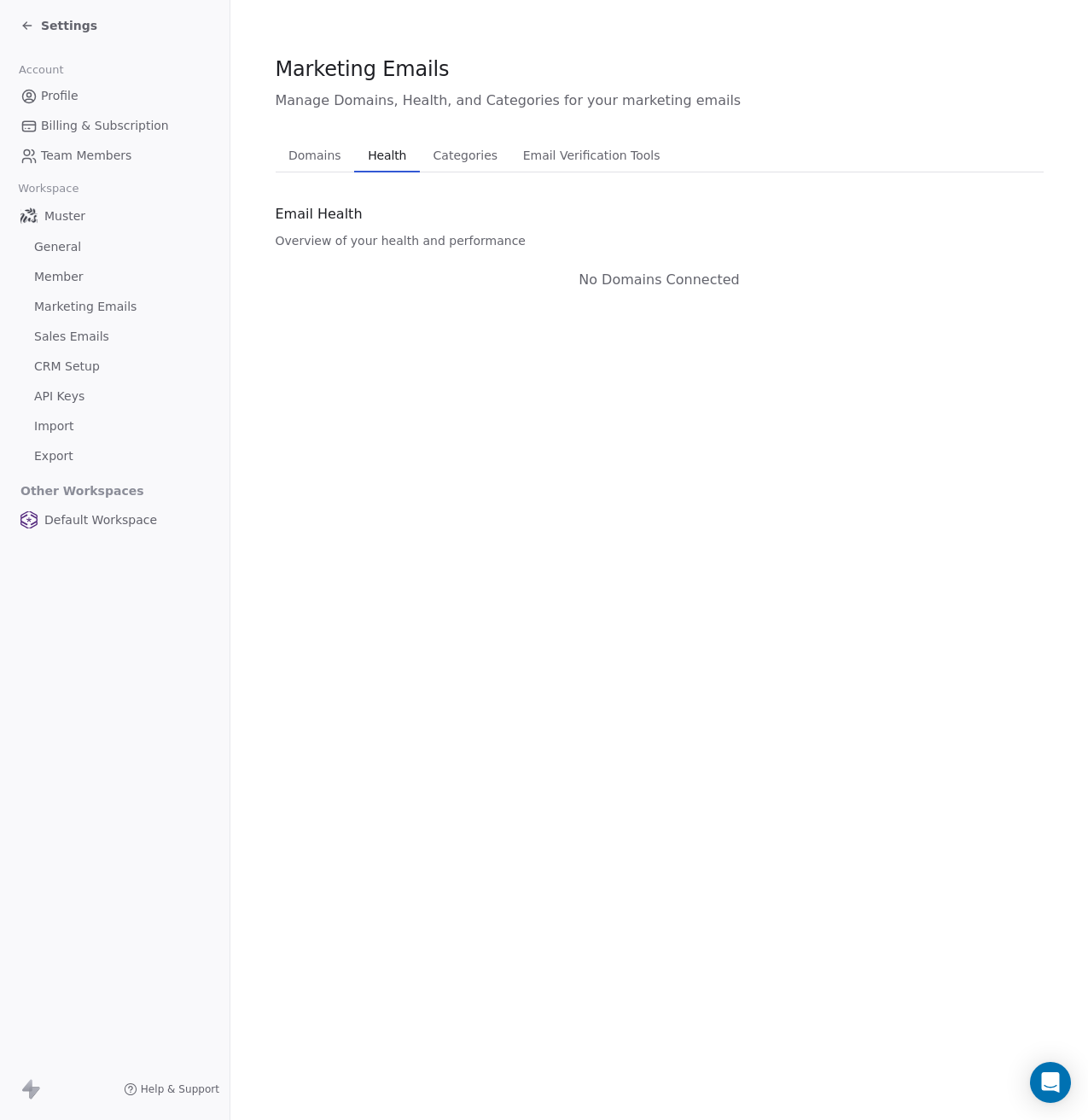
drag, startPoint x: 458, startPoint y: 154, endPoint x: 489, endPoint y: 154, distance: 31.0
click at [458, 153] on span "Categories" at bounding box center [465, 155] width 77 height 24
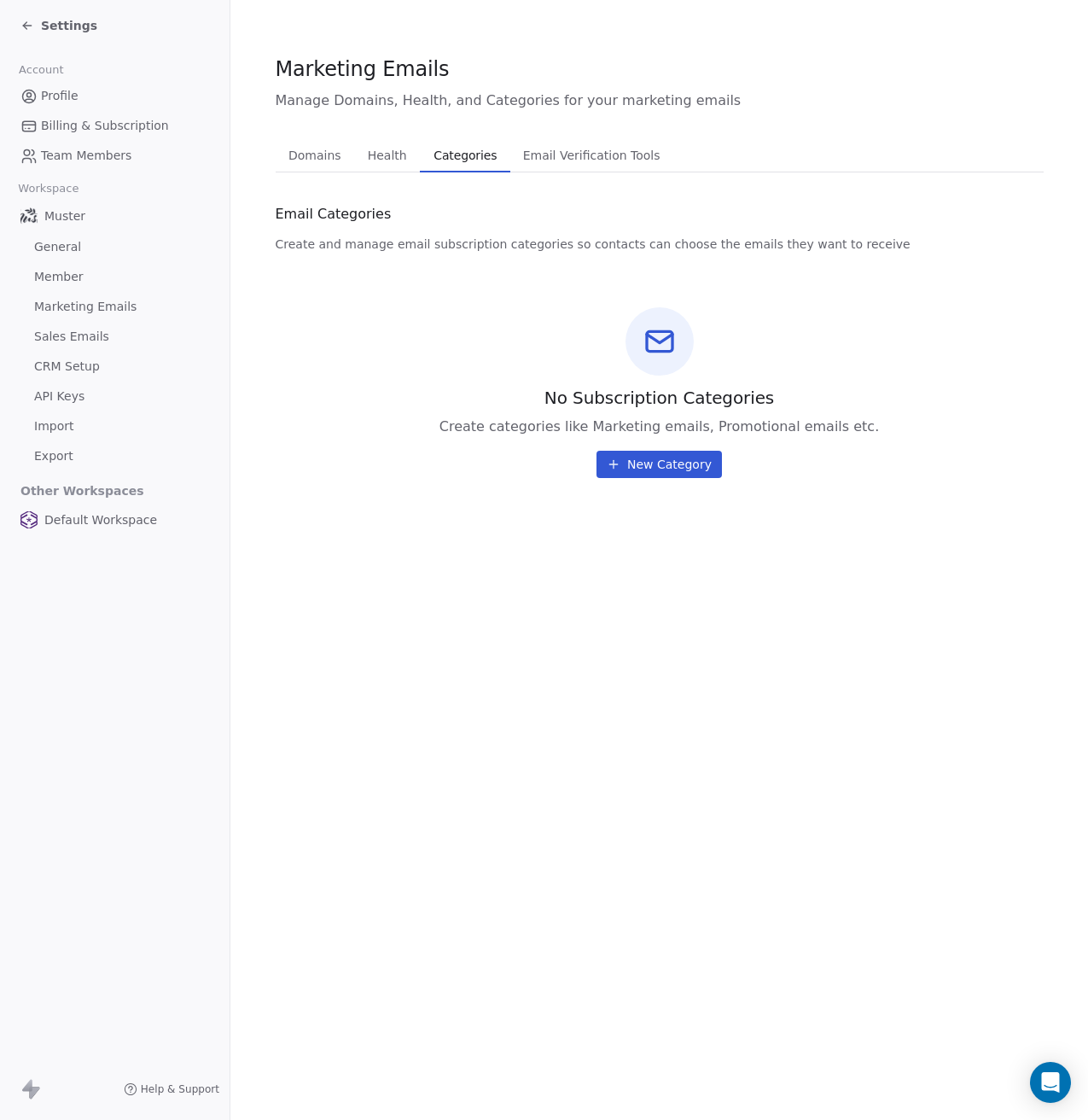
click at [578, 155] on span "Email Verification Tools" at bounding box center [592, 155] width 151 height 24
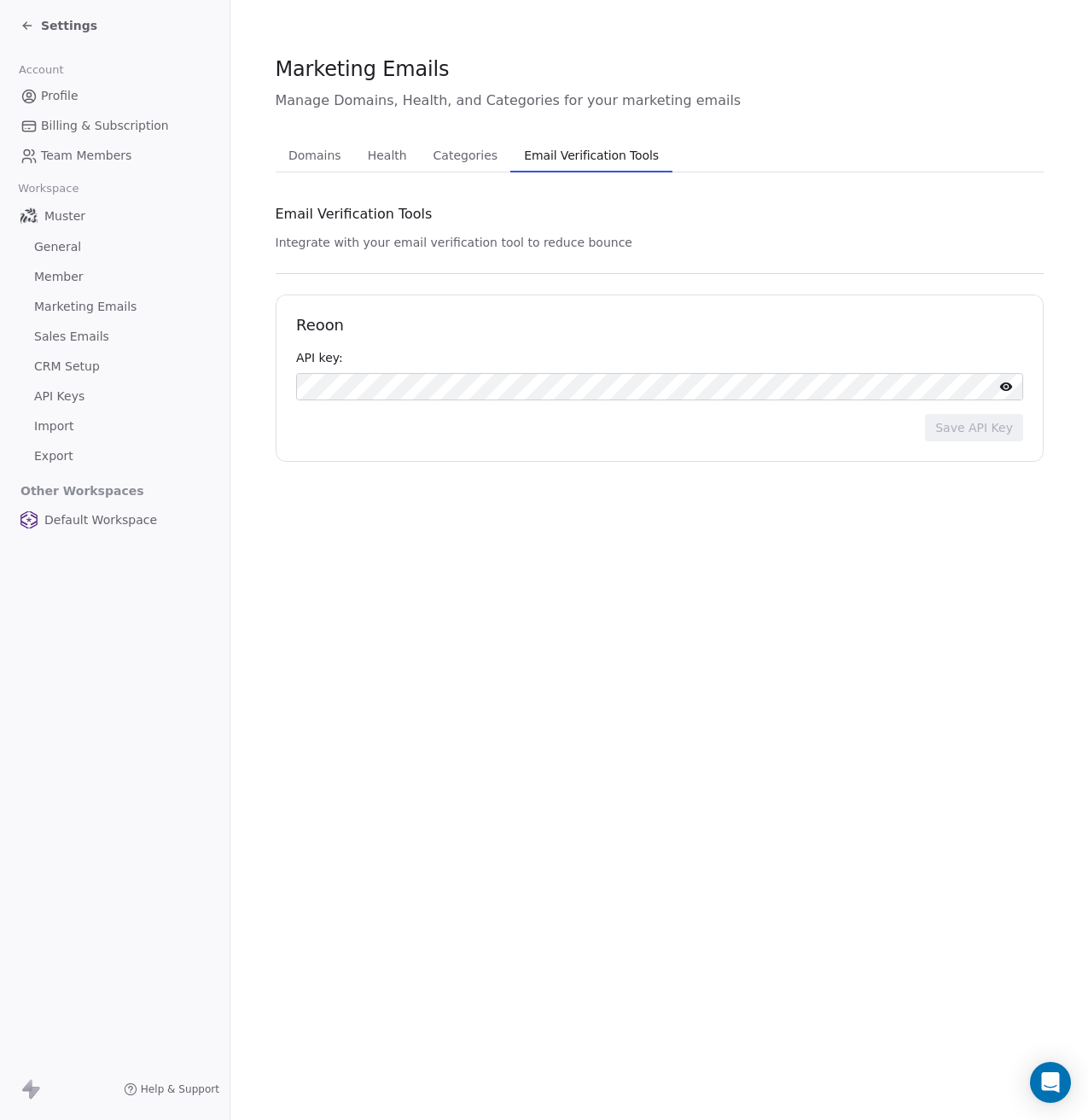
click at [45, 461] on span "Export" at bounding box center [54, 456] width 39 height 18
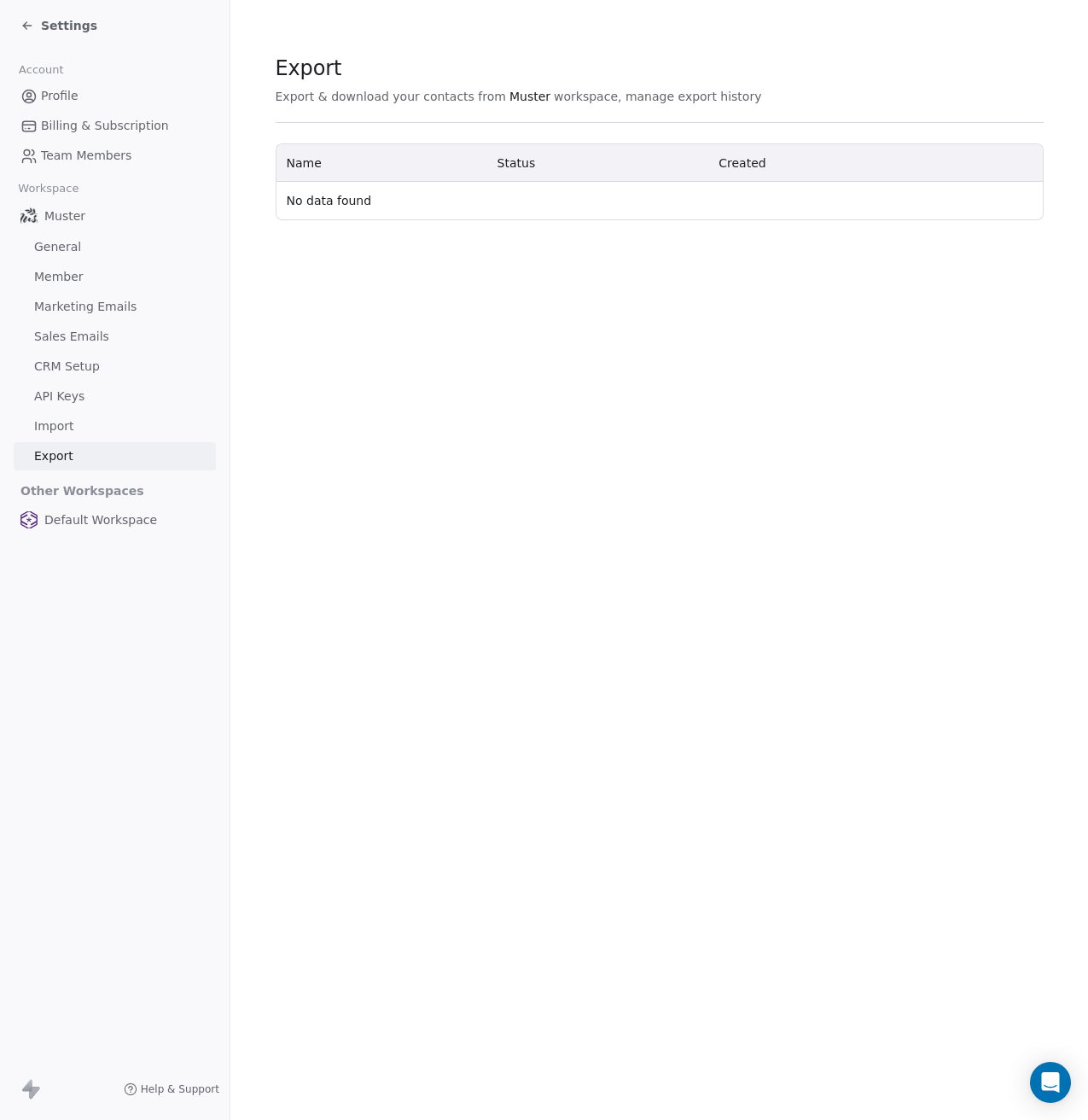
click at [48, 417] on link "Import" at bounding box center [114, 426] width 202 height 28
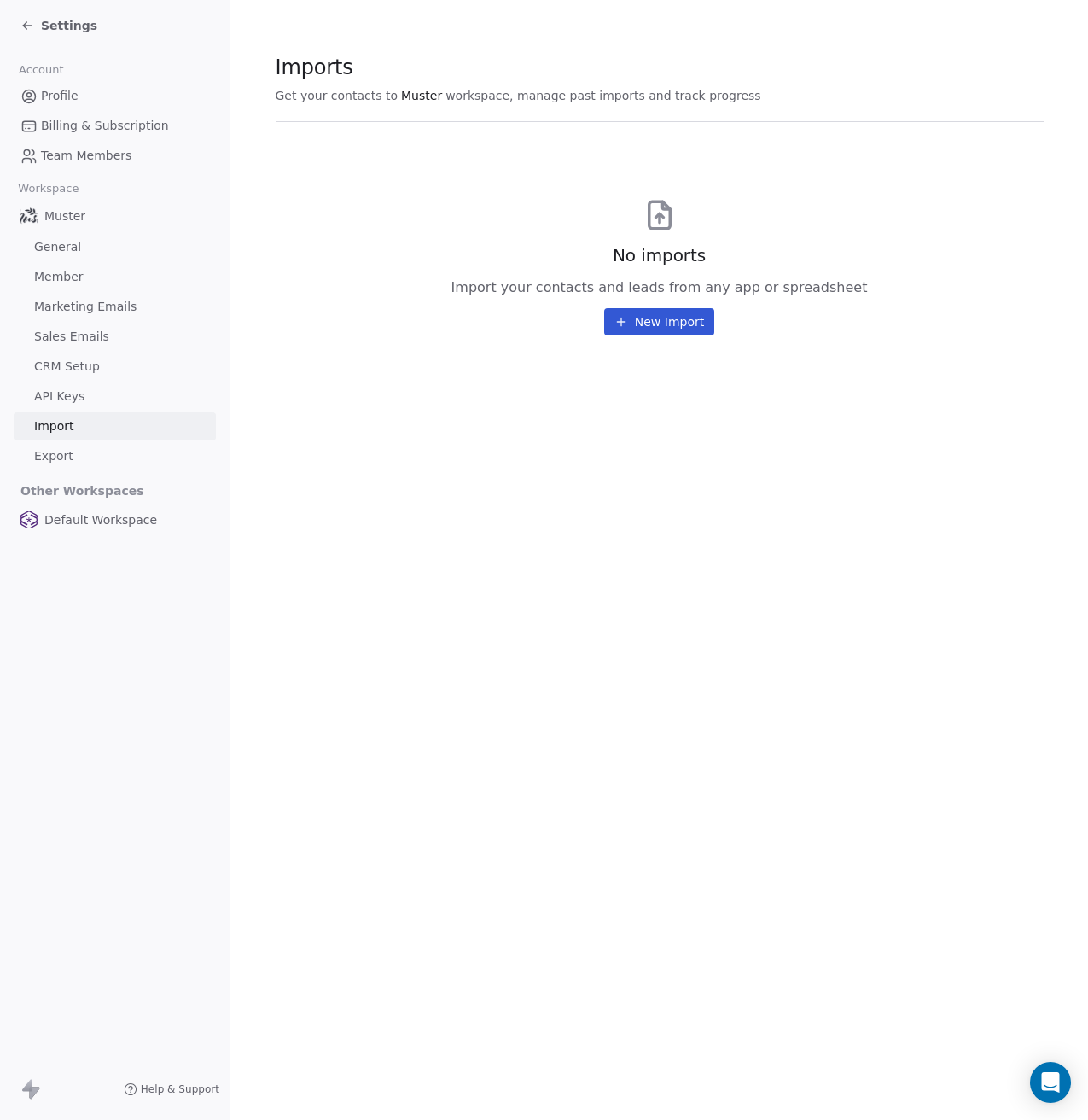
click at [67, 393] on span "API Keys" at bounding box center [60, 396] width 50 height 18
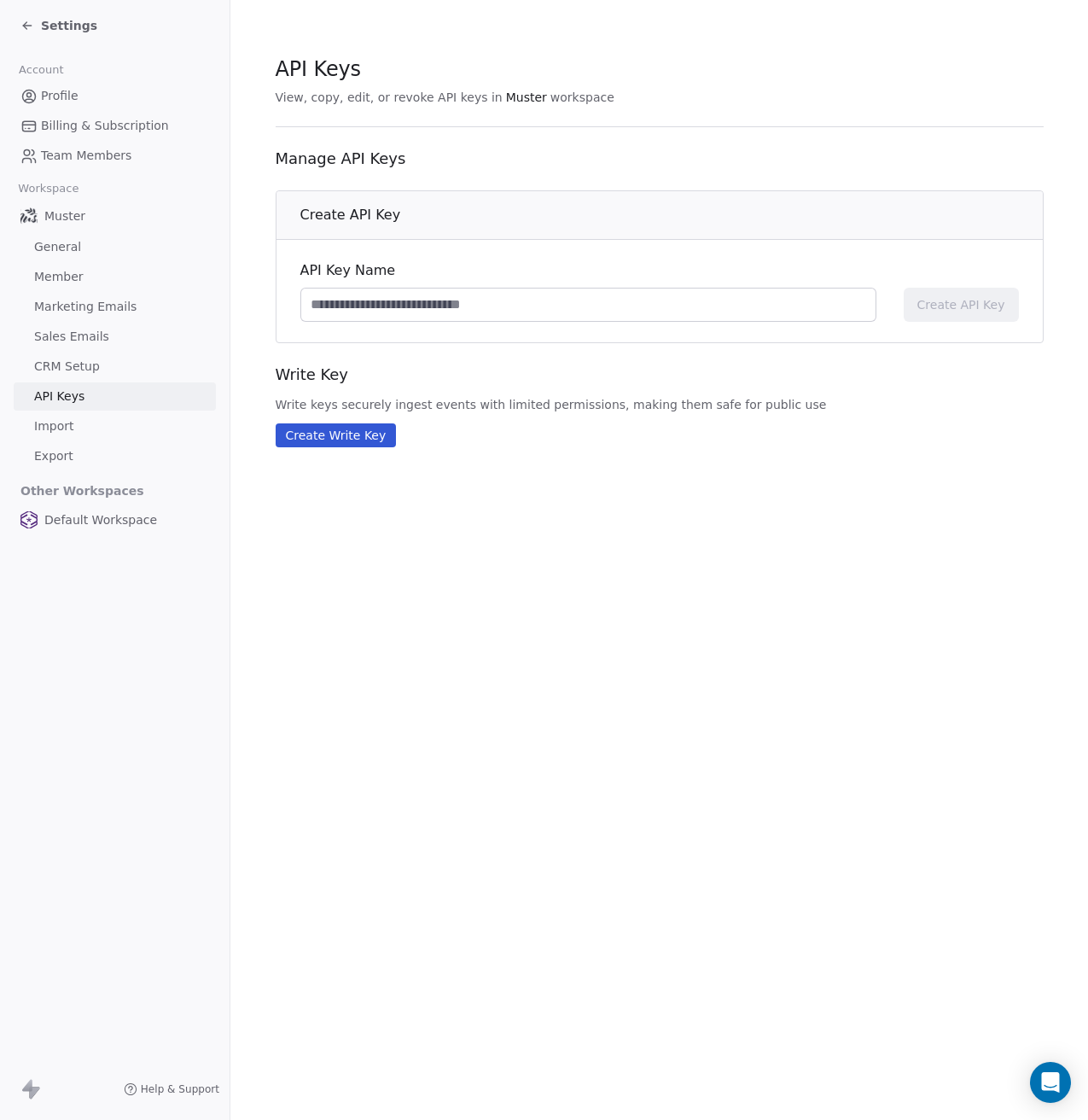
click at [64, 363] on span "CRM Setup" at bounding box center [67, 366] width 66 height 18
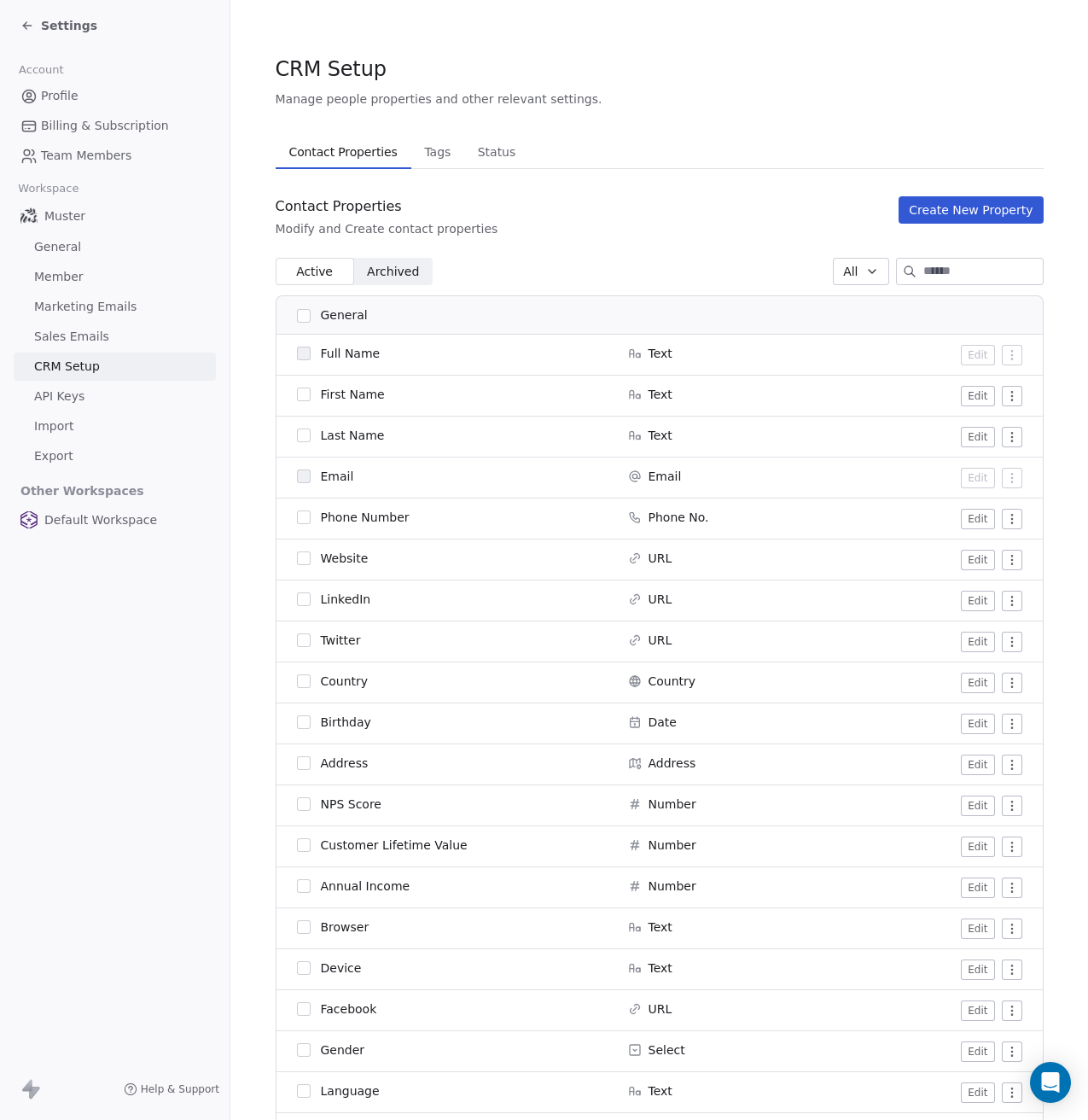
click at [67, 328] on span "Sales Emails" at bounding box center [72, 336] width 75 height 18
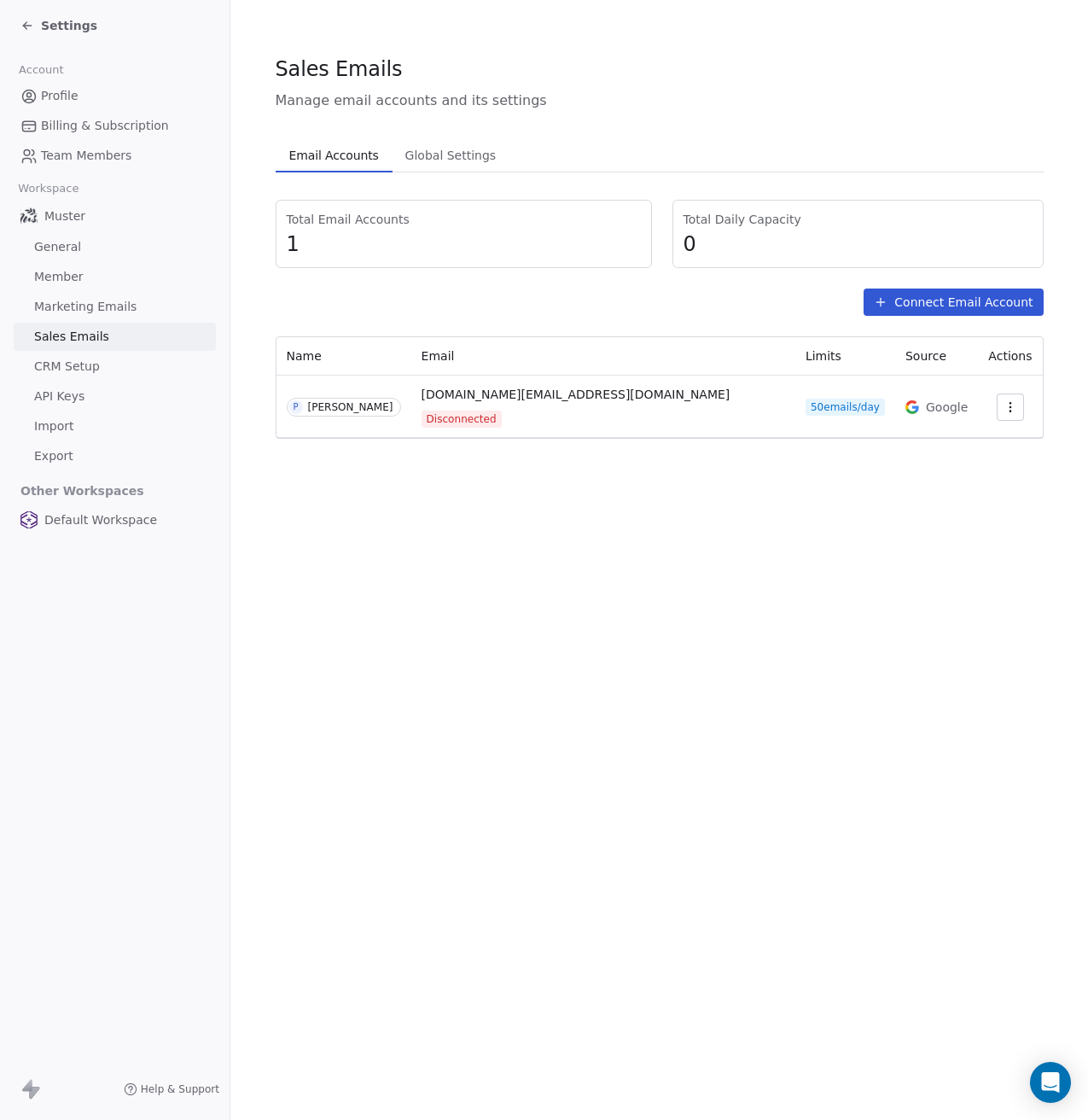
click at [63, 294] on link "Marketing Emails" at bounding box center [114, 307] width 202 height 28
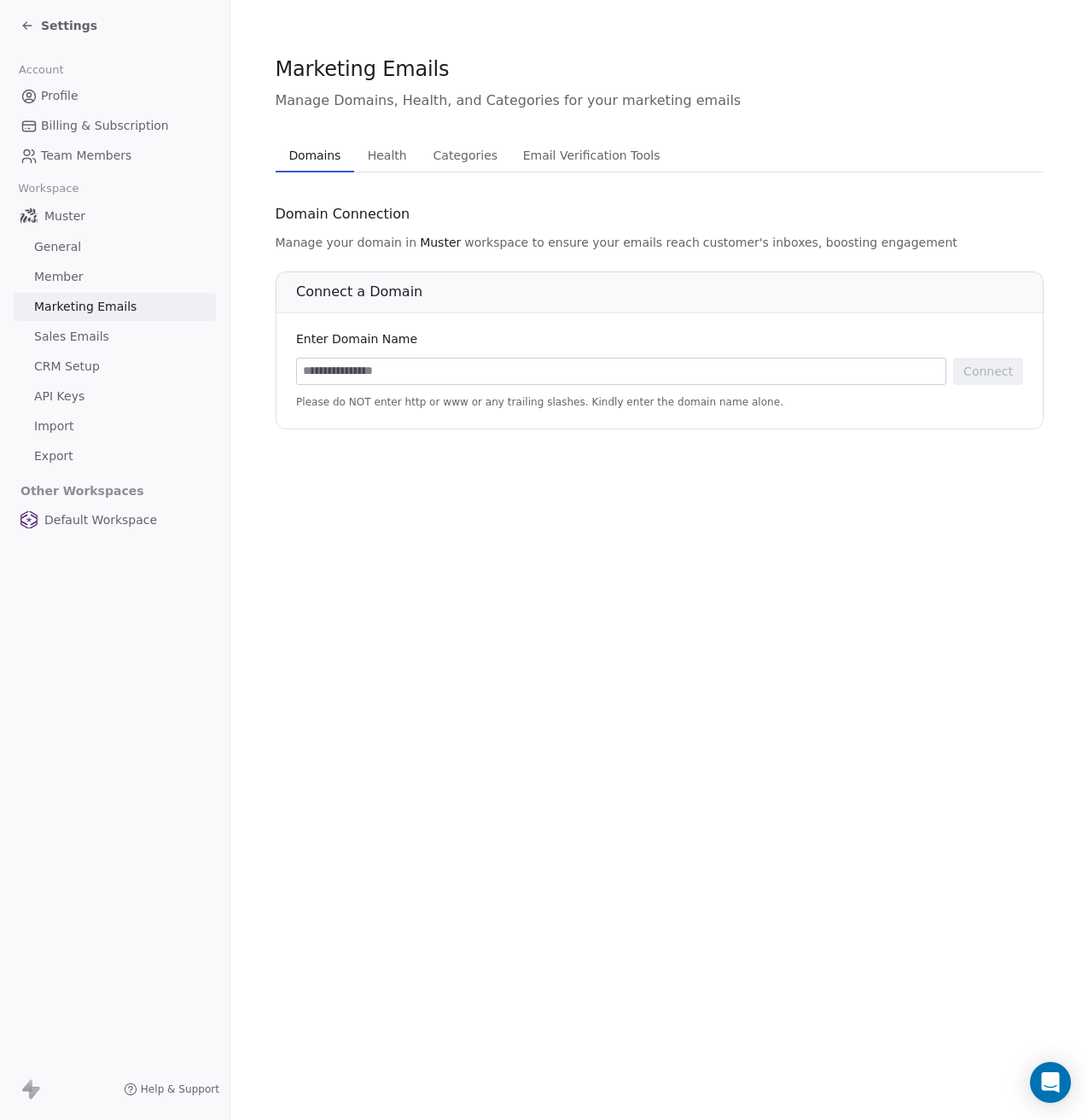
click at [54, 275] on span "Member" at bounding box center [59, 277] width 49 height 18
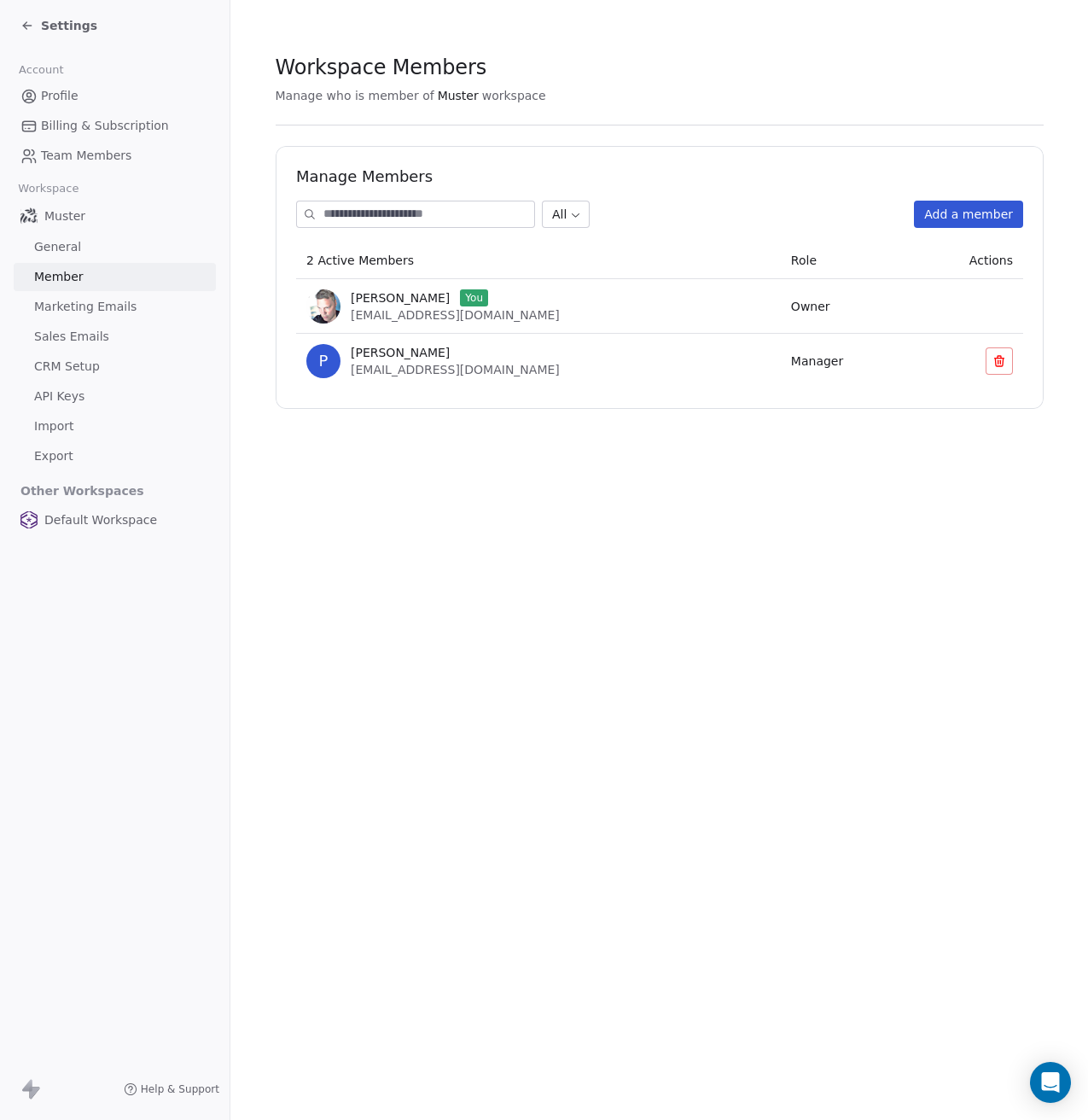
click at [50, 242] on span "General" at bounding box center [58, 247] width 47 height 18
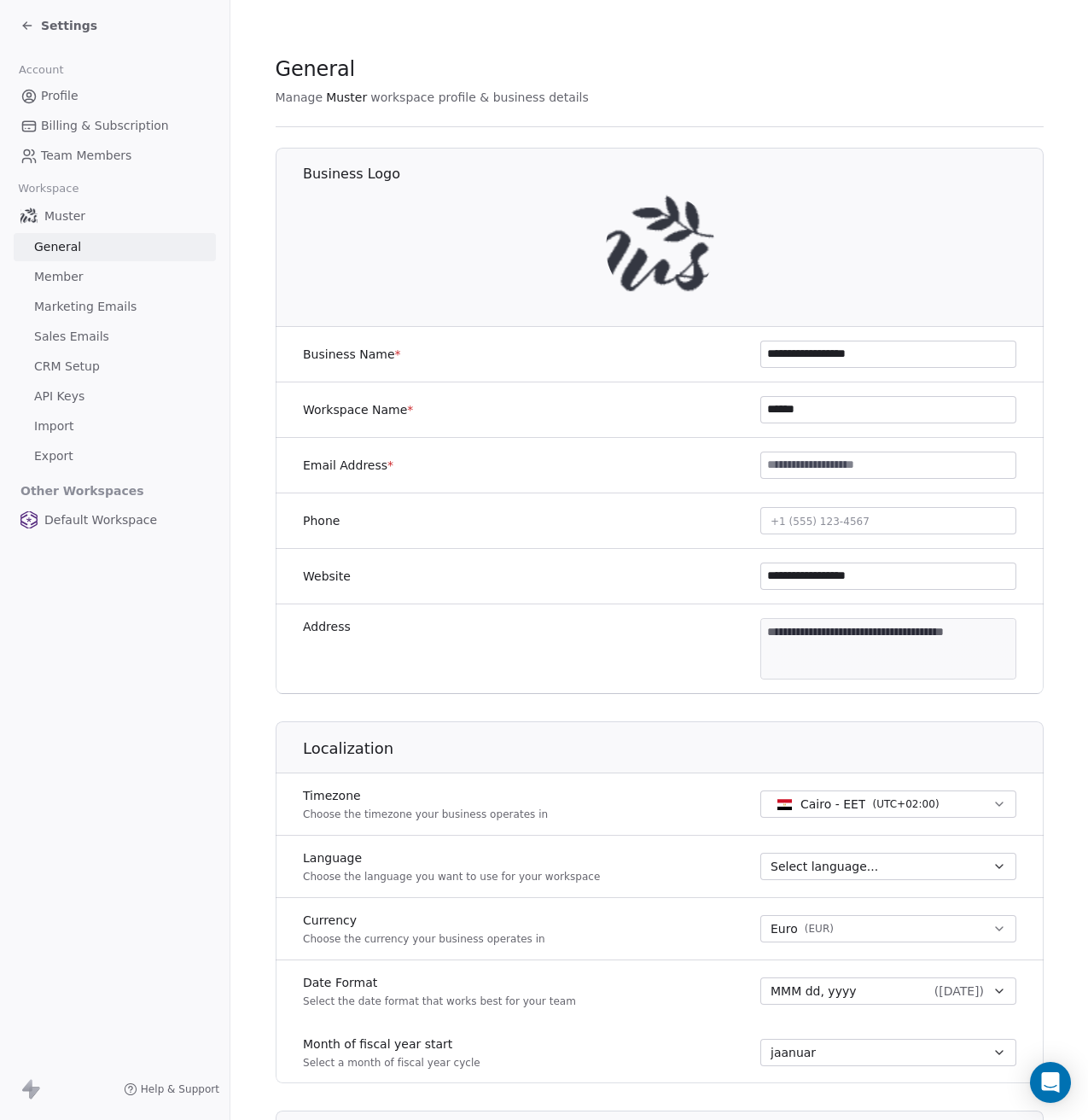
click at [59, 153] on span "Team Members" at bounding box center [86, 155] width 90 height 18
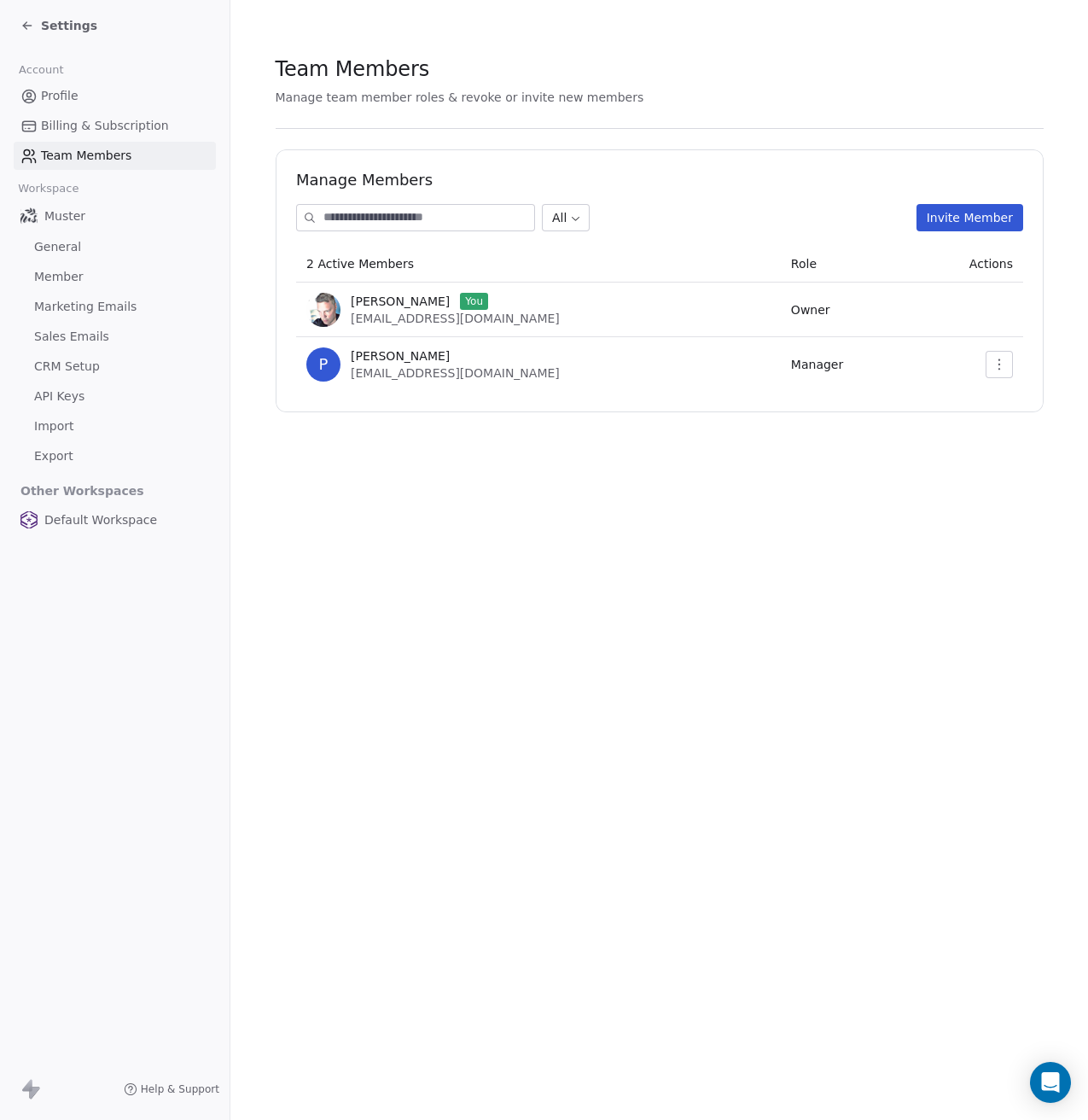
click at [63, 125] on span "Billing & Subscription" at bounding box center [105, 126] width 128 height 18
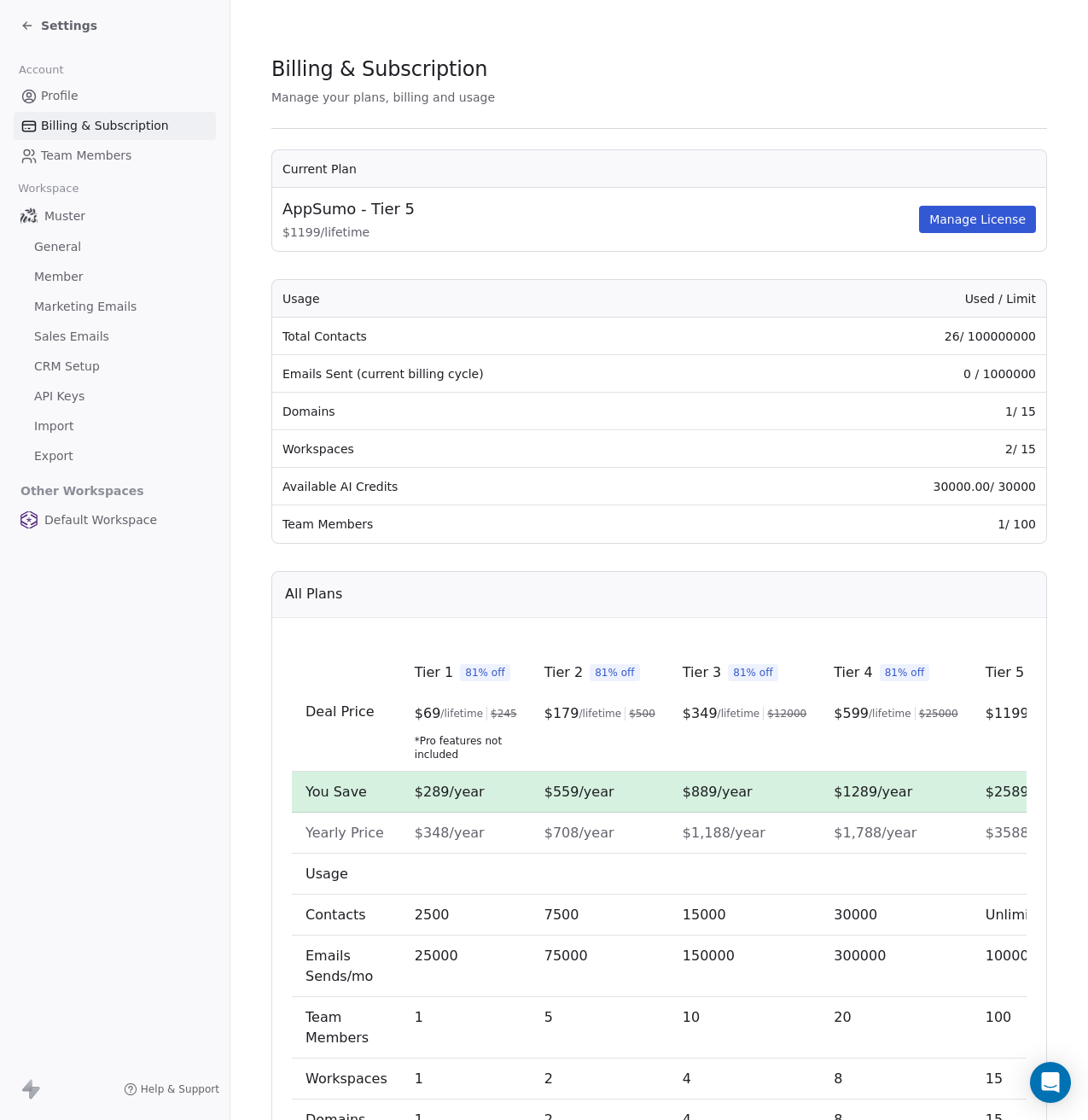
click at [30, 26] on icon at bounding box center [27, 25] width 14 height 14
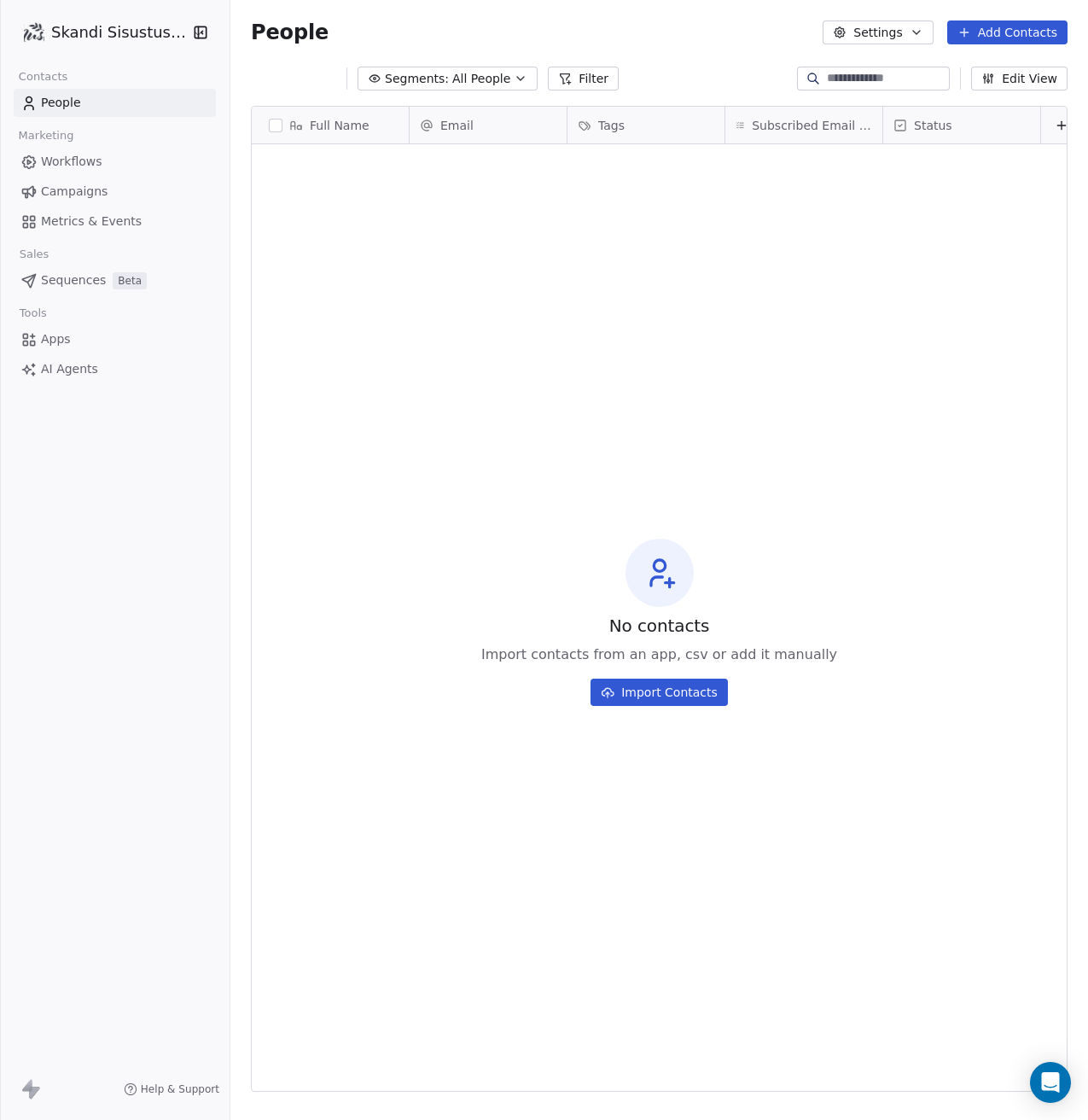
scroll to position [973, 845]
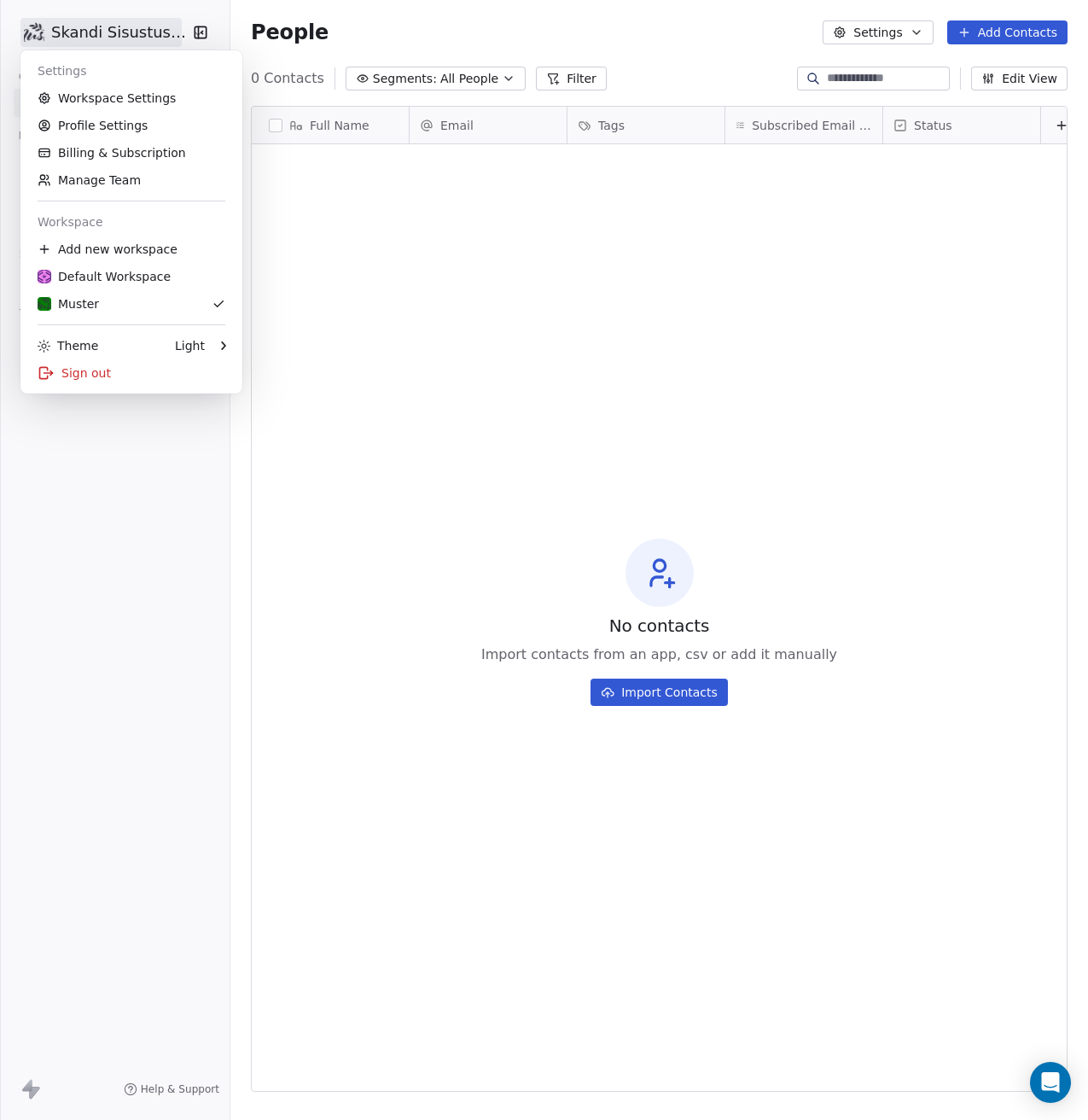
click at [122, 35] on html "Skandi Sisustus OÜ Contacts People Marketing Workflows Campaigns Metrics & Even…" at bounding box center [544, 560] width 1088 height 1120
click at [150, 279] on div "Default Workspace" at bounding box center [103, 277] width 133 height 17
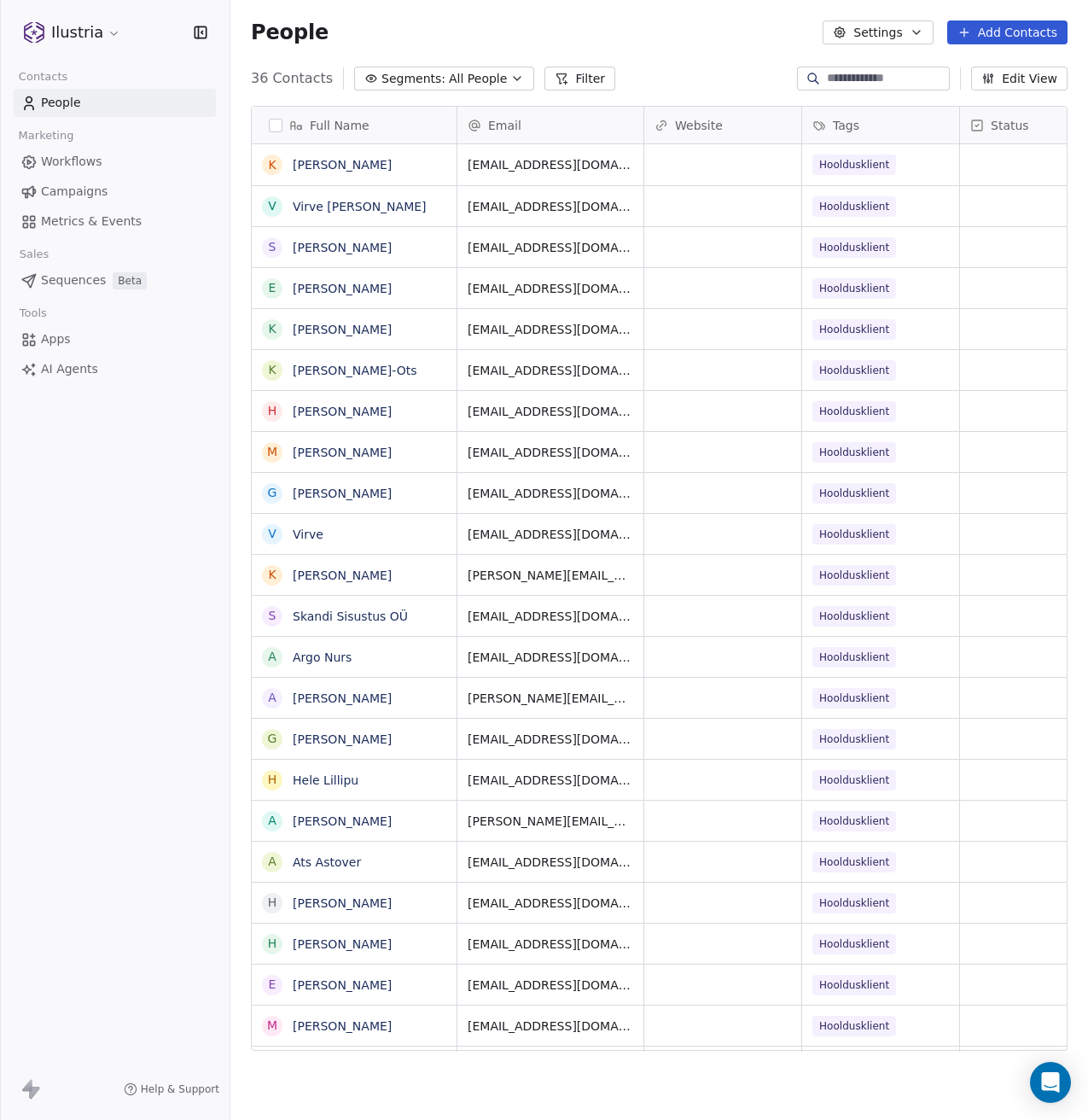
scroll to position [973, 845]
click at [71, 371] on span "AI Agents" at bounding box center [69, 369] width 57 height 18
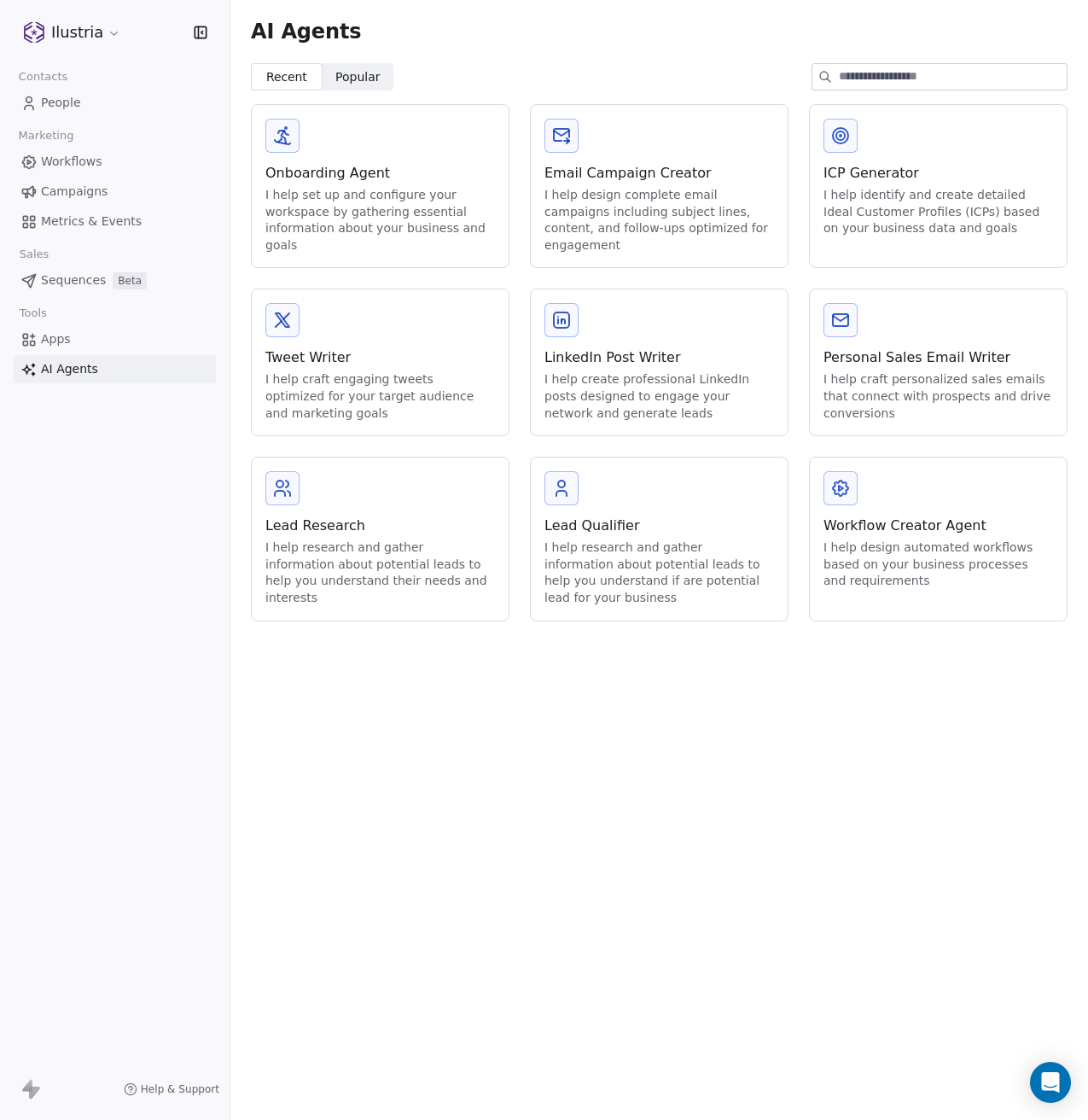
click at [54, 335] on span "Apps" at bounding box center [56, 339] width 30 height 18
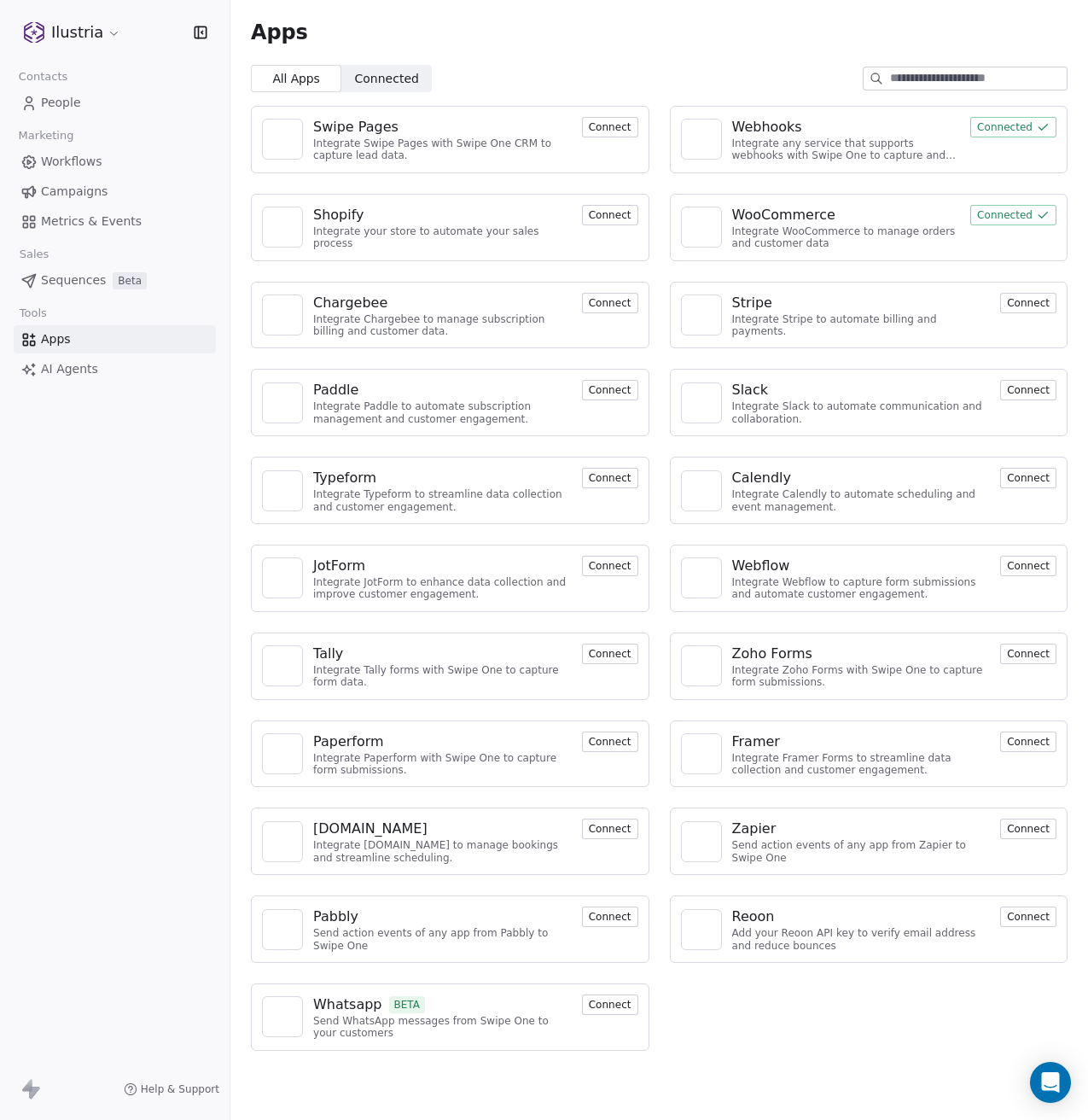
click at [767, 208] on div "WooCommerce" at bounding box center [784, 215] width 103 height 20
